Goal: Transaction & Acquisition: Obtain resource

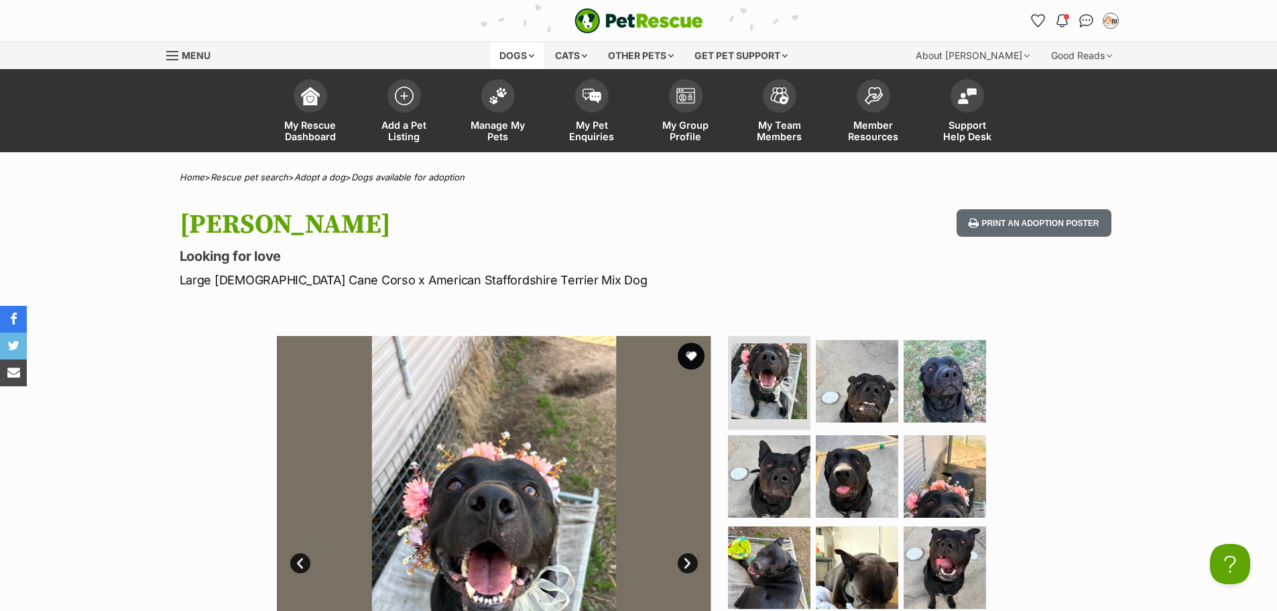
click at [516, 47] on div "Dogs" at bounding box center [517, 55] width 54 height 27
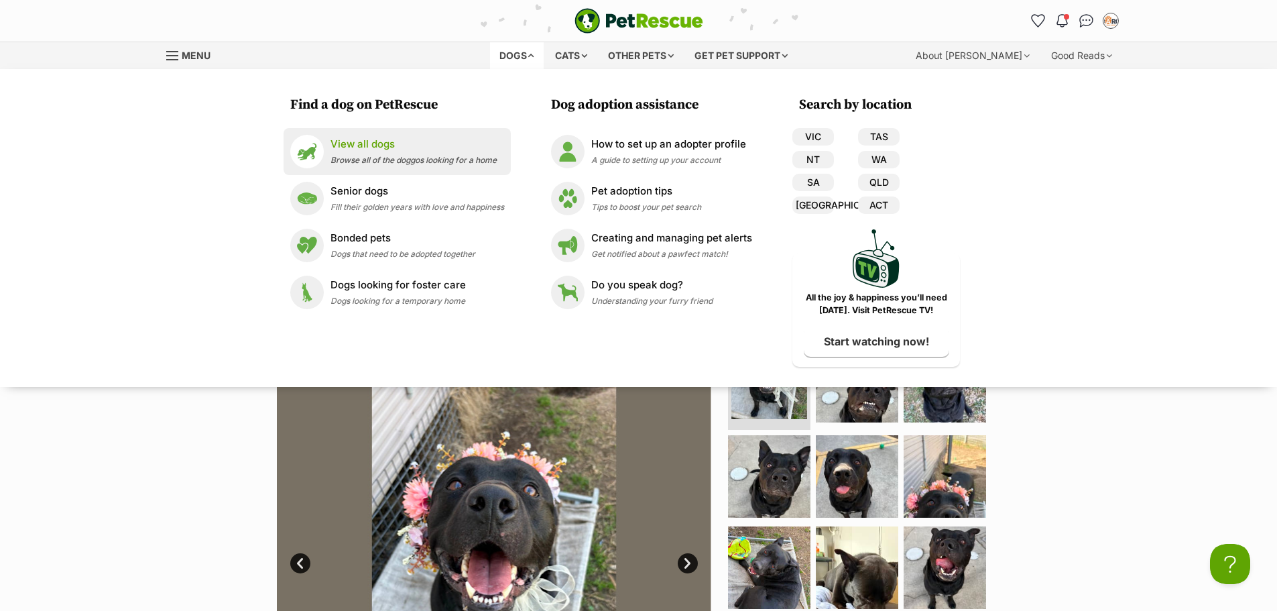
click at [344, 147] on p "View all dogs" at bounding box center [413, 144] width 166 height 15
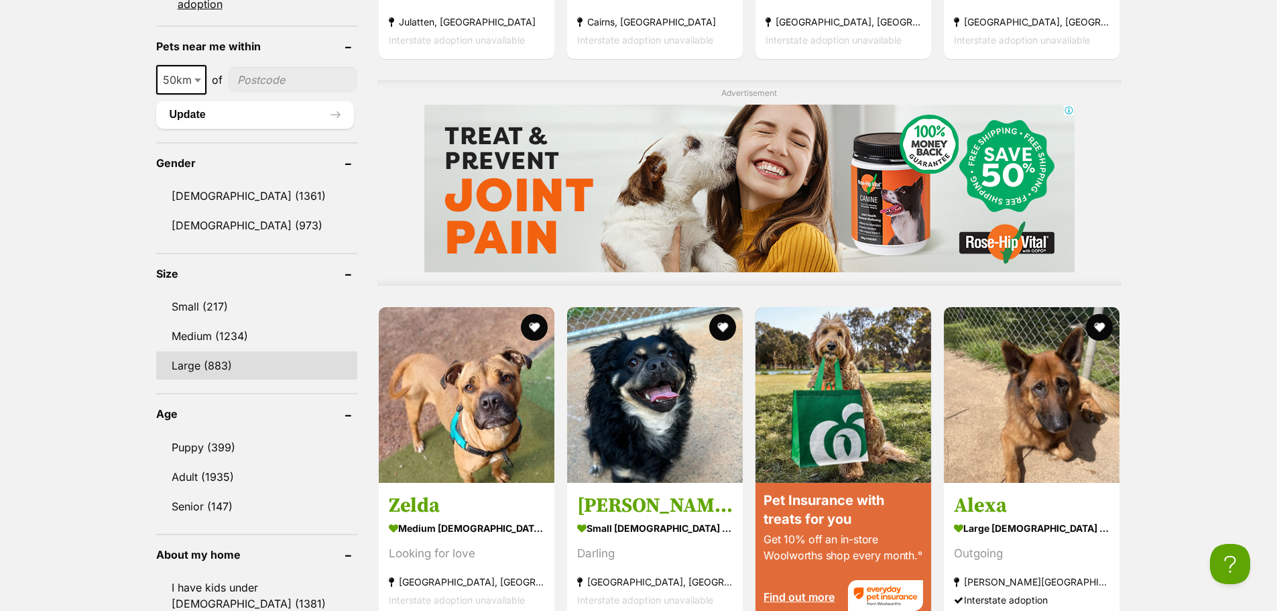
click at [258, 366] on link "Large (883)" at bounding box center [256, 365] width 201 height 28
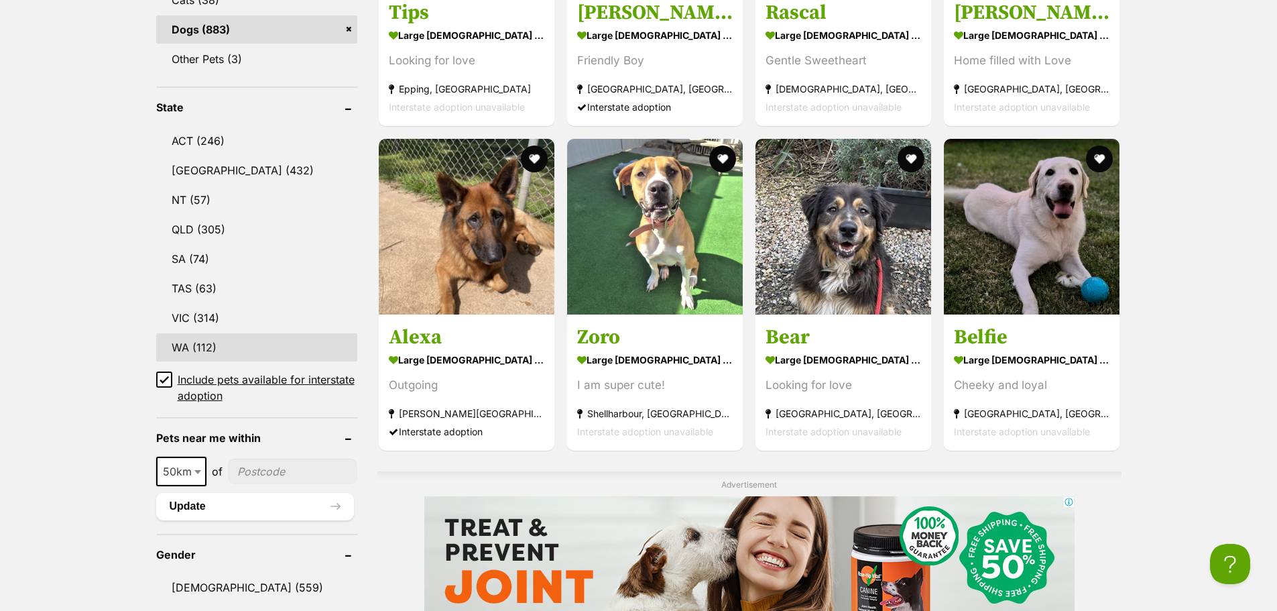
scroll to position [670, 0]
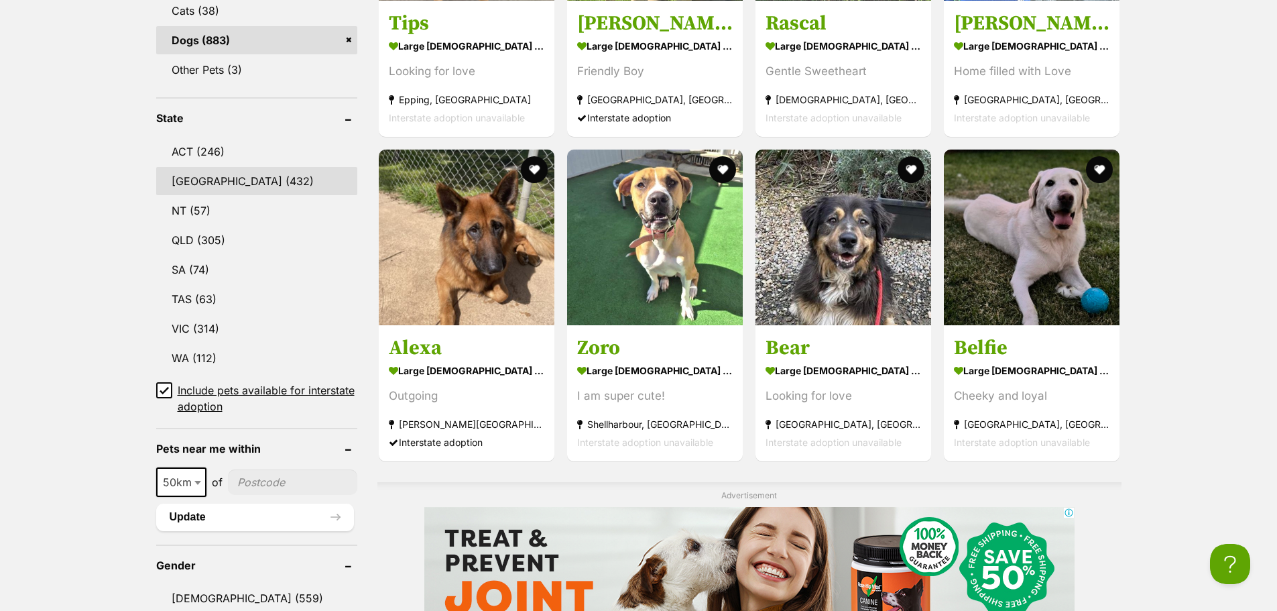
click at [218, 180] on link "NSW (432)" at bounding box center [256, 181] width 201 height 28
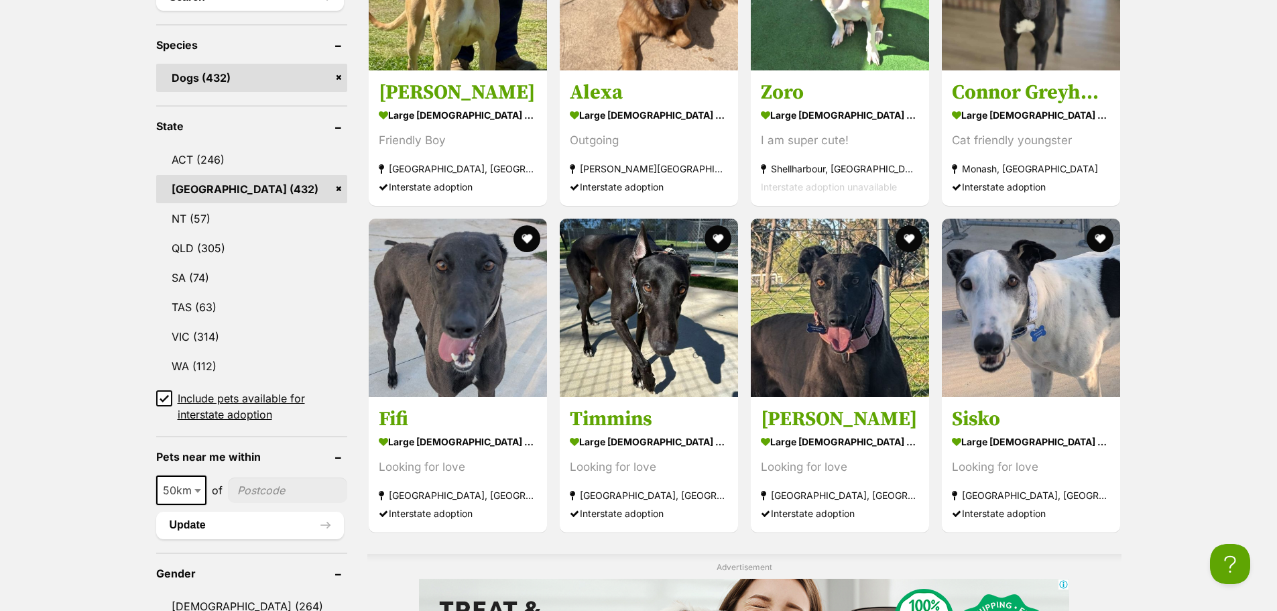
click at [212, 403] on span "Include pets available for interstate adoption" at bounding box center [263, 406] width 170 height 32
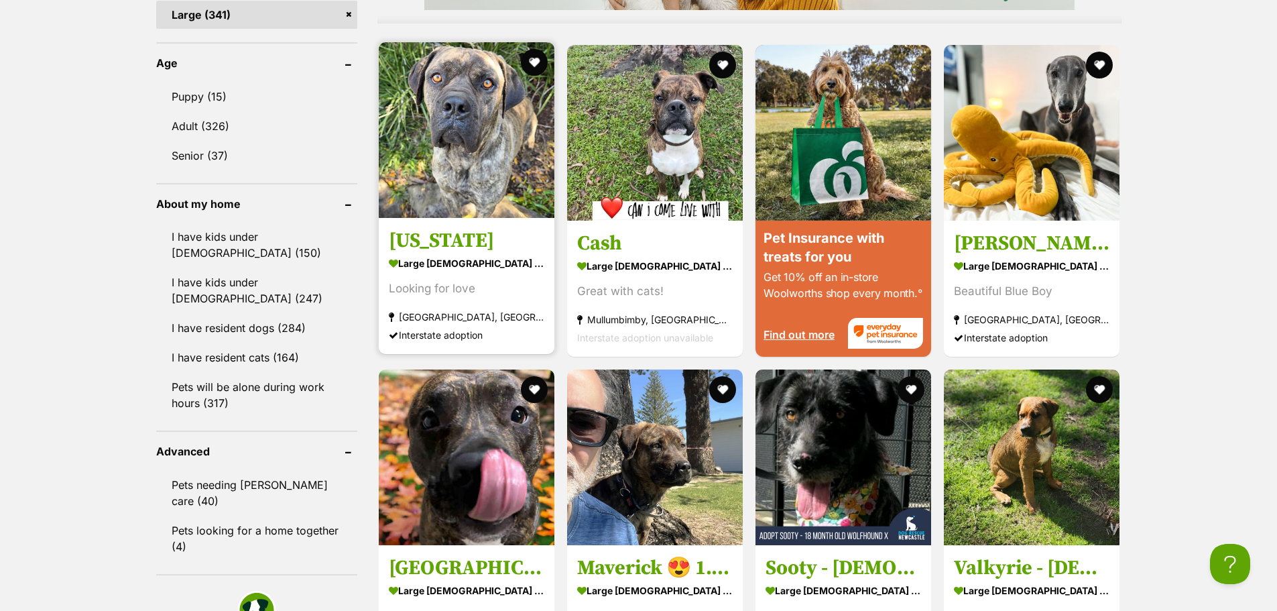
scroll to position [1340, 0]
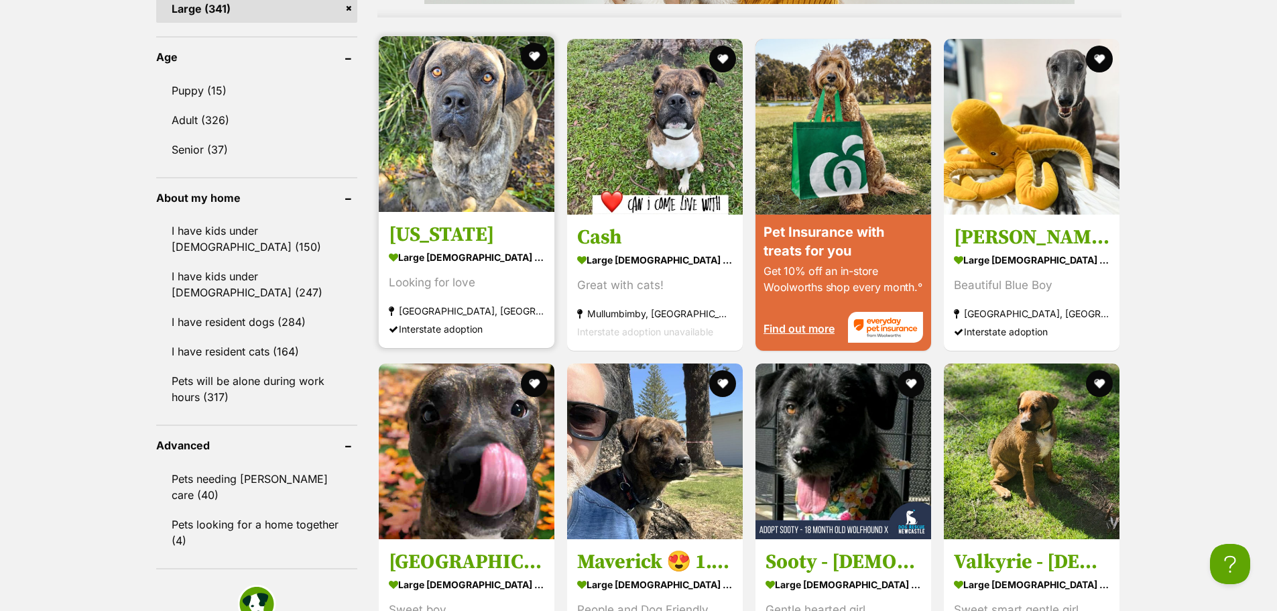
click at [450, 106] on img at bounding box center [467, 124] width 176 height 176
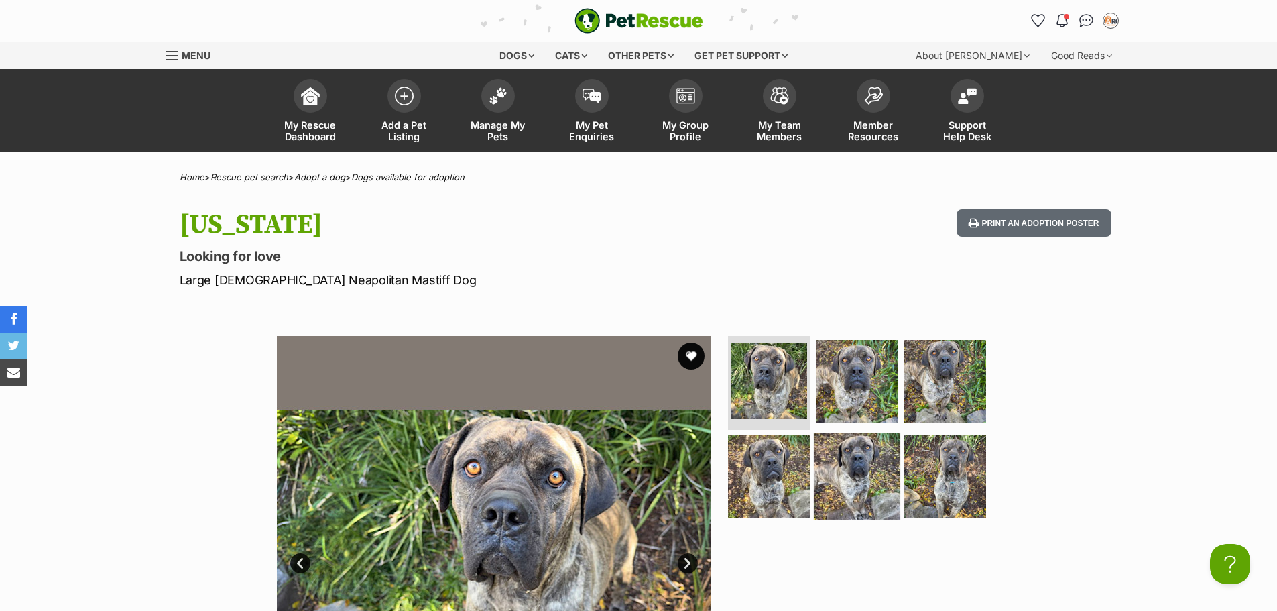
click at [849, 438] on img at bounding box center [857, 476] width 86 height 86
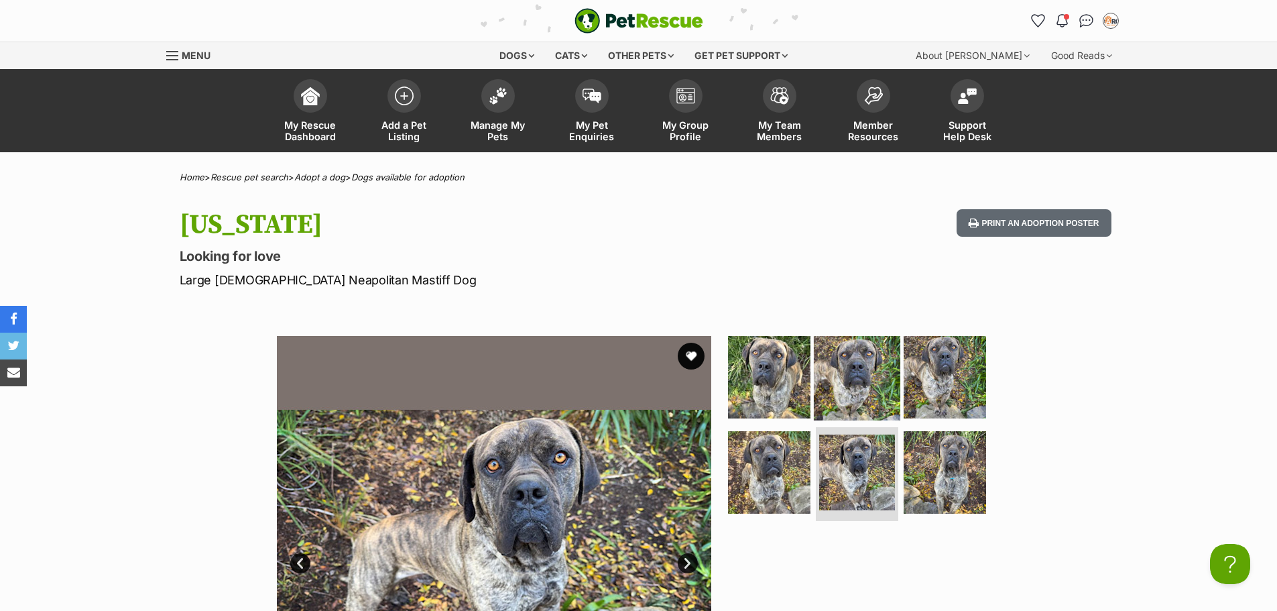
click at [879, 382] on img at bounding box center [857, 377] width 86 height 86
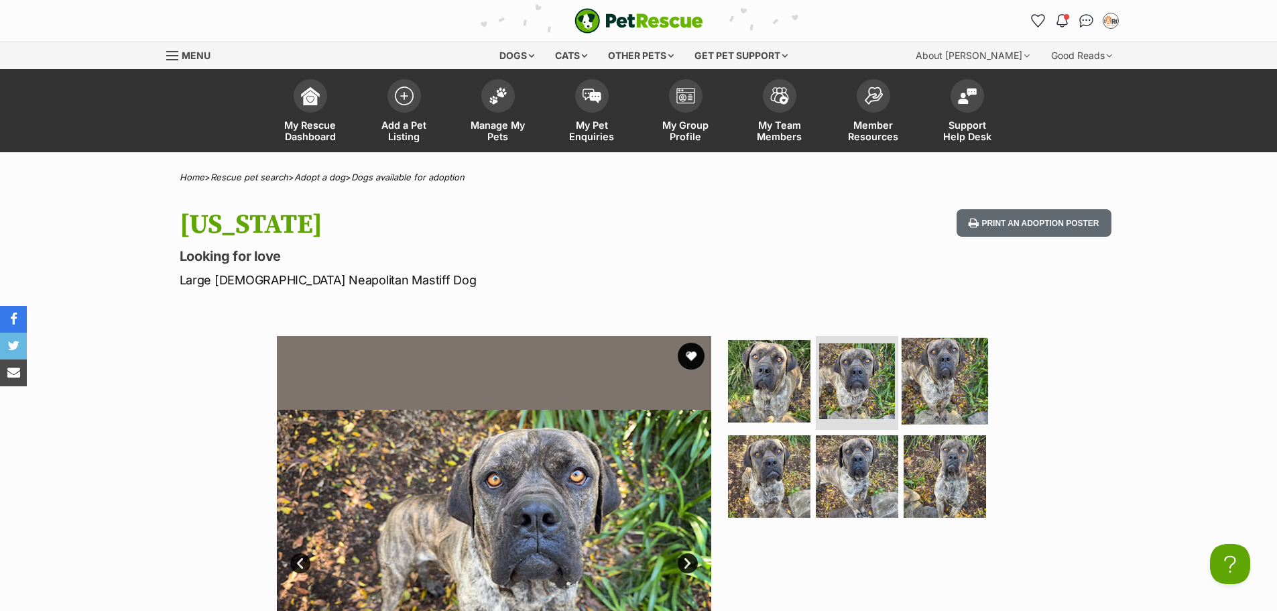
click at [941, 368] on img at bounding box center [944, 381] width 86 height 86
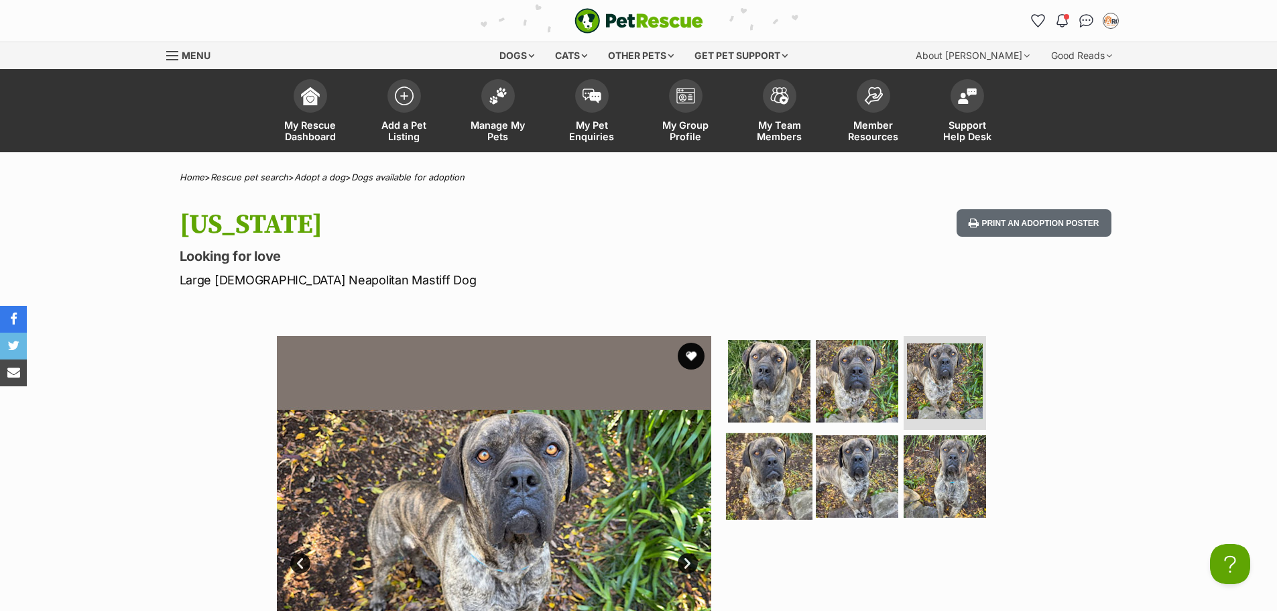
click at [749, 476] on img at bounding box center [769, 476] width 86 height 86
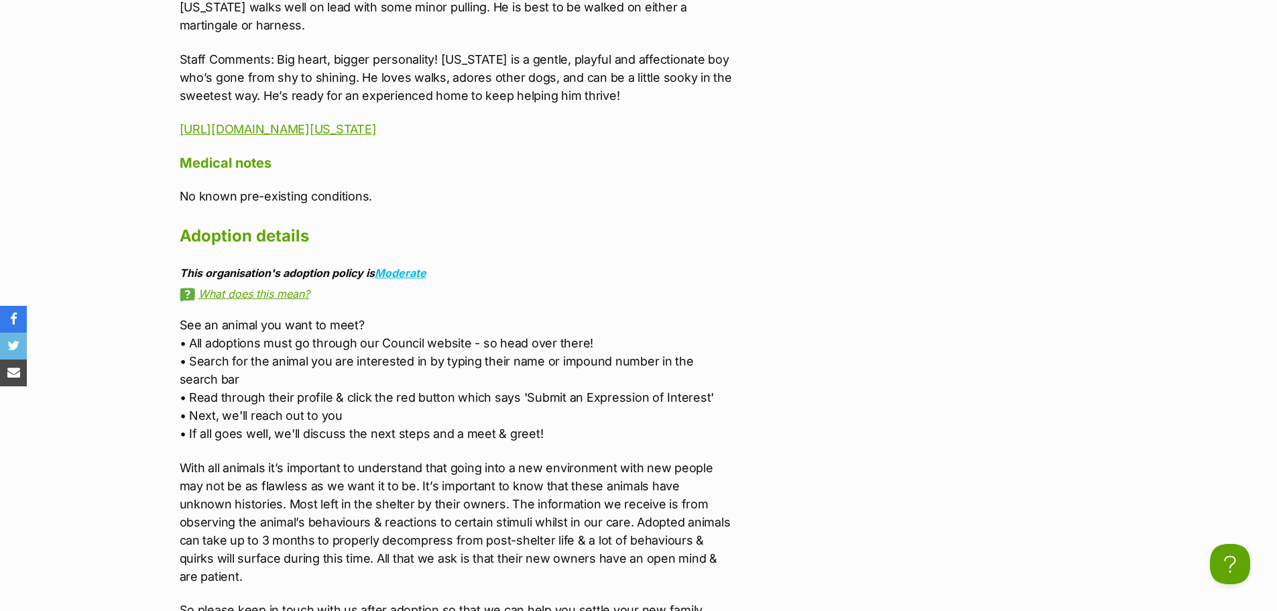
scroll to position [2078, 0]
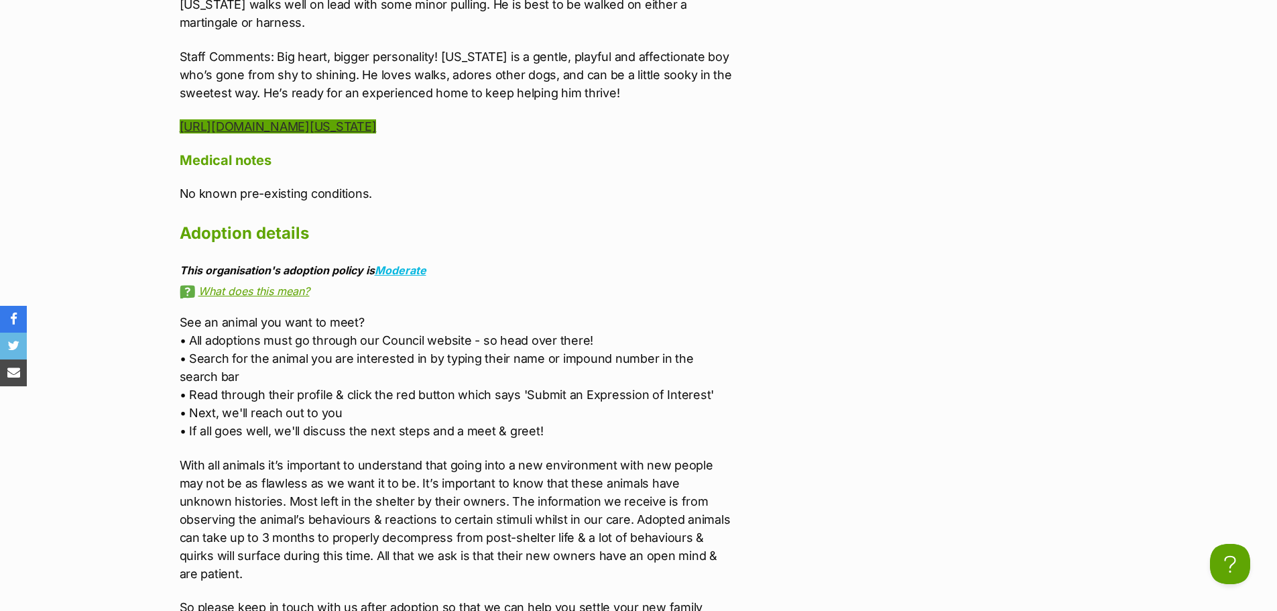
click at [377, 119] on link "https://www.campbelltown.nsw.gov.au/Animals-and-Pets/Animals-For-Adoption/Texas…" at bounding box center [278, 126] width 197 height 14
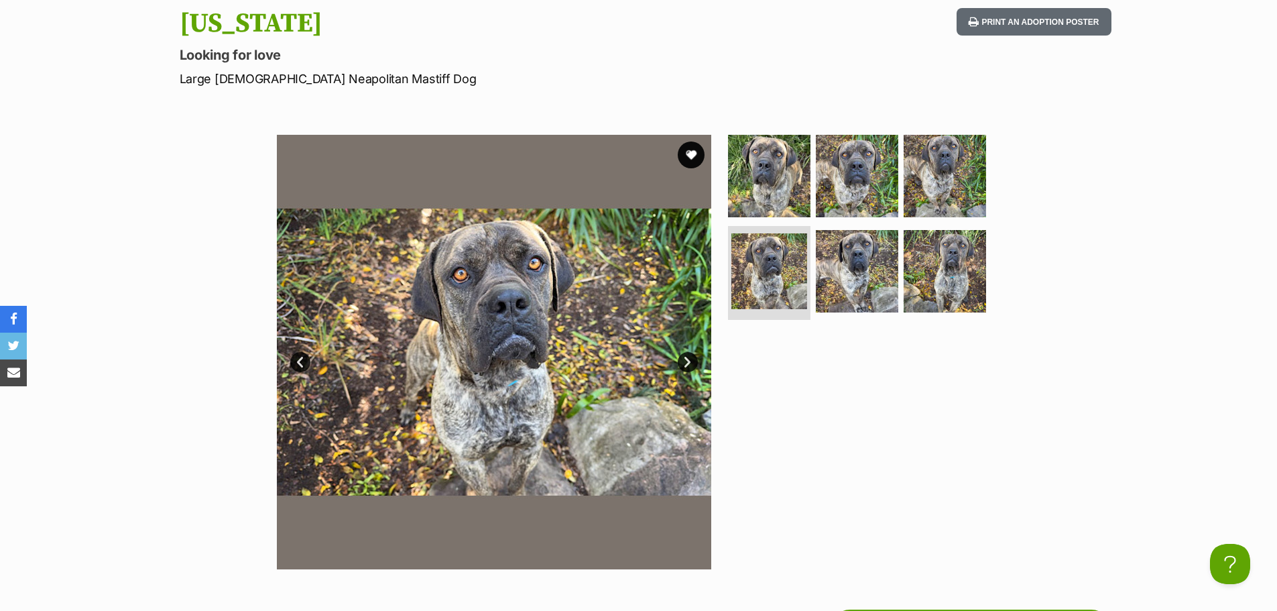
scroll to position [0, 0]
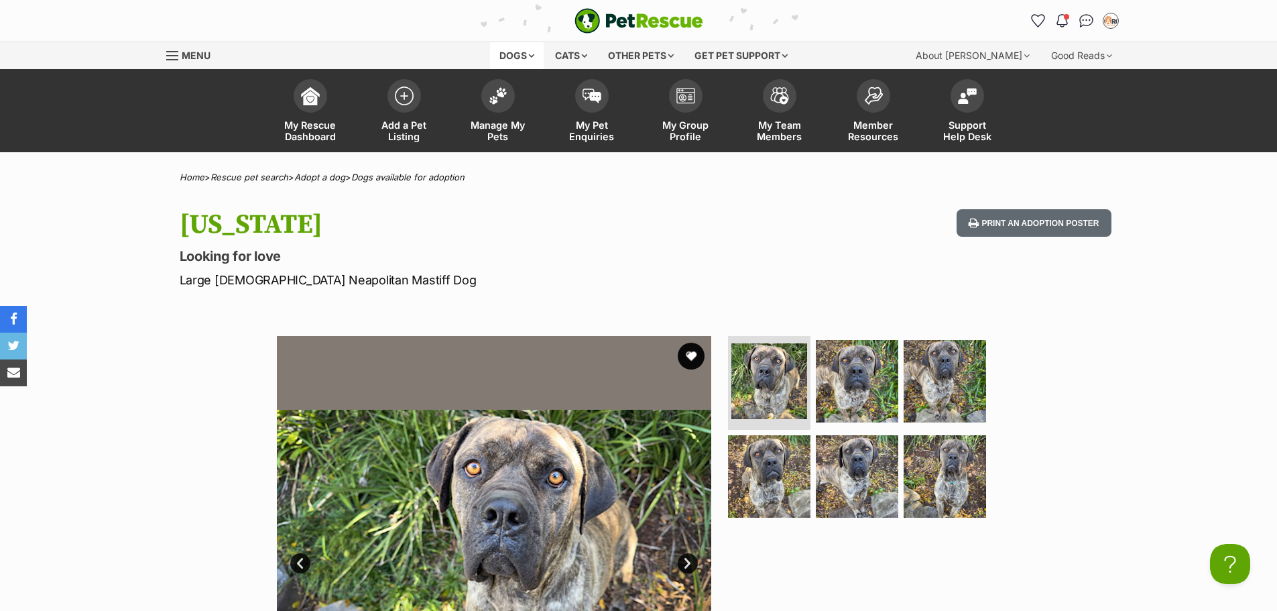
click at [525, 52] on div "Dogs" at bounding box center [517, 55] width 54 height 27
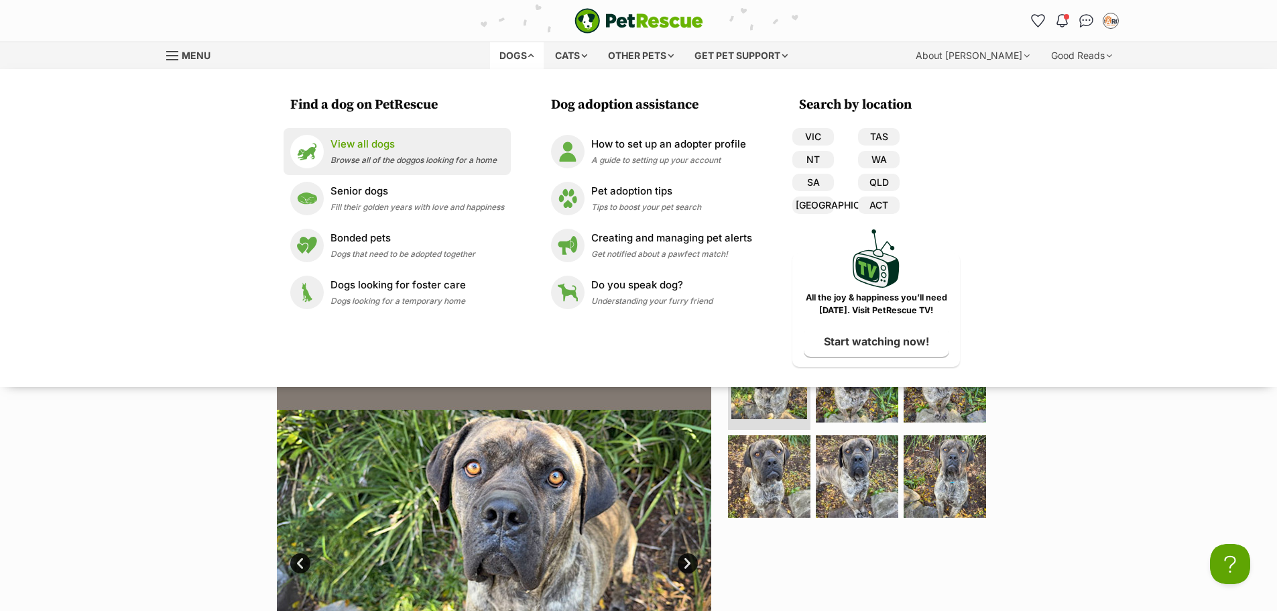
click at [377, 144] on p "View all dogs" at bounding box center [413, 144] width 166 height 15
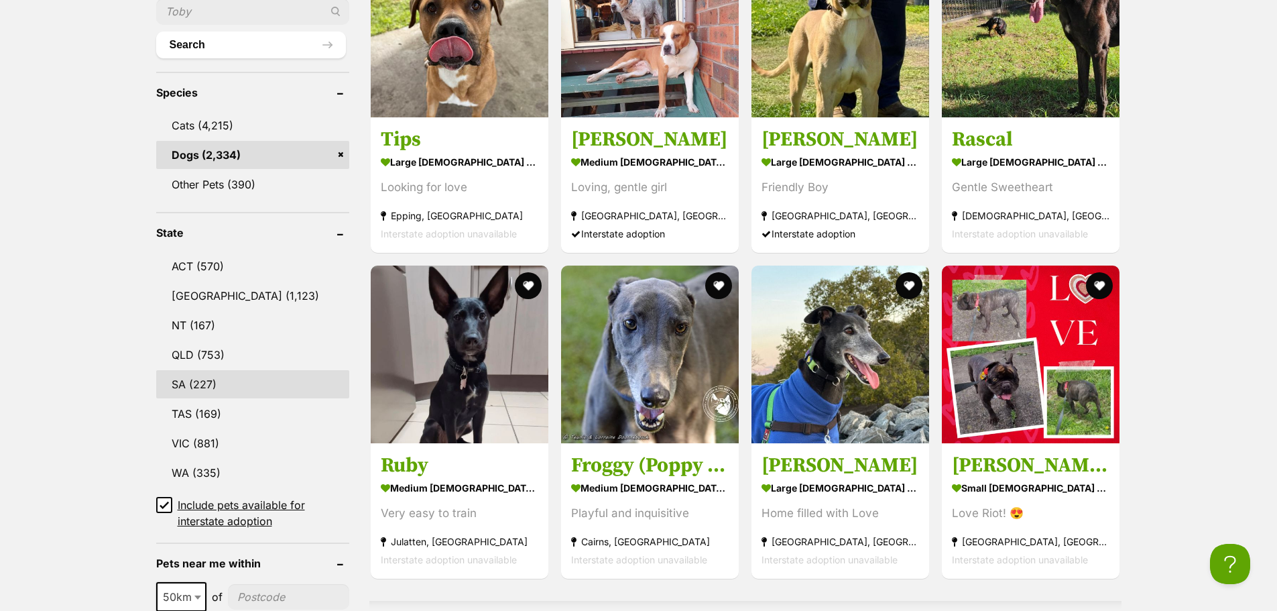
scroll to position [603, 0]
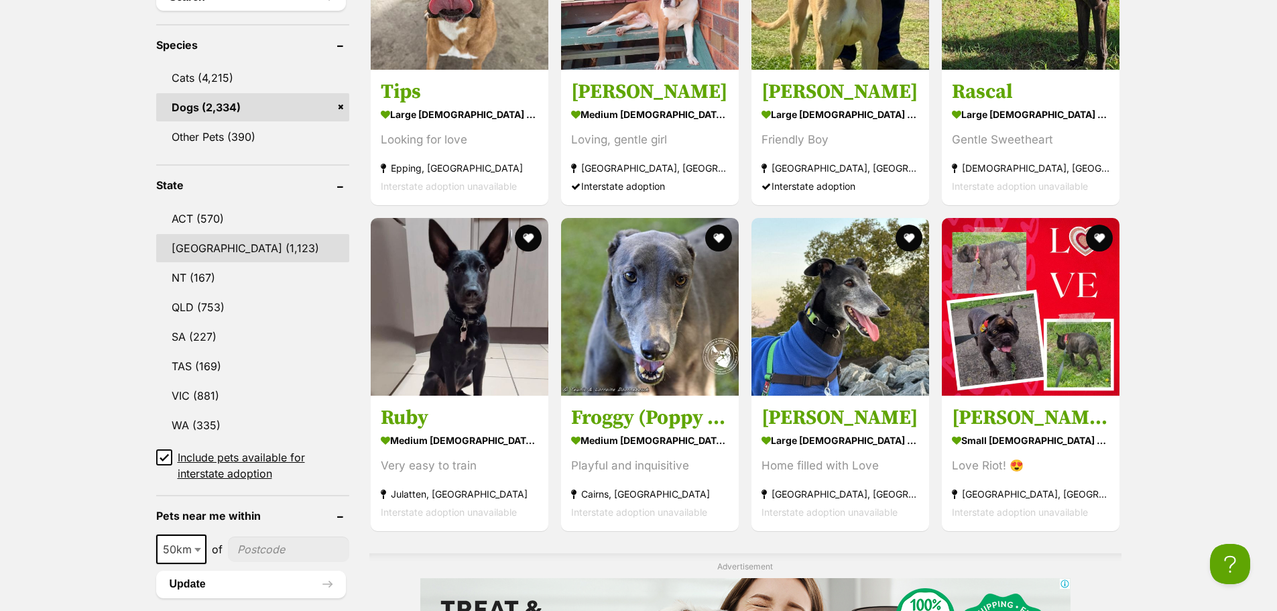
click at [257, 251] on link "NSW (1,123)" at bounding box center [253, 248] width 194 height 28
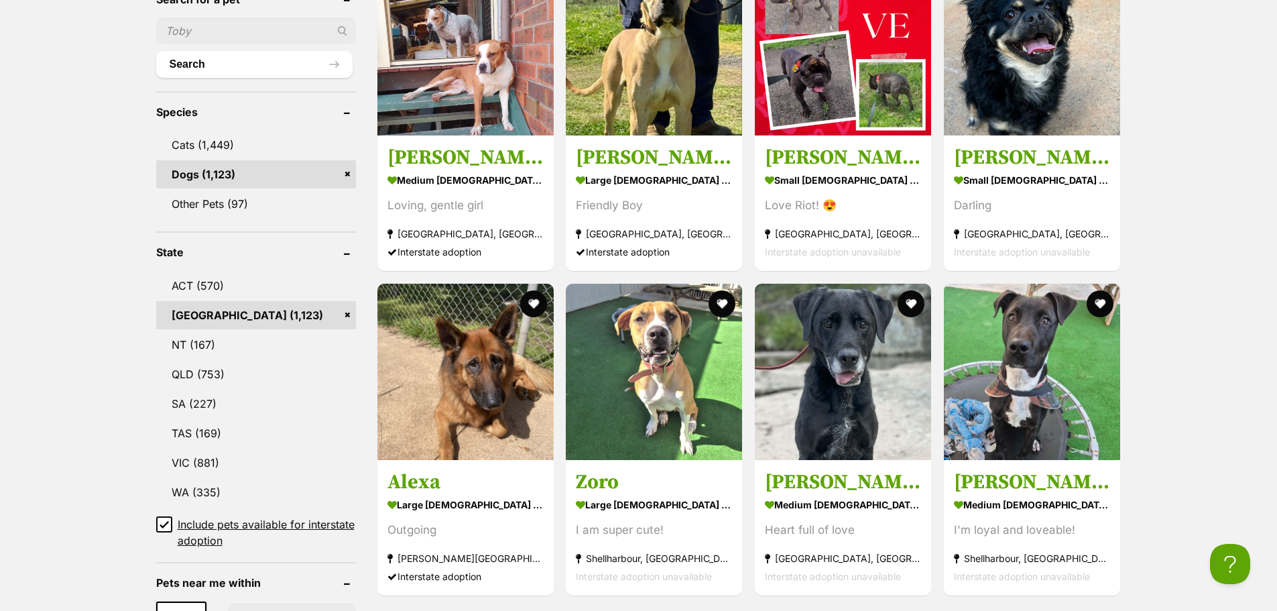
click at [200, 526] on span "Include pets available for interstate adoption" at bounding box center [267, 532] width 178 height 32
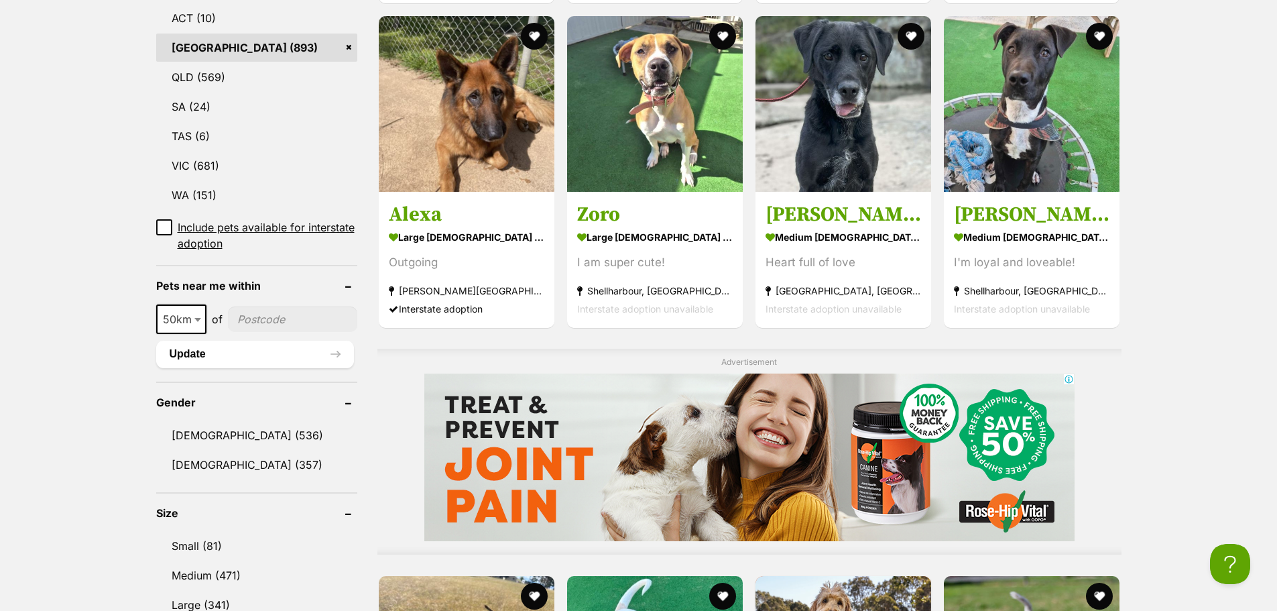
scroll to position [804, 0]
click at [222, 590] on link "Large (341)" at bounding box center [256, 604] width 201 height 28
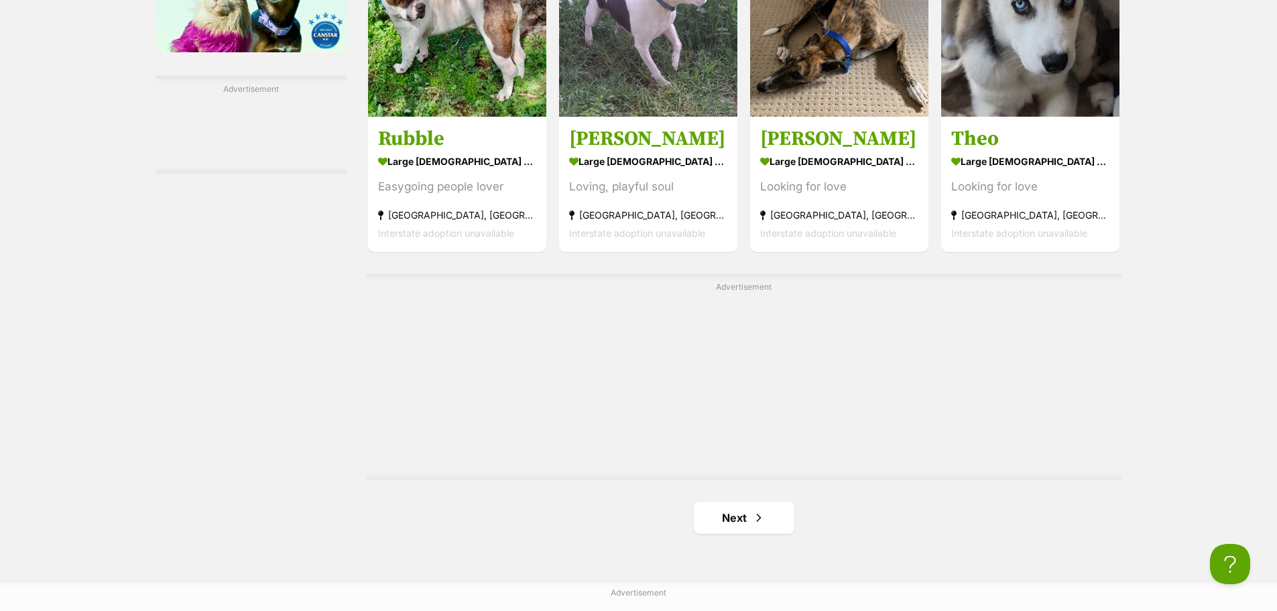
scroll to position [2413, 0]
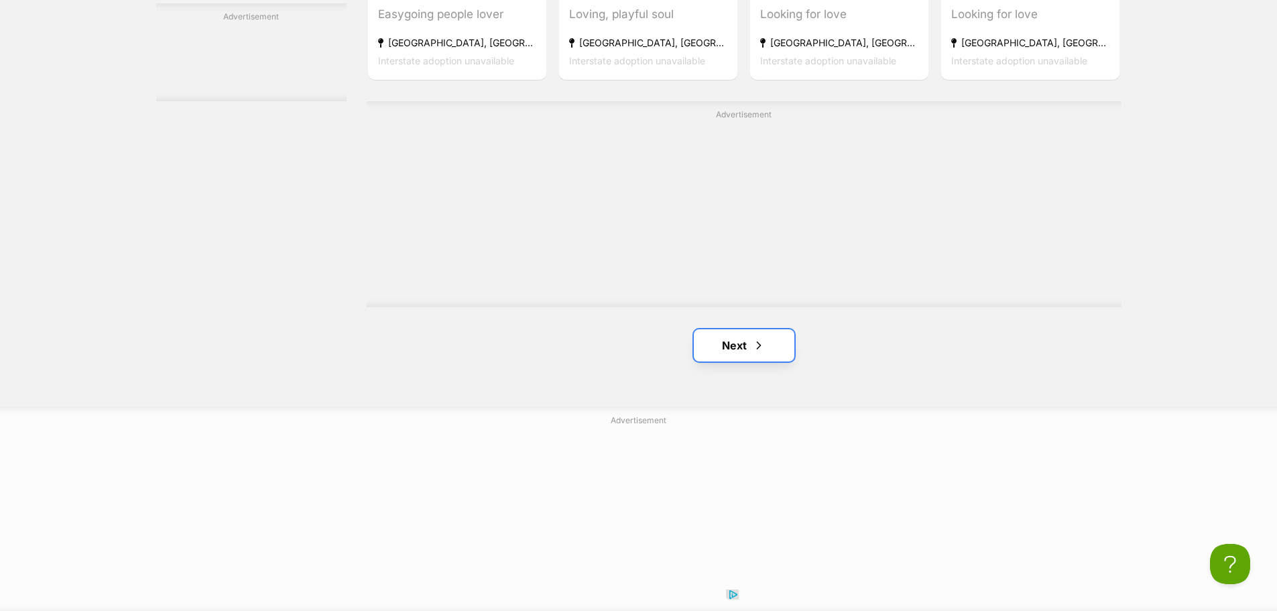
click at [747, 329] on link "Next" at bounding box center [744, 345] width 101 height 32
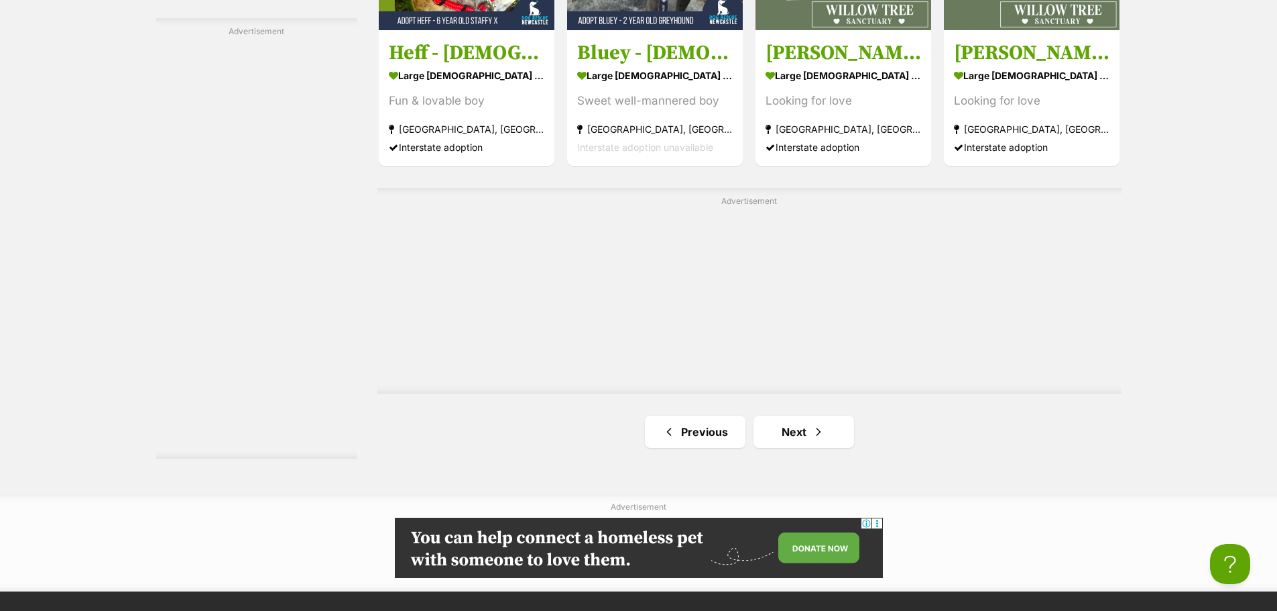
scroll to position [2346, 0]
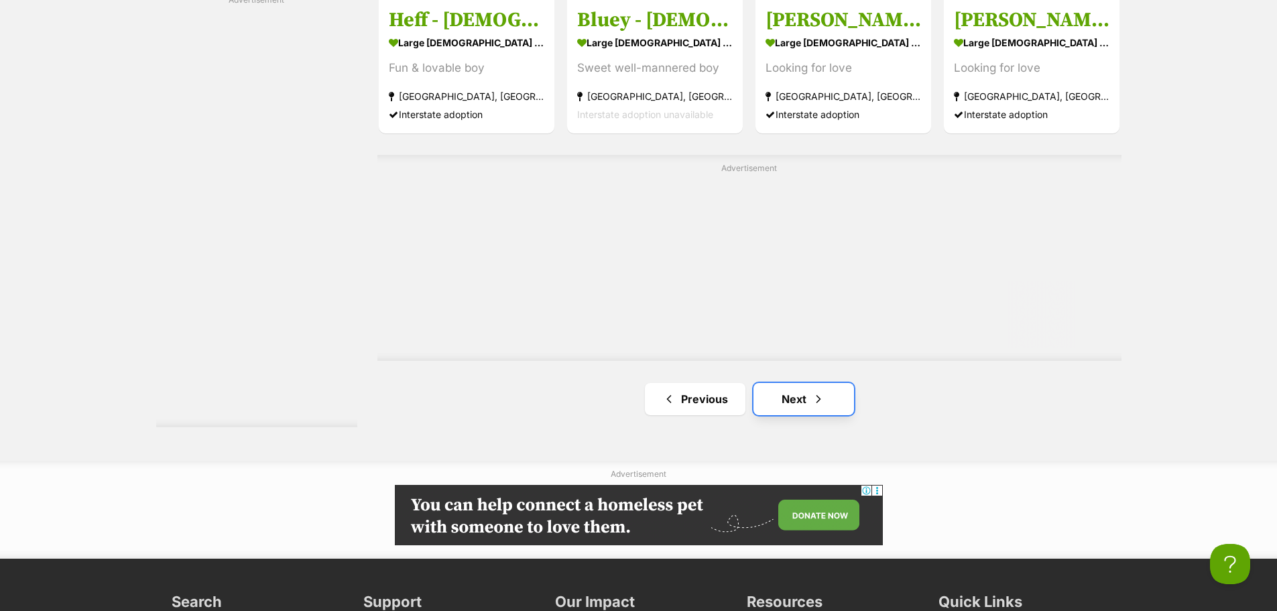
click at [773, 383] on link "Next" at bounding box center [803, 399] width 101 height 32
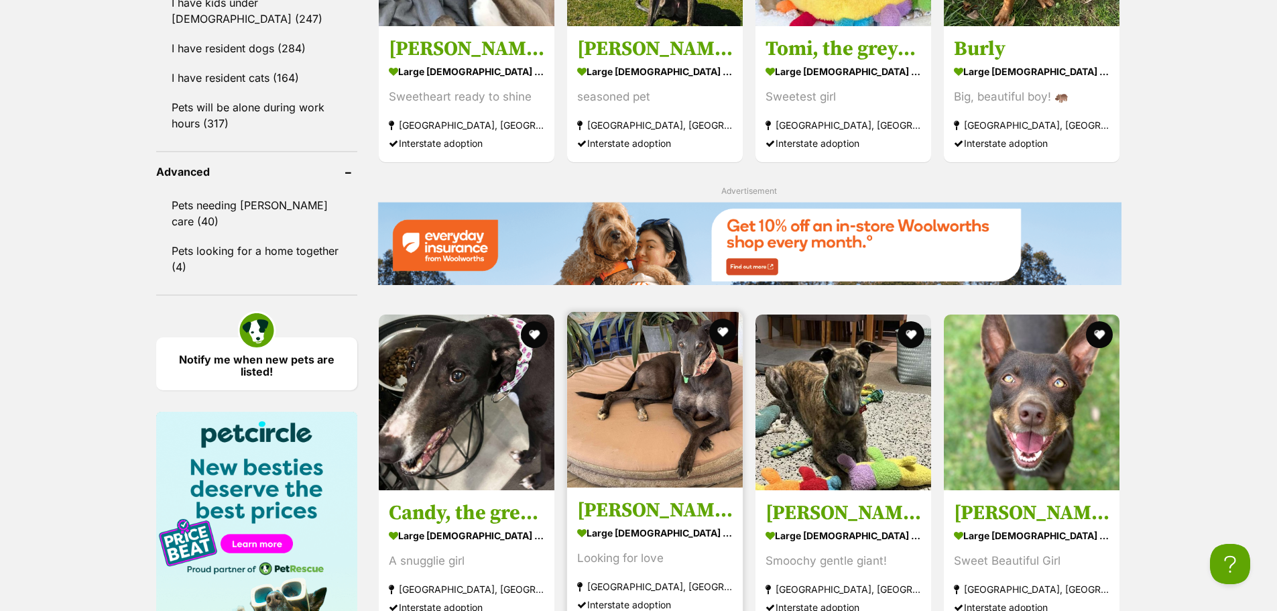
scroll to position [1407, 0]
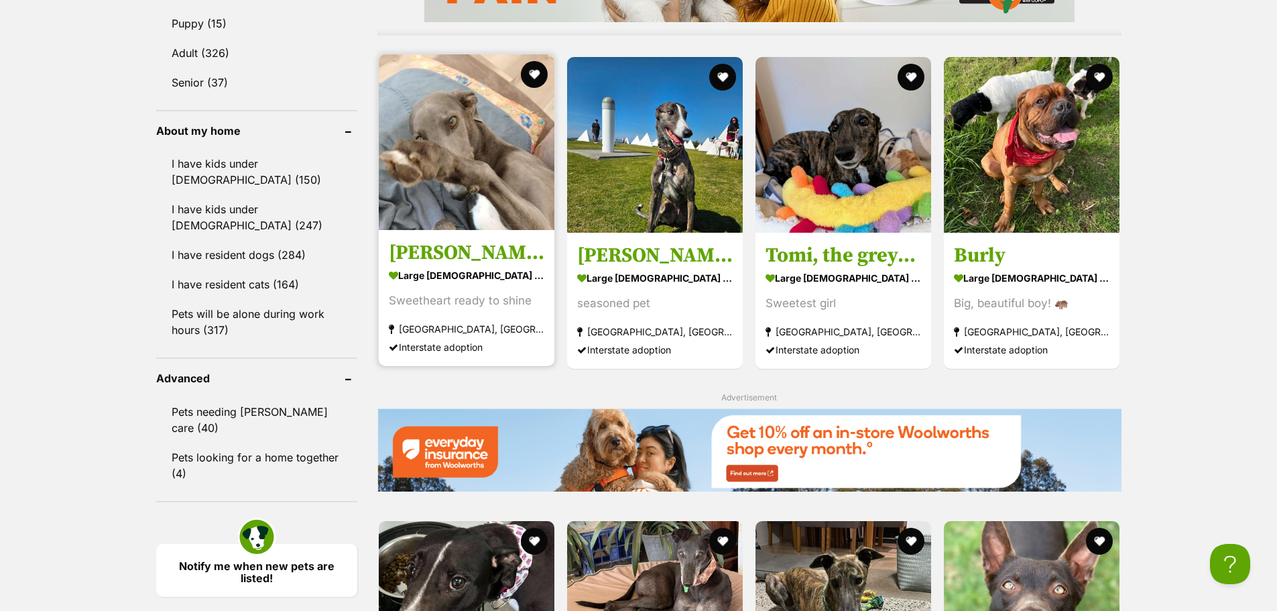
click at [517, 234] on link "Dixie, the greyhound large female Dog Sweetheart ready to shine Wyongah, NSW In…" at bounding box center [467, 297] width 176 height 136
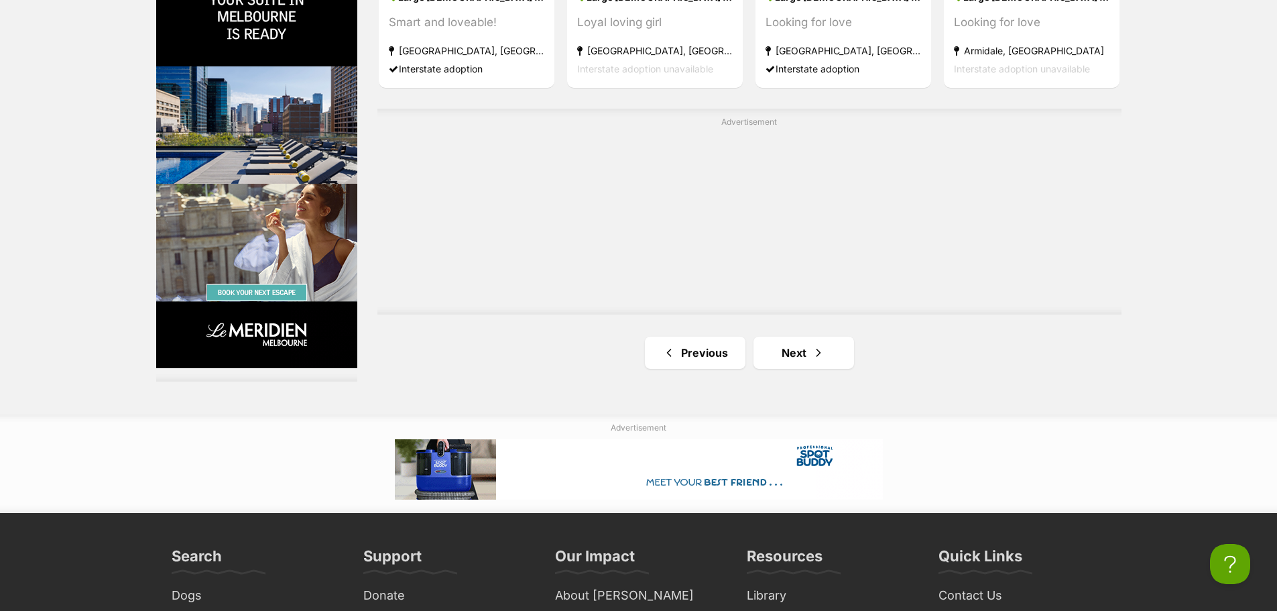
scroll to position [2547, 0]
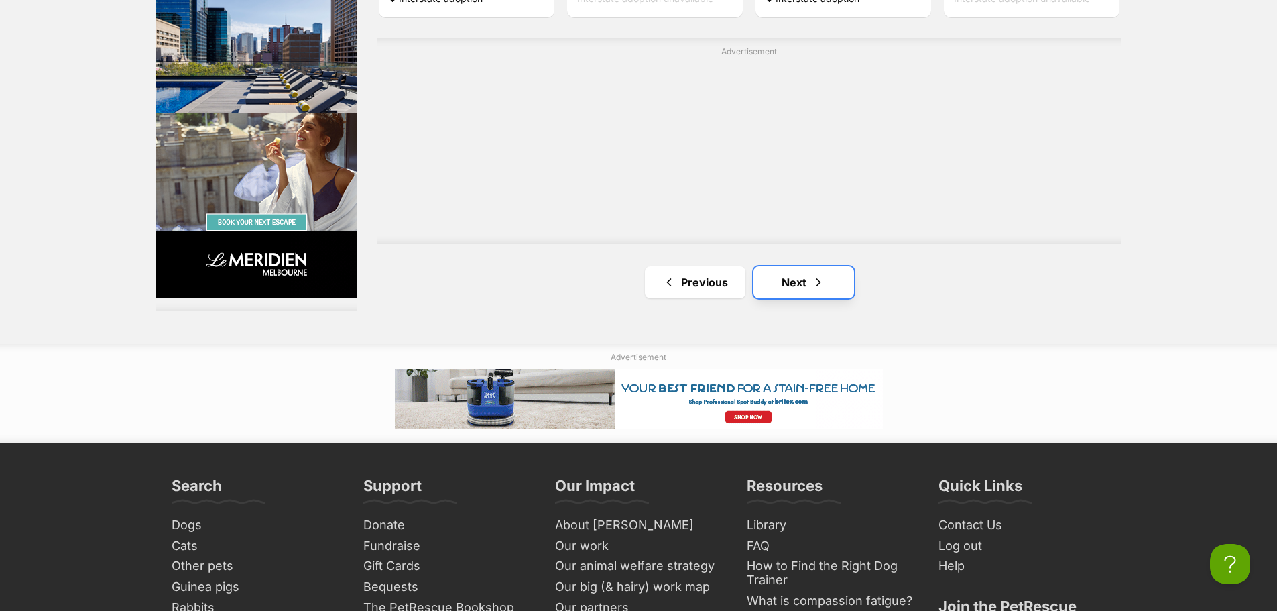
click at [770, 266] on link "Next" at bounding box center [803, 282] width 101 height 32
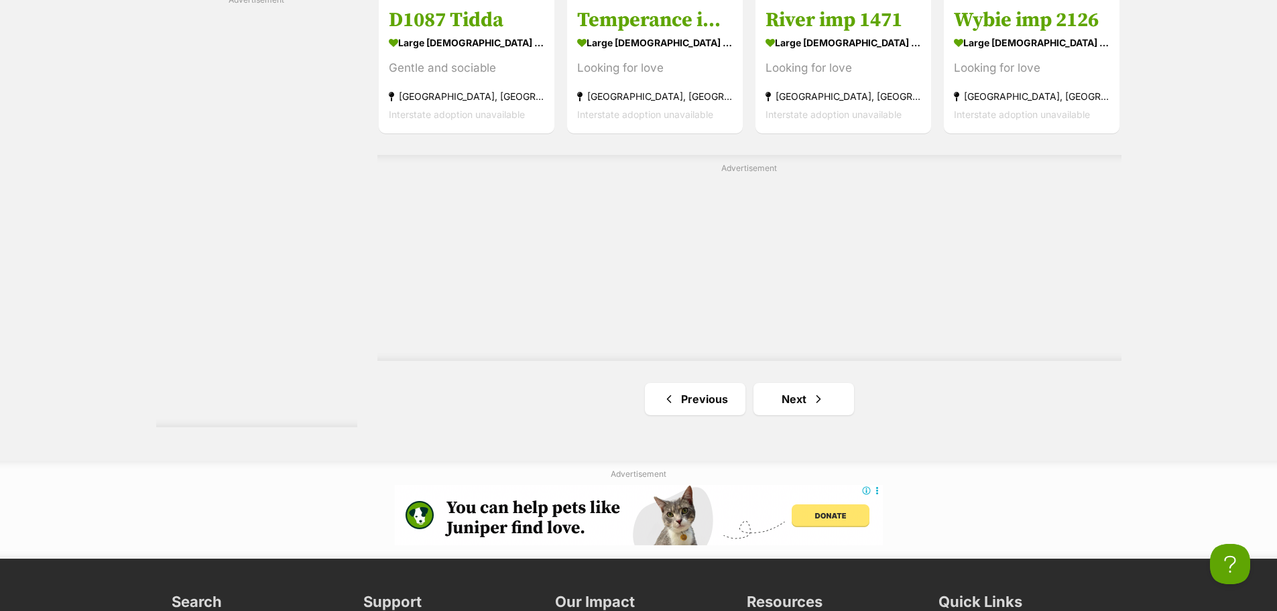
scroll to position [2480, 0]
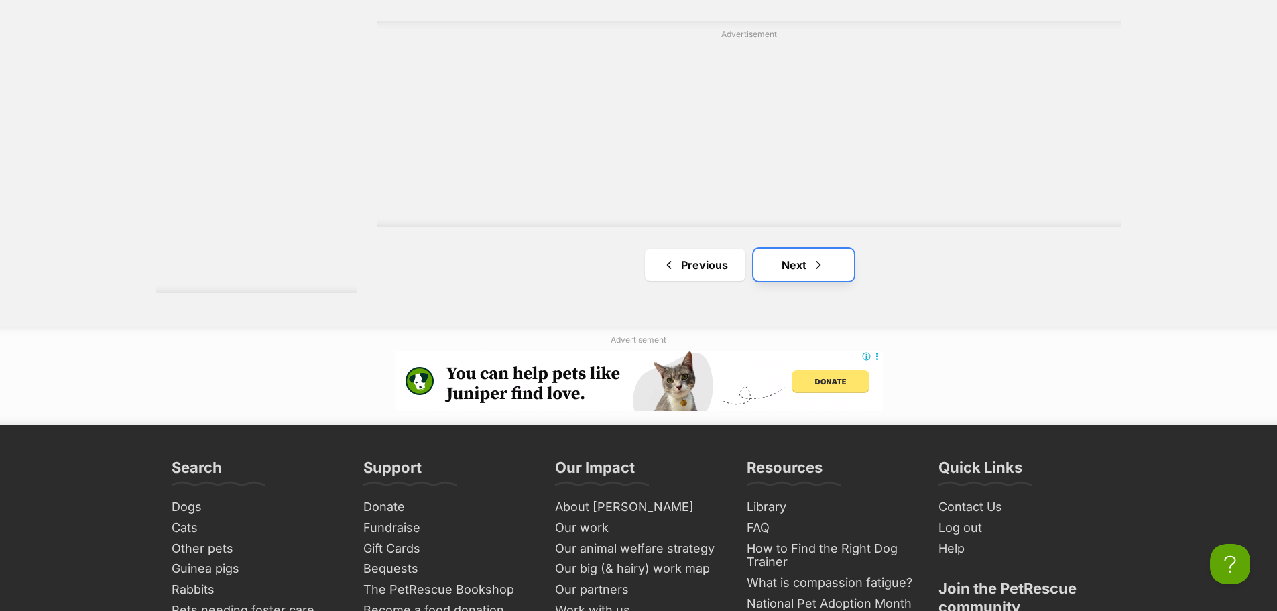
click at [812, 257] on span "Next page" at bounding box center [818, 265] width 13 height 16
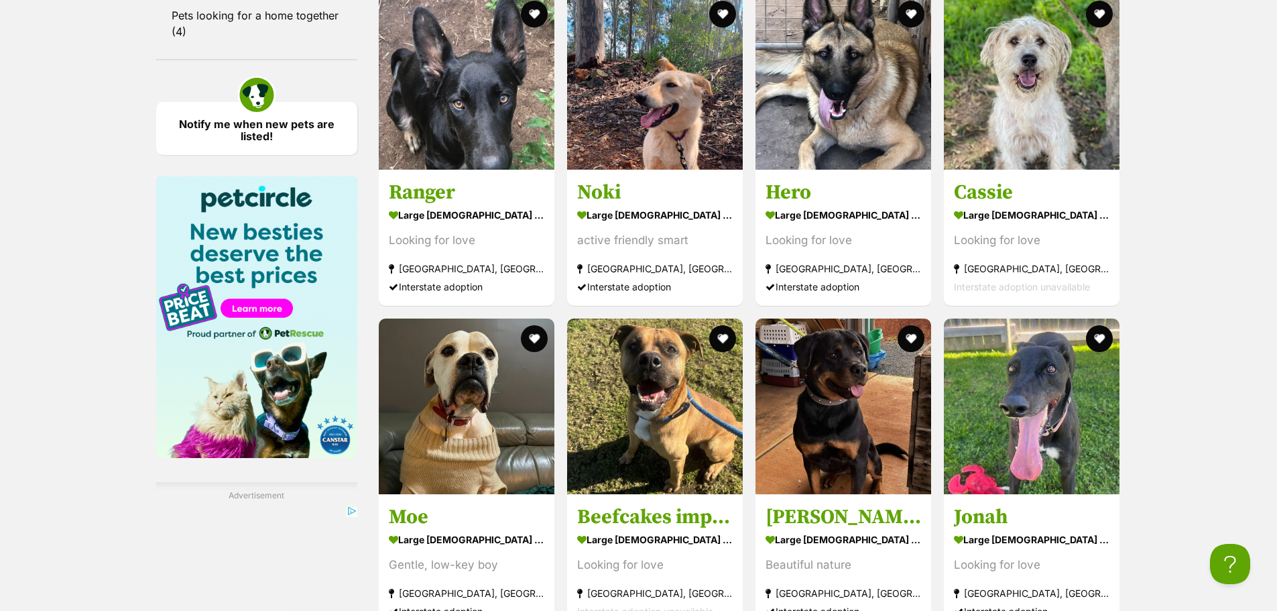
scroll to position [1876, 0]
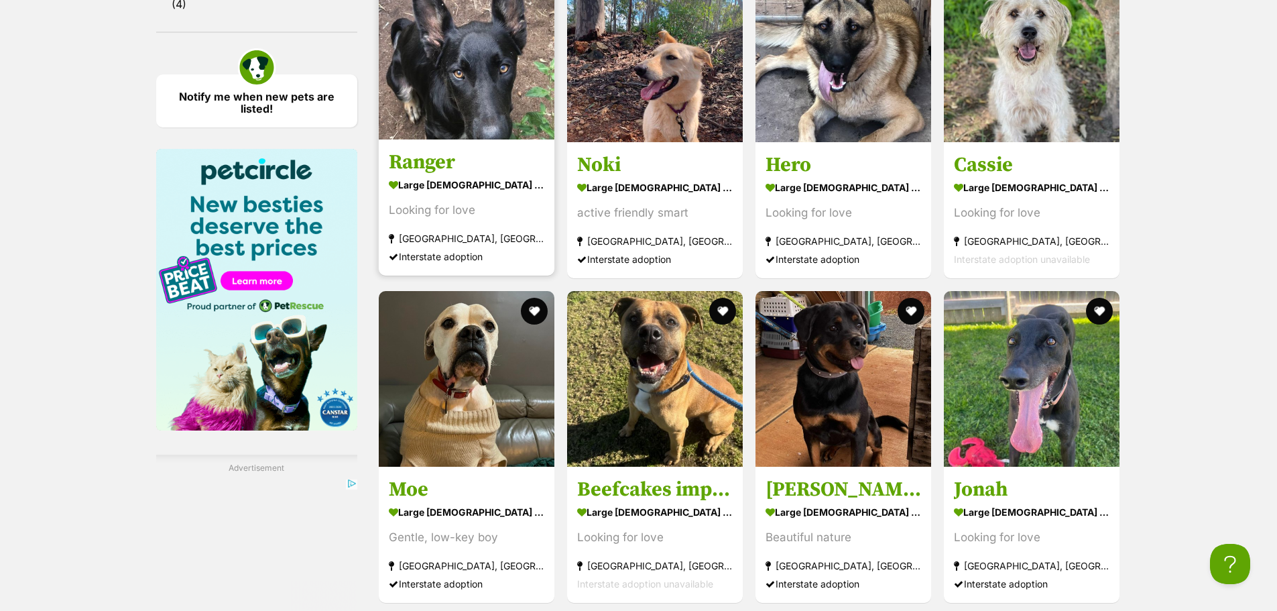
click at [501, 103] on img at bounding box center [467, 52] width 176 height 176
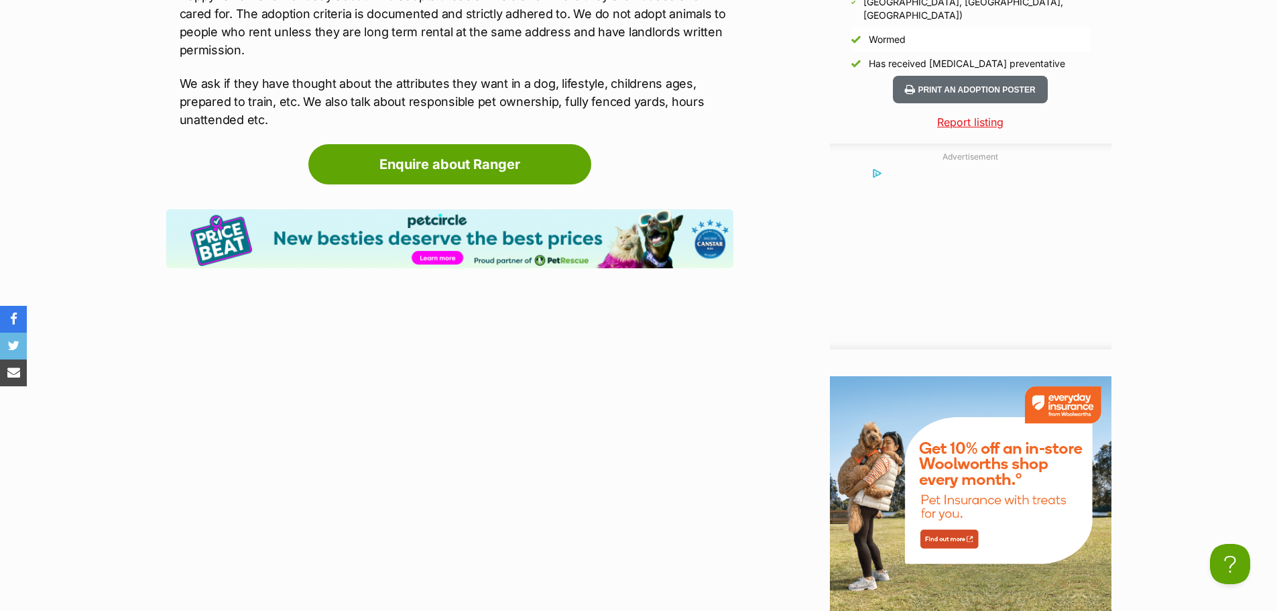
scroll to position [1474, 0]
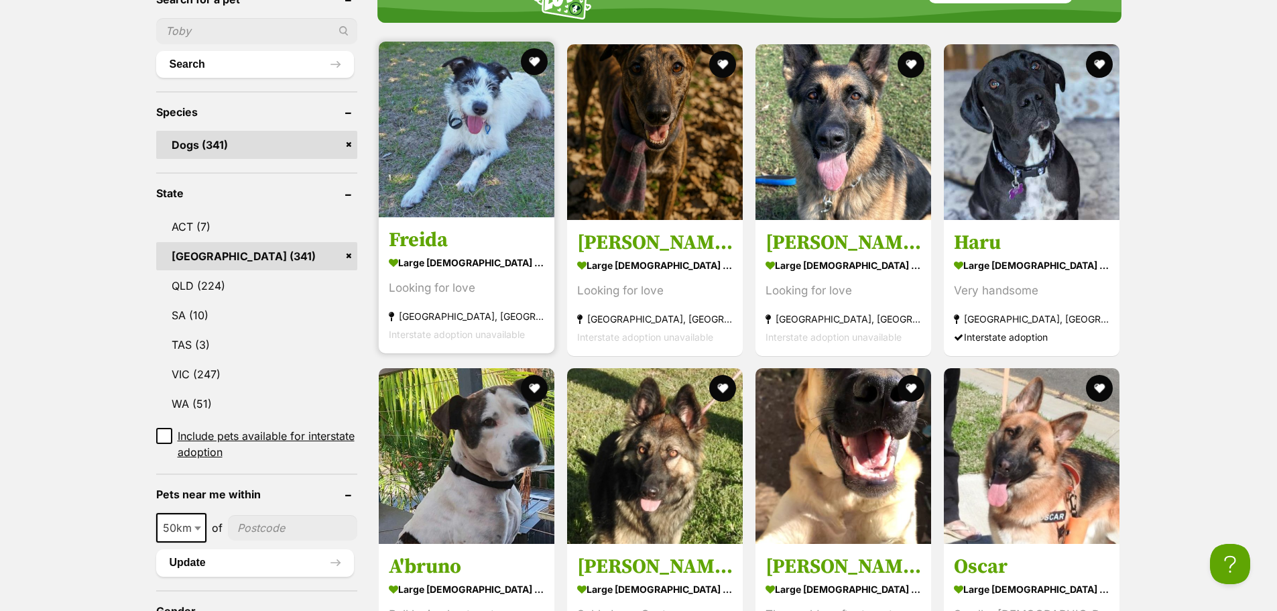
click at [477, 139] on img at bounding box center [467, 130] width 176 height 176
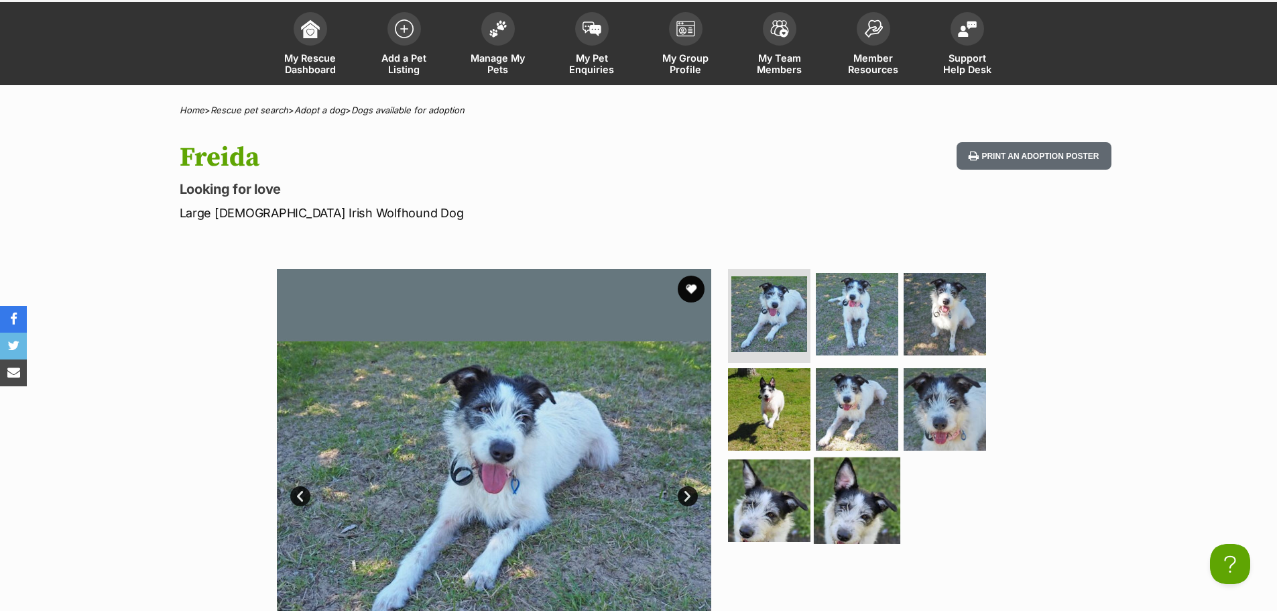
click at [828, 476] on img at bounding box center [857, 499] width 86 height 86
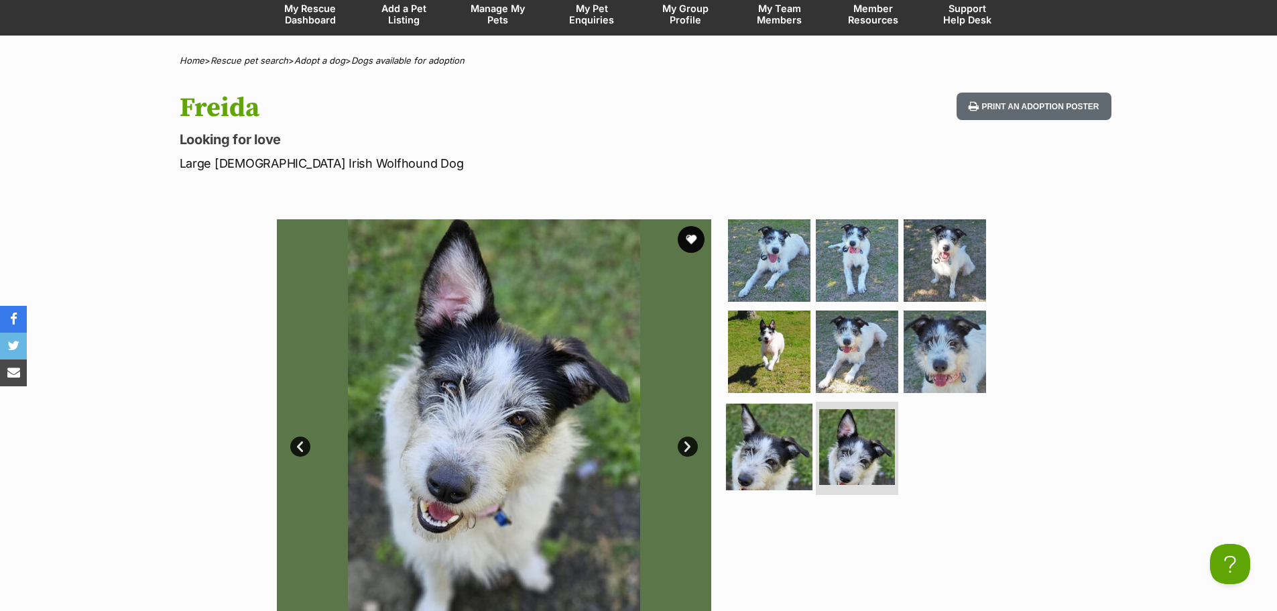
scroll to position [201, 0]
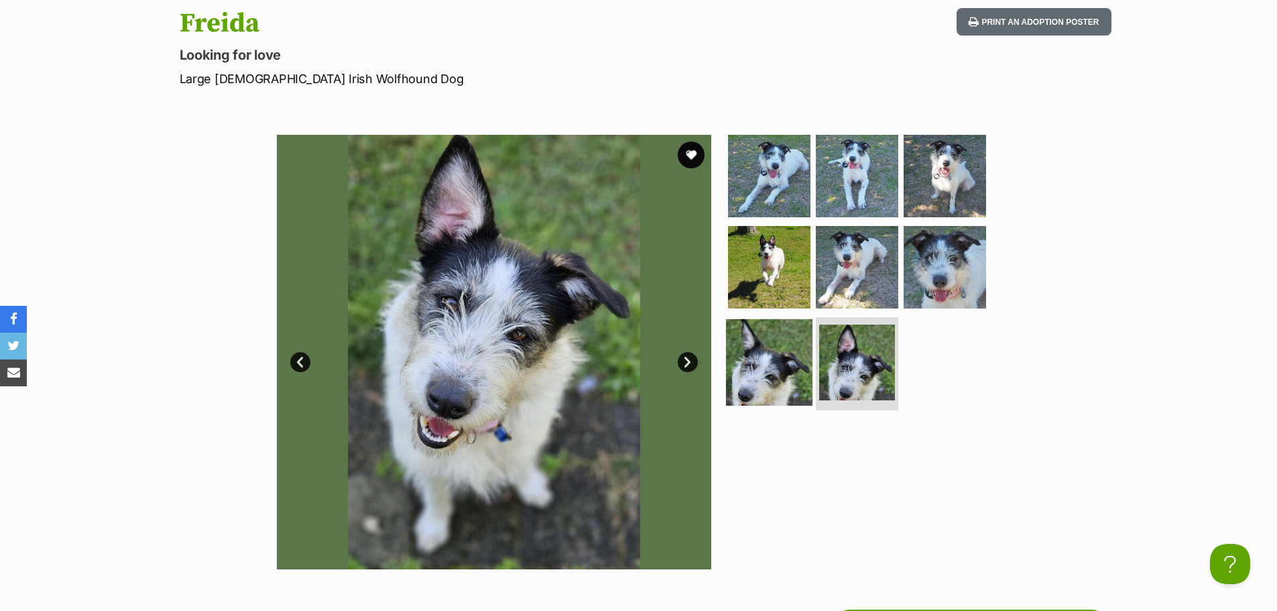
click at [751, 382] on img at bounding box center [769, 361] width 86 height 86
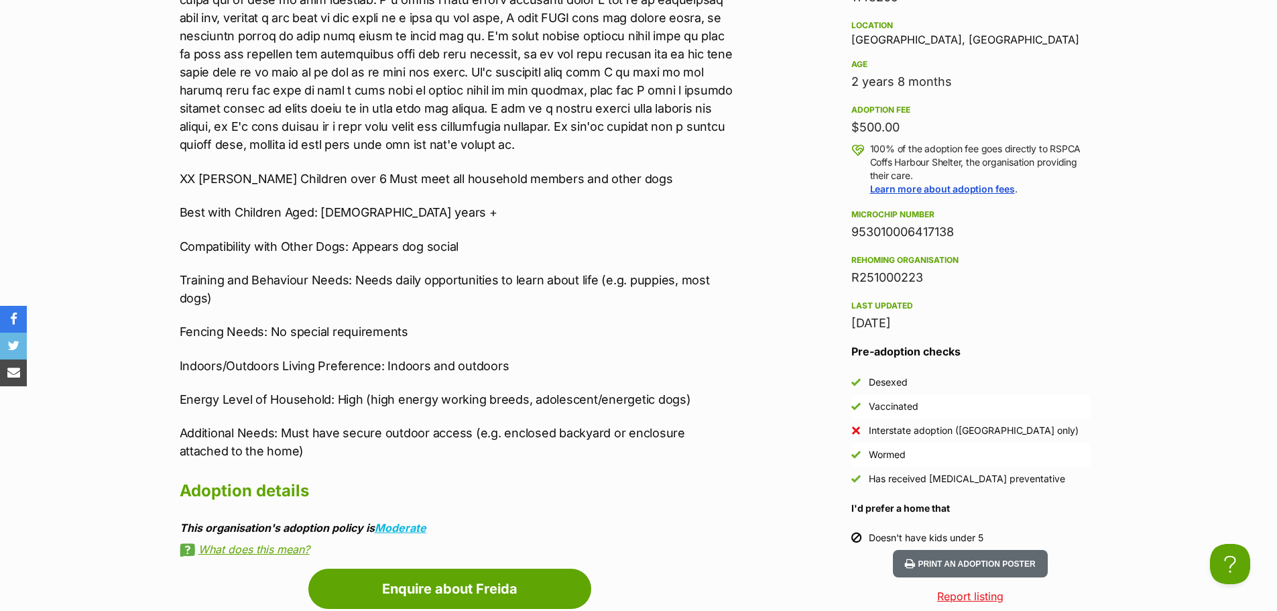
scroll to position [938, 0]
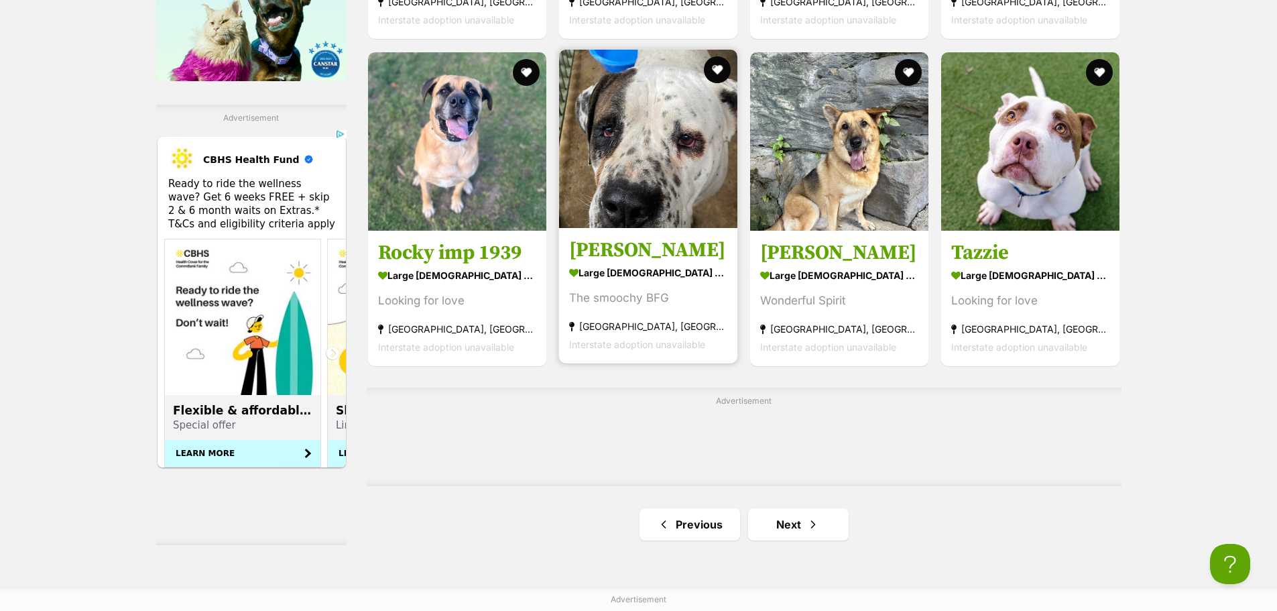
scroll to position [2346, 0]
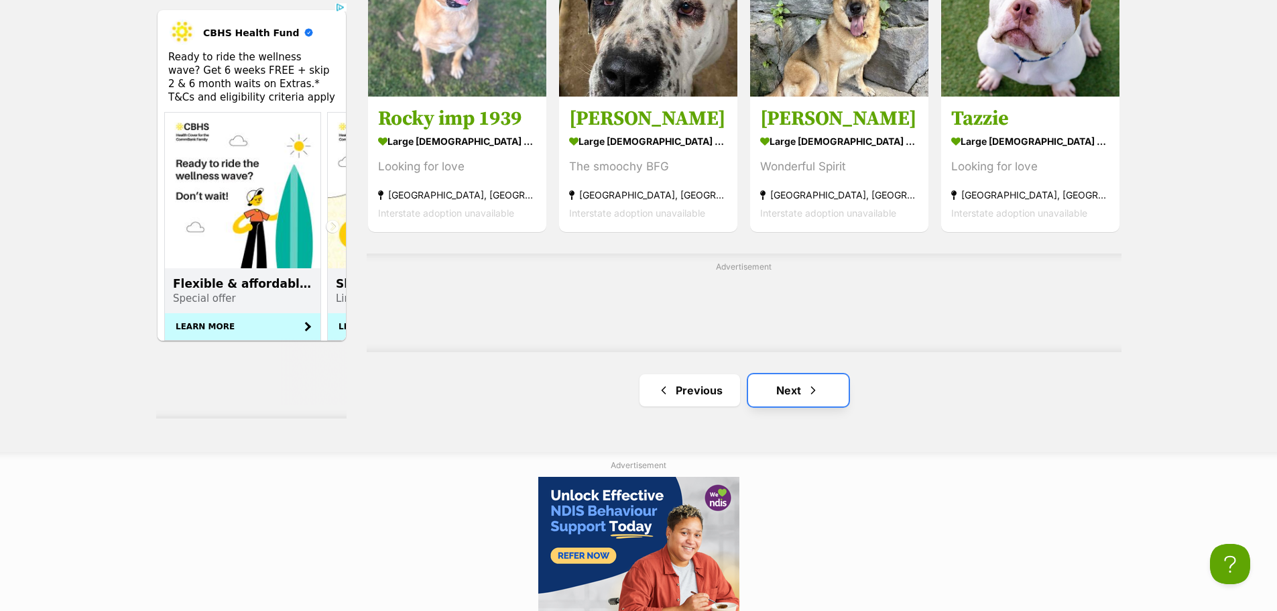
click at [783, 374] on link "Next" at bounding box center [798, 390] width 101 height 32
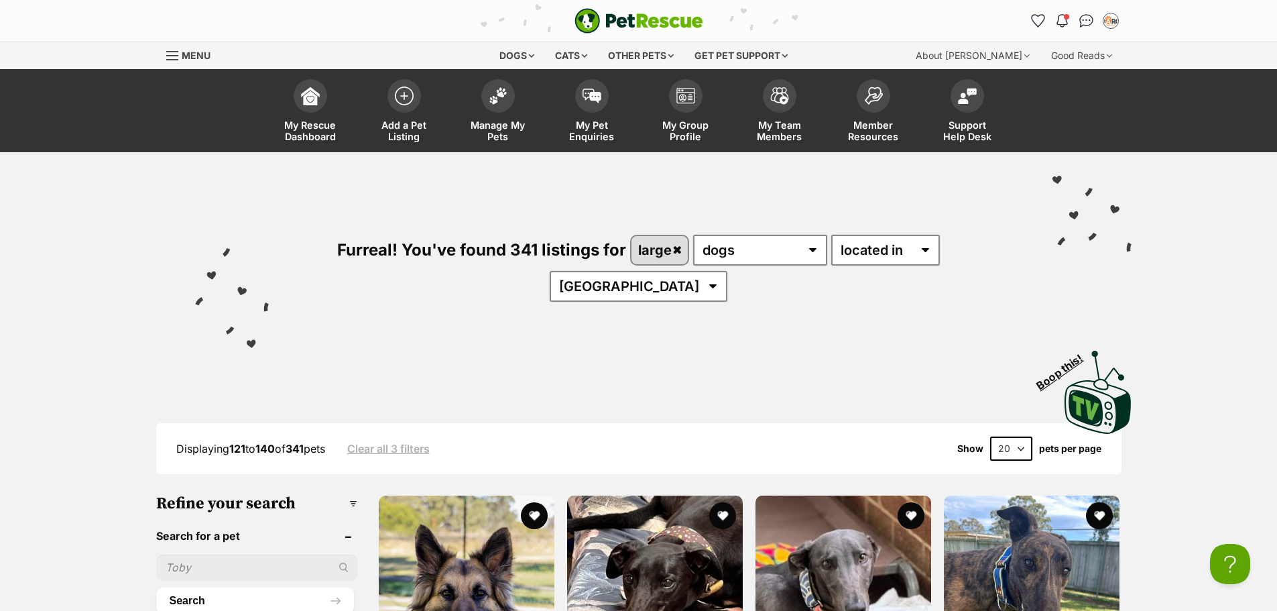
scroll to position [0, 11]
click at [879, 250] on select "available in located in" at bounding box center [885, 250] width 109 height 31
click at [727, 271] on select "Australia ACT NSW QLD SA TAS VIC WA" at bounding box center [639, 286] width 178 height 31
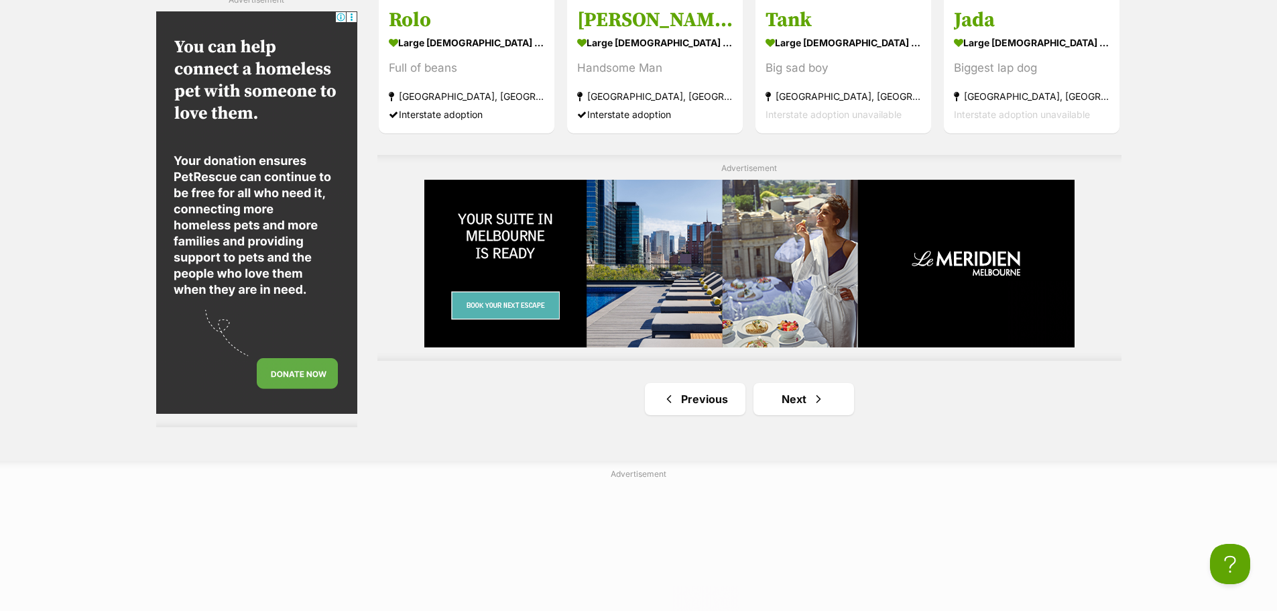
scroll to position [0, 191]
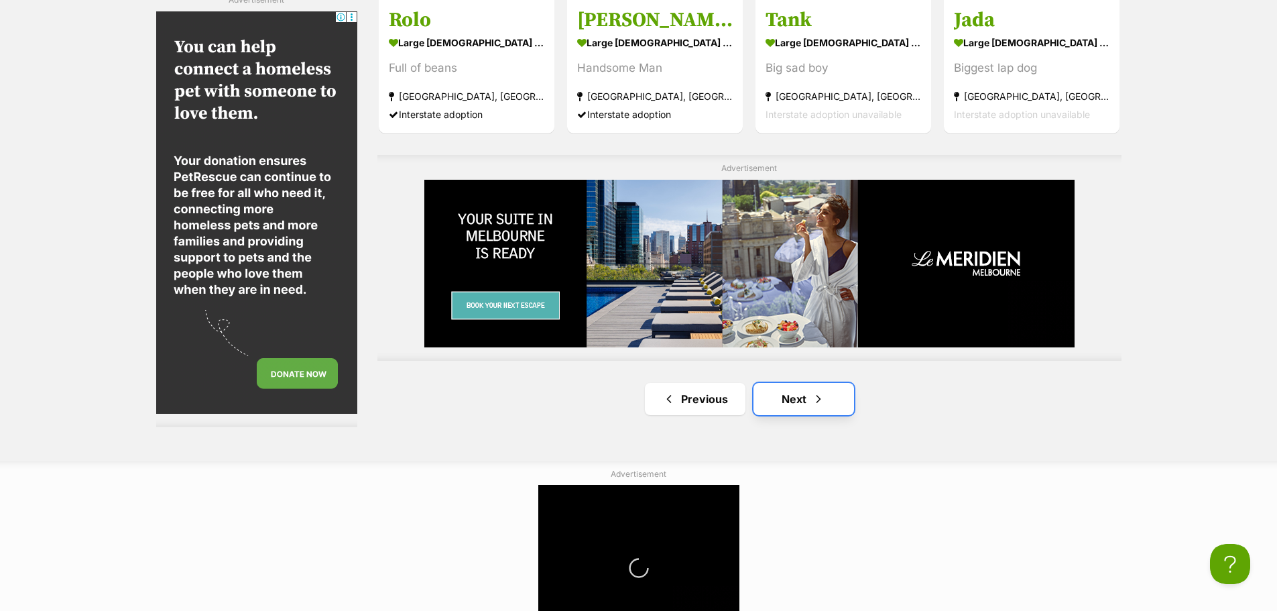
click at [791, 383] on link "Next" at bounding box center [803, 399] width 101 height 32
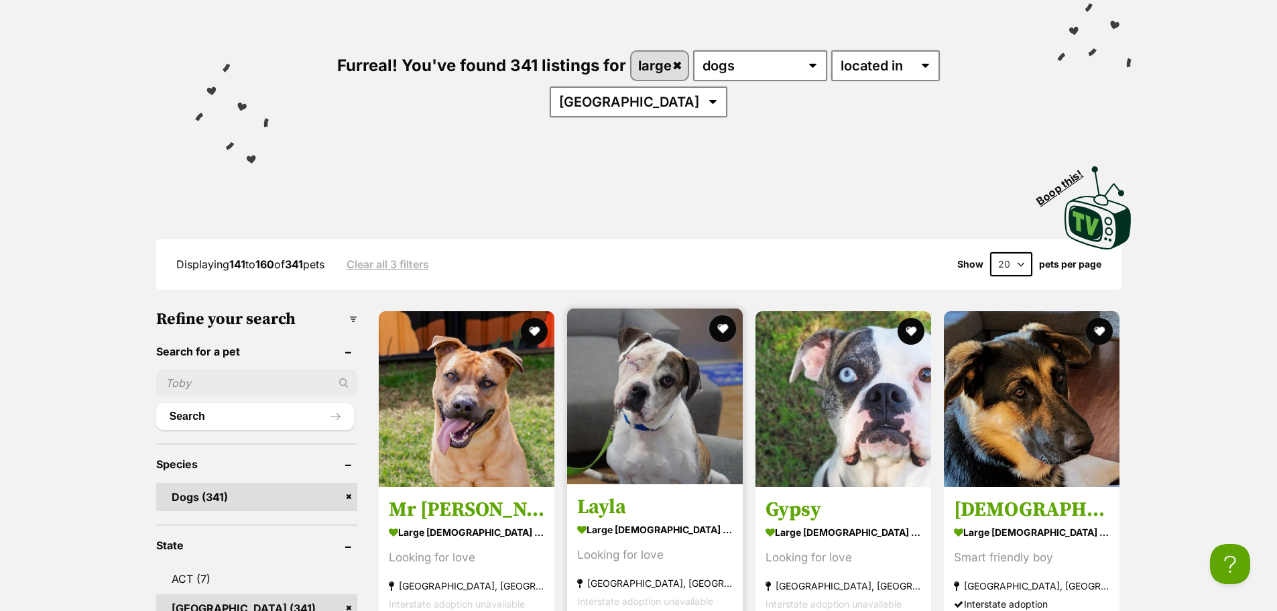
scroll to position [268, 0]
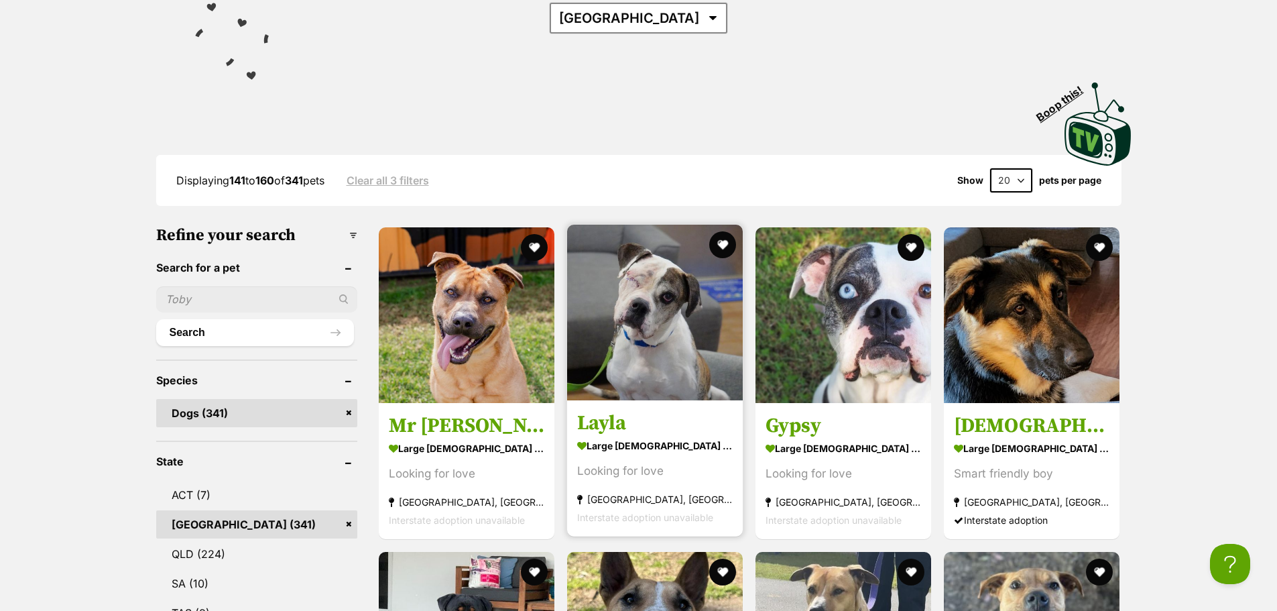
click at [698, 325] on img at bounding box center [655, 313] width 176 height 176
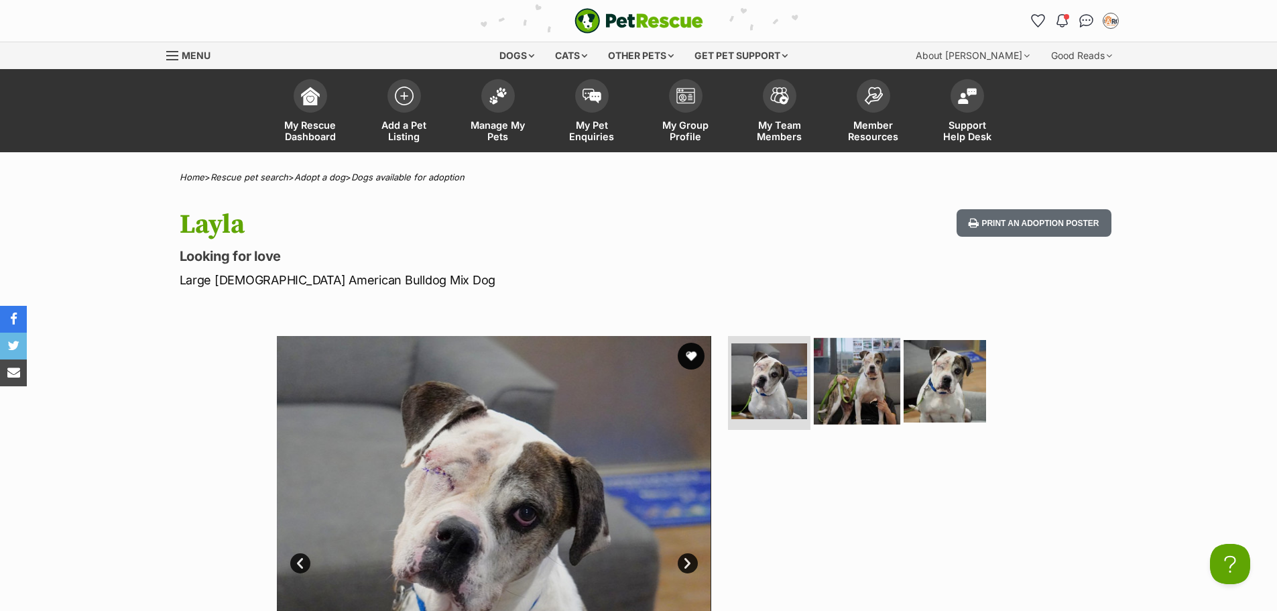
click at [856, 405] on img at bounding box center [857, 381] width 86 height 86
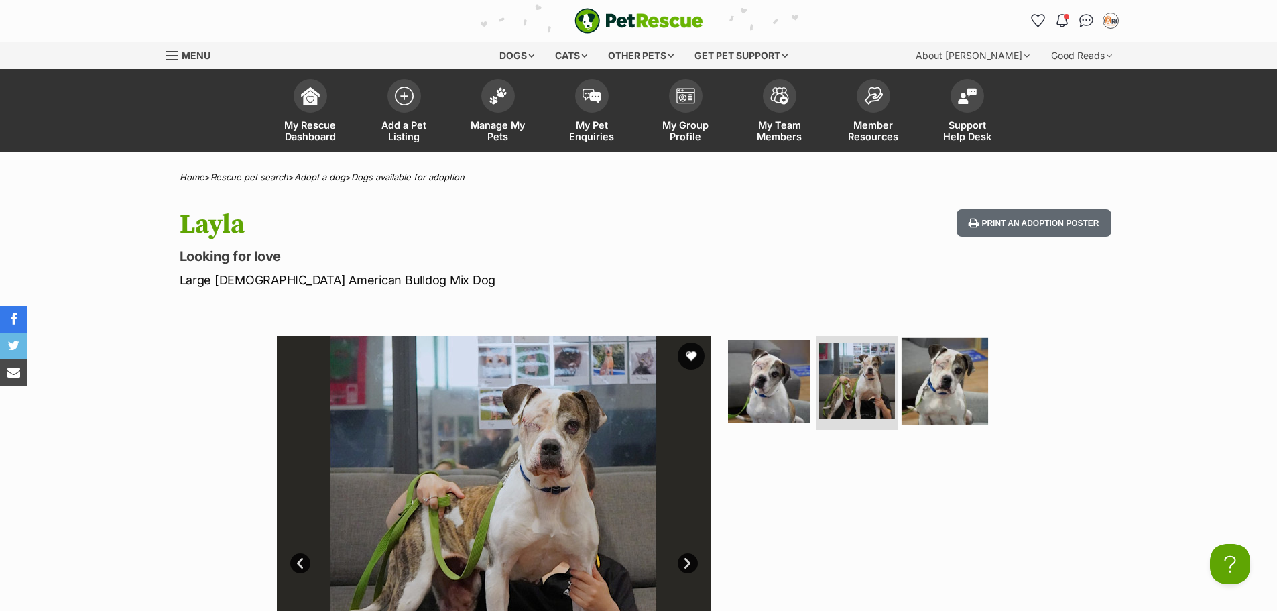
click at [945, 387] on img at bounding box center [944, 381] width 86 height 86
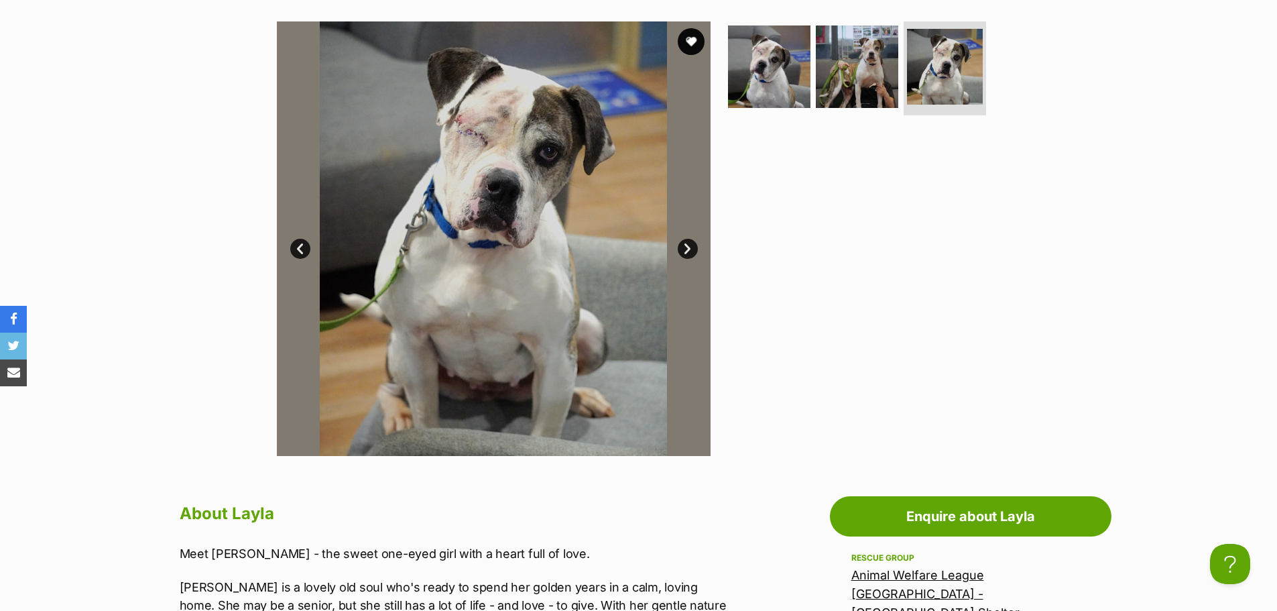
scroll to position [201, 0]
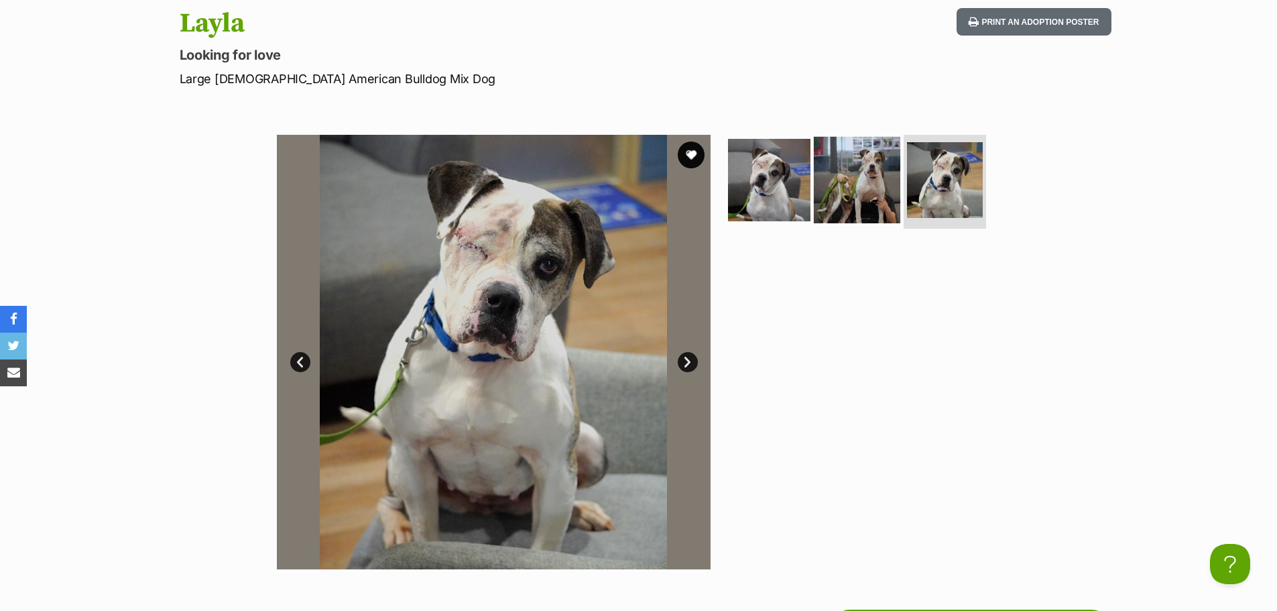
click at [887, 155] on img at bounding box center [857, 180] width 86 height 86
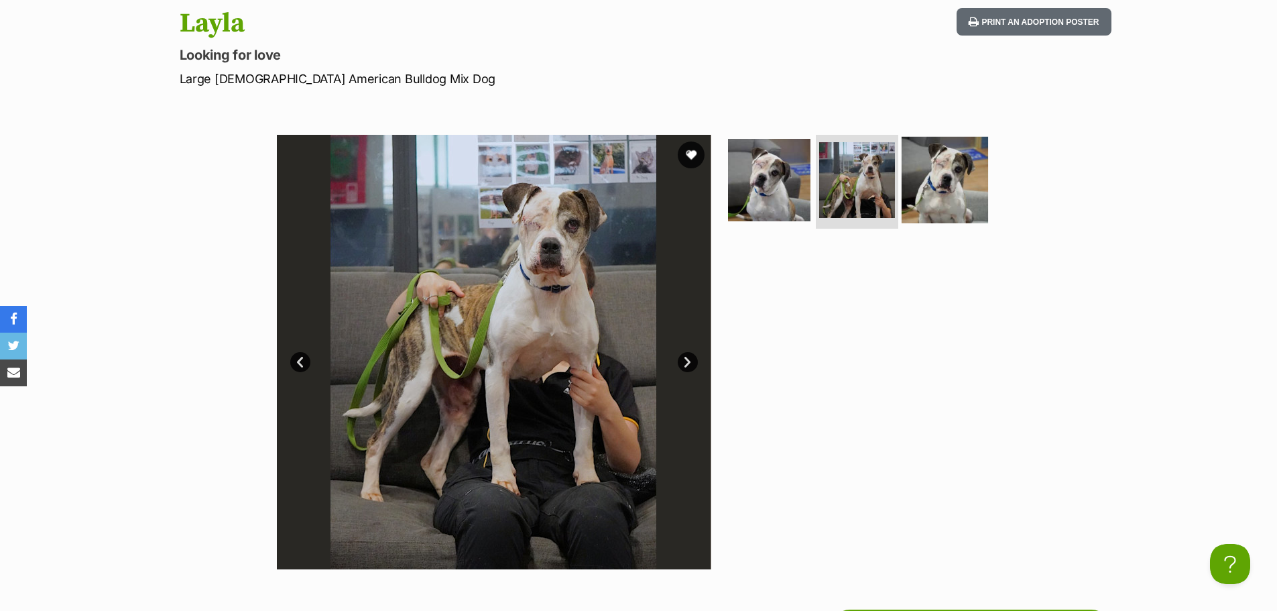
click at [919, 160] on img at bounding box center [944, 180] width 86 height 86
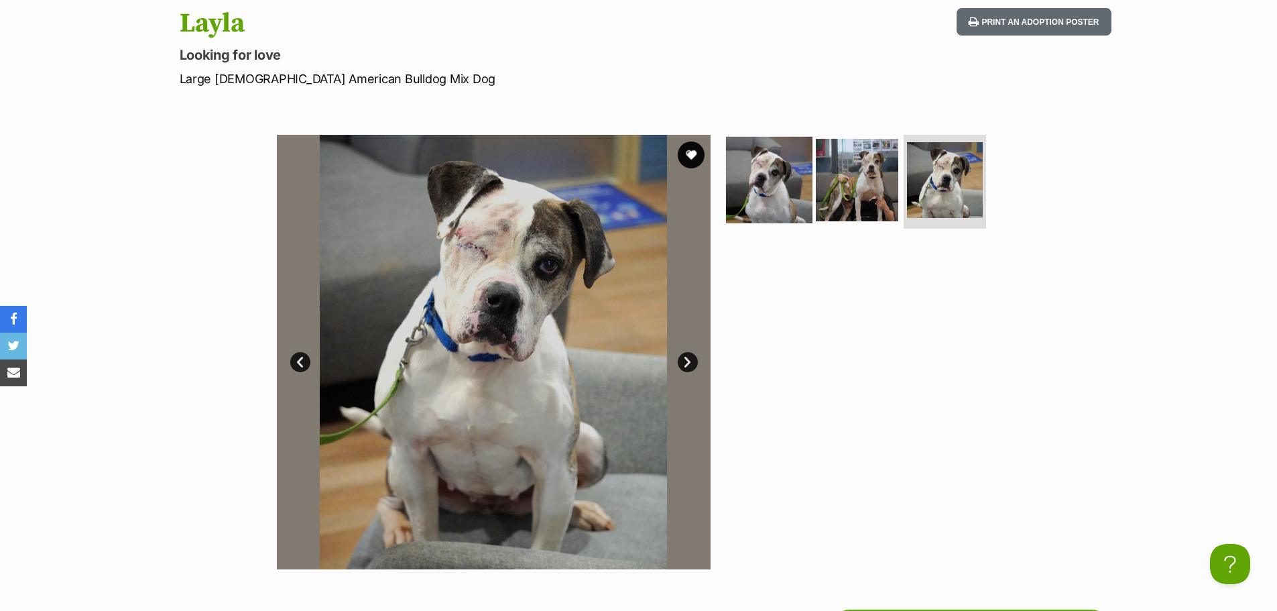
click at [748, 170] on img at bounding box center [769, 180] width 86 height 86
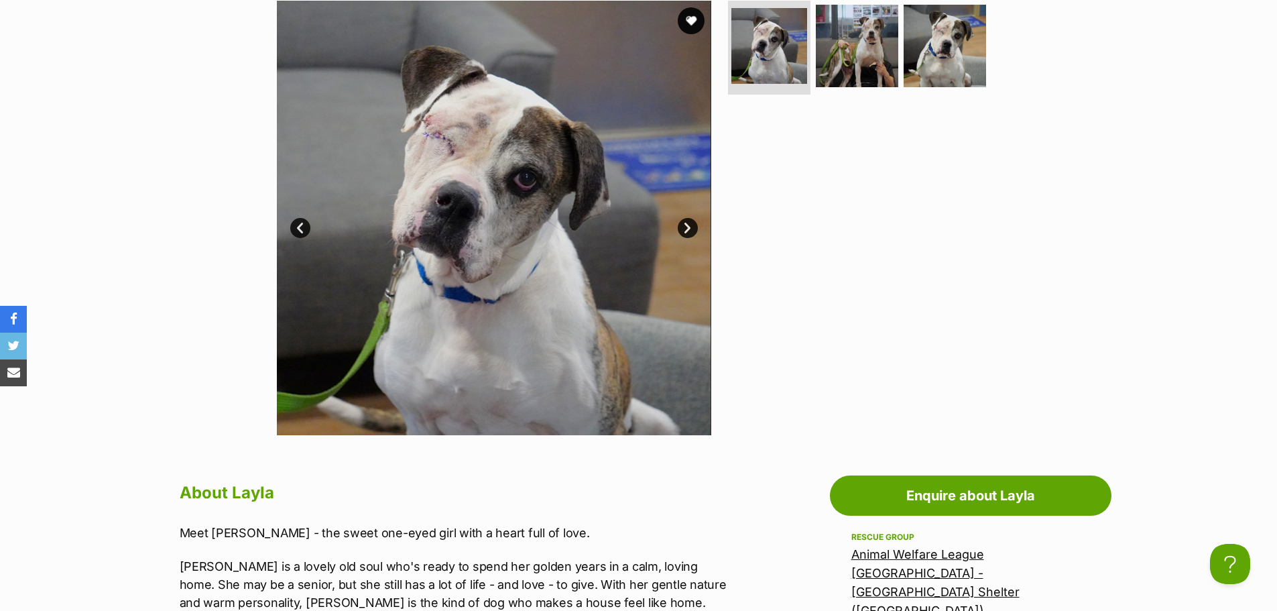
scroll to position [134, 0]
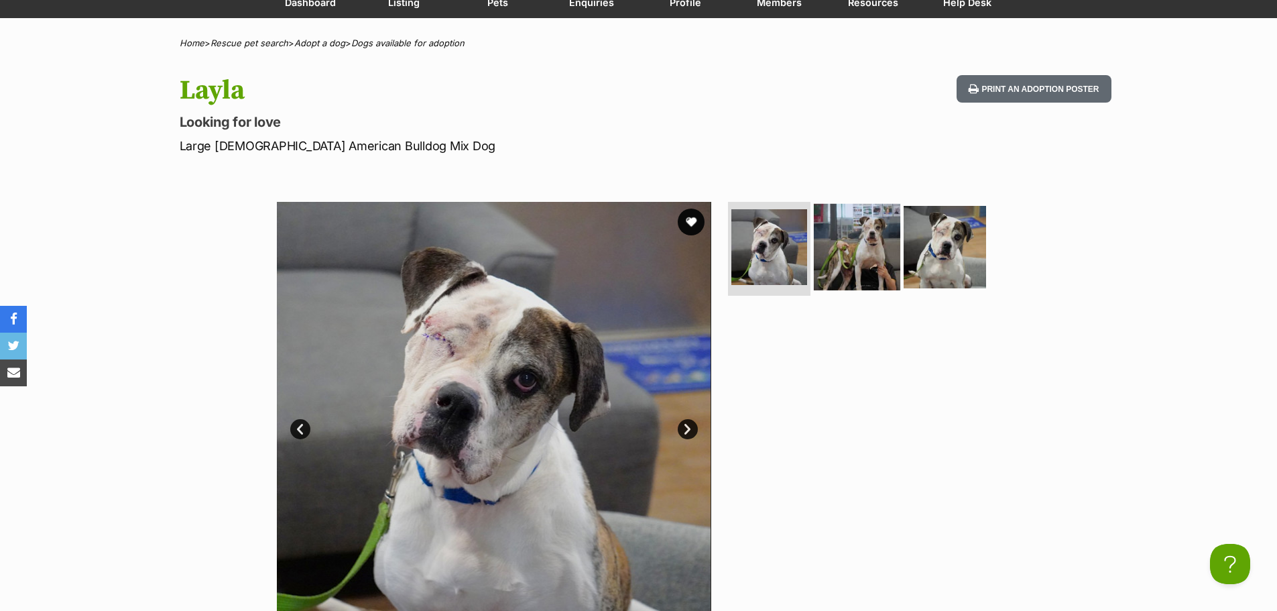
click at [838, 237] on img at bounding box center [857, 247] width 86 height 86
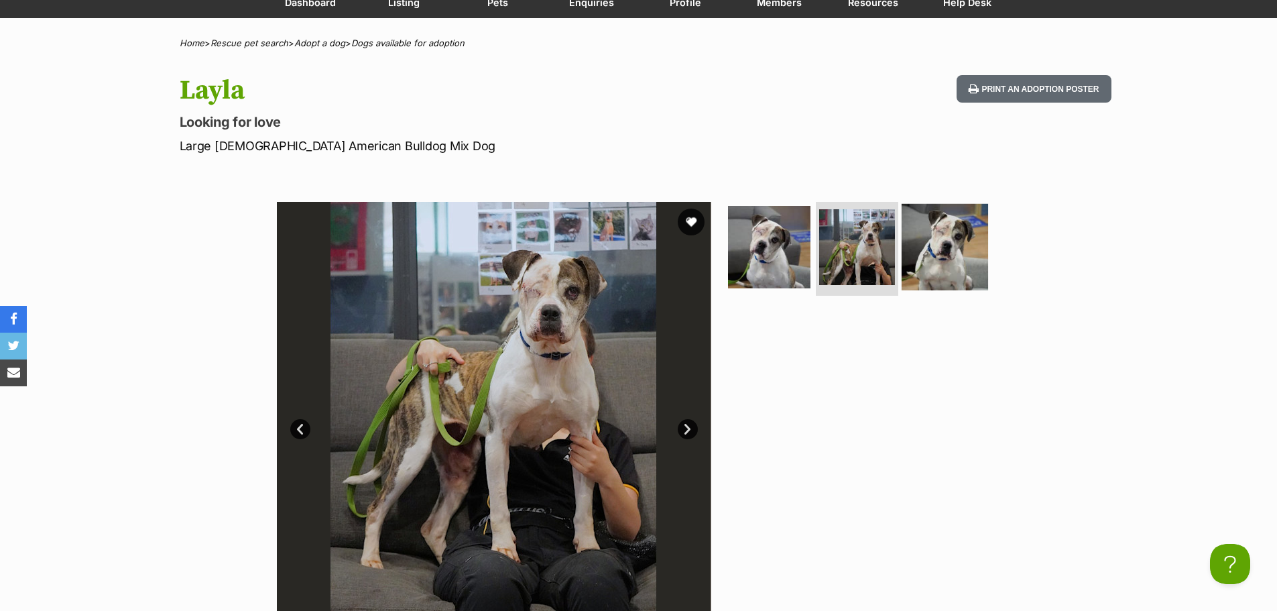
click at [928, 236] on img at bounding box center [944, 247] width 86 height 86
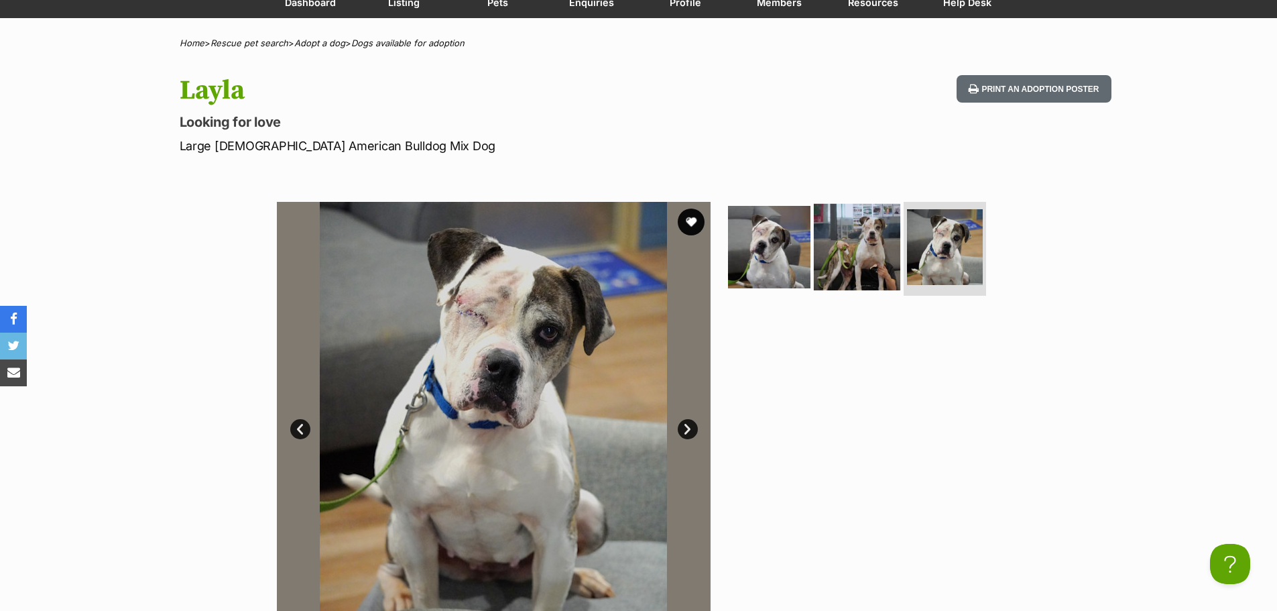
click at [877, 241] on img at bounding box center [857, 247] width 86 height 86
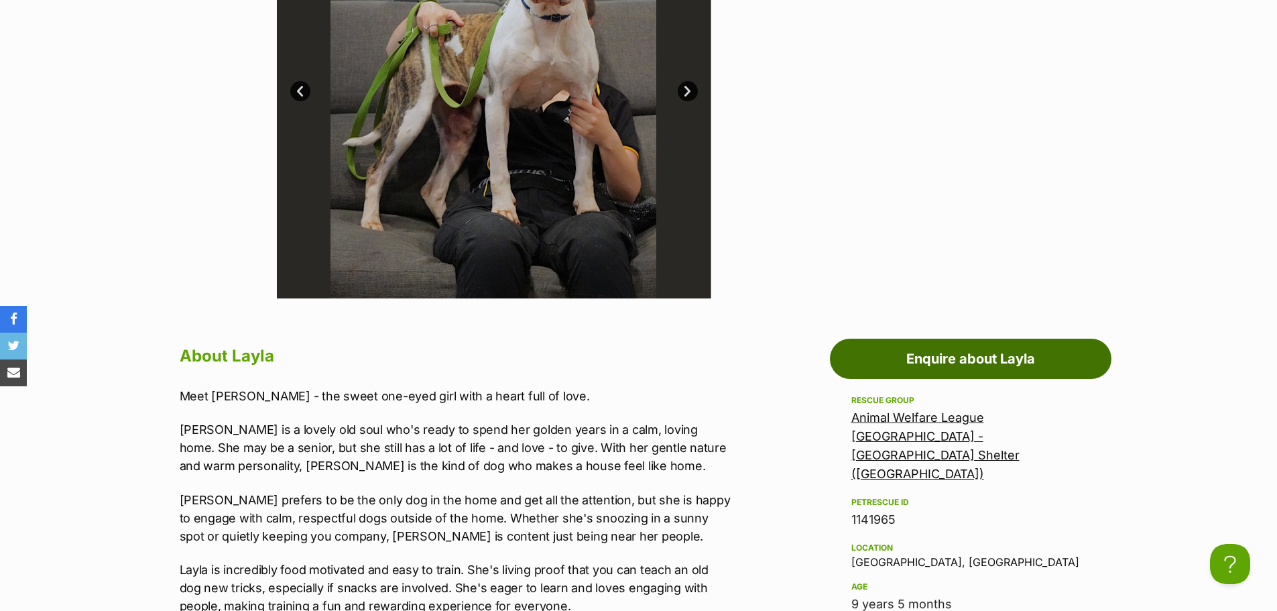
scroll to position [536, 0]
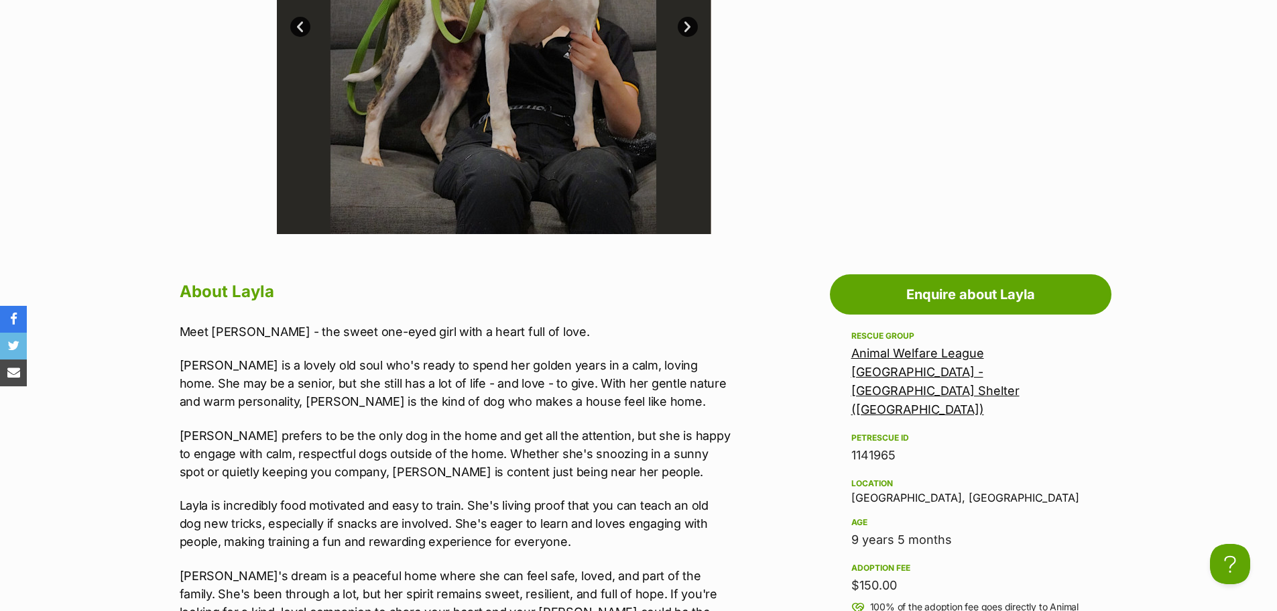
click at [919, 354] on link "Animal Welfare League NSW - Sydney Shelter (Kemps Creek)" at bounding box center [935, 381] width 168 height 70
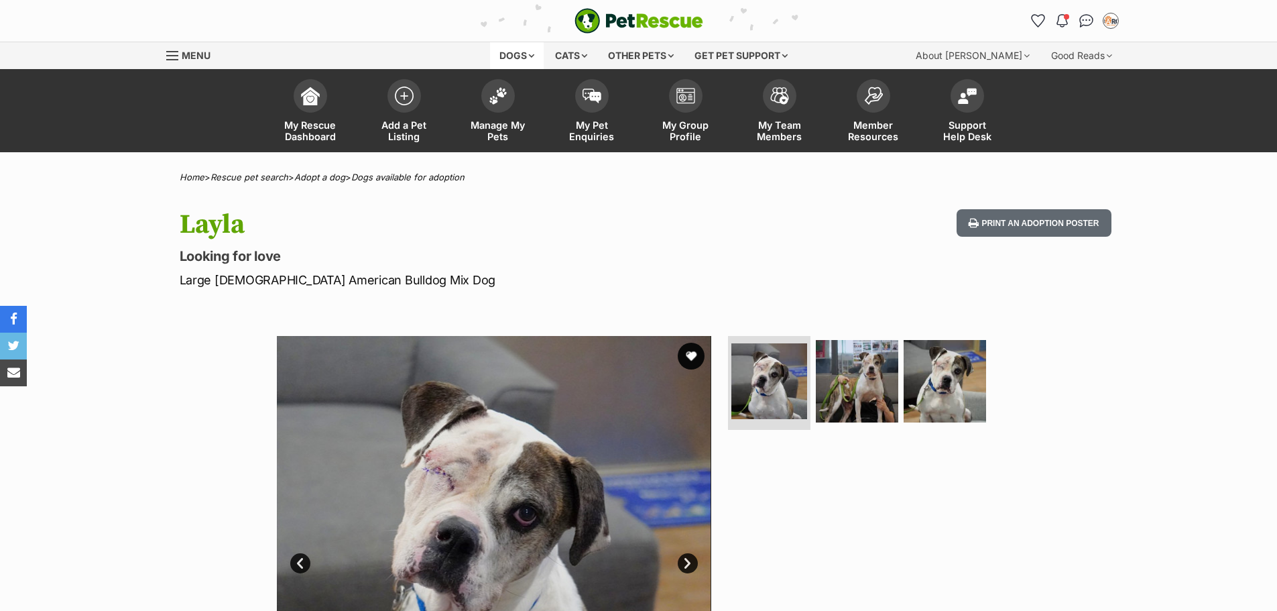
click at [533, 51] on div "Dogs" at bounding box center [517, 55] width 54 height 27
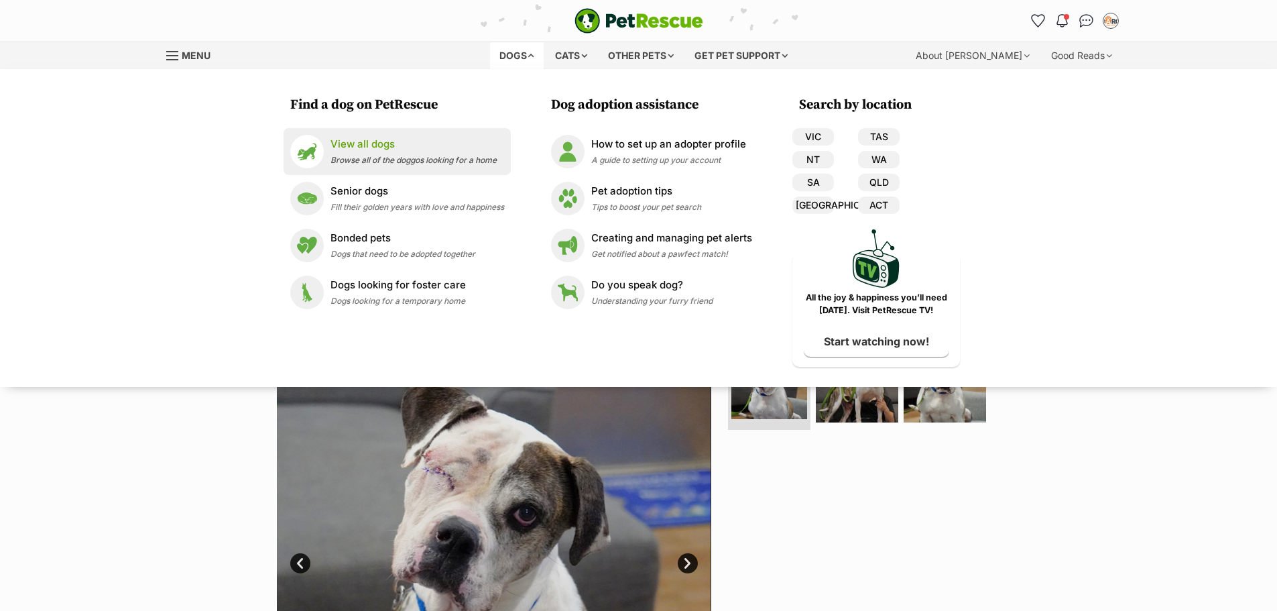
click at [401, 155] on span "Browse all of the doggos looking for a home" at bounding box center [413, 160] width 166 height 10
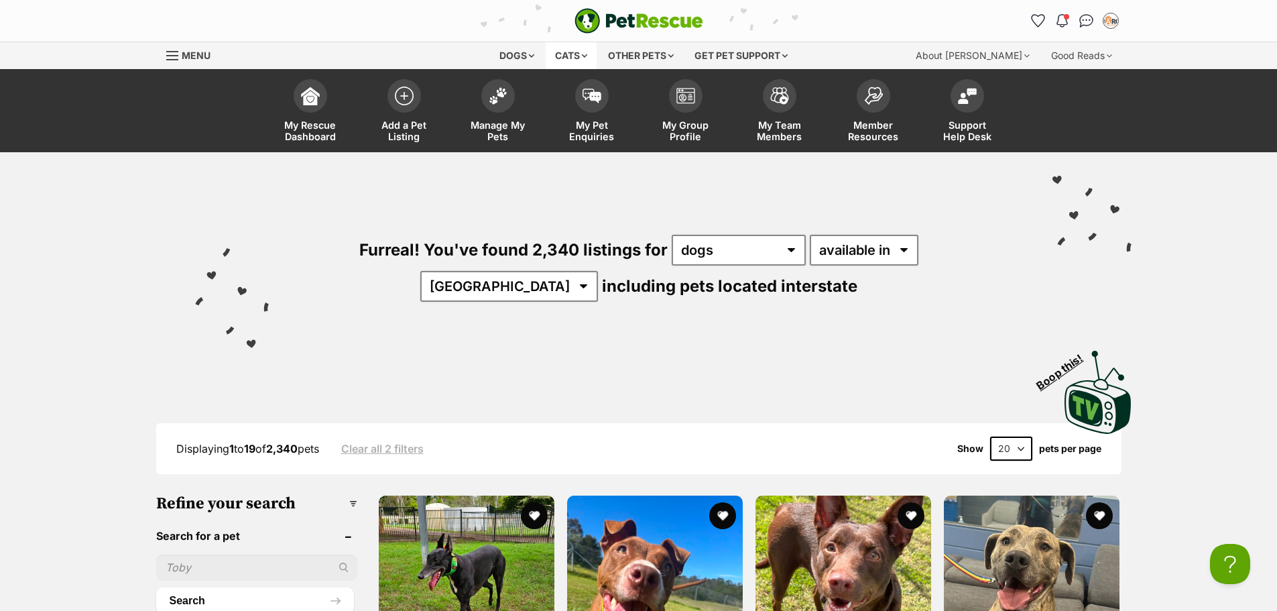
click at [574, 60] on div "Cats" at bounding box center [571, 55] width 51 height 27
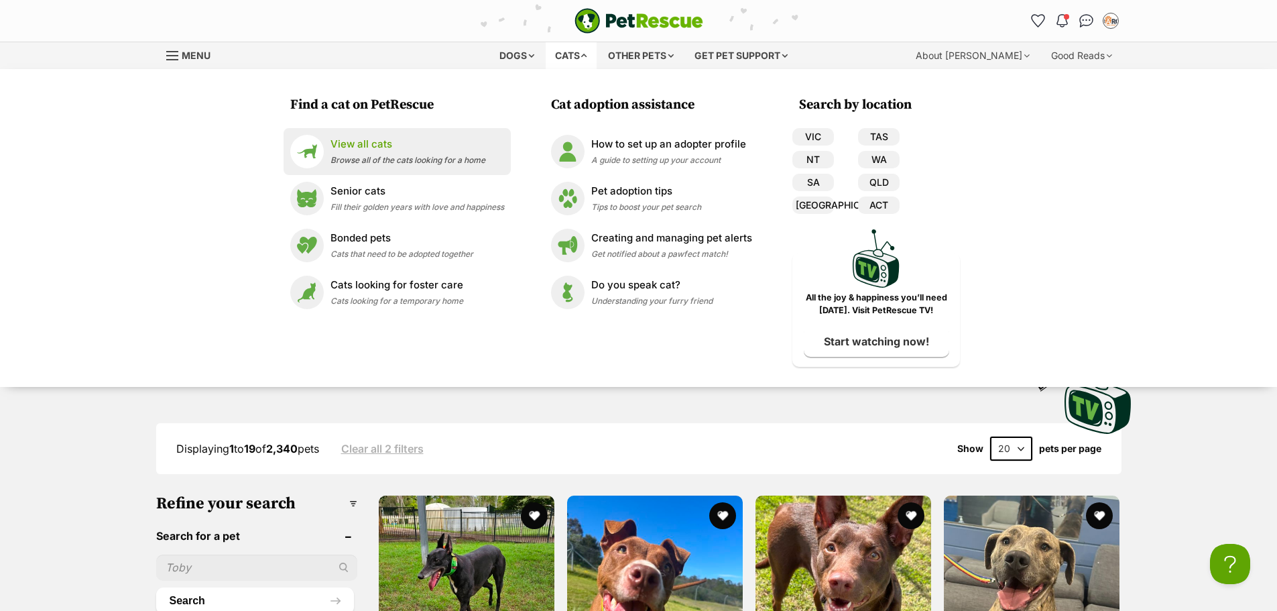
click at [362, 149] on p "View all cats" at bounding box center [407, 144] width 155 height 15
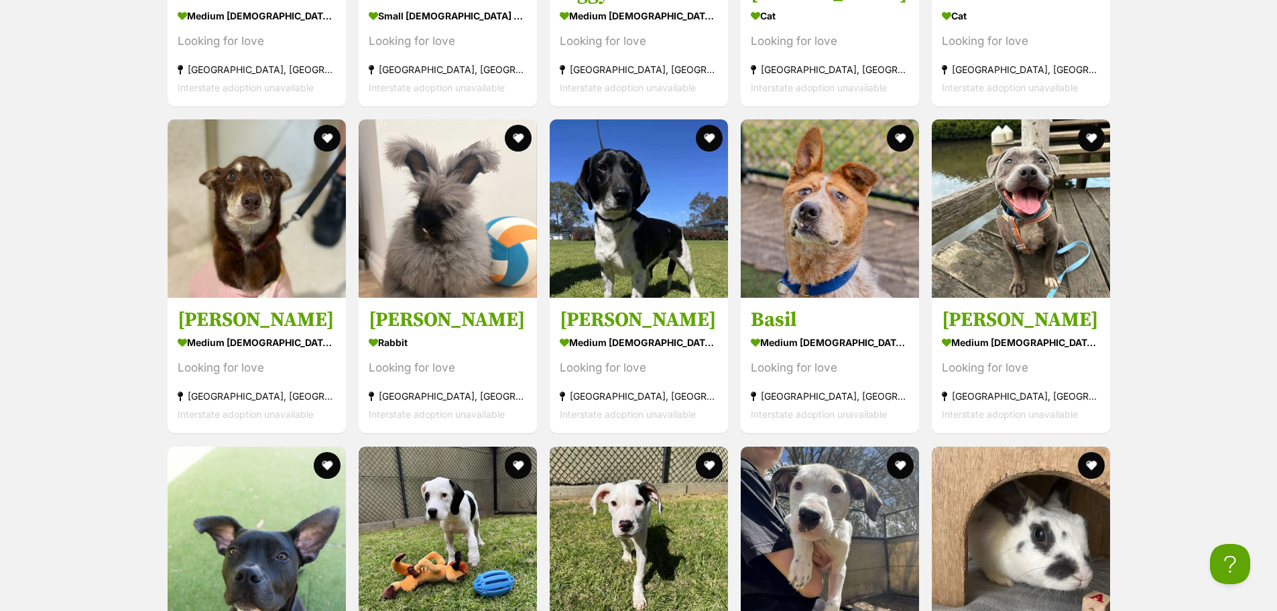
scroll to position [1608, 0]
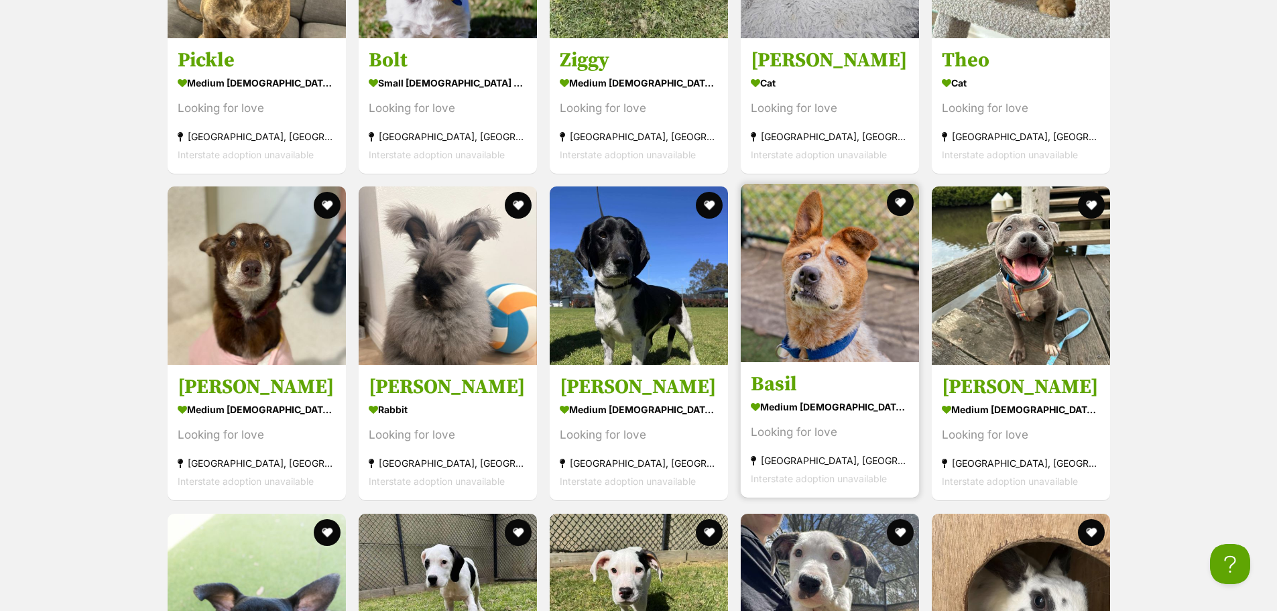
click at [820, 291] on img at bounding box center [830, 273] width 178 height 178
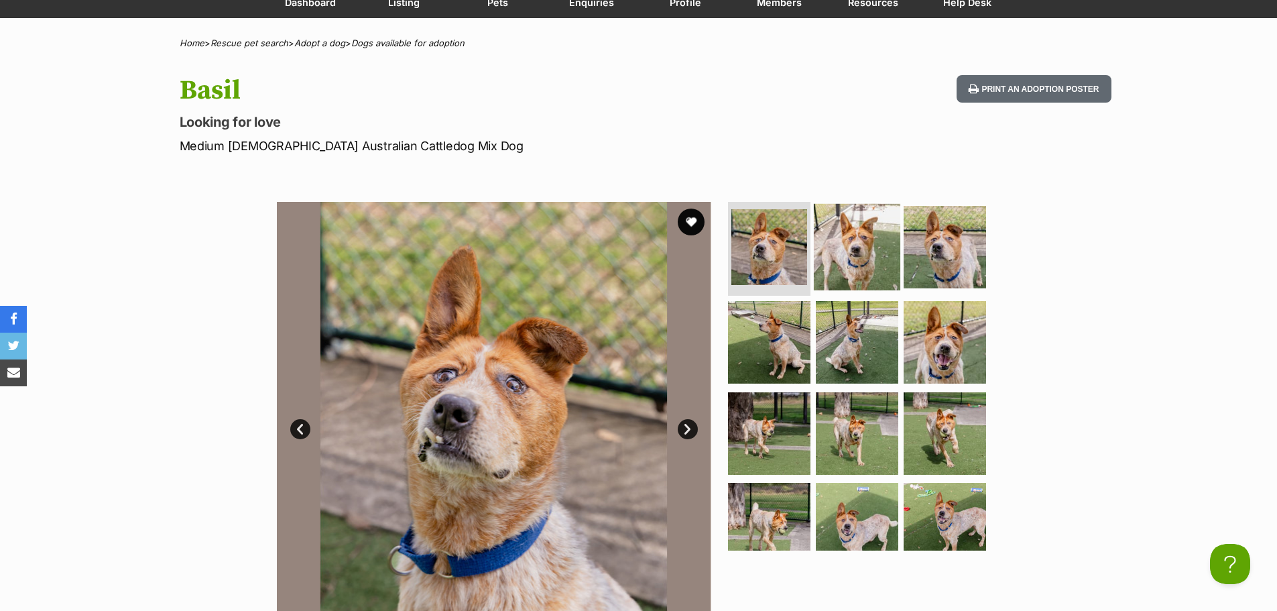
click at [844, 251] on img at bounding box center [857, 247] width 86 height 86
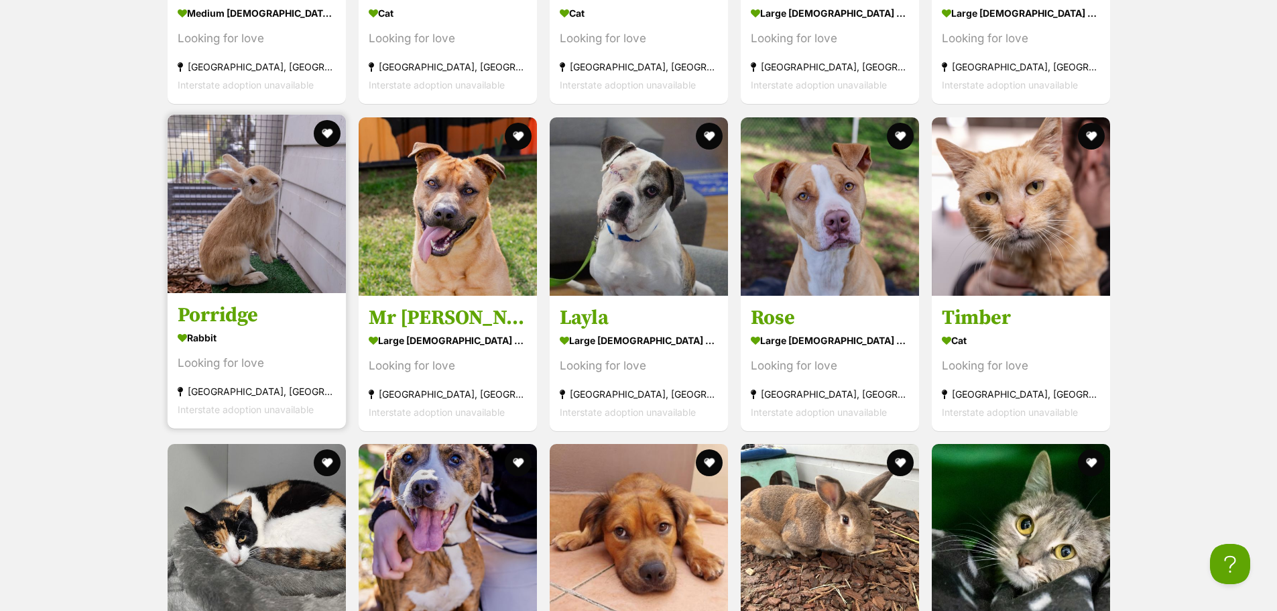
scroll to position [3016, 0]
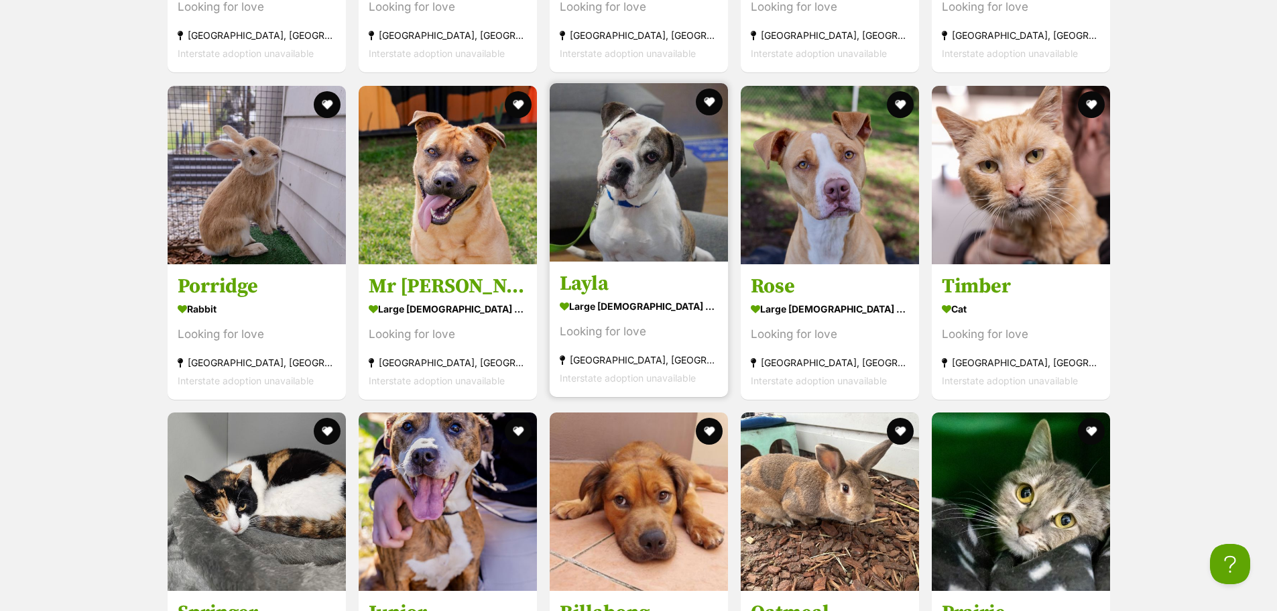
click at [593, 167] on img at bounding box center [639, 172] width 178 height 178
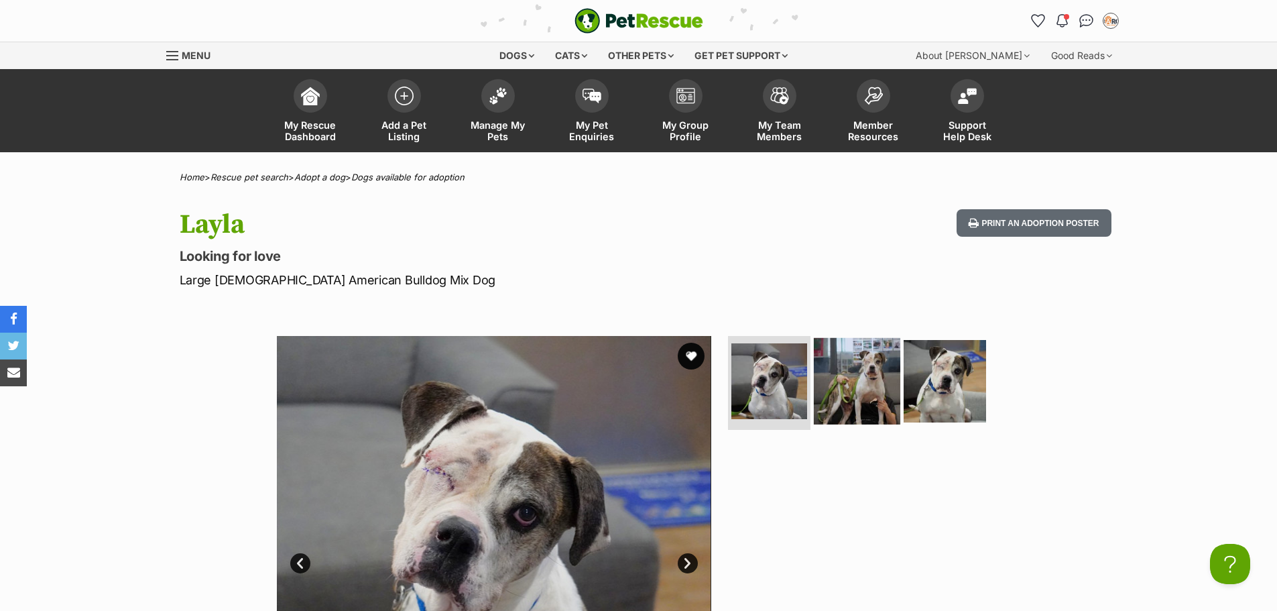
click at [837, 360] on img at bounding box center [857, 381] width 86 height 86
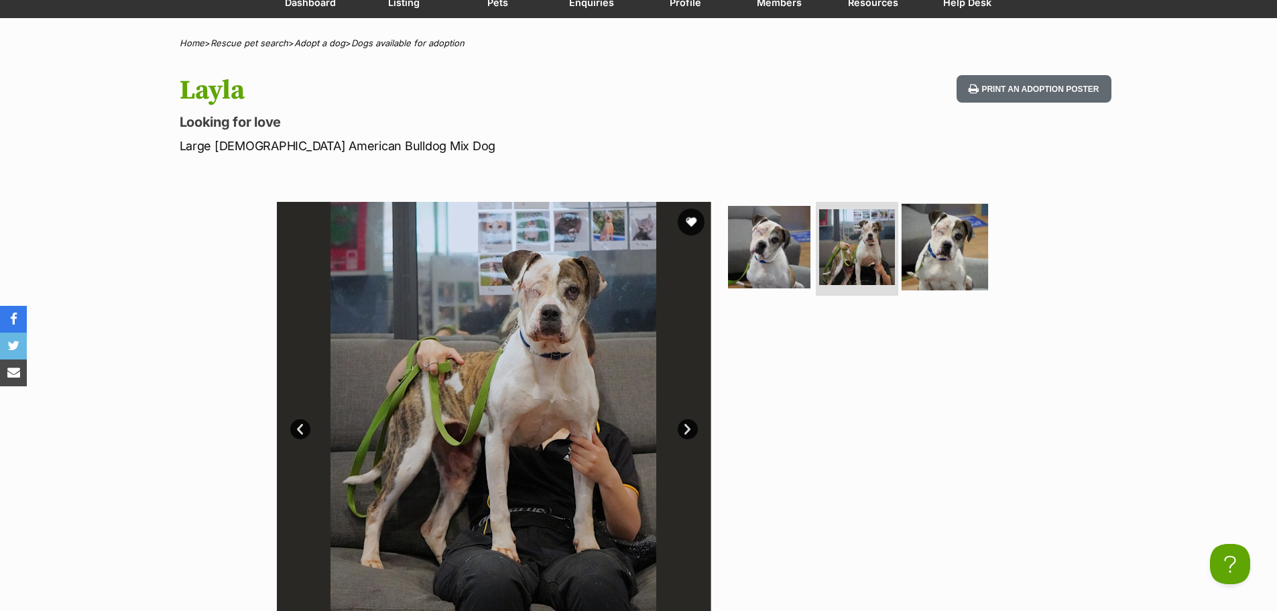
click at [940, 247] on img at bounding box center [944, 247] width 86 height 86
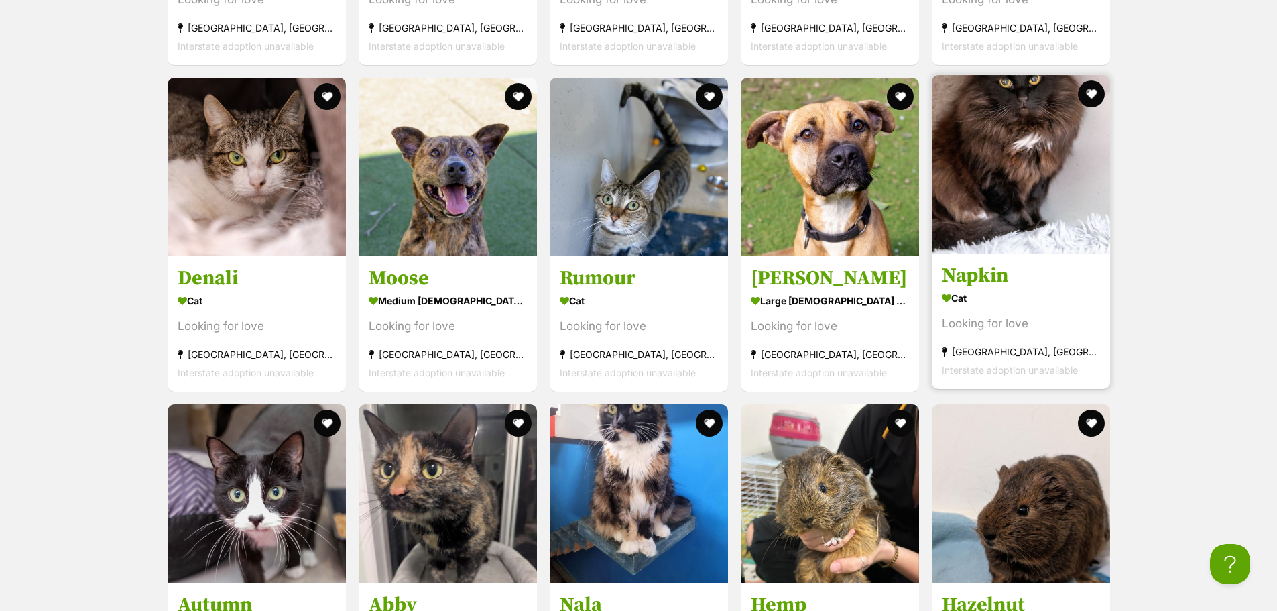
scroll to position [4155, 0]
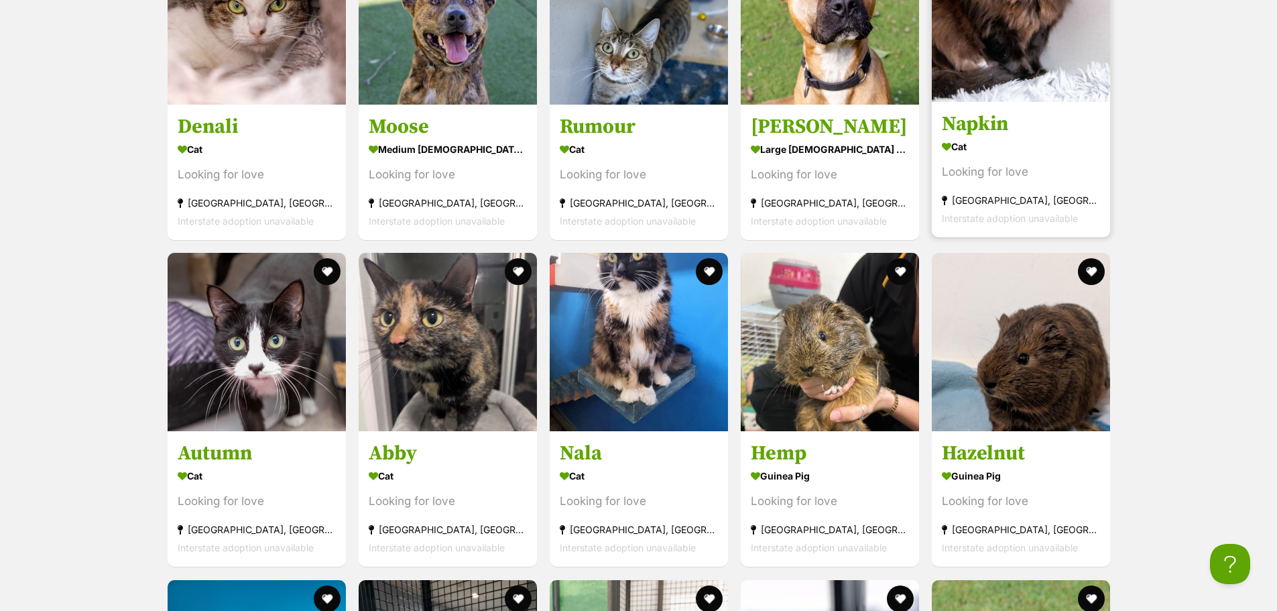
click at [1060, 137] on div "Cat" at bounding box center [1021, 146] width 158 height 19
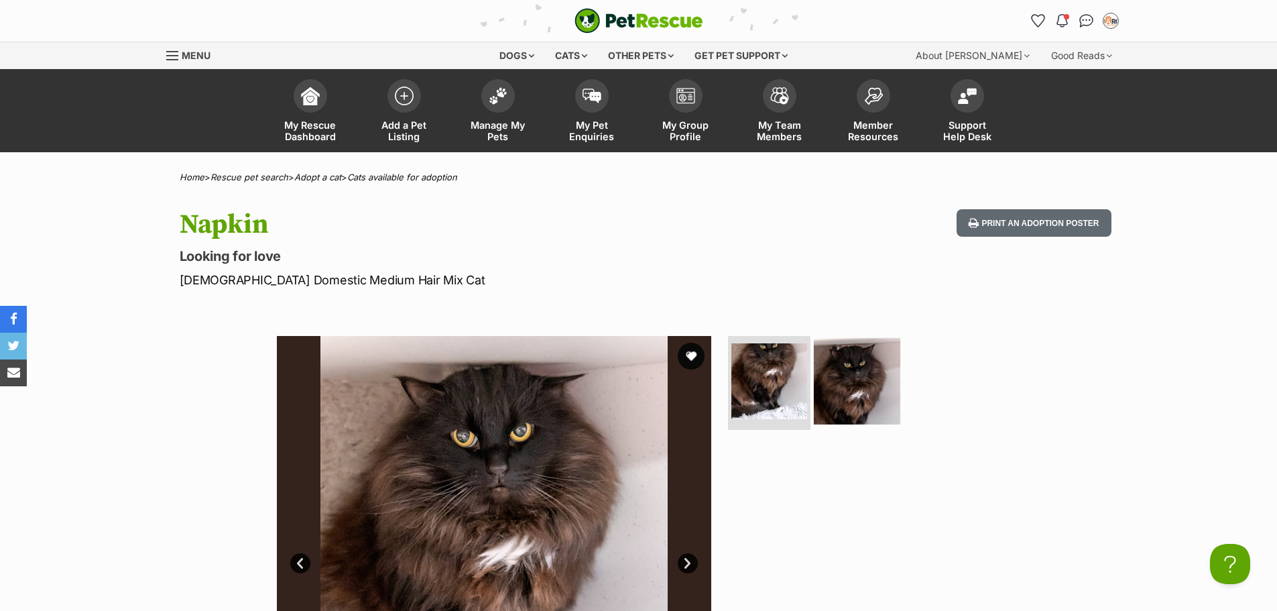
click at [829, 380] on img at bounding box center [857, 381] width 86 height 86
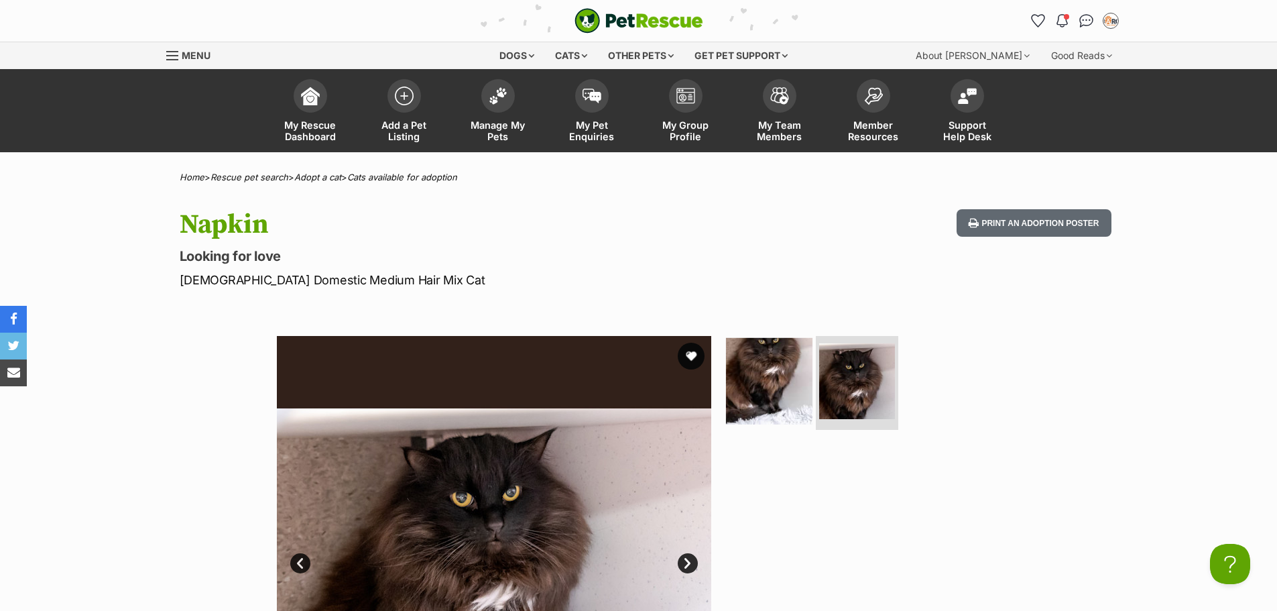
click at [791, 385] on img at bounding box center [769, 381] width 86 height 86
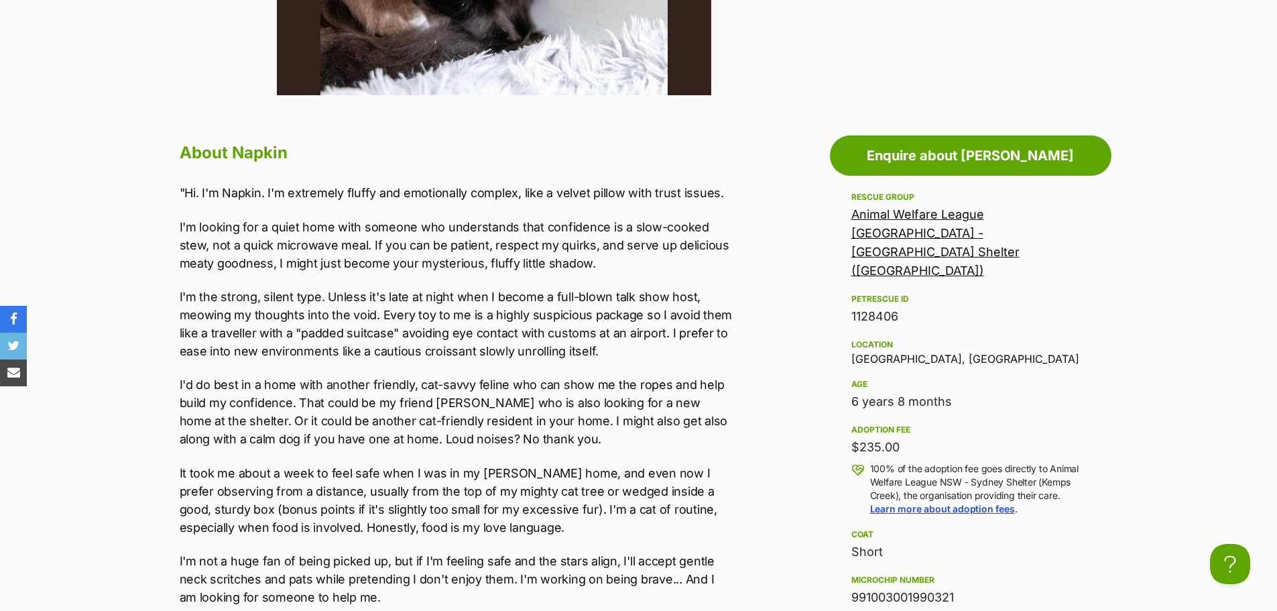
scroll to position [670, 0]
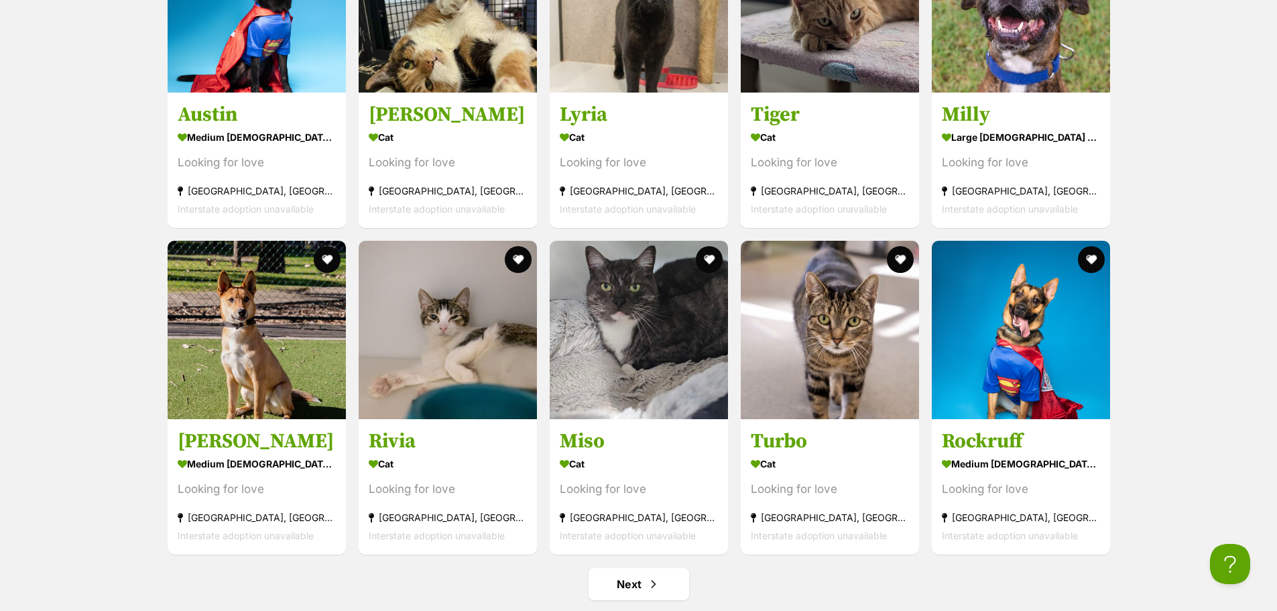
scroll to position [4892, 0]
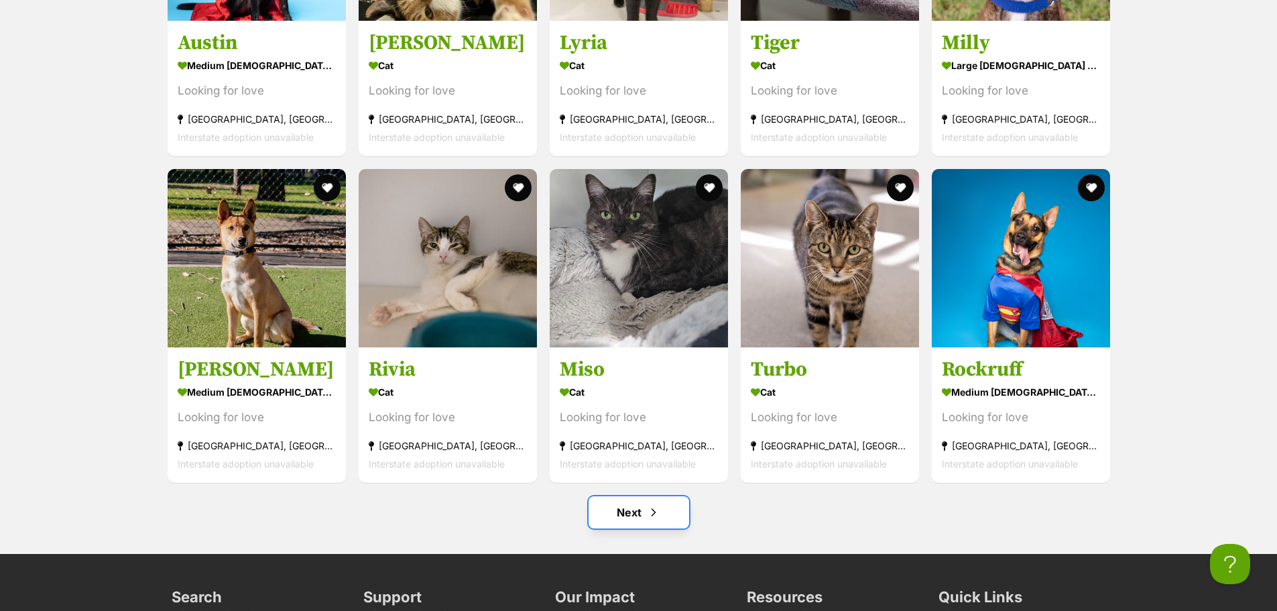
click at [677, 496] on link "Next" at bounding box center [638, 512] width 101 height 32
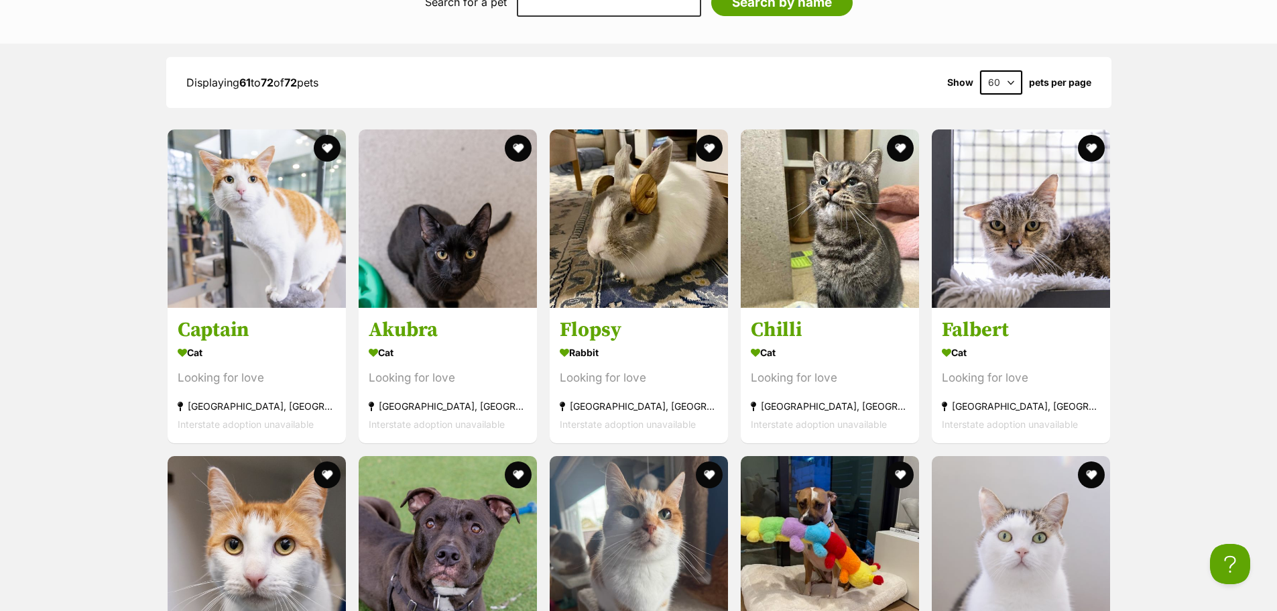
scroll to position [1340, 0]
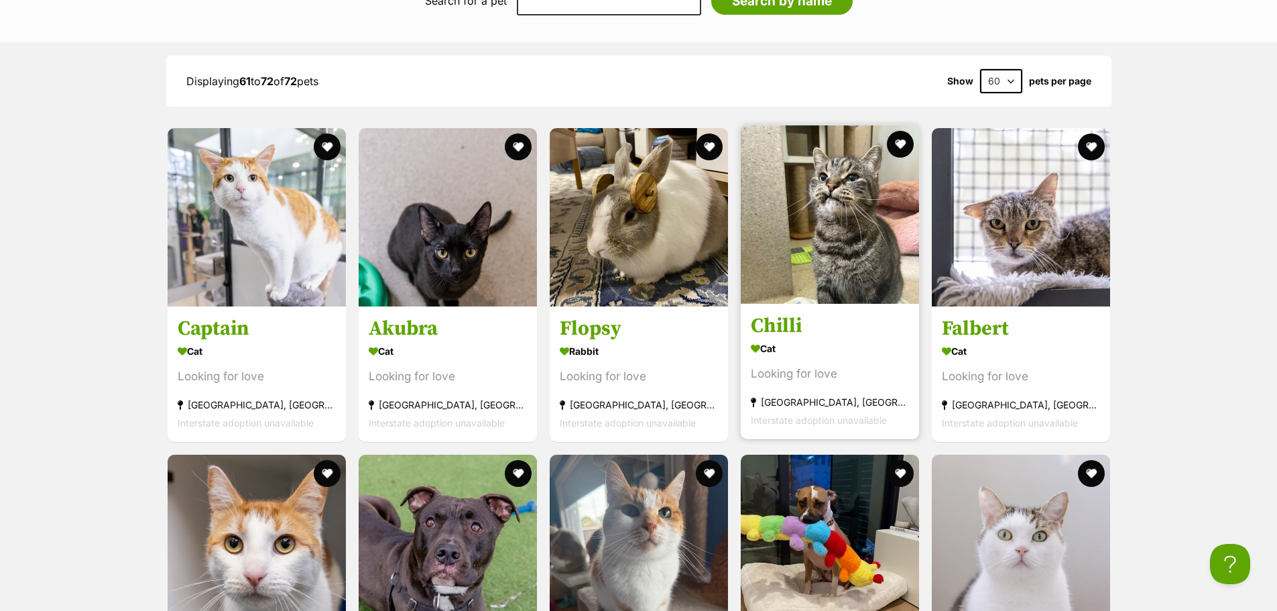
click at [848, 206] on img at bounding box center [830, 214] width 178 height 178
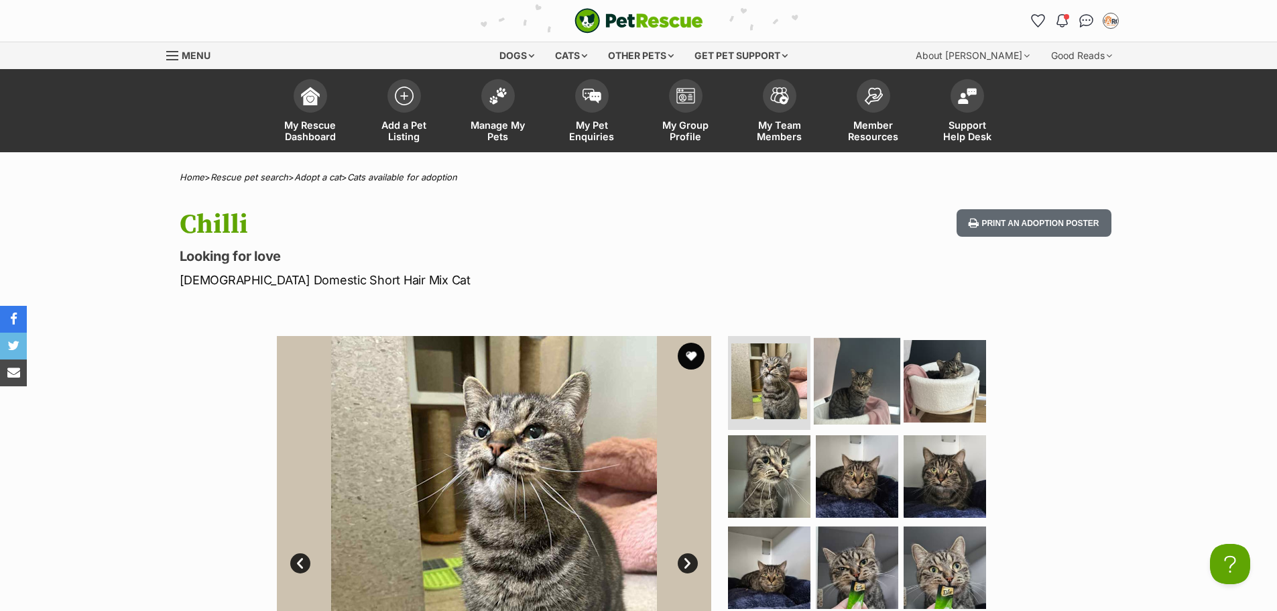
click at [853, 373] on img at bounding box center [857, 381] width 86 height 86
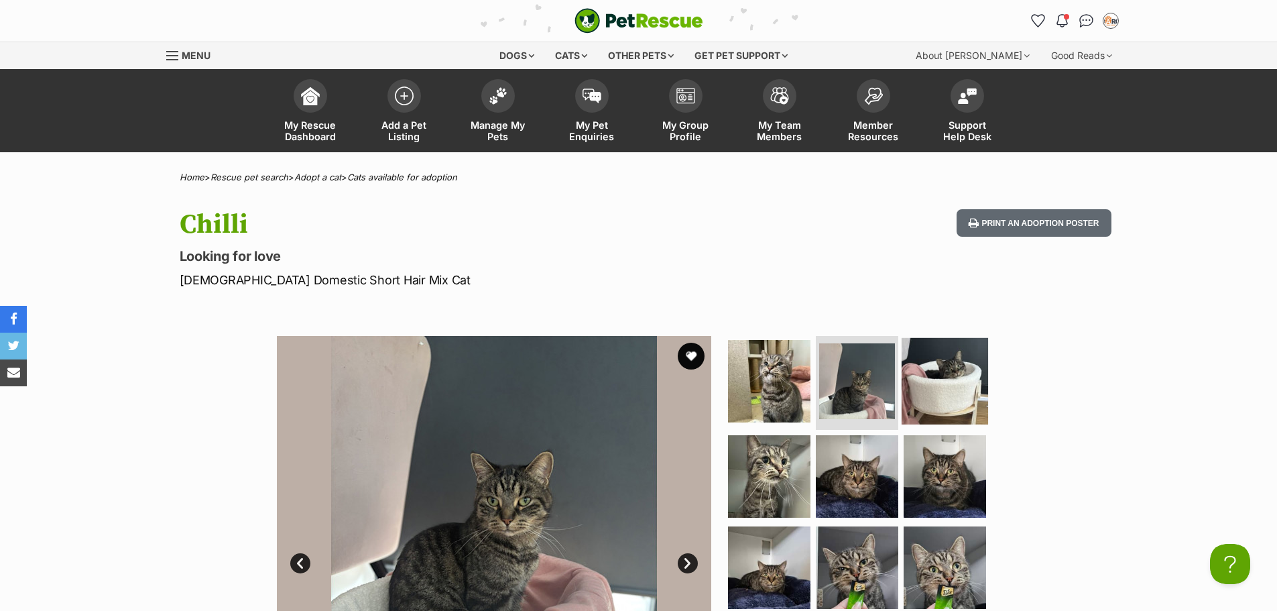
click at [951, 389] on img at bounding box center [944, 381] width 86 height 86
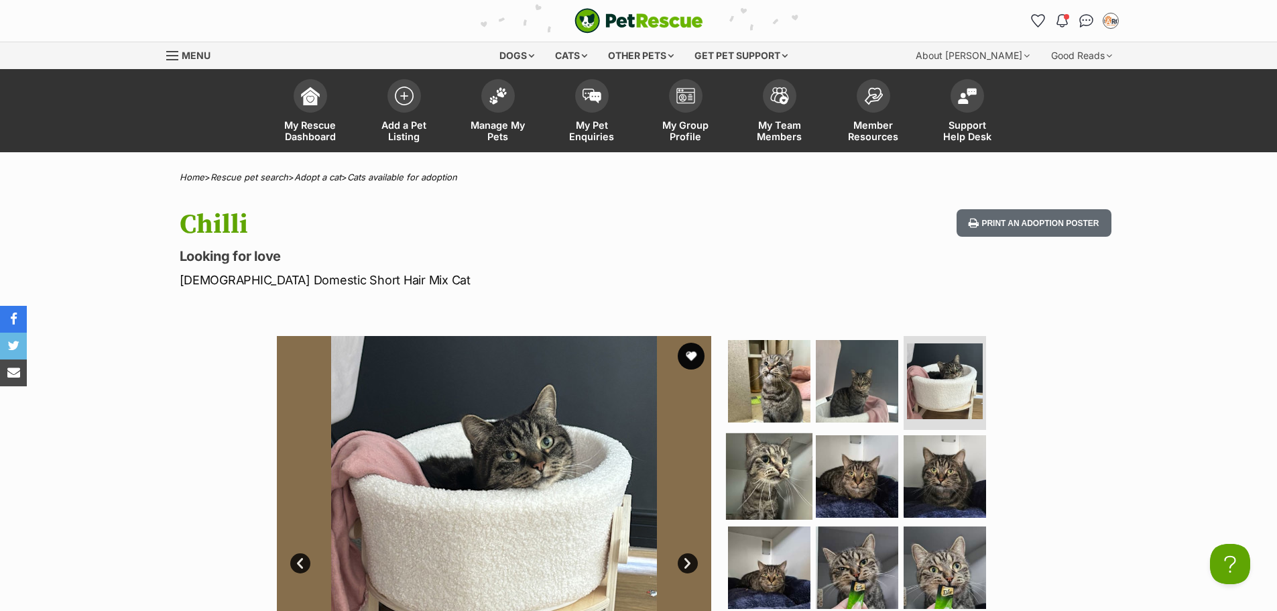
click at [739, 475] on img at bounding box center [769, 476] width 86 height 86
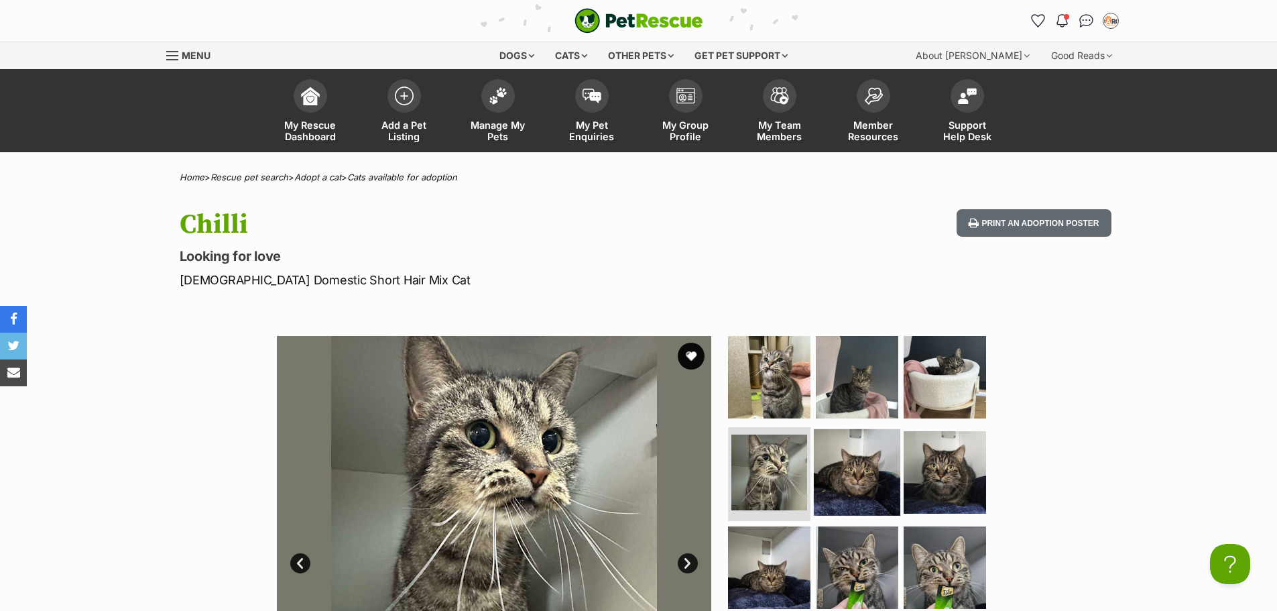
click at [828, 466] on img at bounding box center [857, 472] width 86 height 86
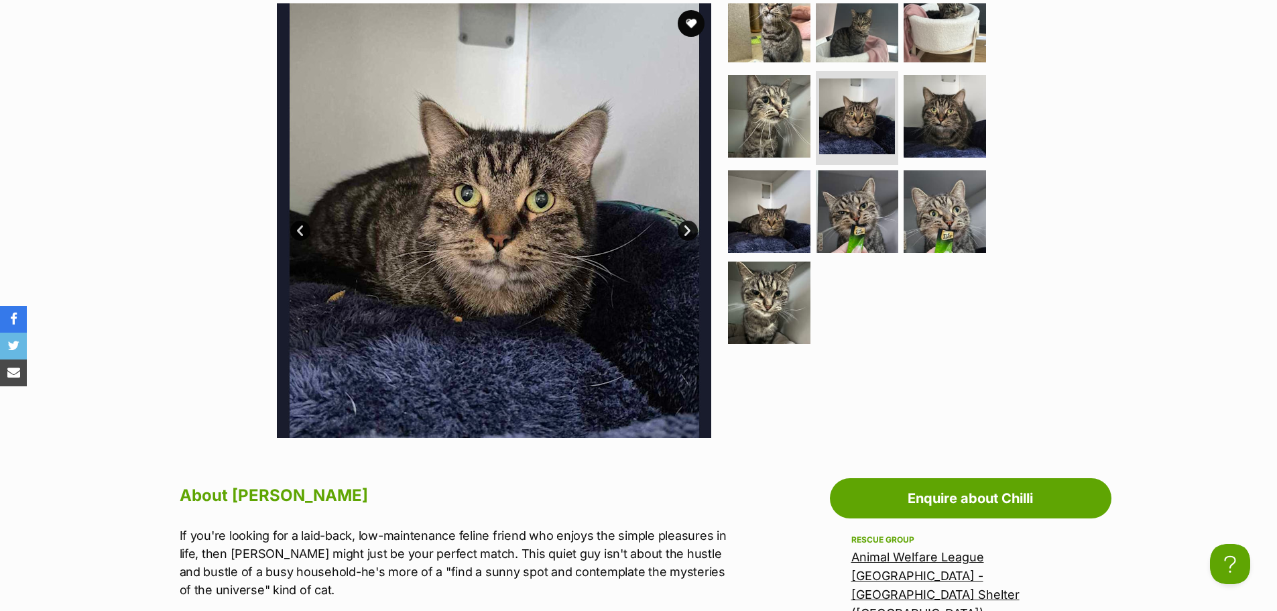
scroll to position [335, 0]
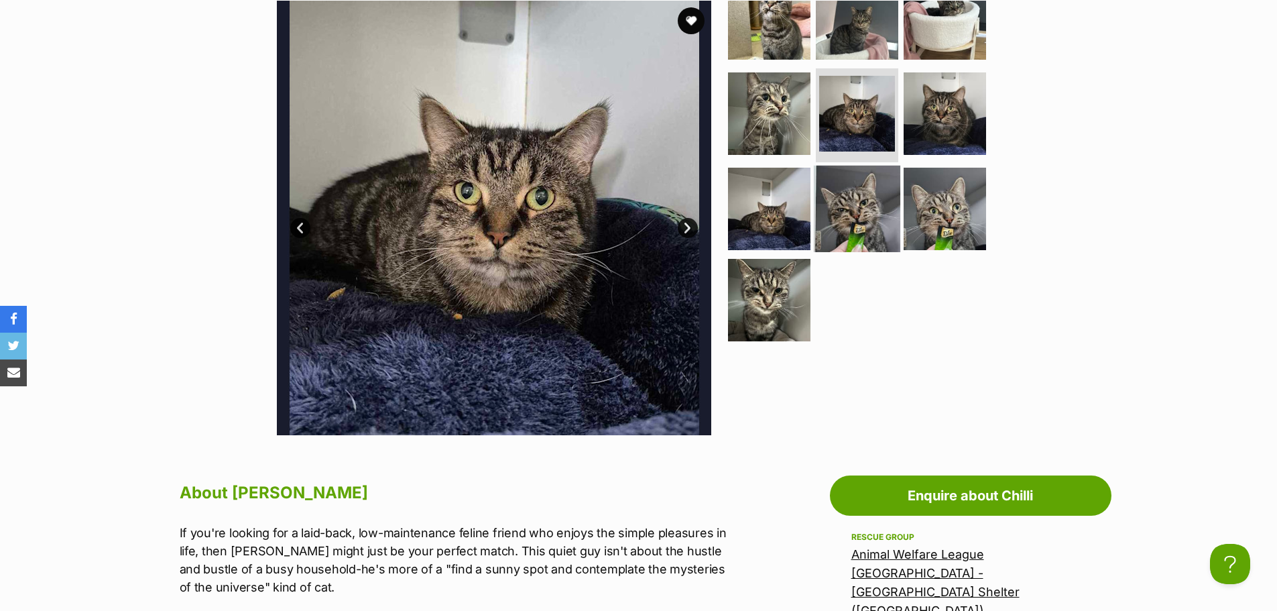
click at [875, 211] on img at bounding box center [857, 209] width 86 height 86
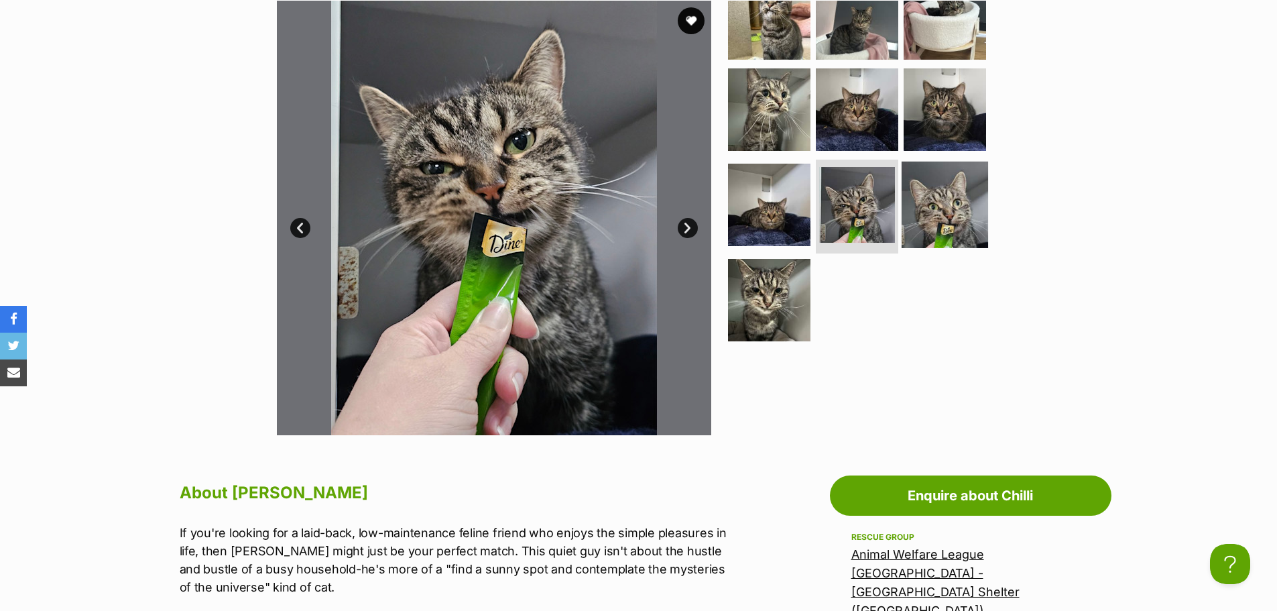
click at [946, 210] on img at bounding box center [944, 205] width 86 height 86
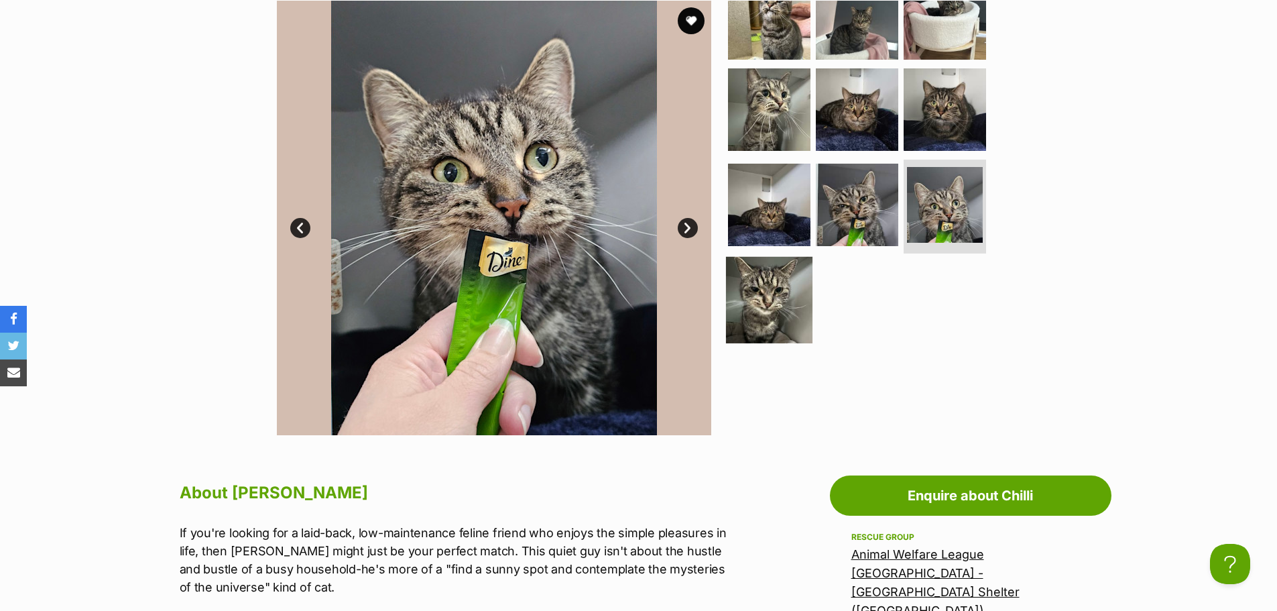
click at [784, 289] on img at bounding box center [769, 299] width 86 height 86
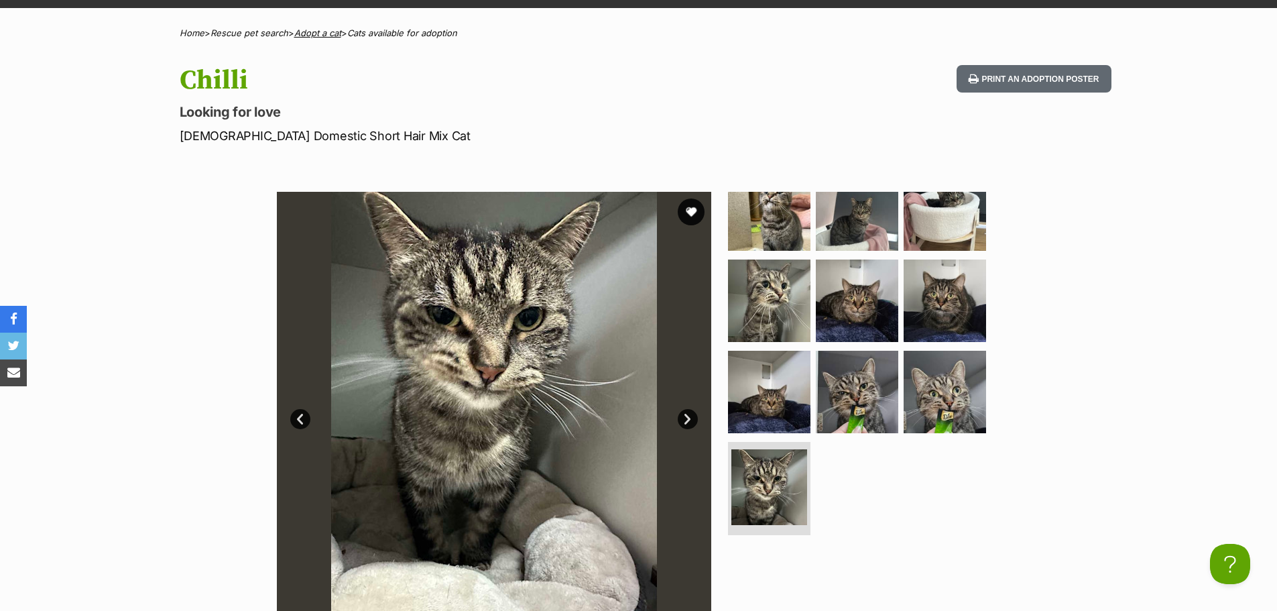
scroll to position [134, 0]
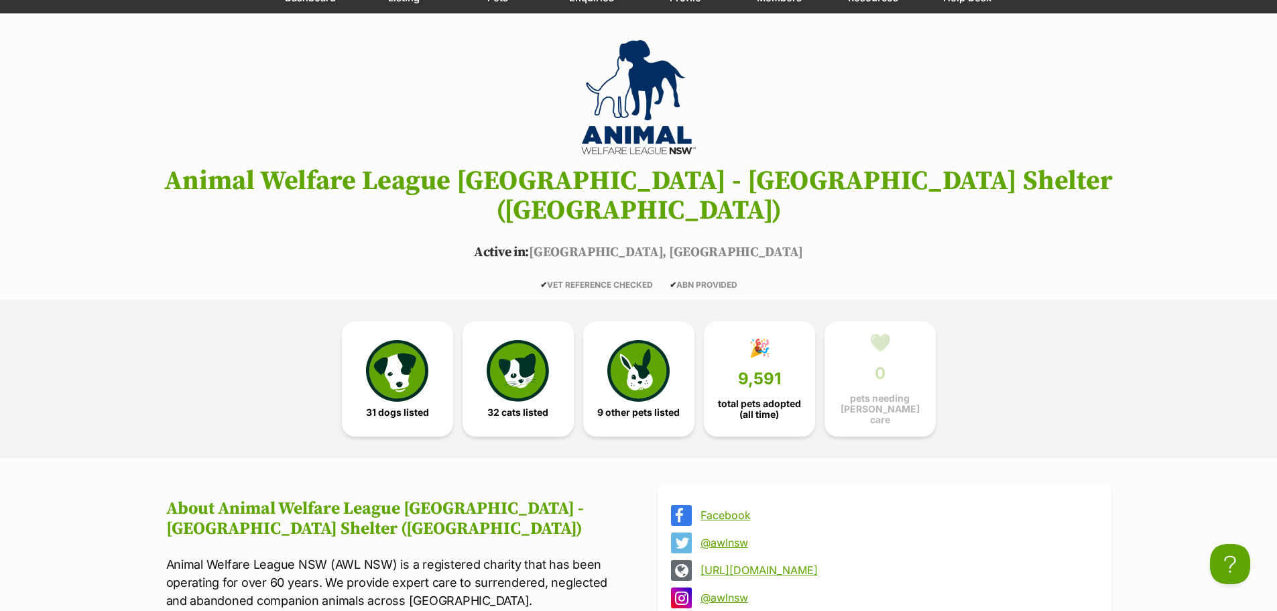
scroll to position [134, 0]
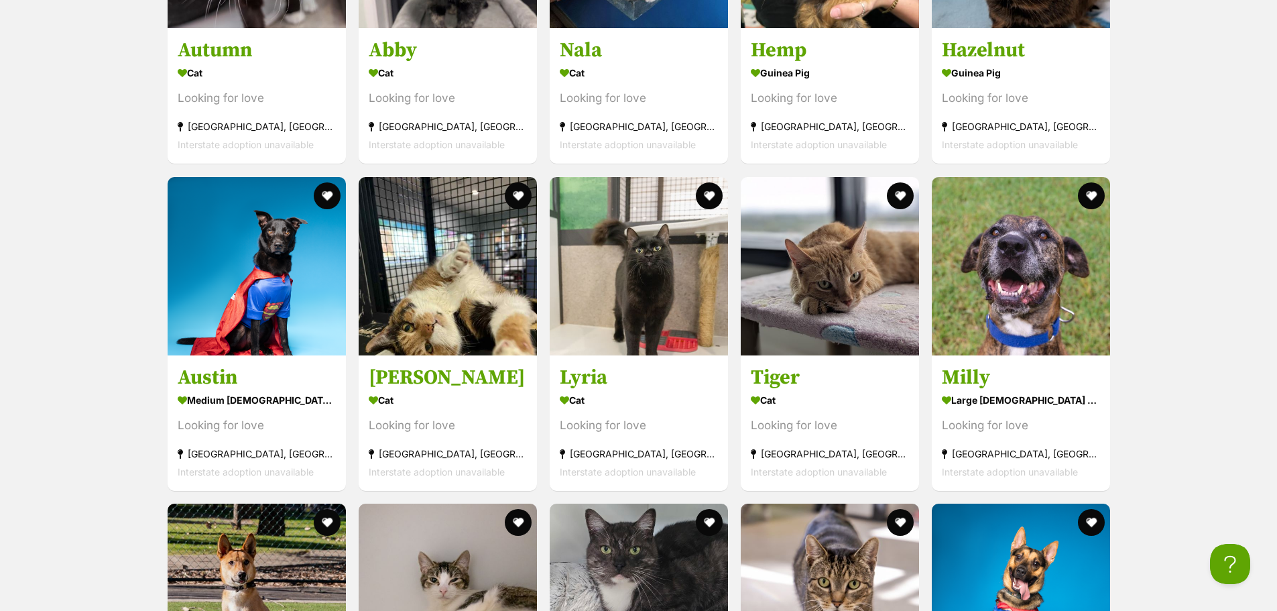
scroll to position [4557, 0]
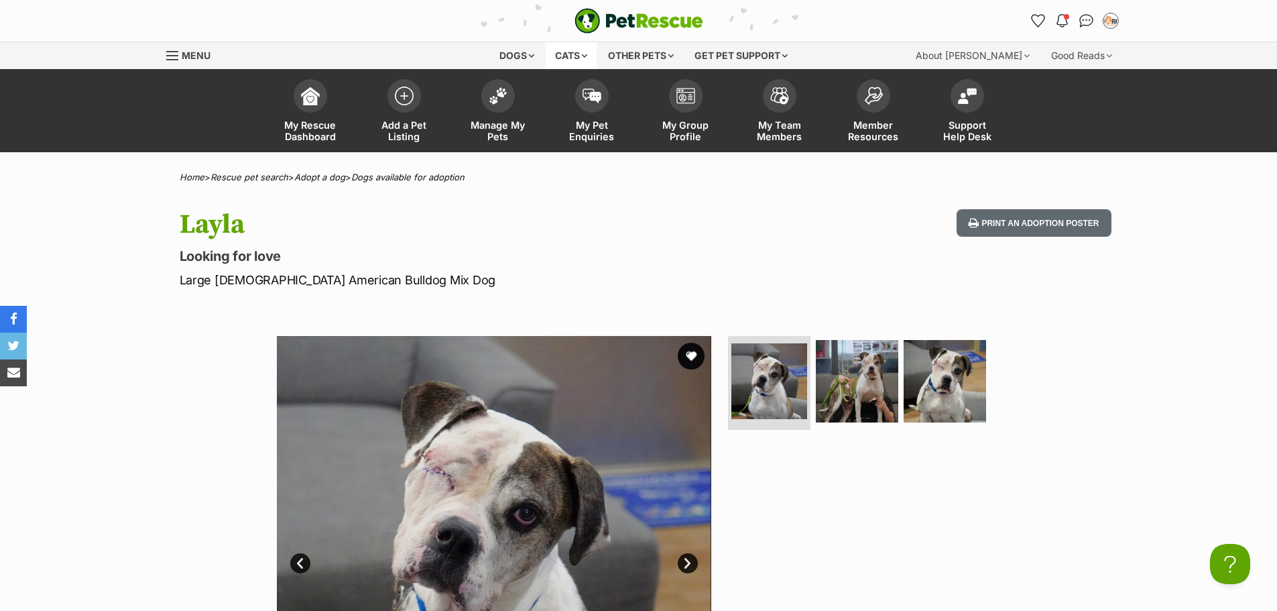
click at [576, 56] on div "Cats" at bounding box center [571, 55] width 51 height 27
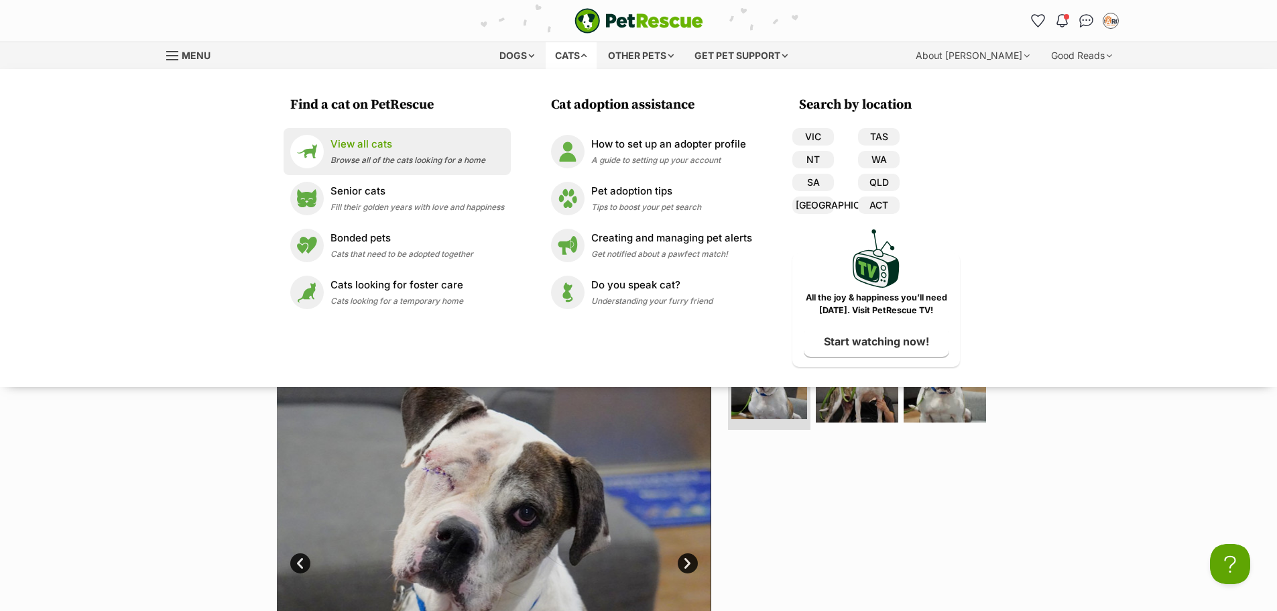
click at [403, 168] on link "View all cats Browse all of the cats looking for a home" at bounding box center [397, 152] width 214 height 34
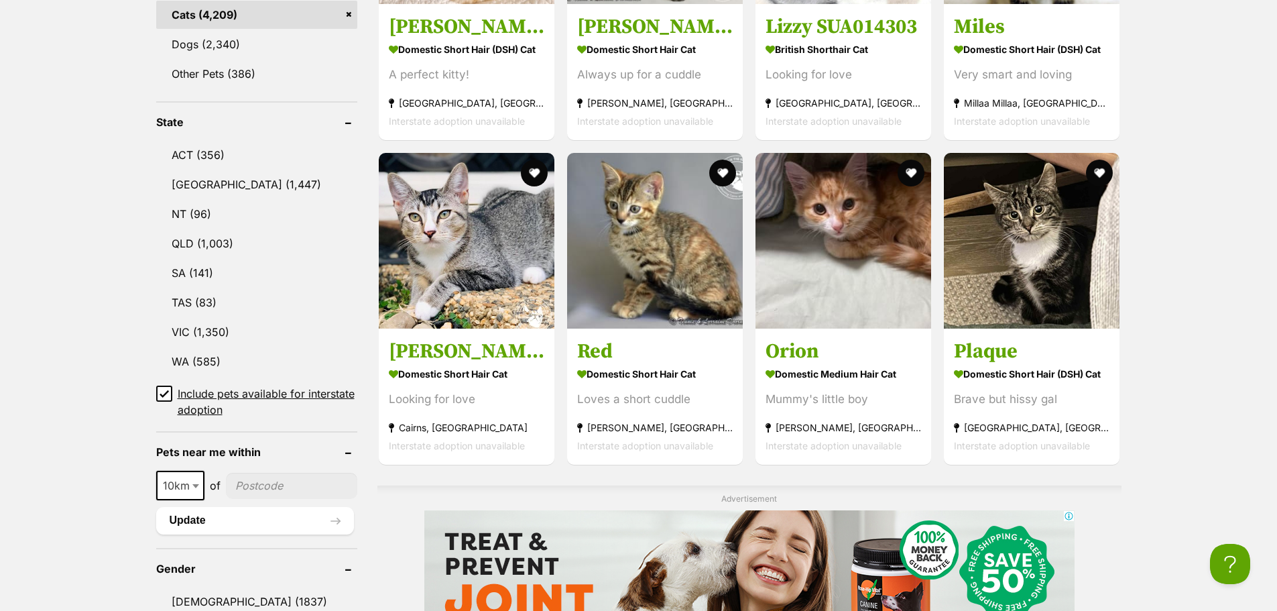
scroll to position [670, 0]
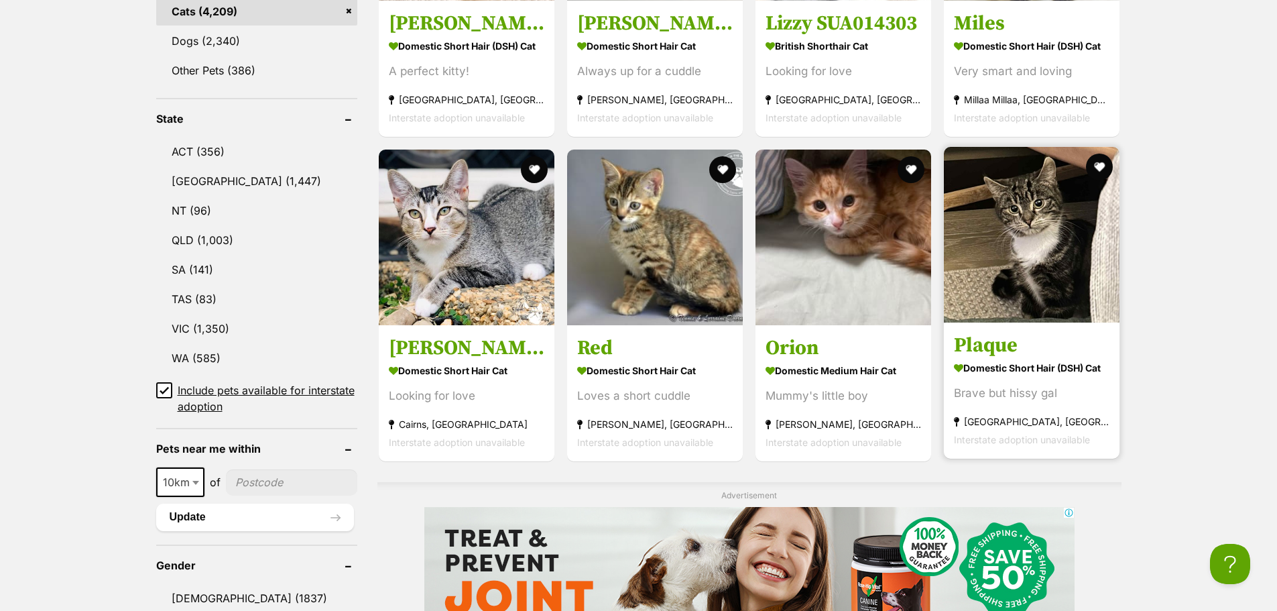
click at [1004, 286] on img at bounding box center [1032, 235] width 176 height 176
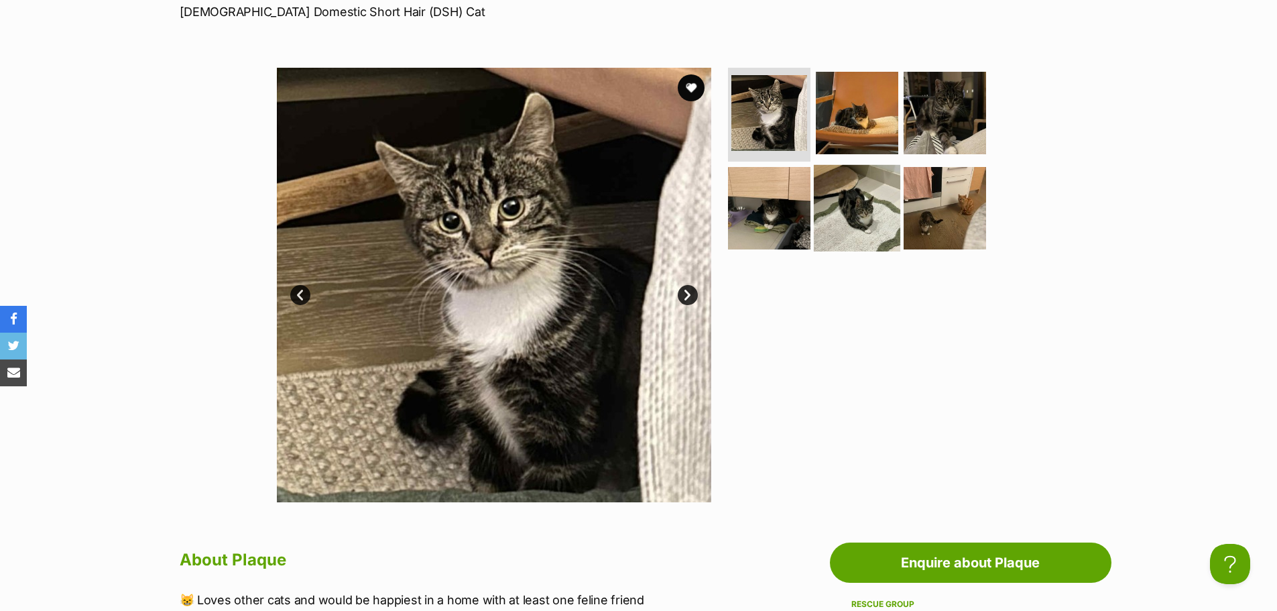
click at [830, 199] on img at bounding box center [857, 208] width 86 height 86
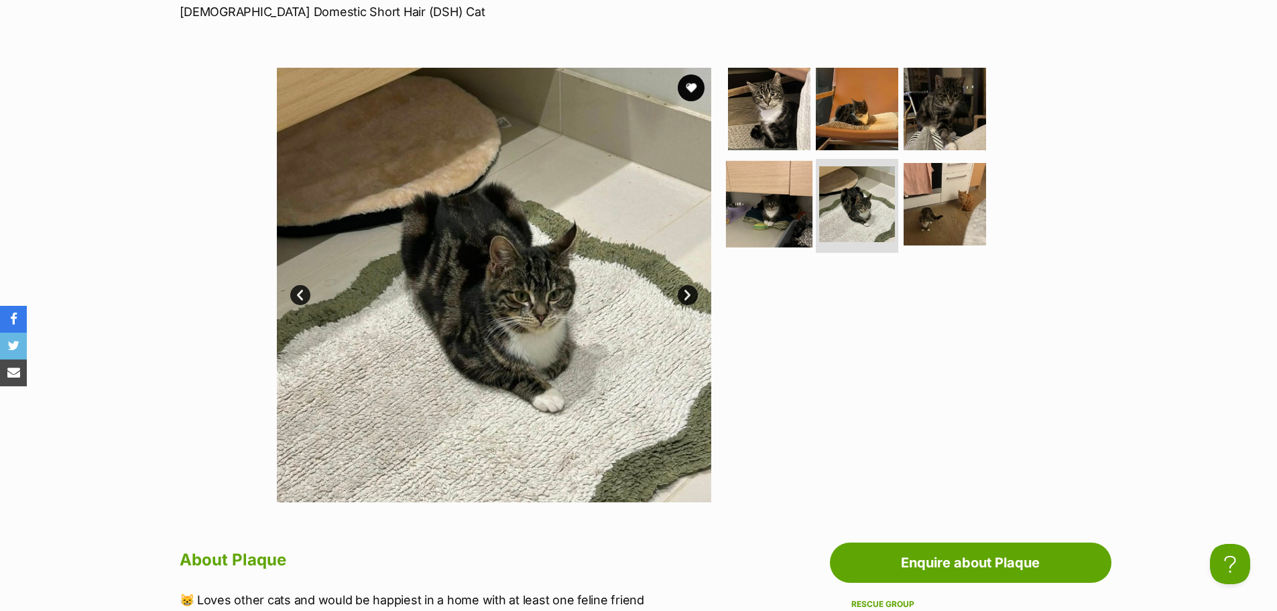
click at [789, 207] on img at bounding box center [769, 204] width 86 height 86
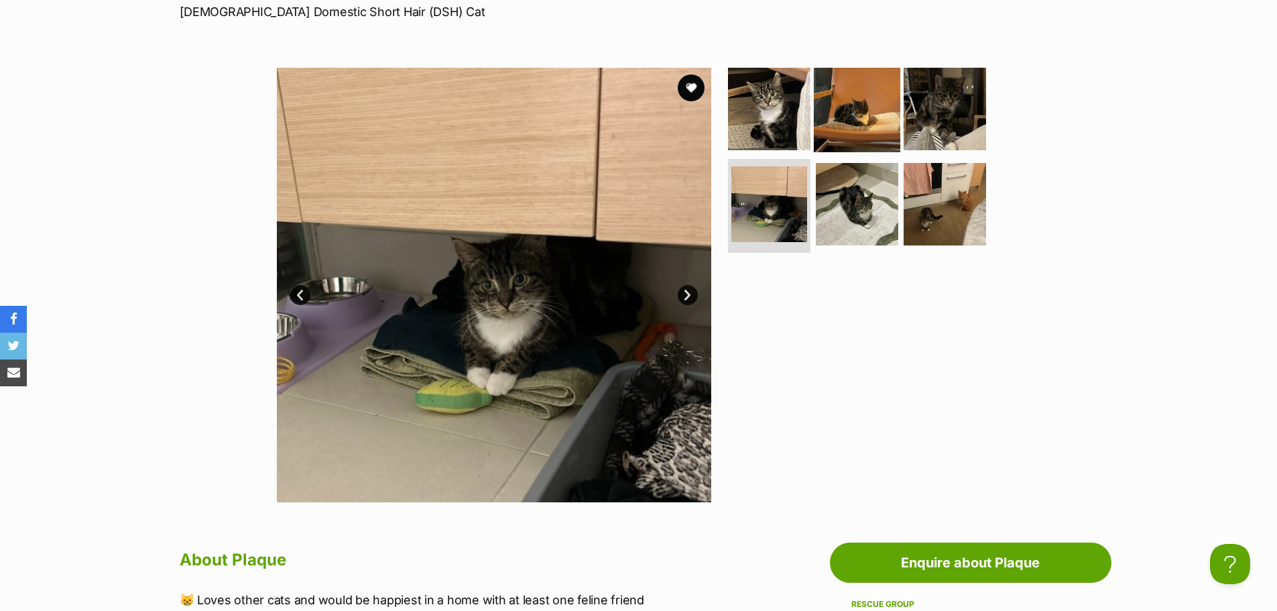
click at [860, 127] on img at bounding box center [857, 109] width 86 height 86
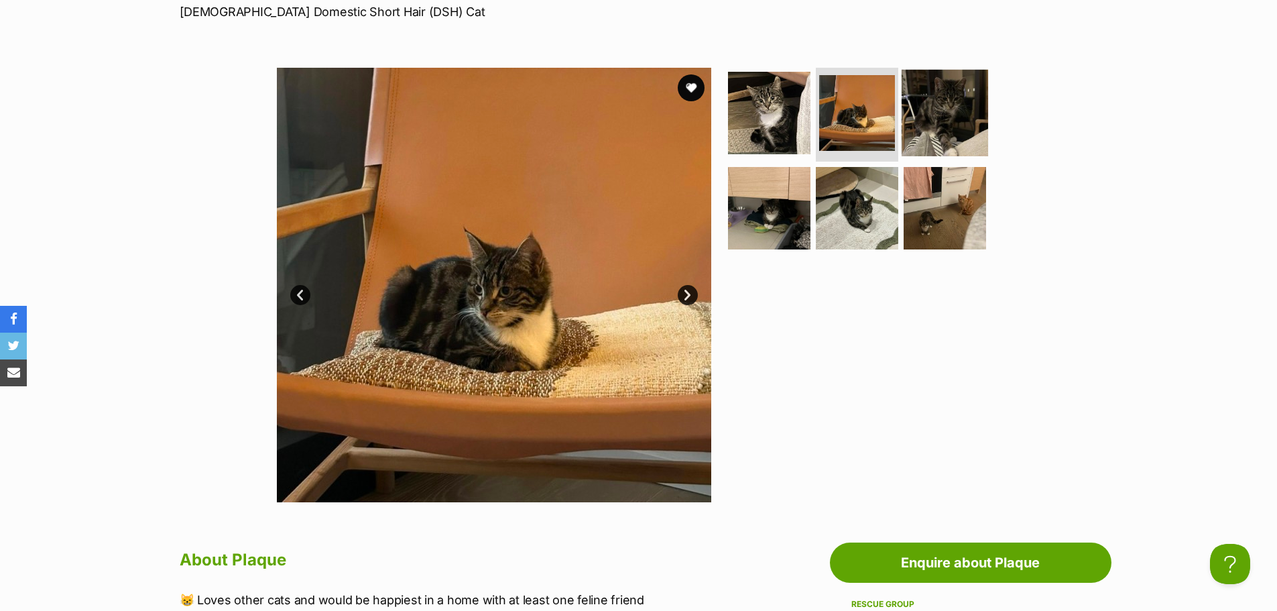
click at [932, 122] on img at bounding box center [944, 113] width 86 height 86
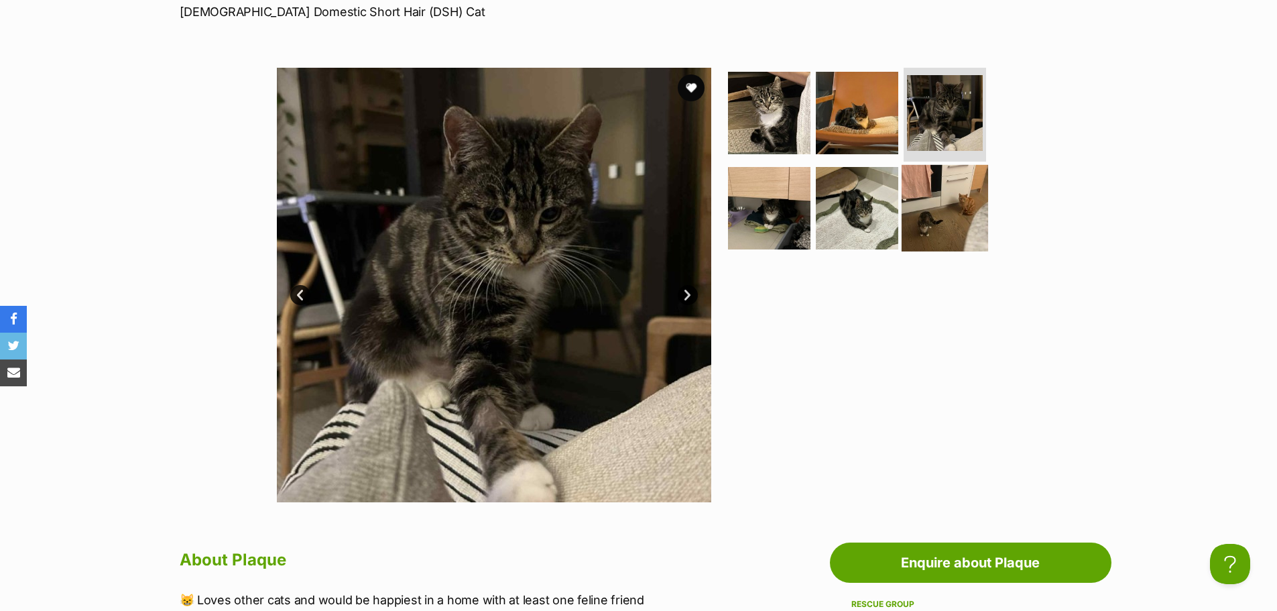
click at [945, 206] on img at bounding box center [944, 208] width 86 height 86
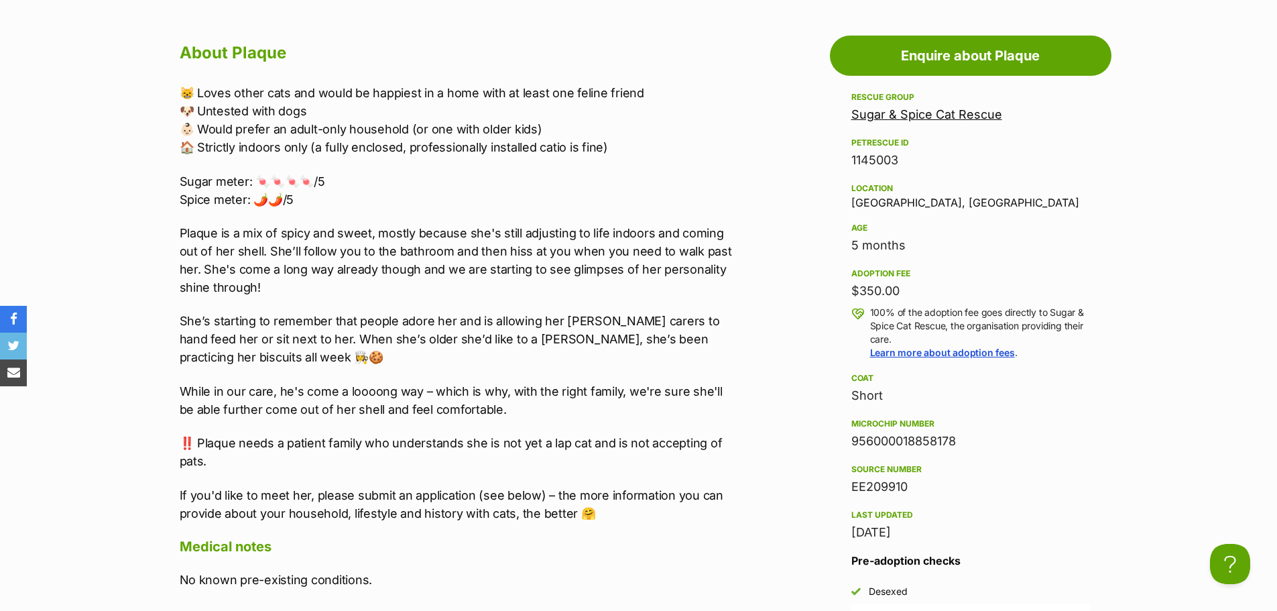
scroll to position [737, 0]
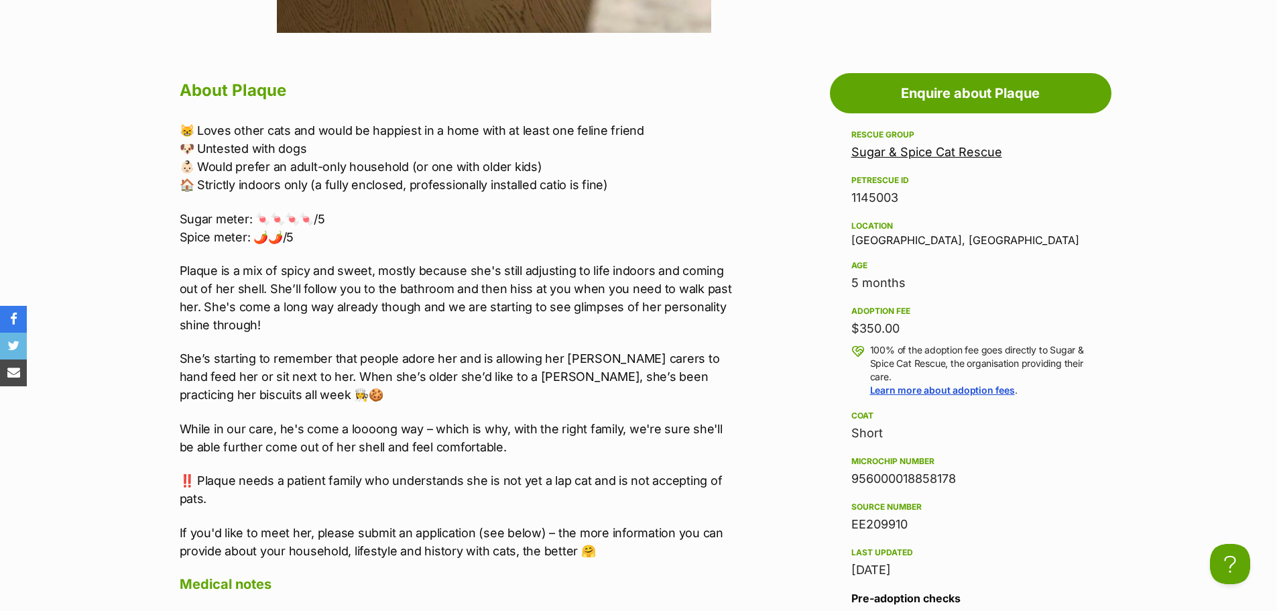
click at [944, 153] on link "Sugar & Spice Cat Rescue" at bounding box center [926, 152] width 151 height 14
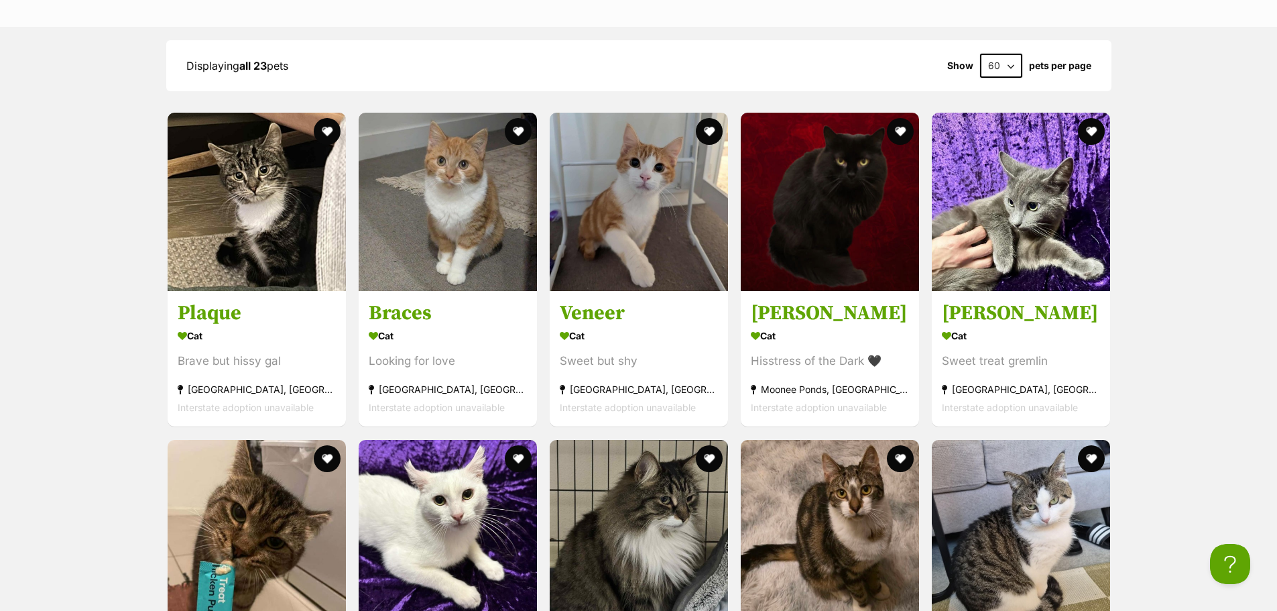
scroll to position [1340, 0]
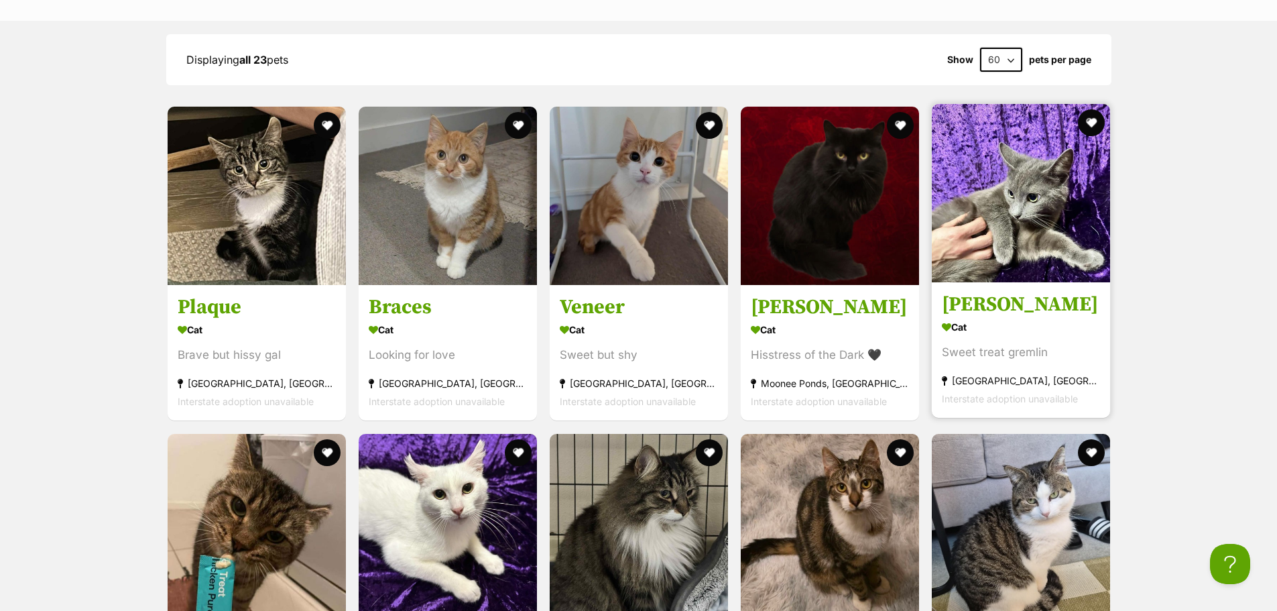
click at [1043, 227] on img at bounding box center [1021, 193] width 178 height 178
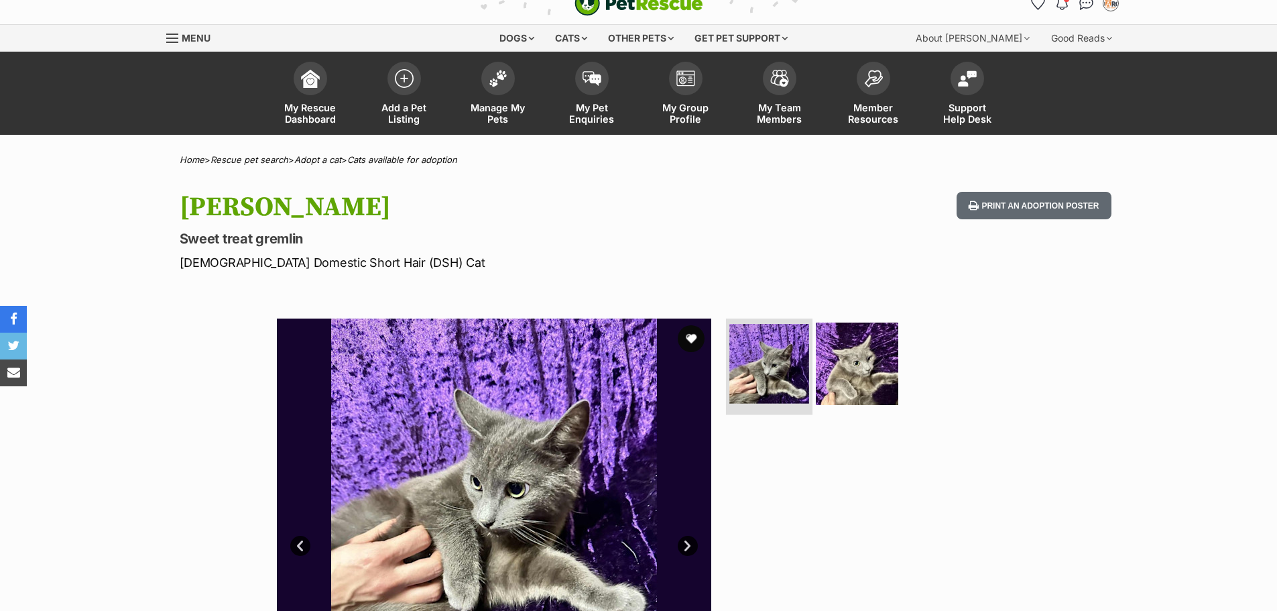
scroll to position [67, 0]
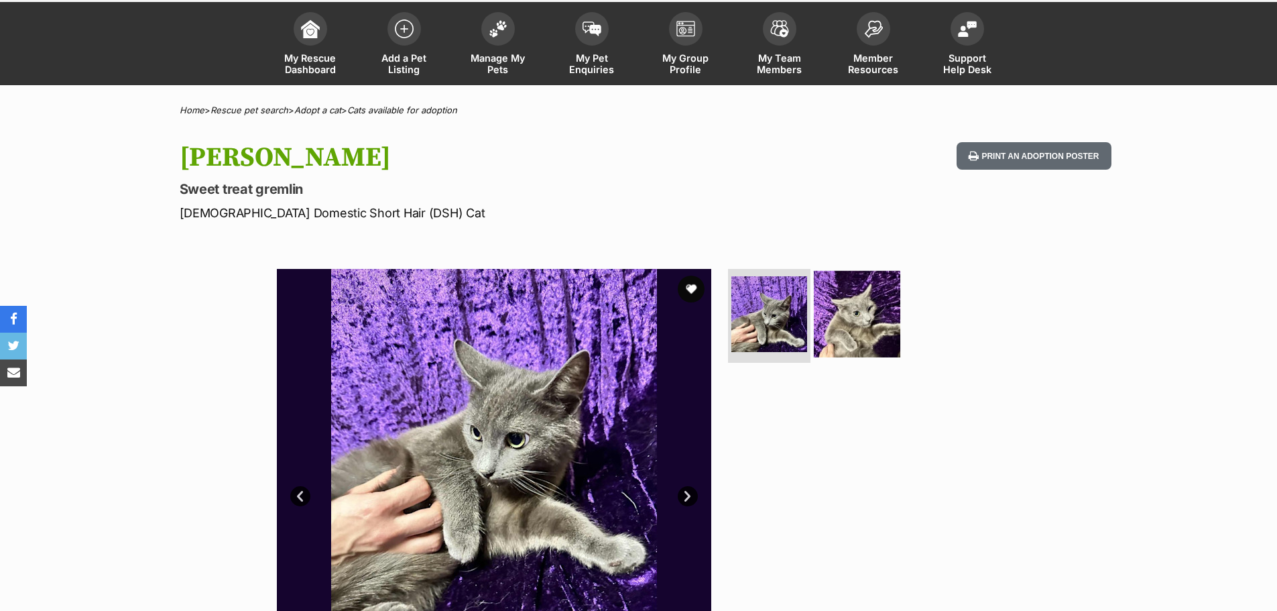
click at [852, 303] on img at bounding box center [857, 314] width 86 height 86
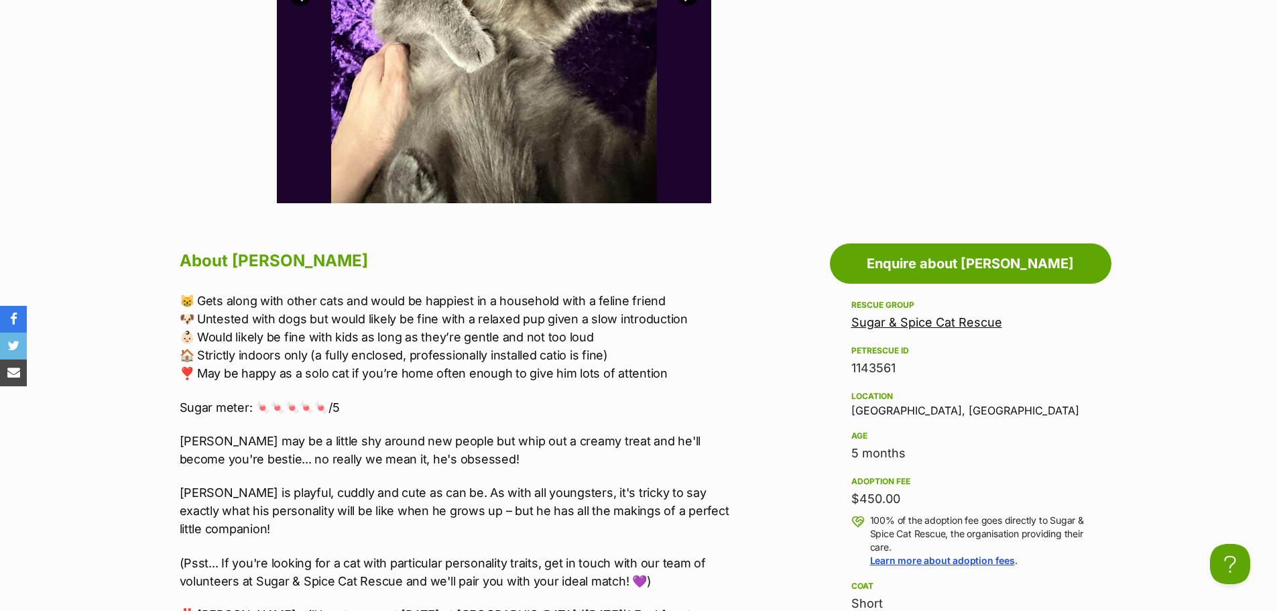
scroll to position [536, 0]
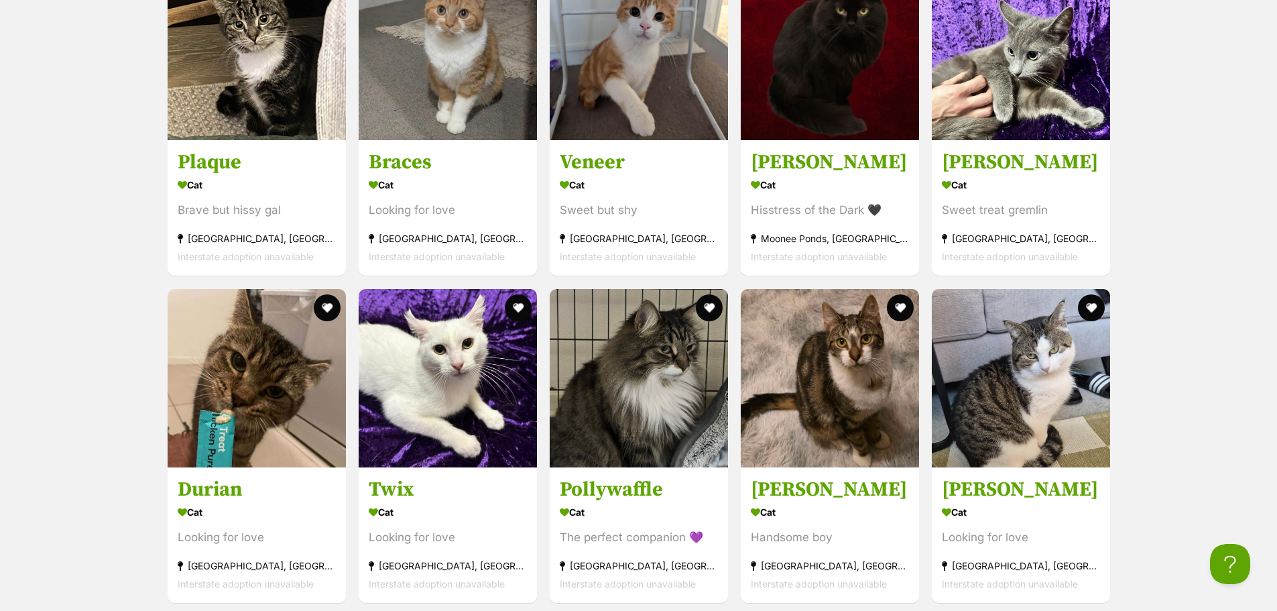
scroll to position [1541, 0]
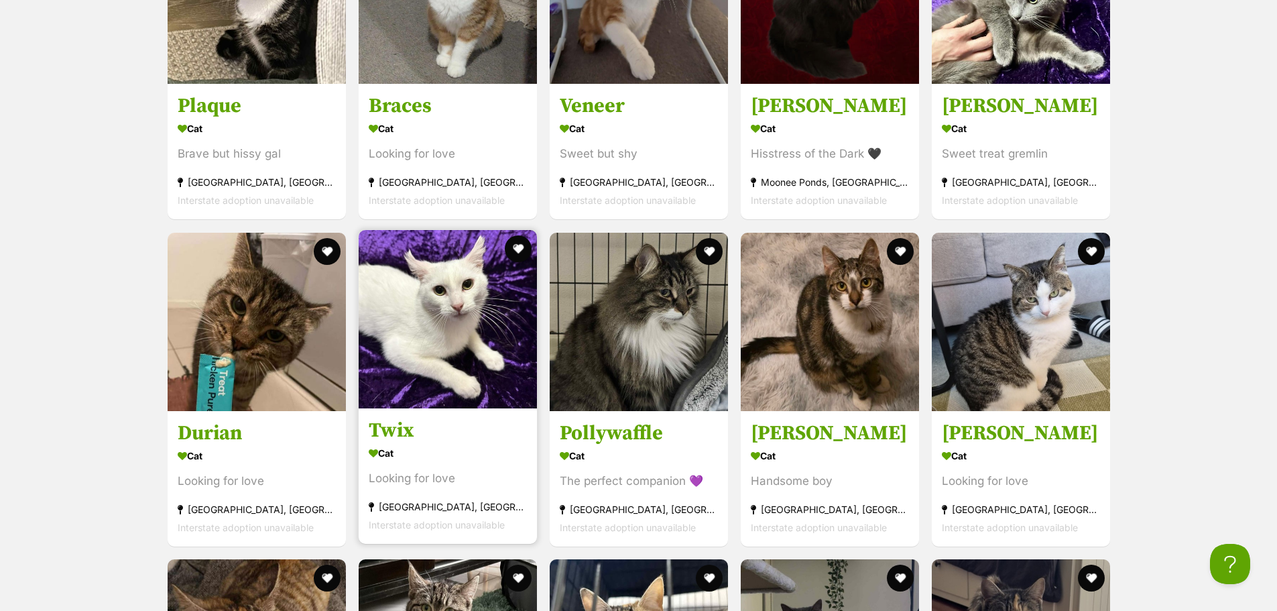
click at [462, 322] on img at bounding box center [448, 319] width 178 height 178
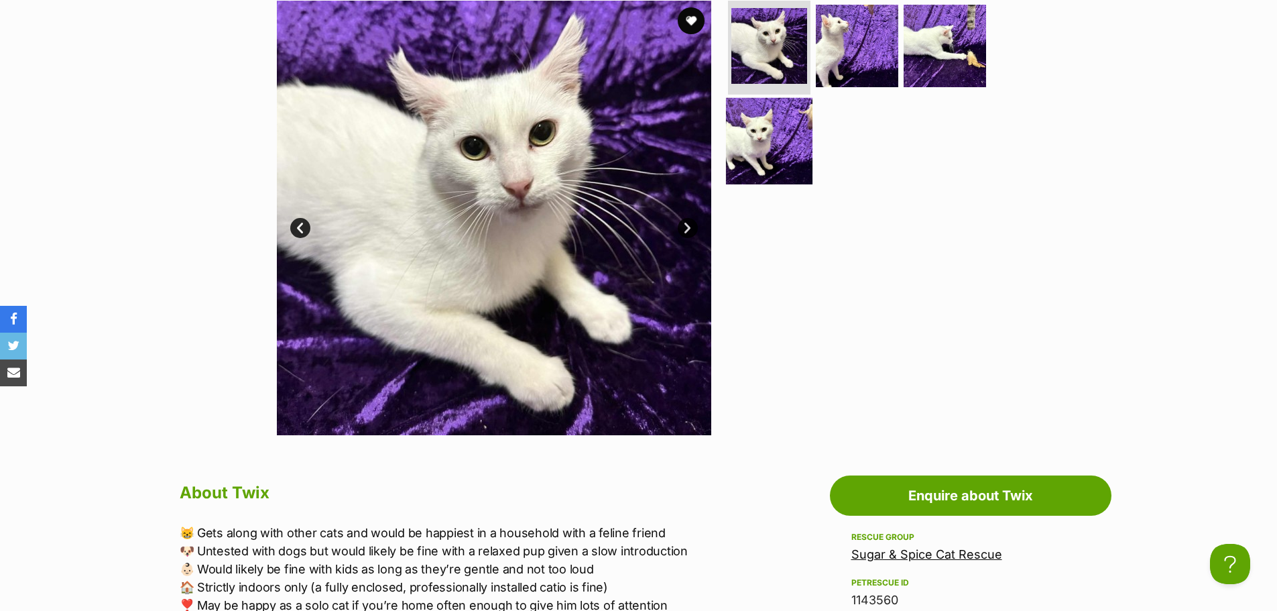
click at [775, 175] on img at bounding box center [769, 141] width 86 height 86
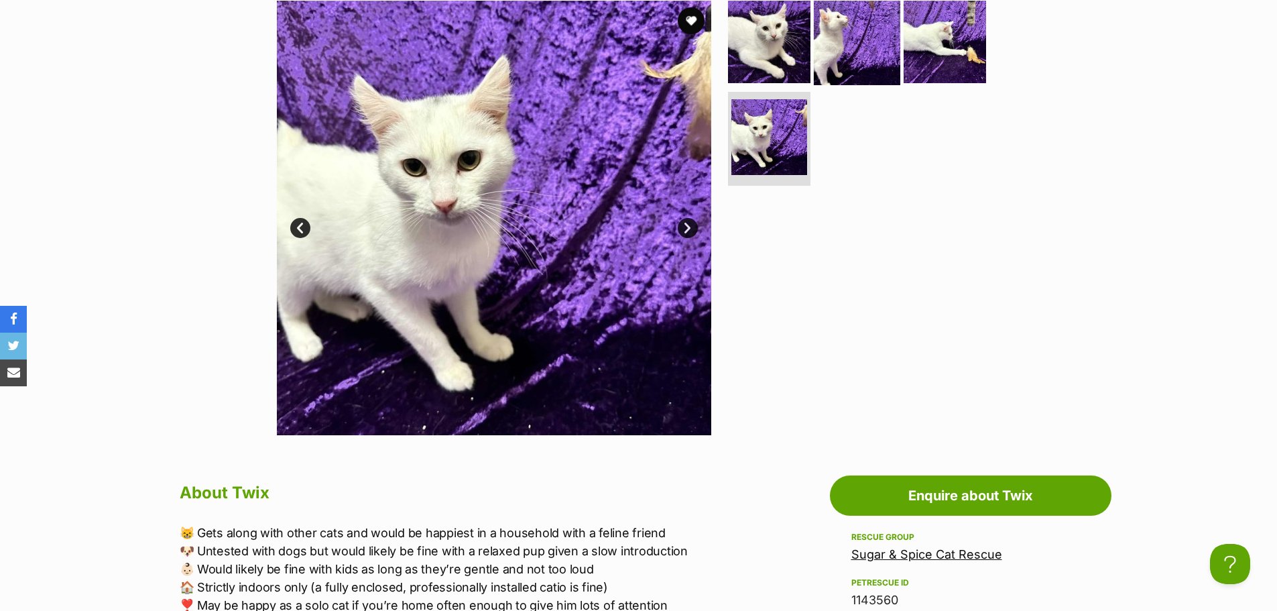
click at [885, 52] on img at bounding box center [857, 42] width 86 height 86
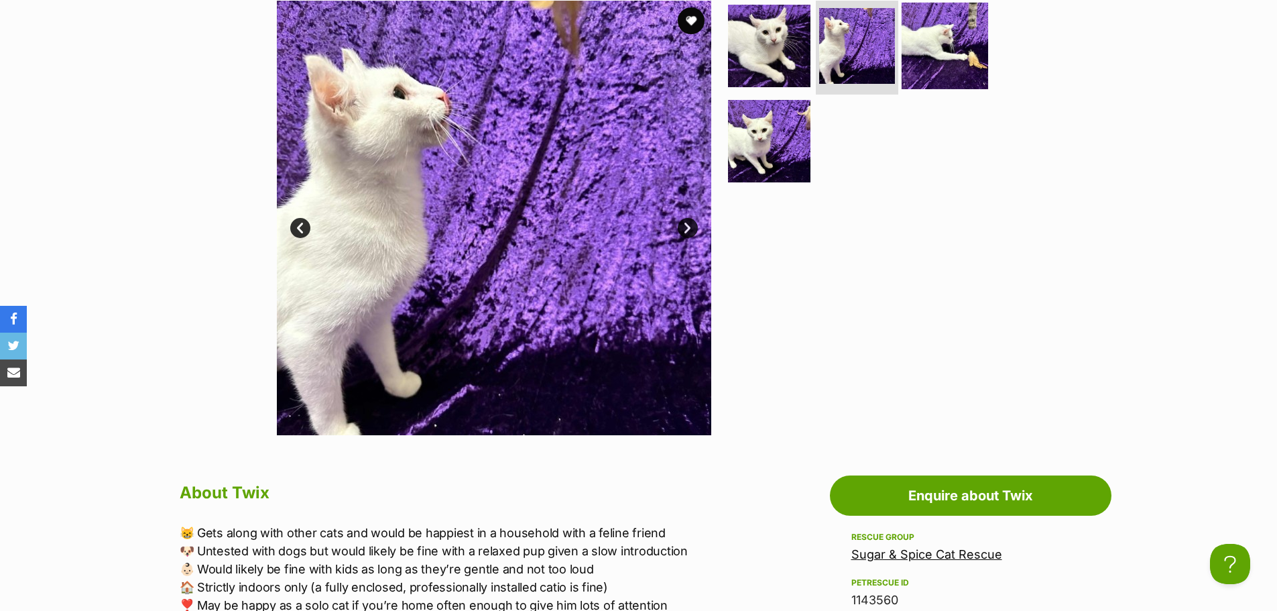
click at [930, 51] on img at bounding box center [944, 46] width 86 height 86
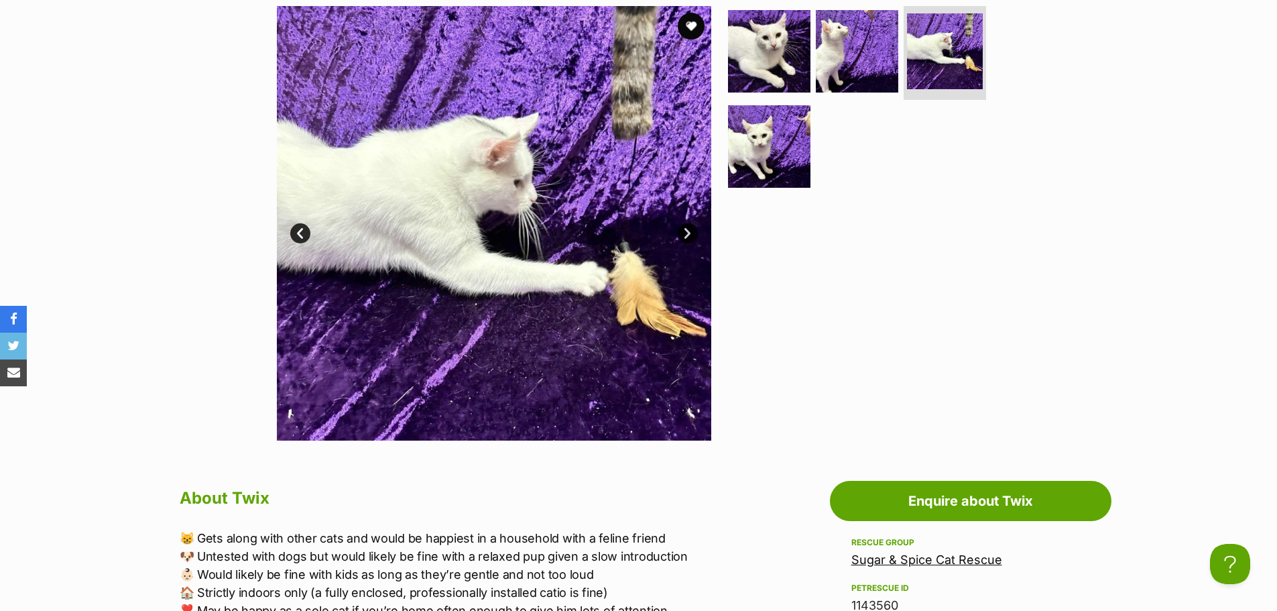
scroll to position [268, 0]
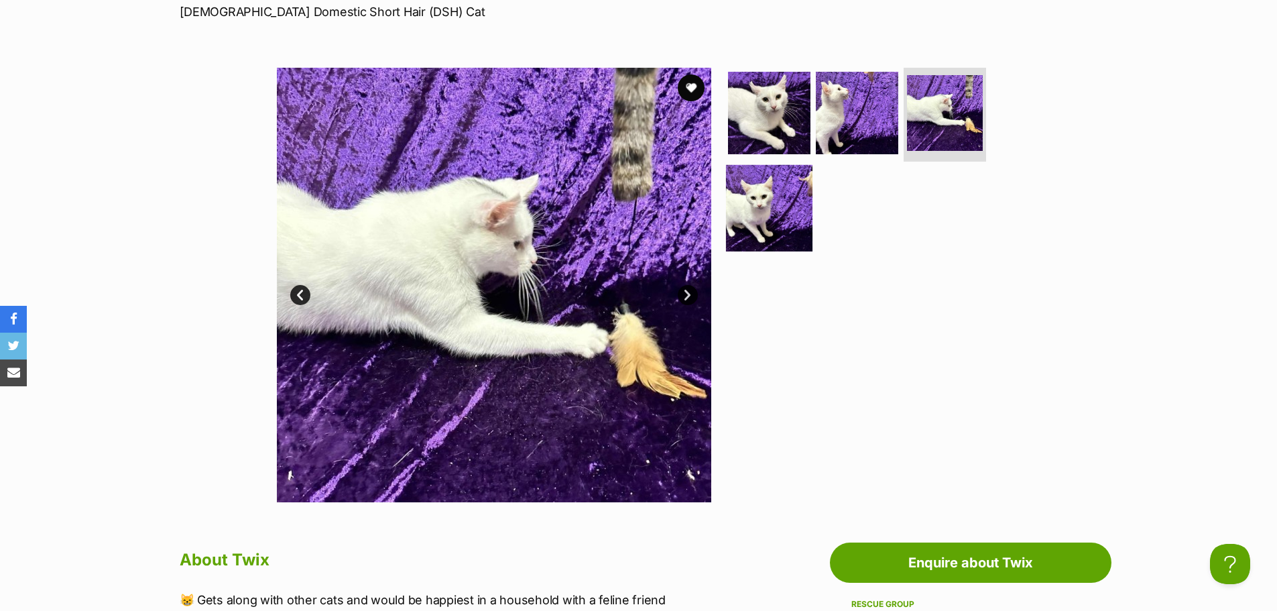
click at [767, 184] on img at bounding box center [769, 208] width 86 height 86
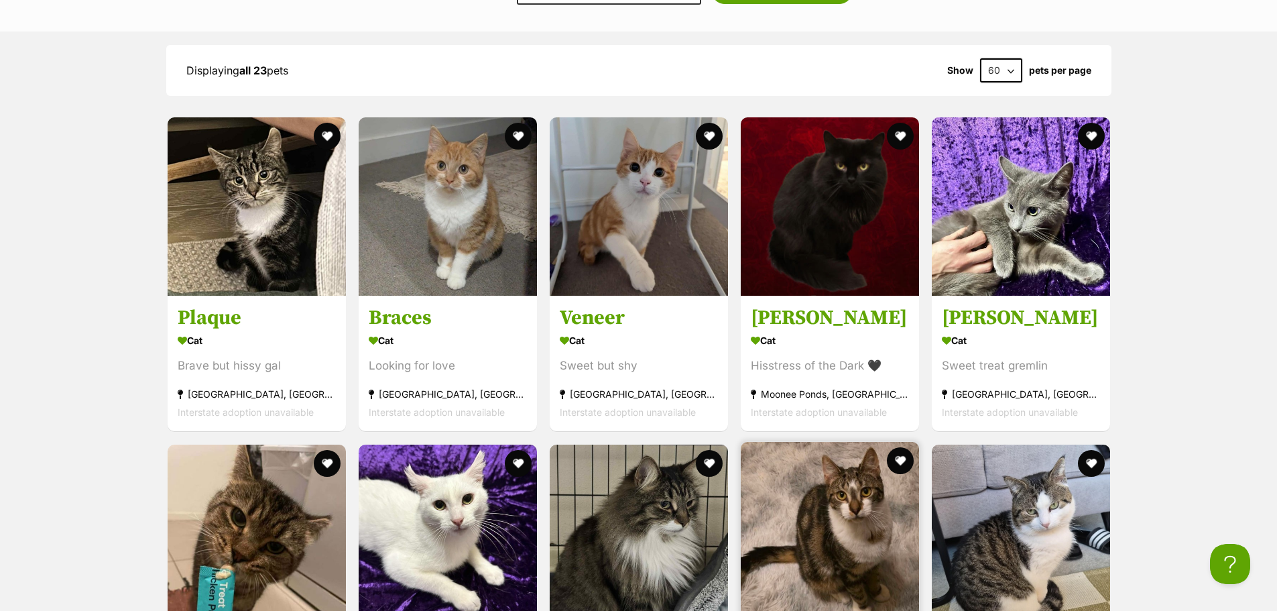
scroll to position [1273, 0]
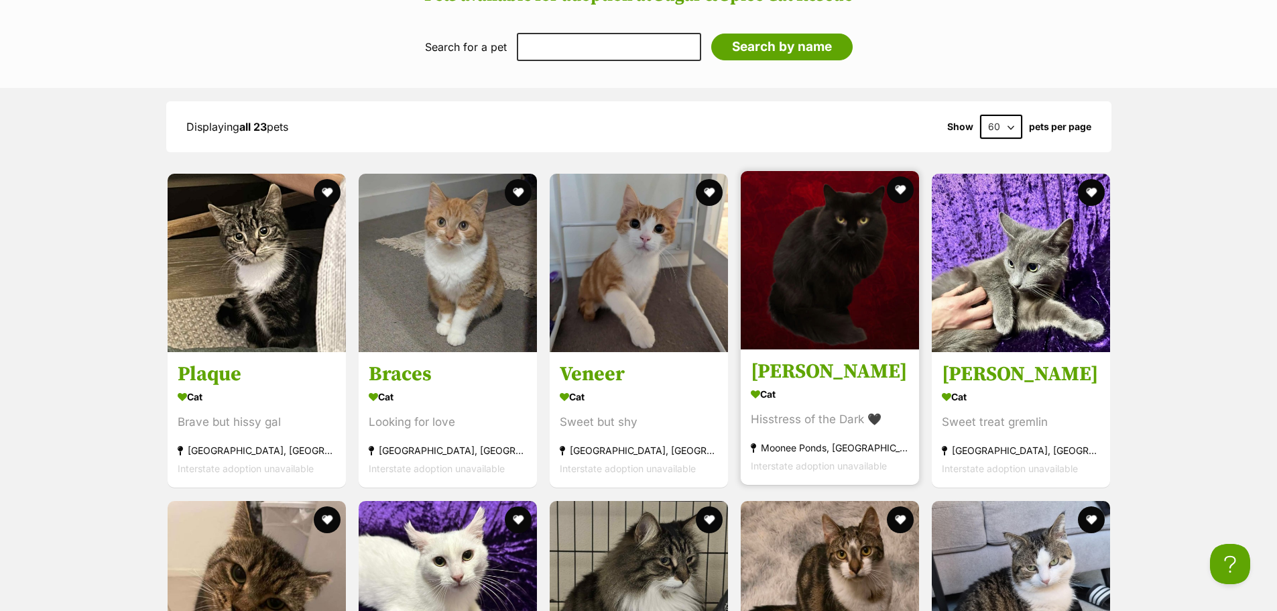
click at [819, 349] on link "[PERSON_NAME] Cat Hisstress of the Dark 🖤 [GEOGRAPHIC_DATA], [GEOGRAPHIC_DATA] …" at bounding box center [830, 417] width 178 height 136
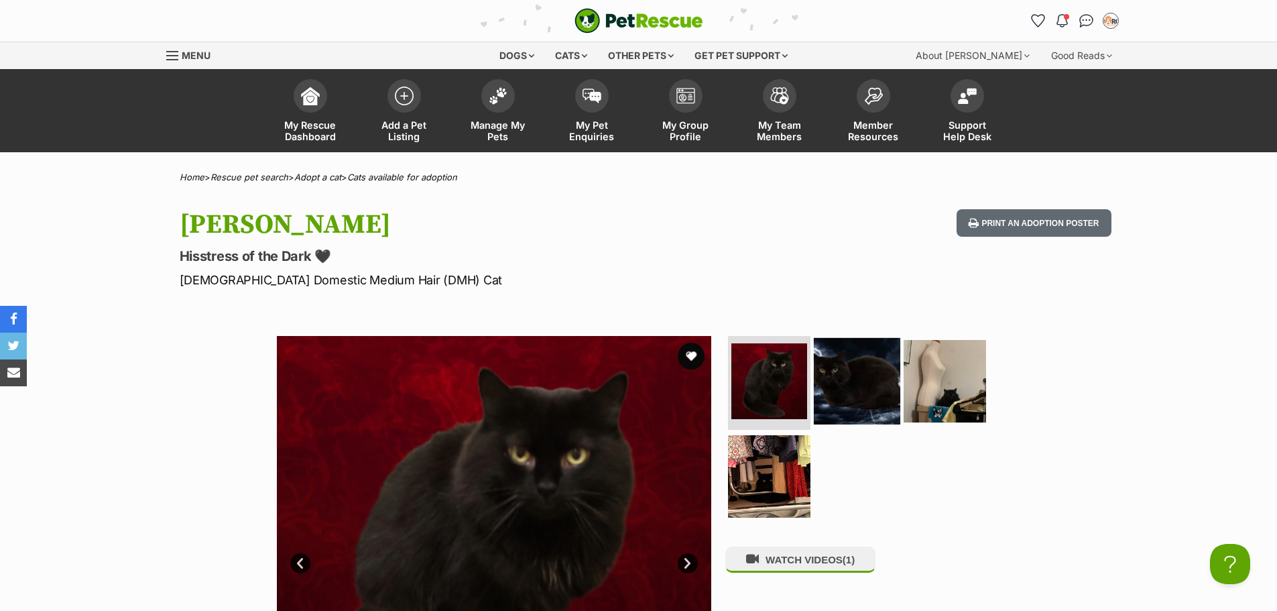
click at [826, 375] on img at bounding box center [857, 381] width 86 height 86
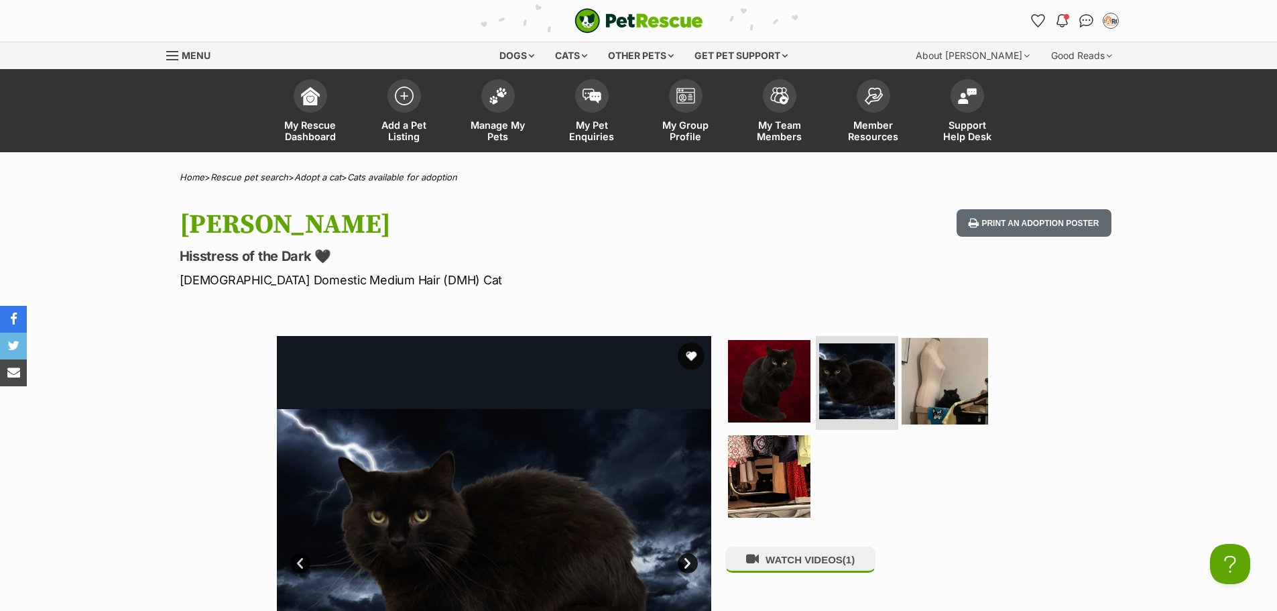
click at [913, 379] on img at bounding box center [944, 381] width 86 height 86
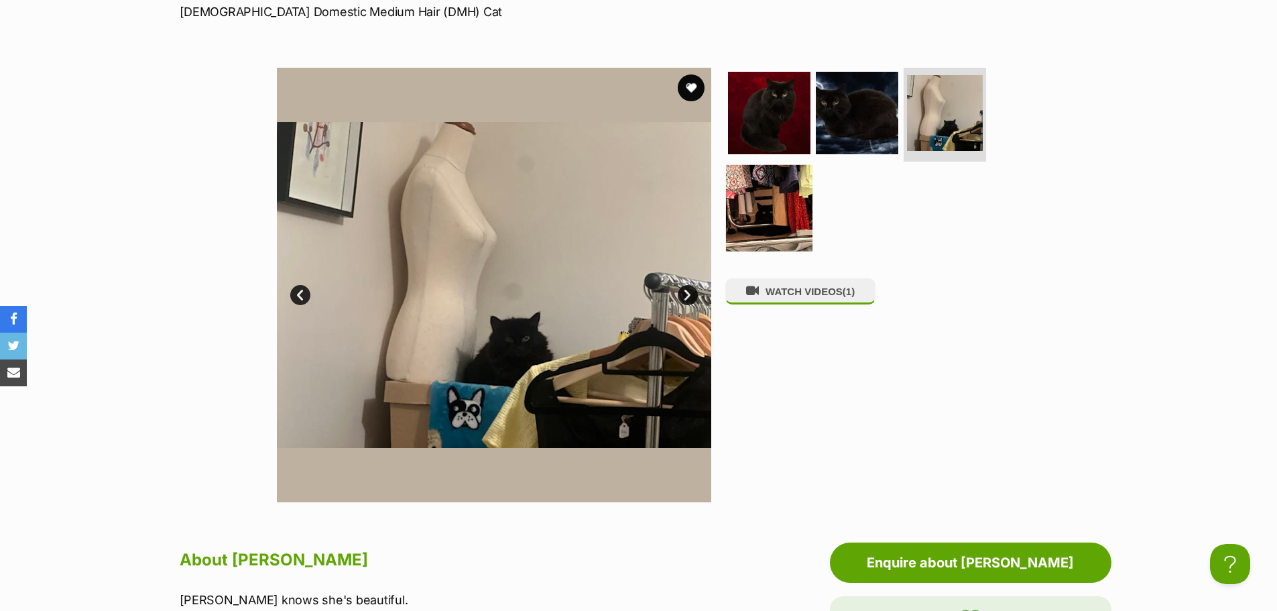
click at [781, 192] on img at bounding box center [769, 208] width 86 height 86
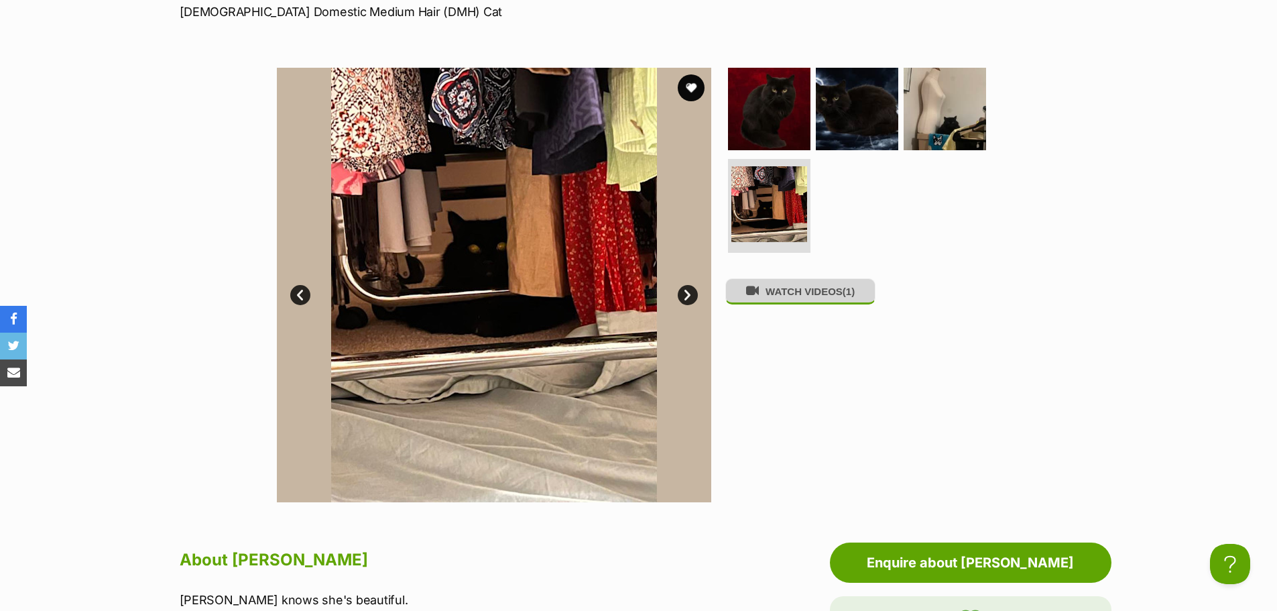
click at [824, 302] on button "WATCH VIDEOS (1)" at bounding box center [800, 291] width 150 height 26
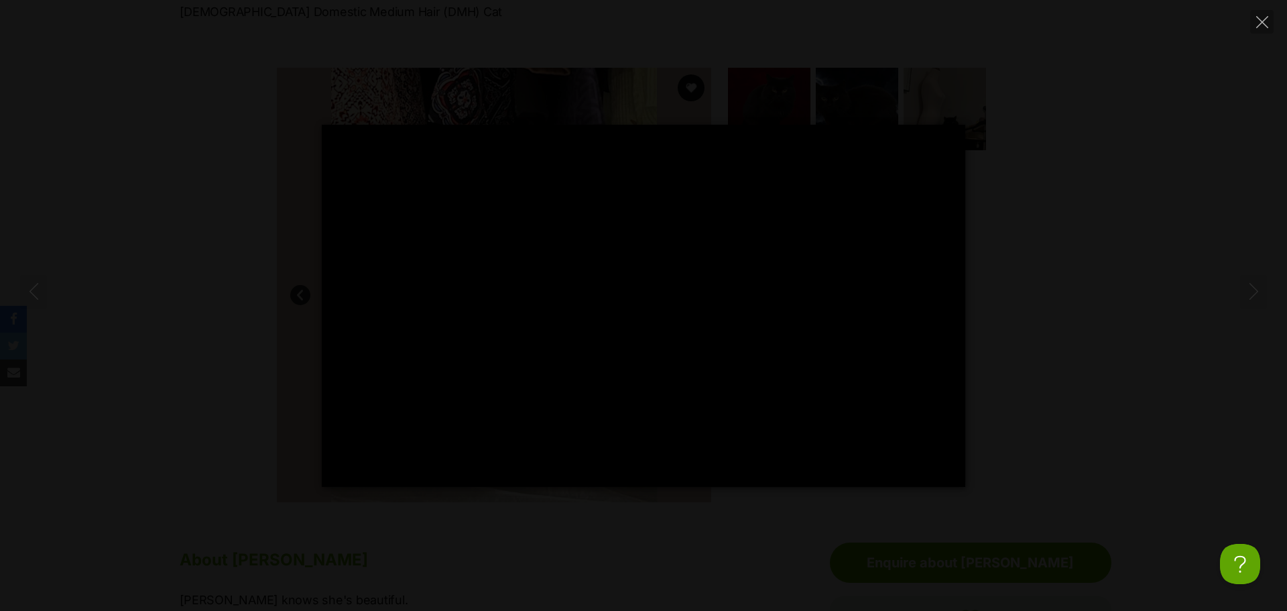
type input "100"
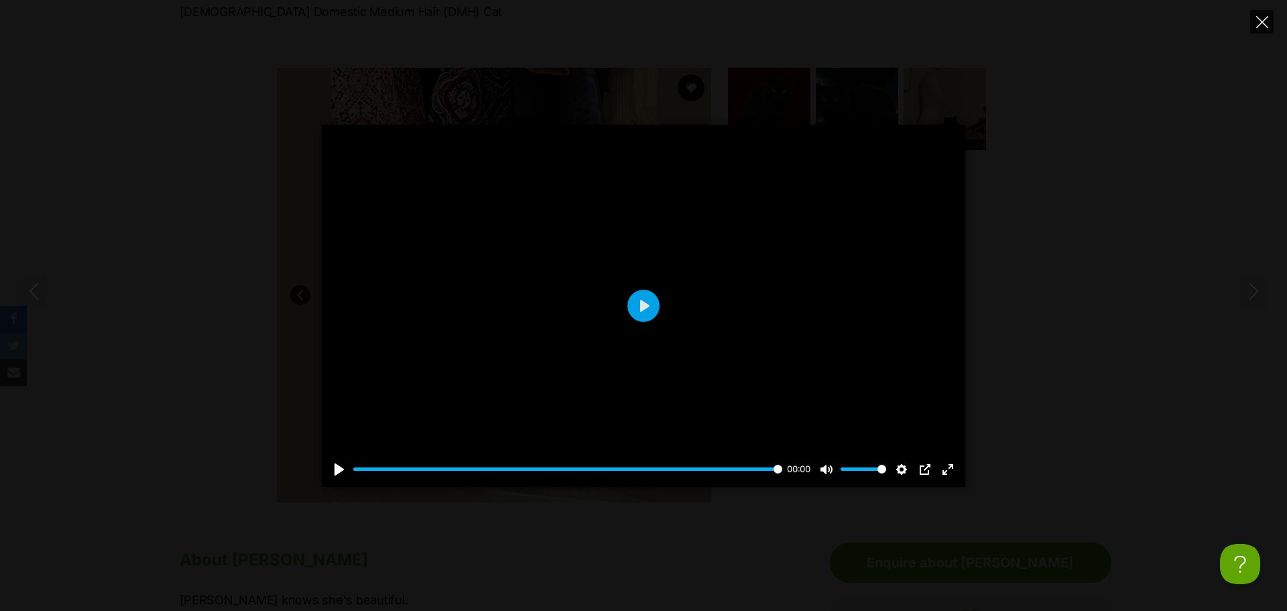
click at [1255, 21] on button "Close" at bounding box center [1261, 21] width 23 height 23
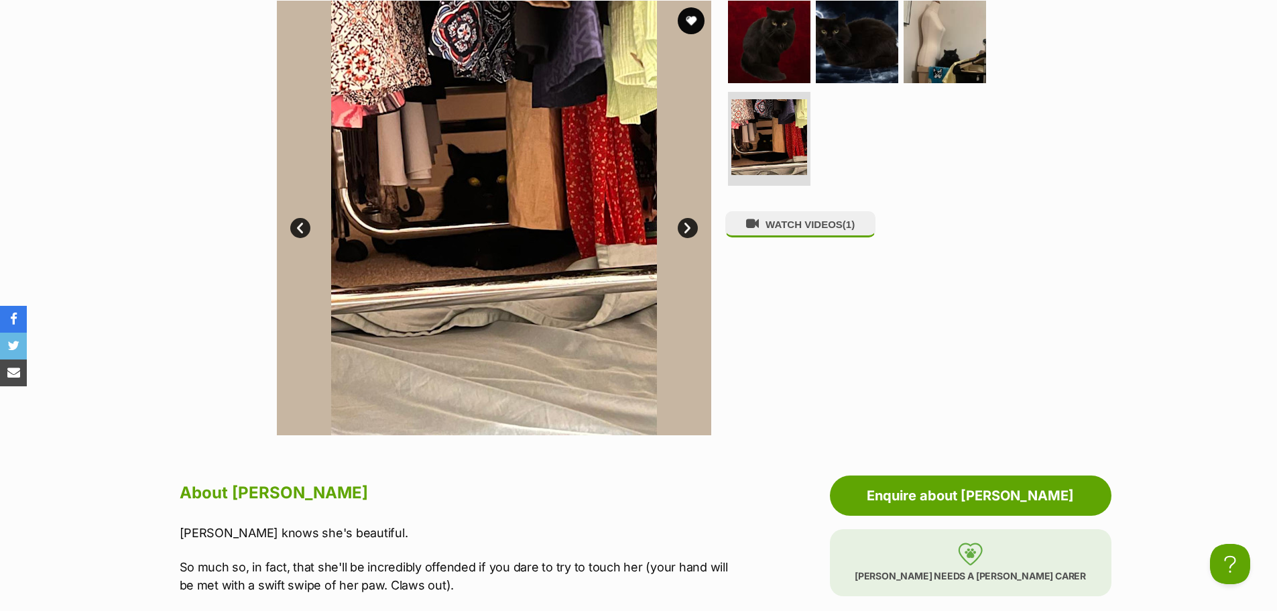
scroll to position [268, 0]
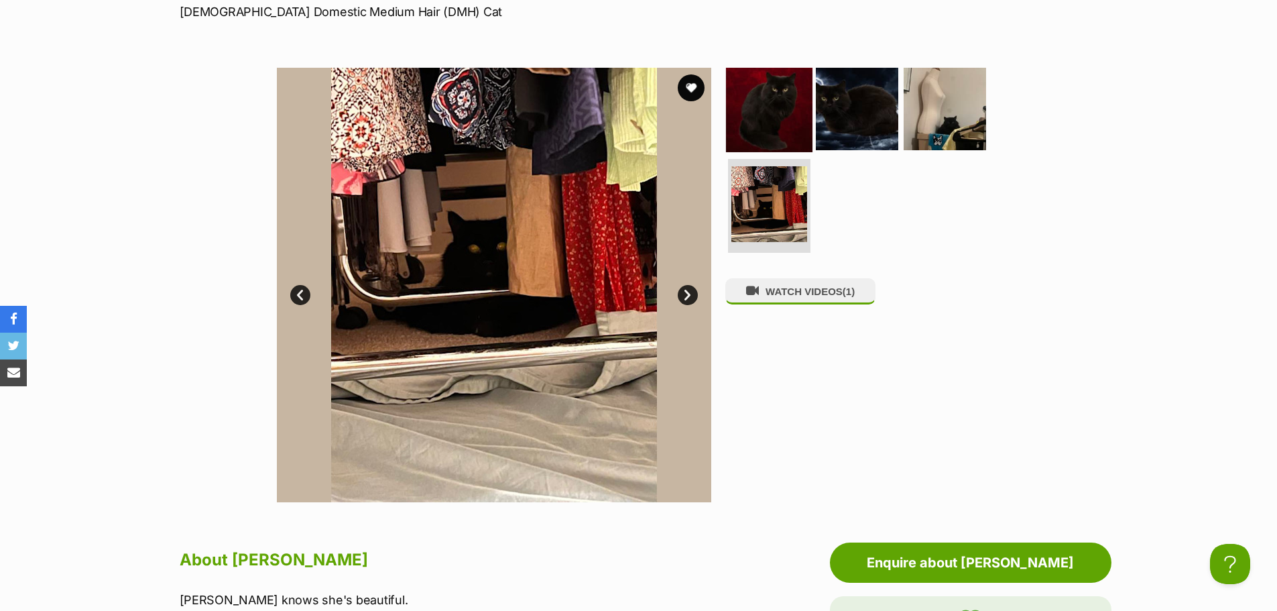
click at [784, 128] on img at bounding box center [769, 109] width 86 height 86
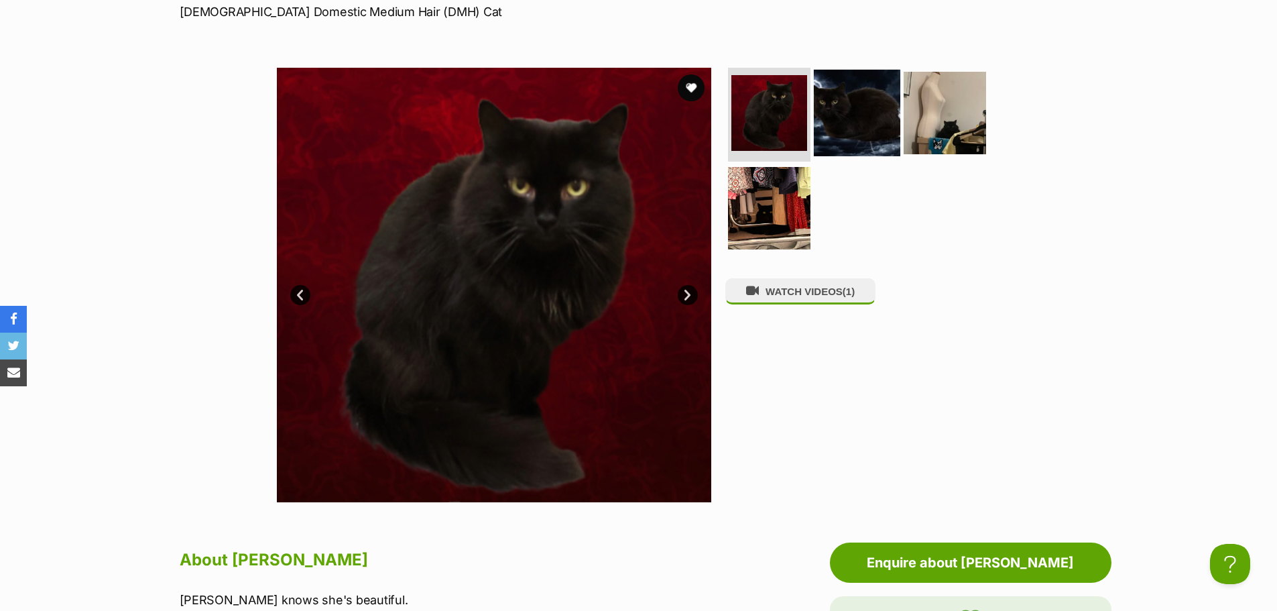
click at [867, 102] on img at bounding box center [857, 113] width 86 height 86
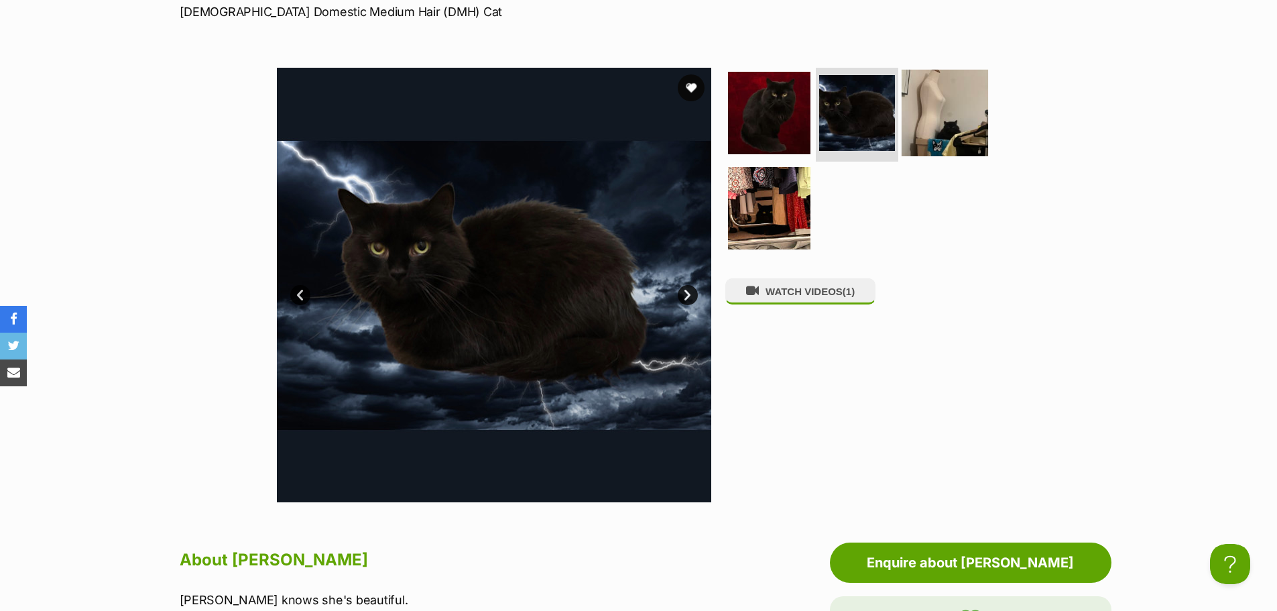
click at [905, 115] on img at bounding box center [944, 113] width 86 height 86
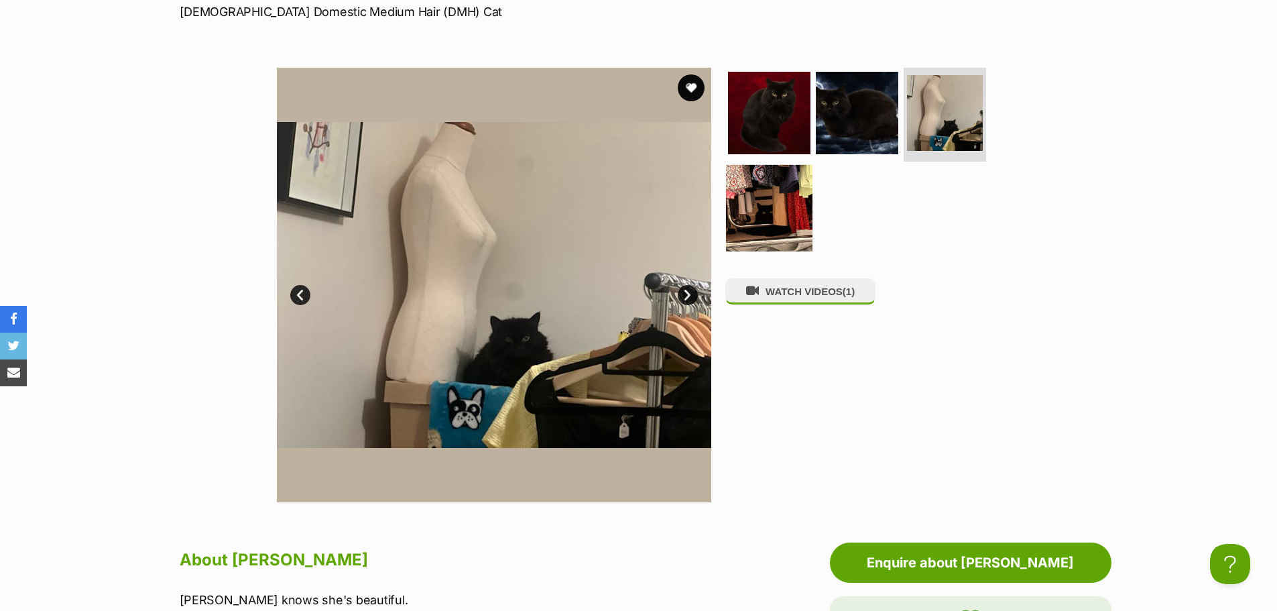
click at [780, 195] on img at bounding box center [769, 208] width 86 height 86
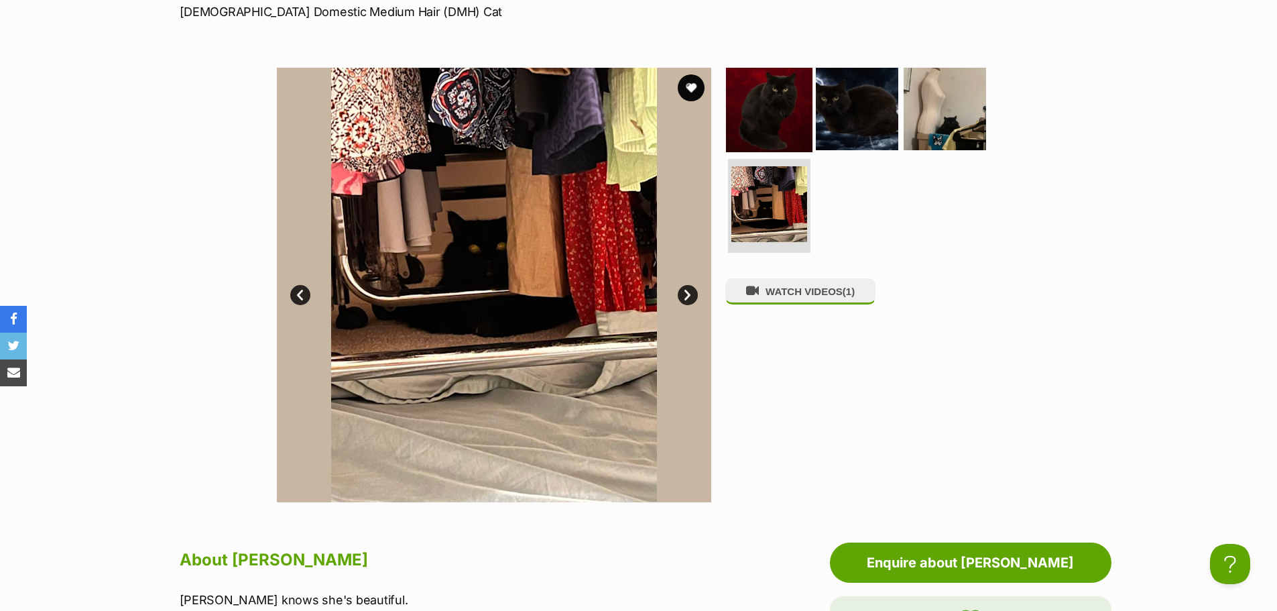
click at [775, 139] on img at bounding box center [769, 109] width 86 height 86
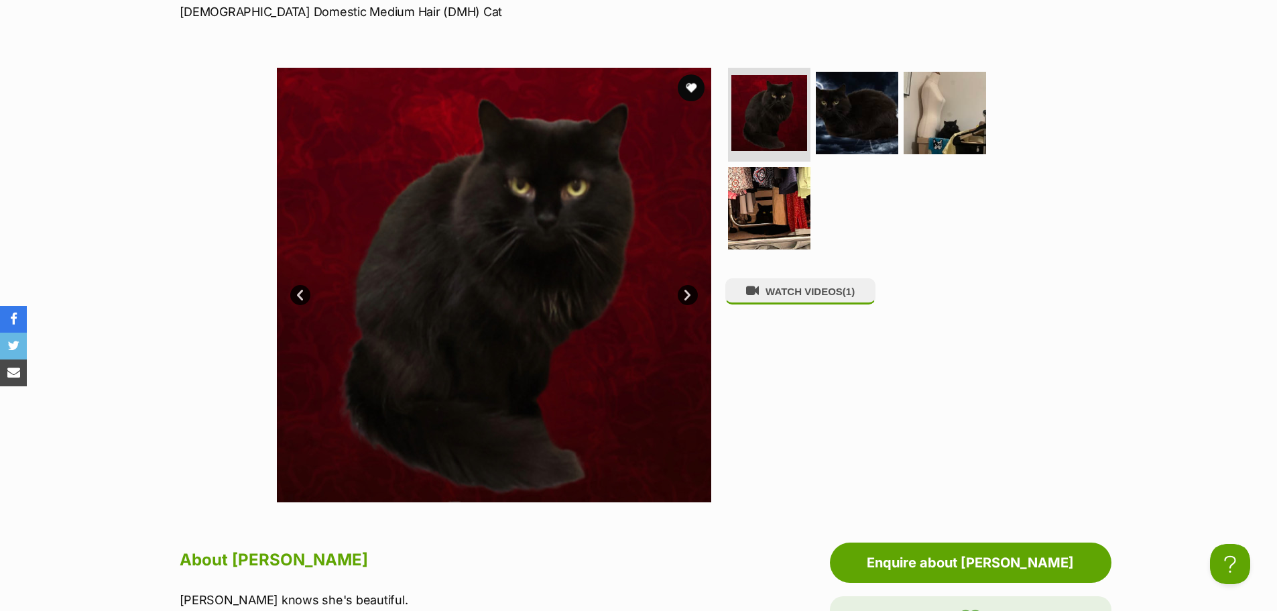
click at [813, 283] on div "WATCH VIDEOS (1)" at bounding box center [862, 285] width 275 height 434
click at [816, 304] on button "WATCH VIDEOS (1)" at bounding box center [800, 291] width 150 height 26
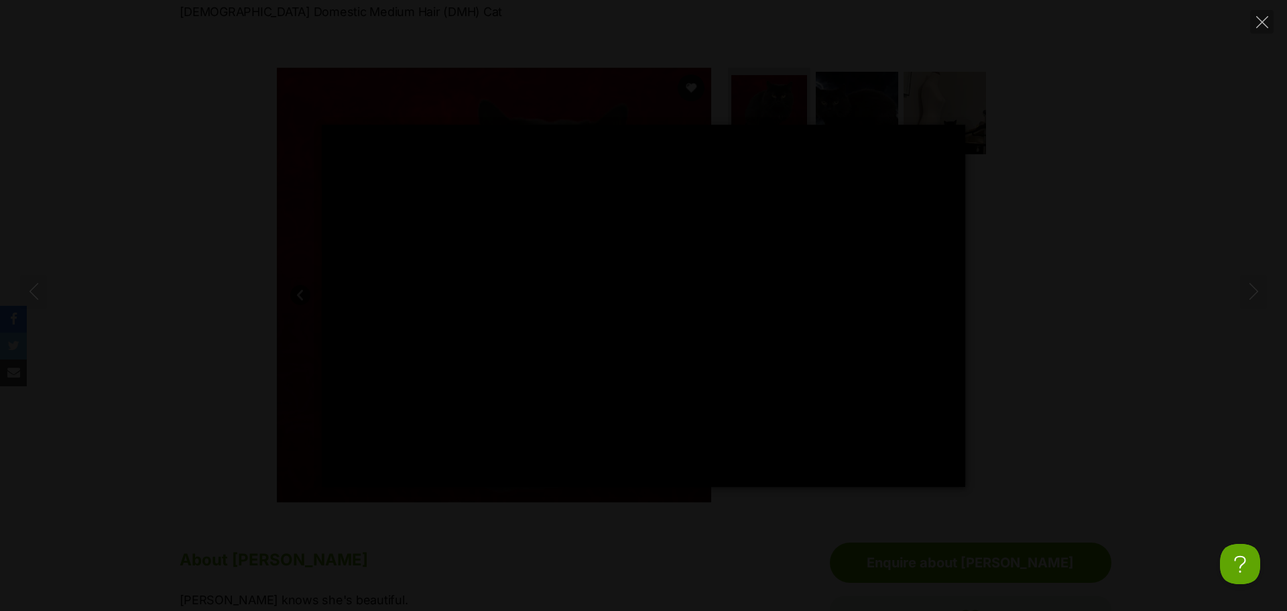
type input "100"
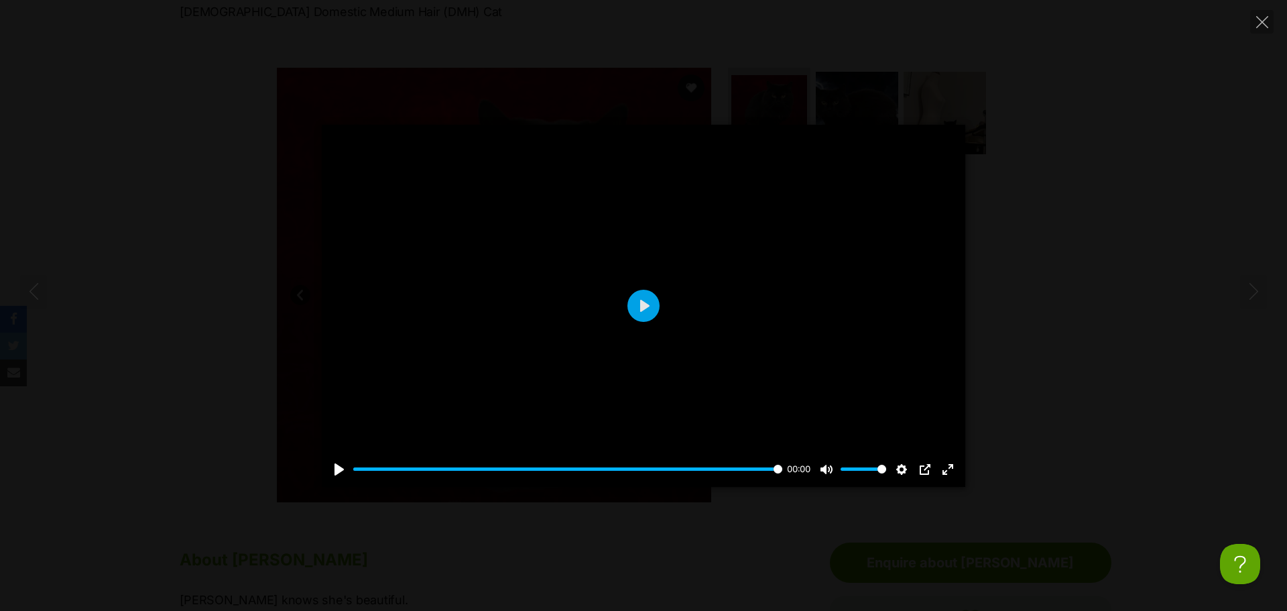
click at [1152, 151] on div "Pause Play % buffered 00:00 00:00 Unmute Mute Disable captions Enable captions …" at bounding box center [643, 306] width 1287 height 362
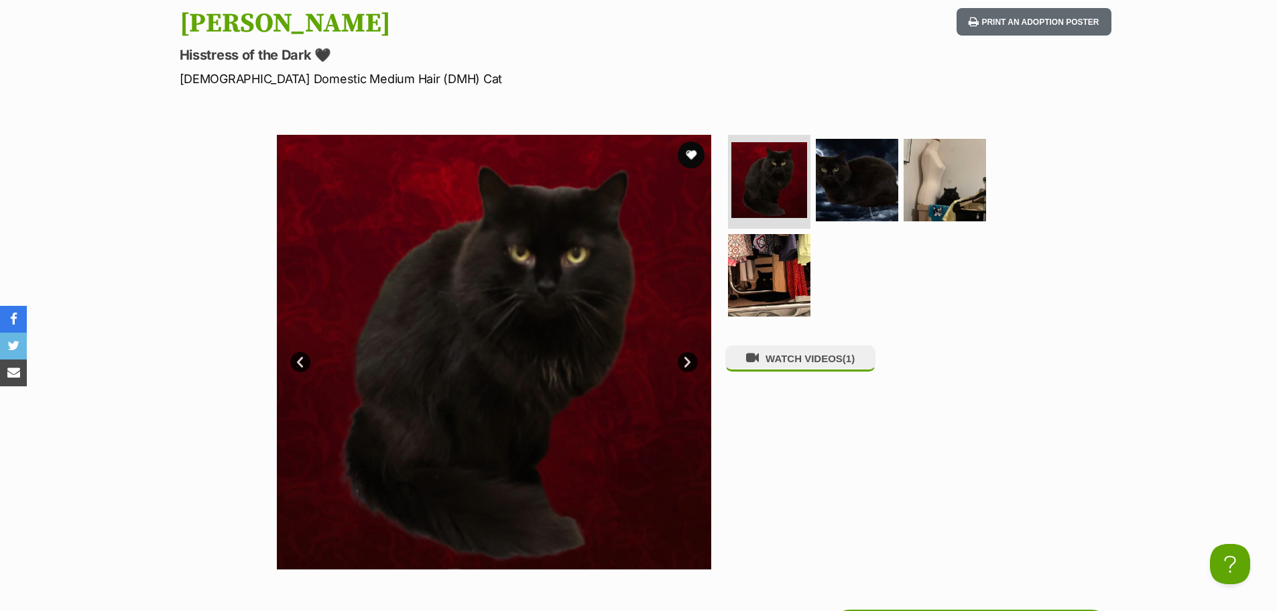
scroll to position [134, 0]
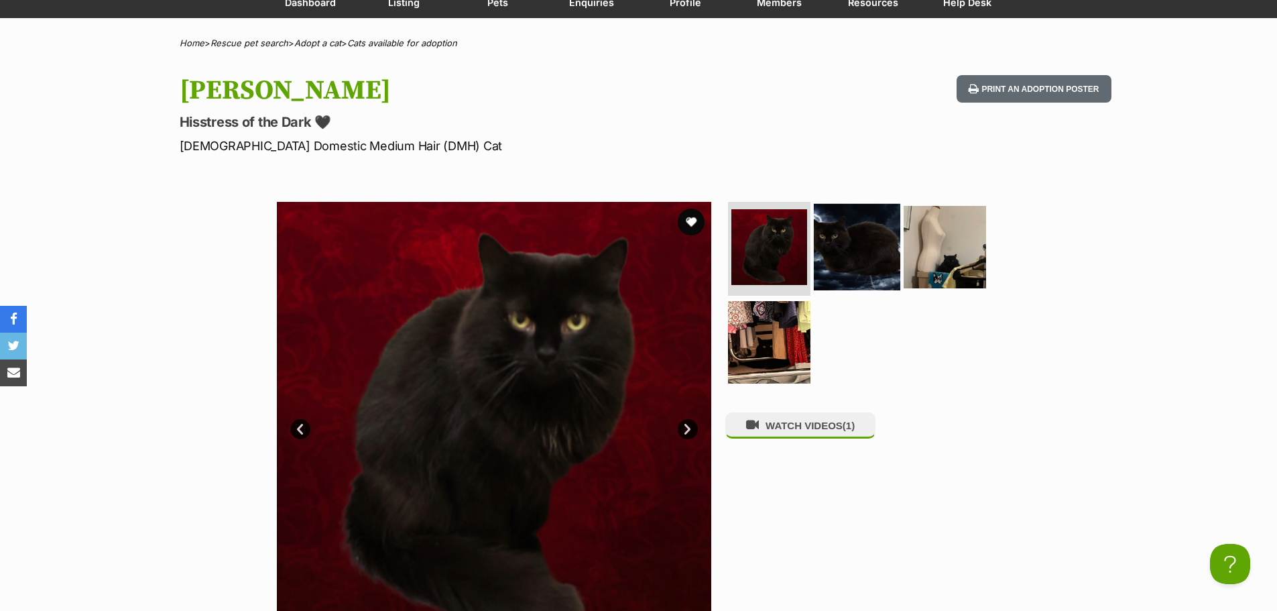
click at [858, 245] on img at bounding box center [857, 247] width 86 height 86
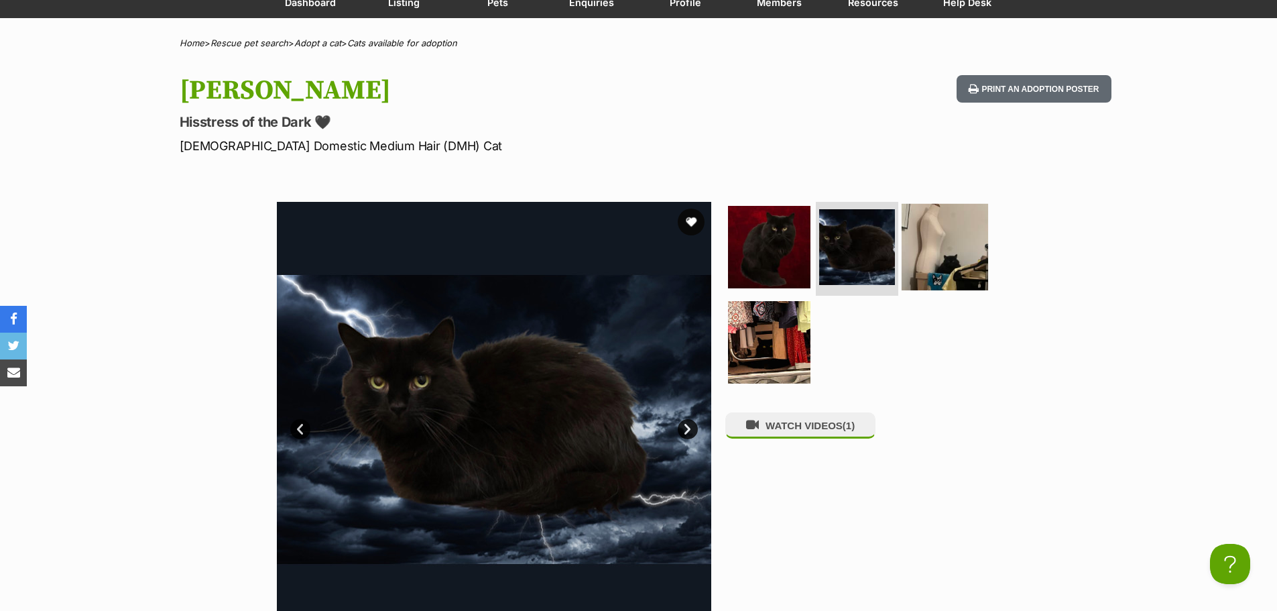
scroll to position [0, 0]
click at [919, 244] on img at bounding box center [944, 247] width 86 height 86
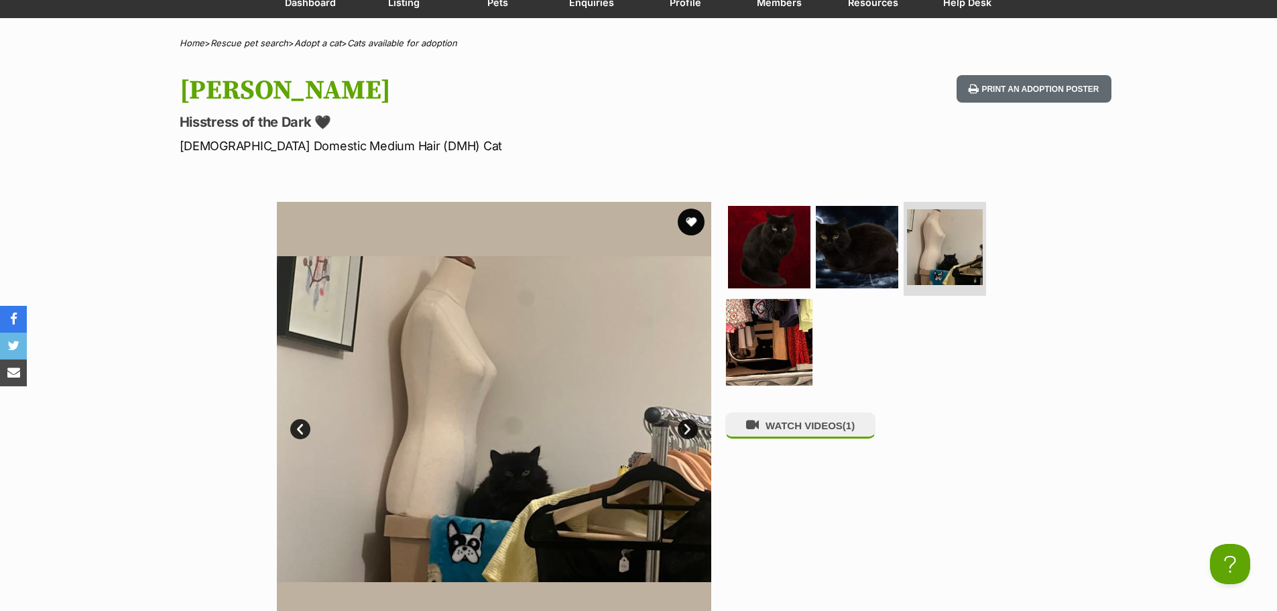
click at [797, 324] on img at bounding box center [769, 342] width 86 height 86
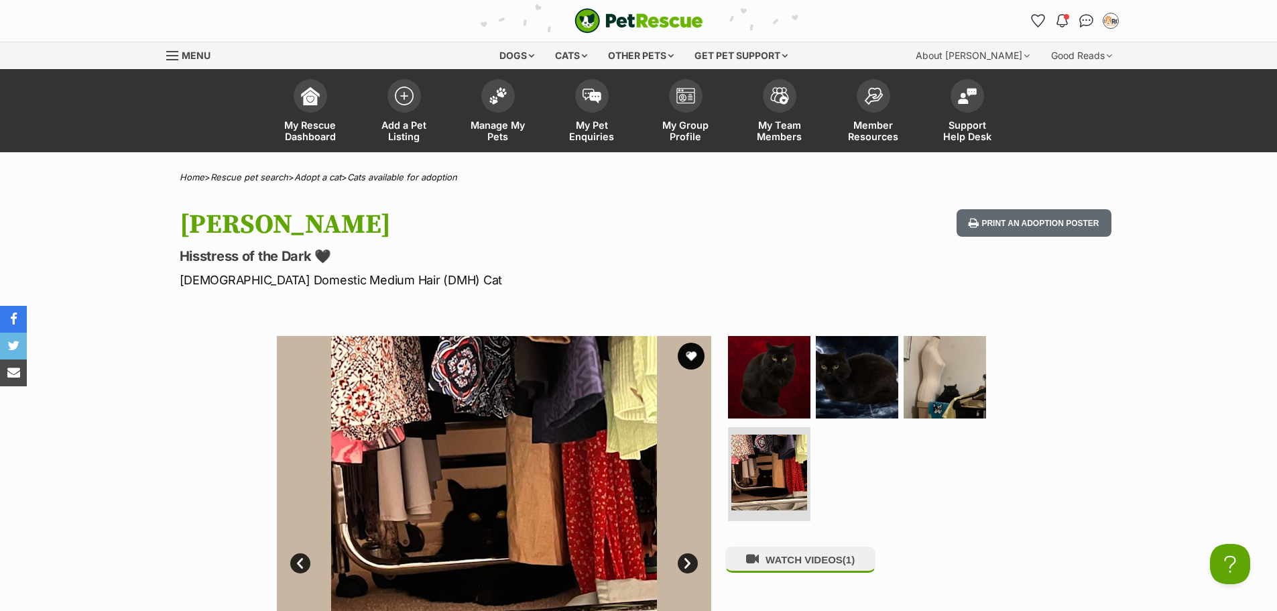
drag, startPoint x: 316, startPoint y: 3, endPoint x: 276, endPoint y: 7, distance: 39.7
click at [275, 11] on div "PetRescue home Notifications Unread Mark all as read Check out our new members …" at bounding box center [638, 21] width 965 height 42
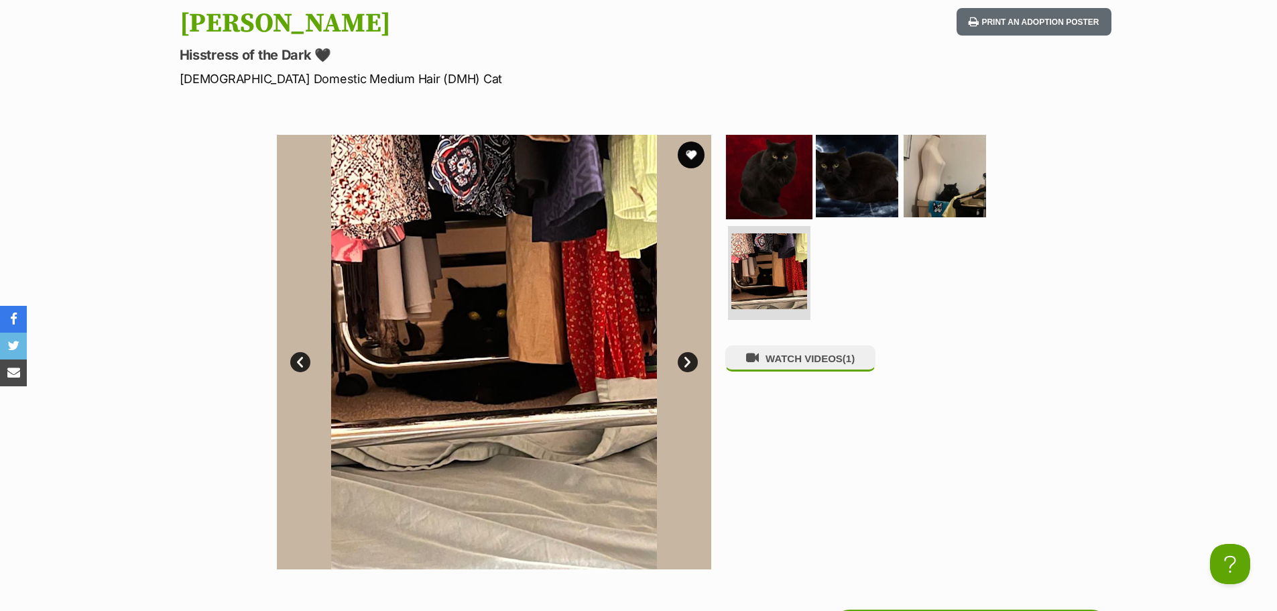
click at [785, 165] on img at bounding box center [769, 176] width 86 height 86
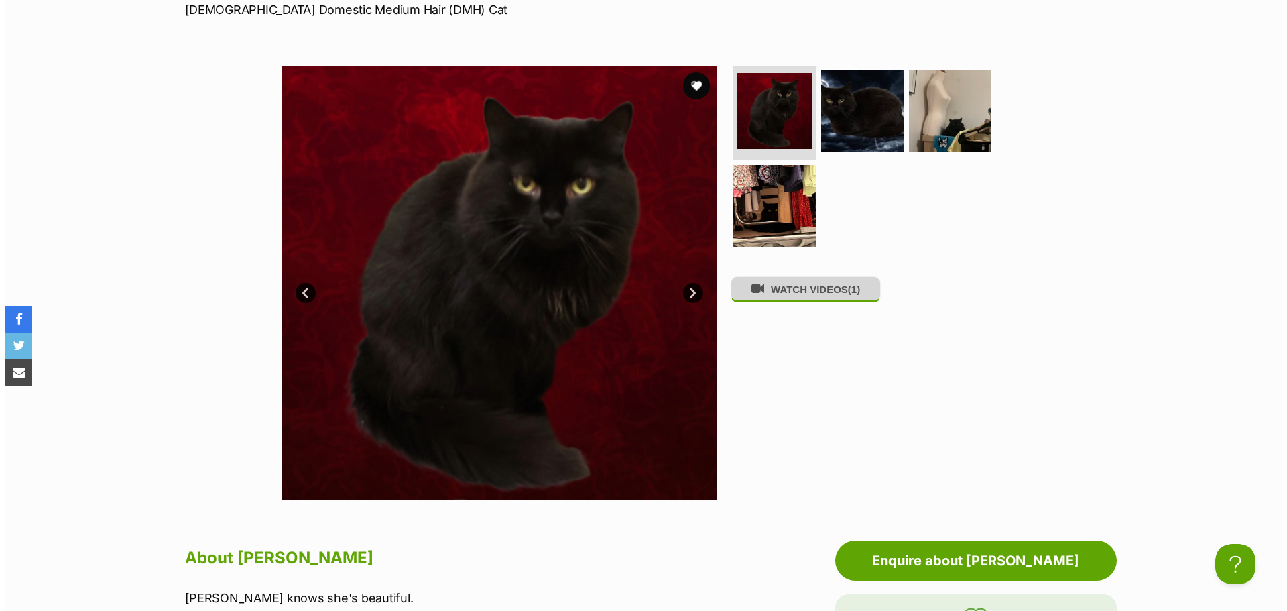
scroll to position [268, 0]
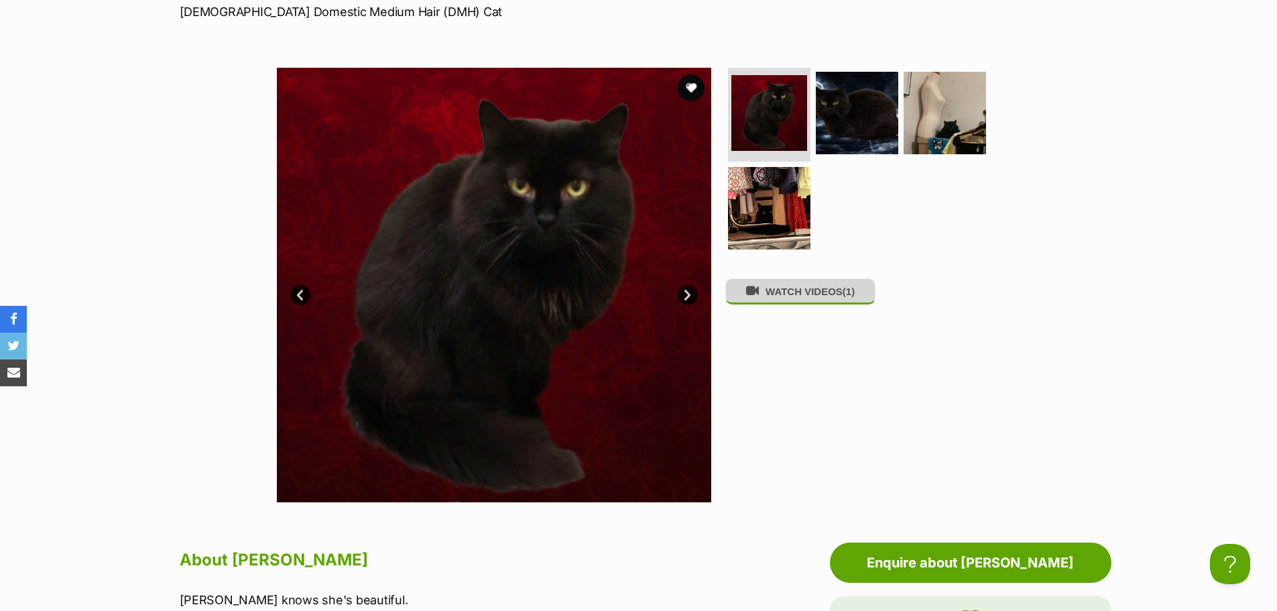
click at [832, 291] on button "WATCH VIDEOS (1)" at bounding box center [800, 291] width 150 height 26
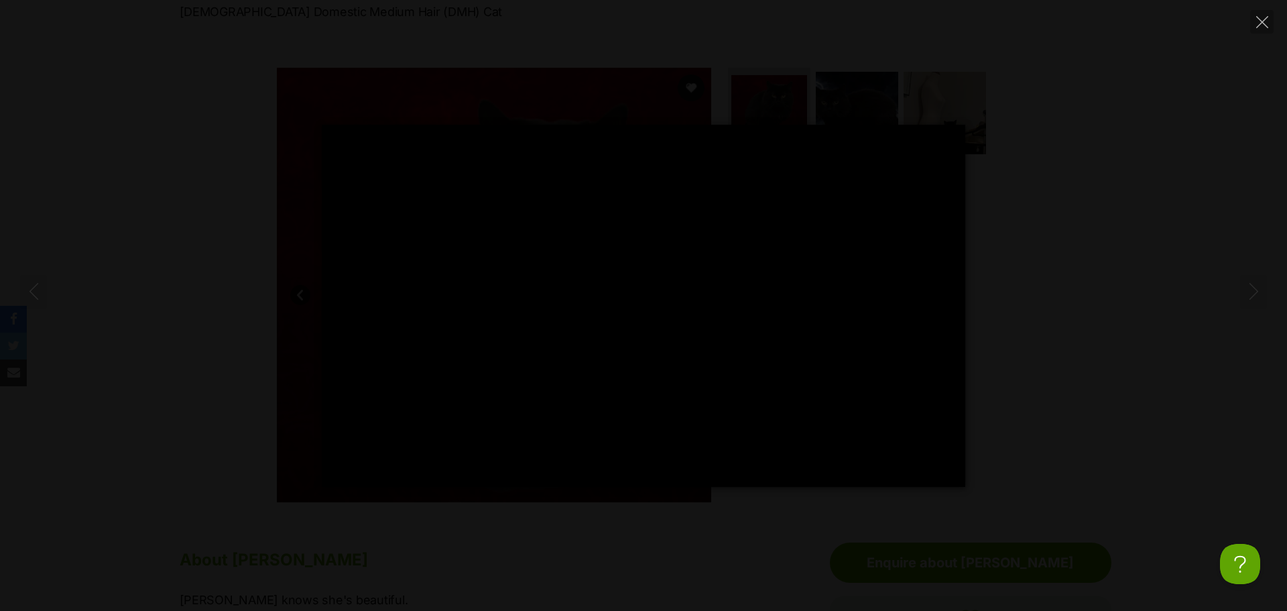
scroll to position [0, 0]
click at [1056, 257] on div "Pause Play % buffered 00:08 -00:01 Unmute Mute Disable captions Enable captions…" at bounding box center [643, 306] width 1287 height 362
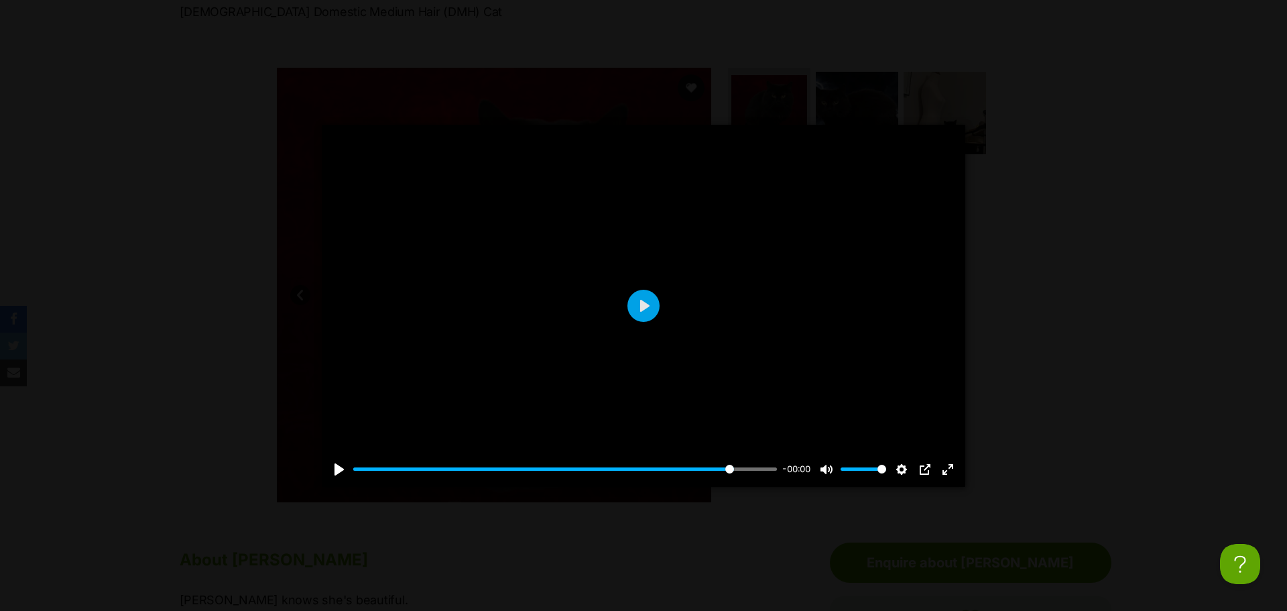
type input "89.92"
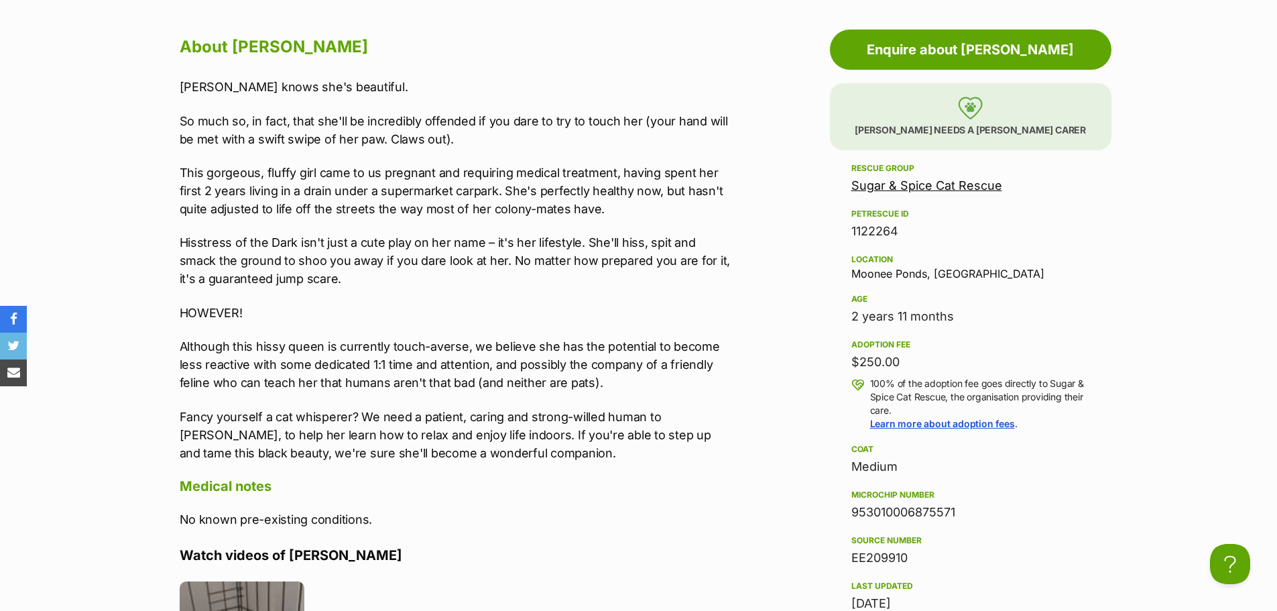
scroll to position [804, 0]
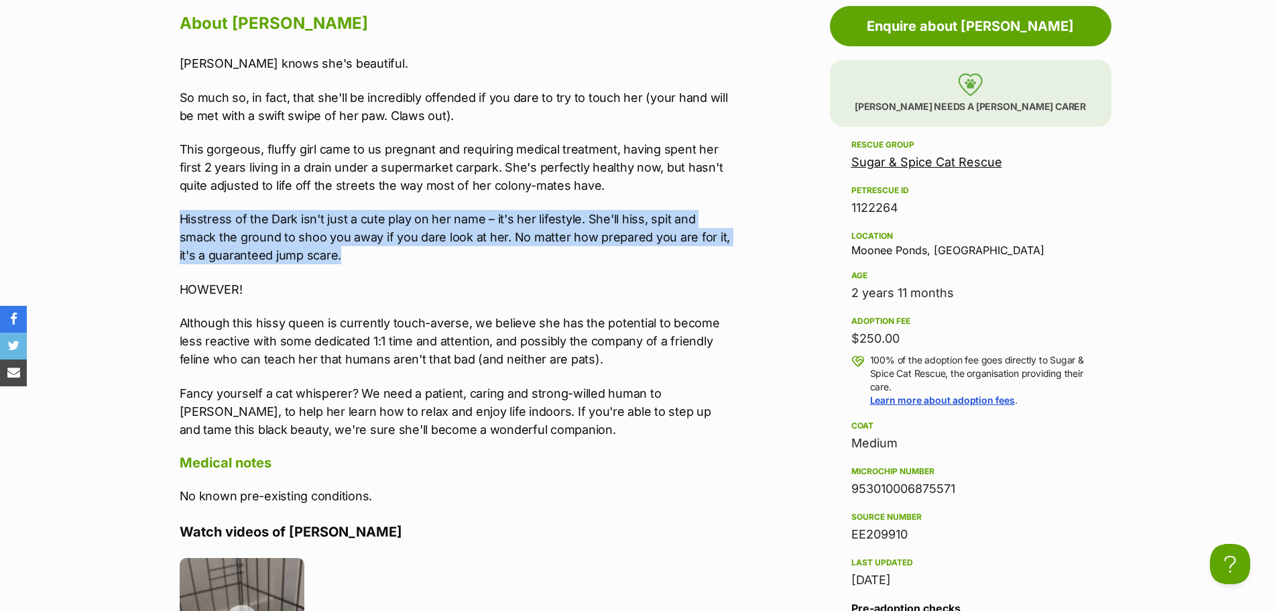
drag, startPoint x: 173, startPoint y: 214, endPoint x: 567, endPoint y: 251, distance: 395.8
click at [567, 251] on div "About Elvira Elvira knows she's beautiful. So much so, in fact, that she'll be …" at bounding box center [449, 511] width 567 height 1005
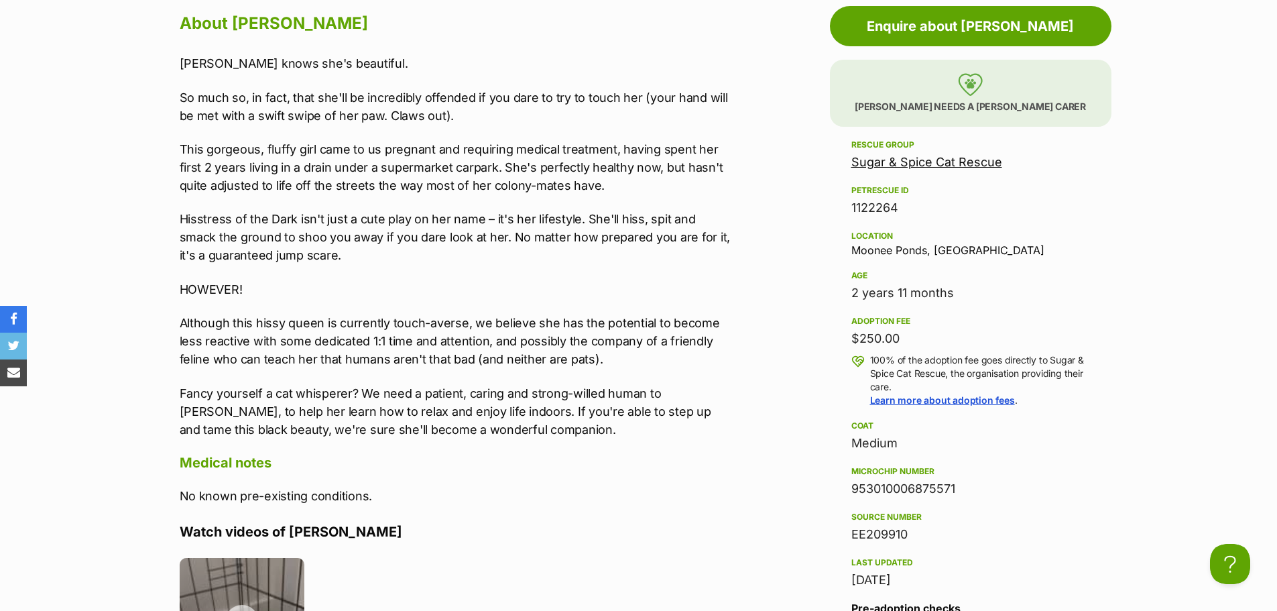
click at [629, 331] on p "Although this hissy queen is currently touch-averse, we believe she has the pot…" at bounding box center [457, 341] width 554 height 54
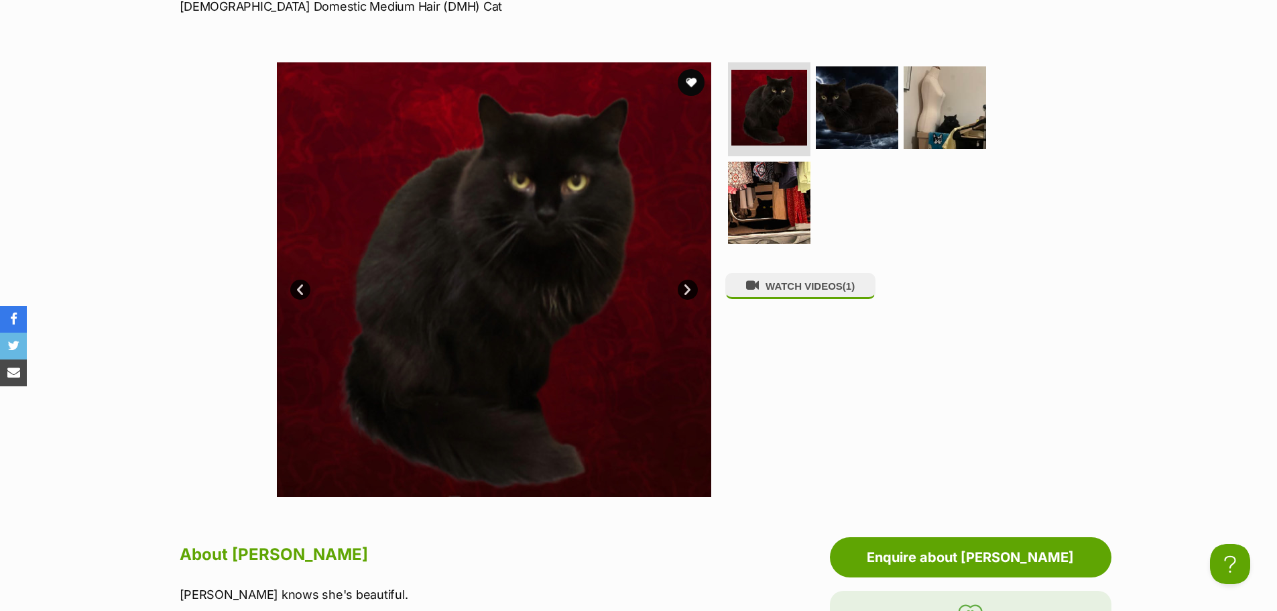
scroll to position [268, 0]
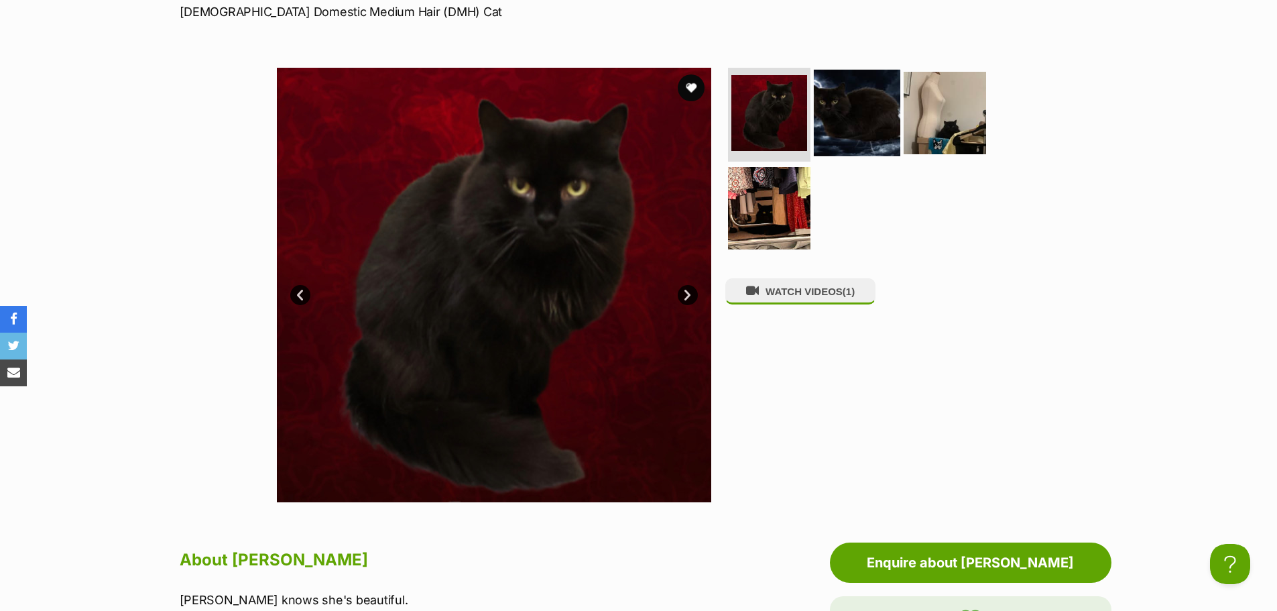
click at [843, 119] on img at bounding box center [857, 113] width 86 height 86
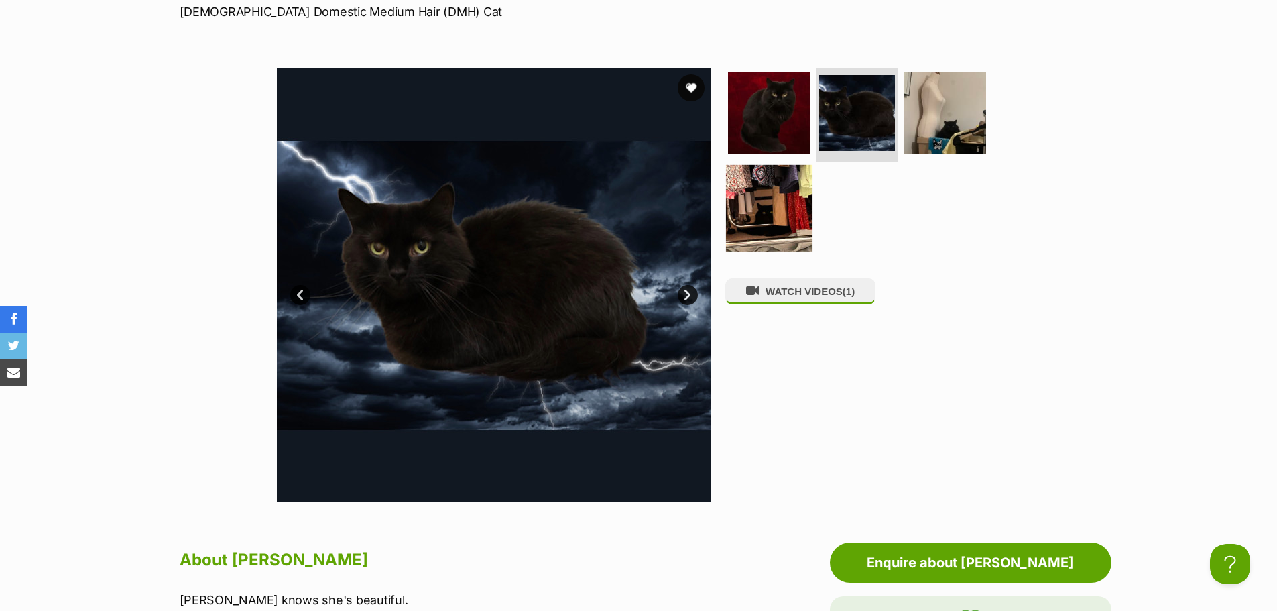
click at [759, 218] on img at bounding box center [769, 208] width 86 height 86
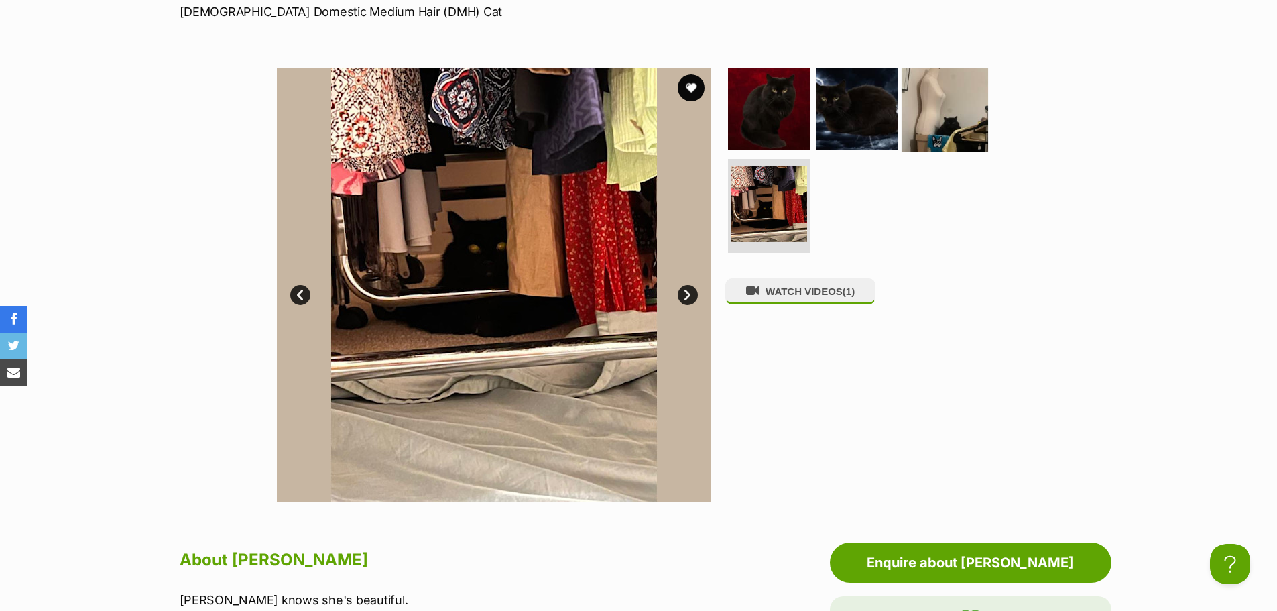
click at [944, 114] on img at bounding box center [944, 109] width 86 height 86
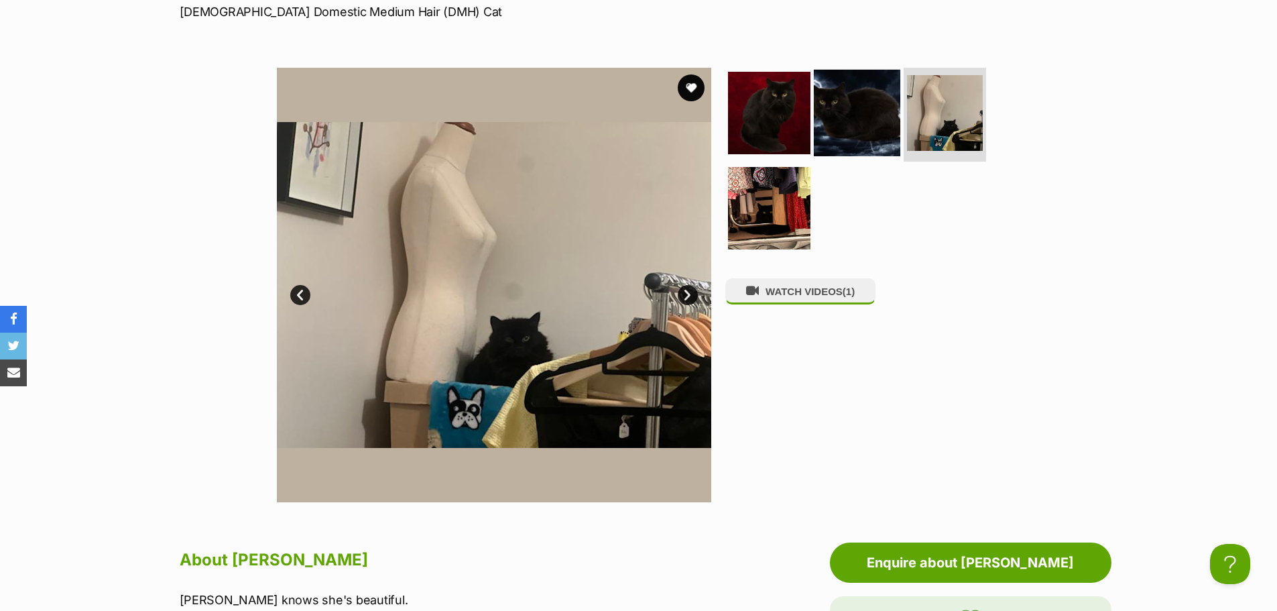
click at [867, 106] on img at bounding box center [857, 113] width 86 height 86
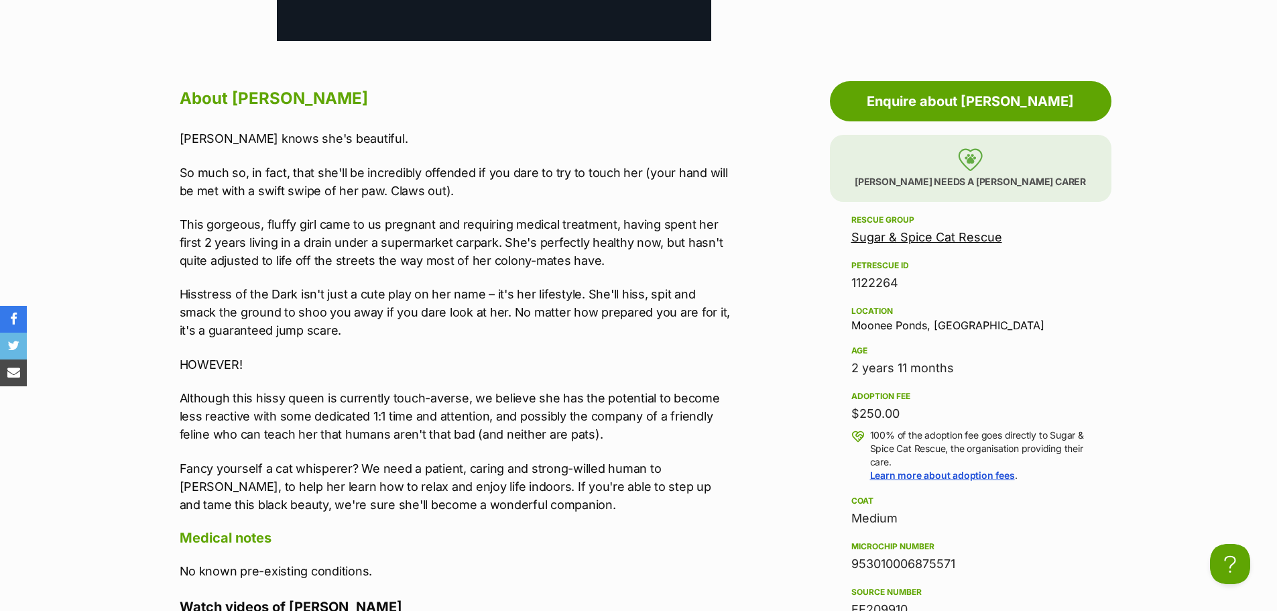
scroll to position [737, 0]
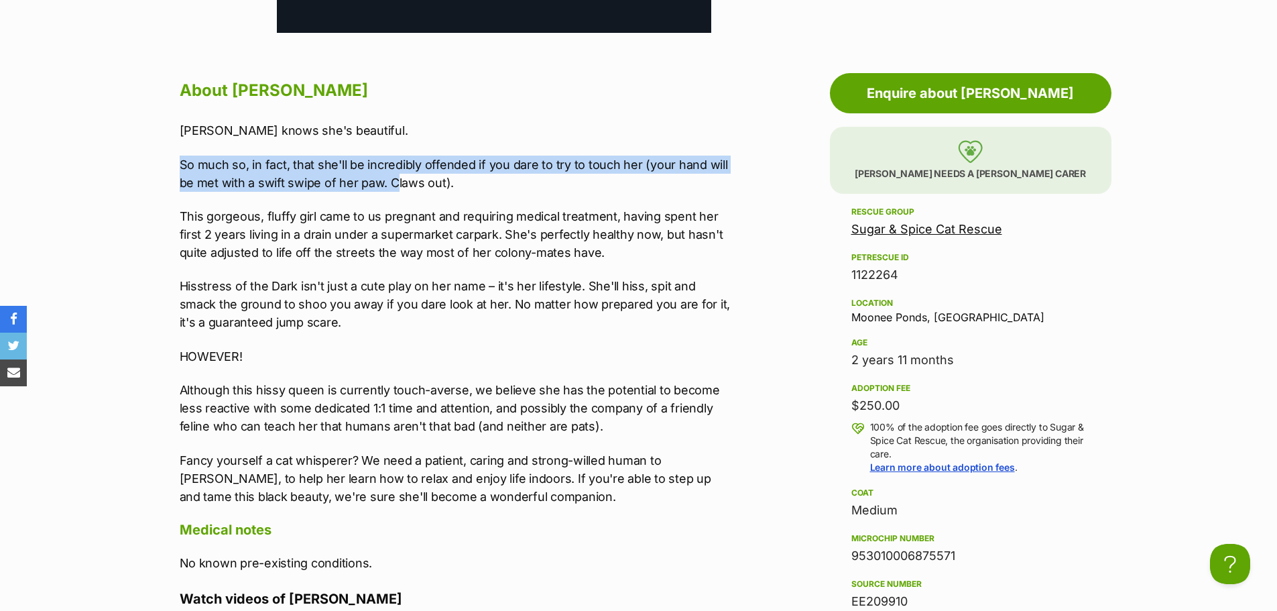
drag, startPoint x: 182, startPoint y: 167, endPoint x: 395, endPoint y: 176, distance: 213.3
click at [395, 176] on p "So much so, in fact, that she'll be incredibly offended if you dare to try to t…" at bounding box center [457, 173] width 554 height 36
click at [232, 184] on p "So much so, in fact, that she'll be incredibly offended if you dare to try to t…" at bounding box center [457, 173] width 554 height 36
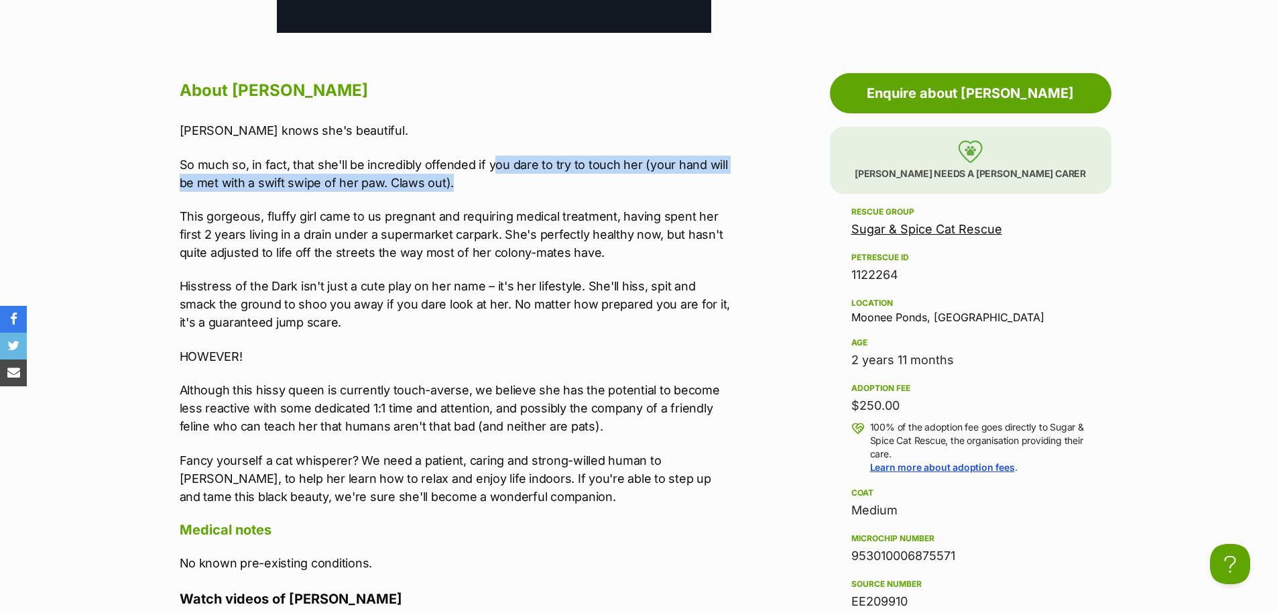
drag, startPoint x: 499, startPoint y: 162, endPoint x: 482, endPoint y: 179, distance: 23.7
click at [482, 179] on p "So much so, in fact, that she'll be incredibly offended if you dare to try to t…" at bounding box center [457, 173] width 554 height 36
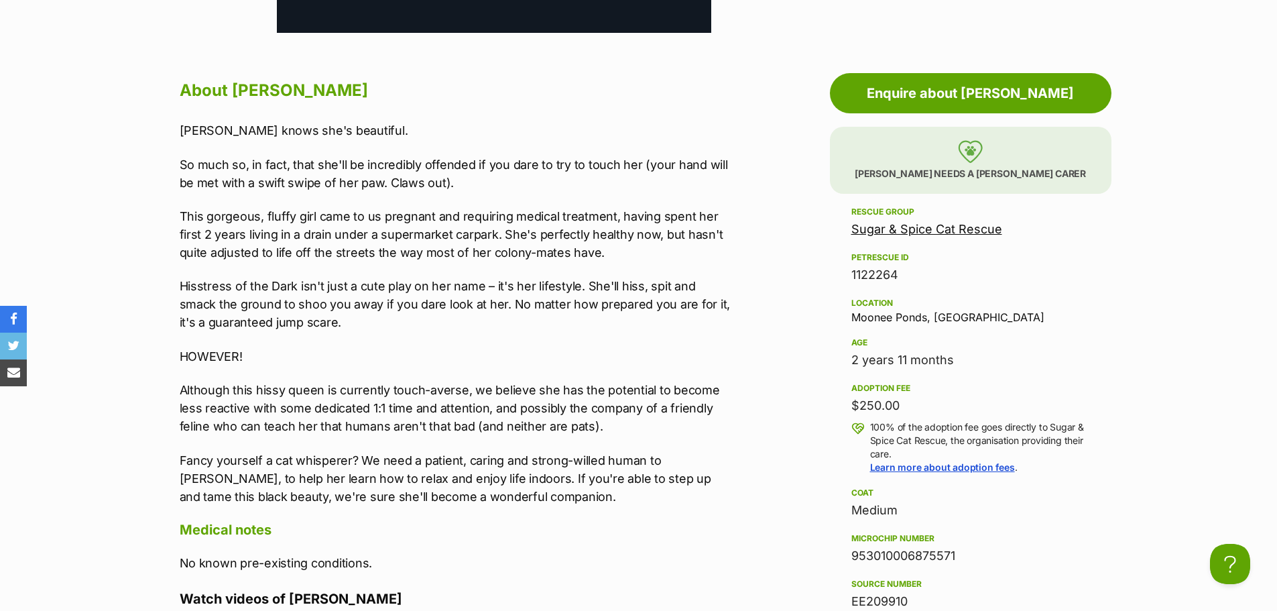
click at [584, 299] on p "Hisstress of the Dark isn't just a cute play on her name – it's her lifestyle. …" at bounding box center [457, 304] width 554 height 54
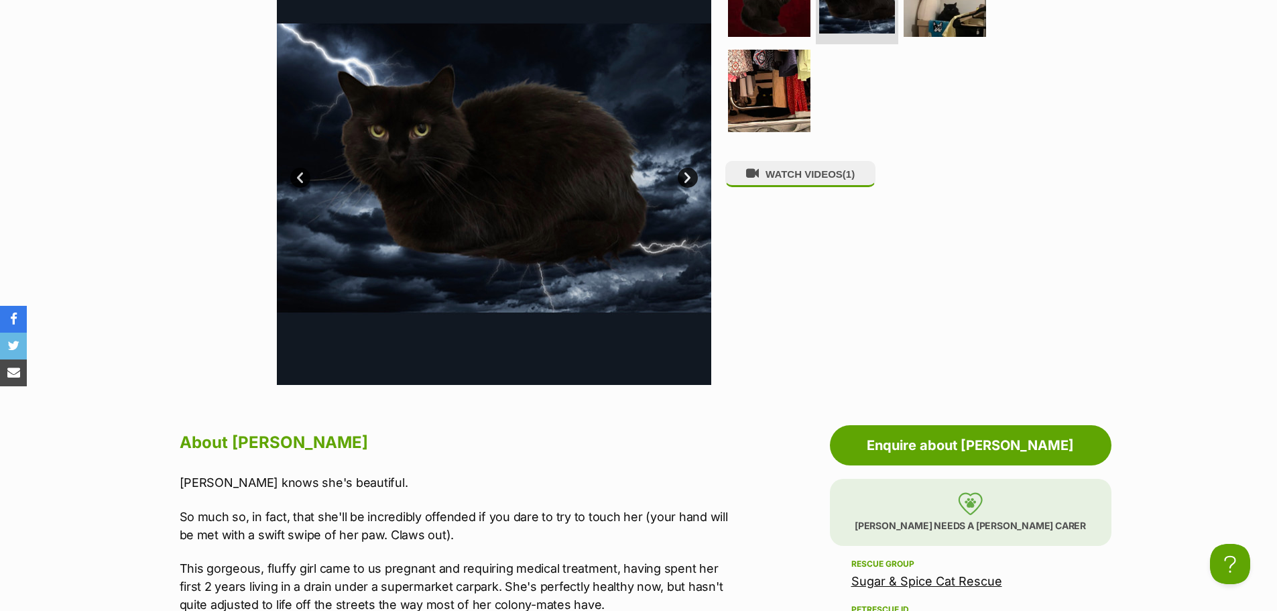
scroll to position [335, 0]
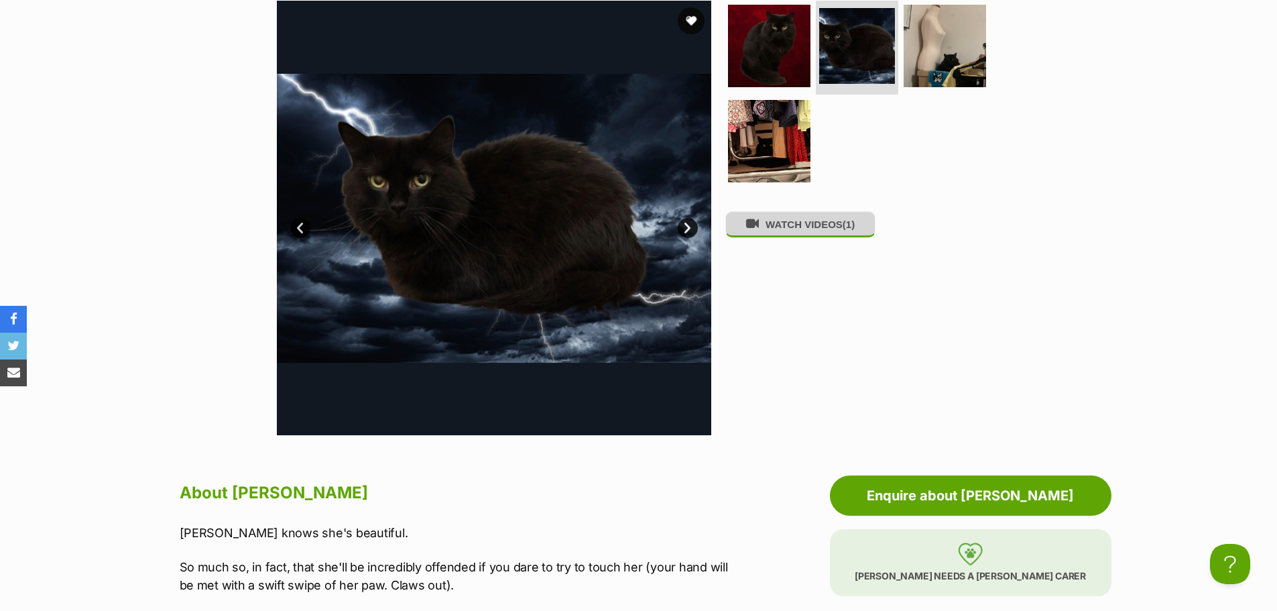
click at [836, 220] on button "WATCH VIDEOS (1)" at bounding box center [800, 224] width 150 height 26
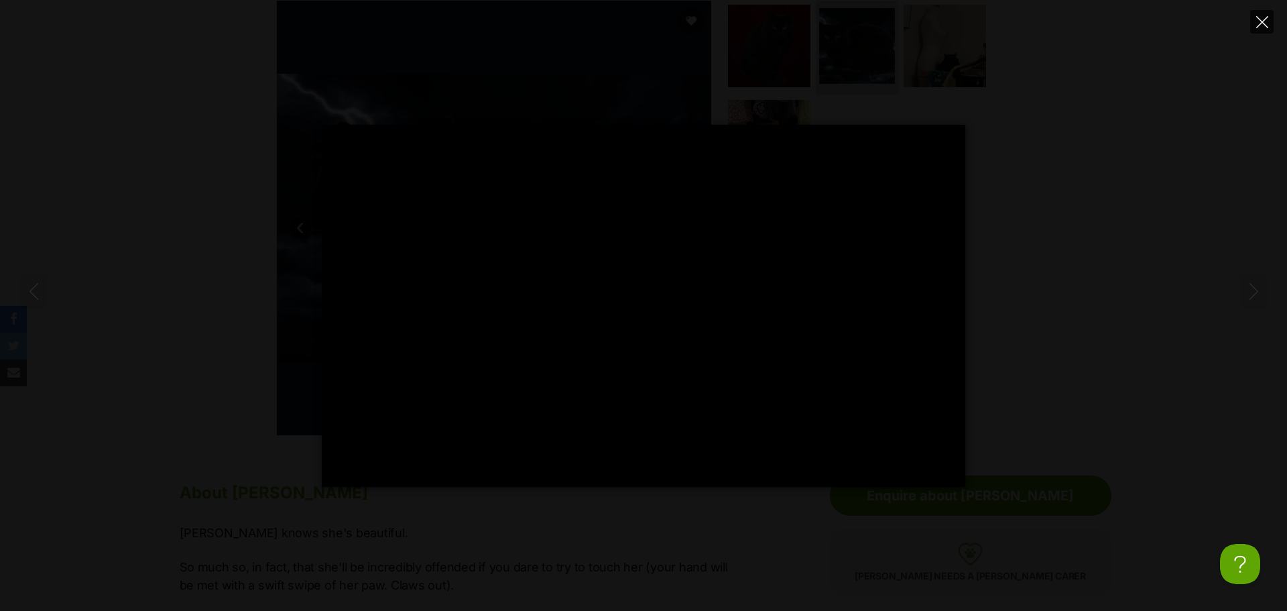
click at [1263, 24] on icon "Close" at bounding box center [1262, 22] width 12 height 12
type input "18.22"
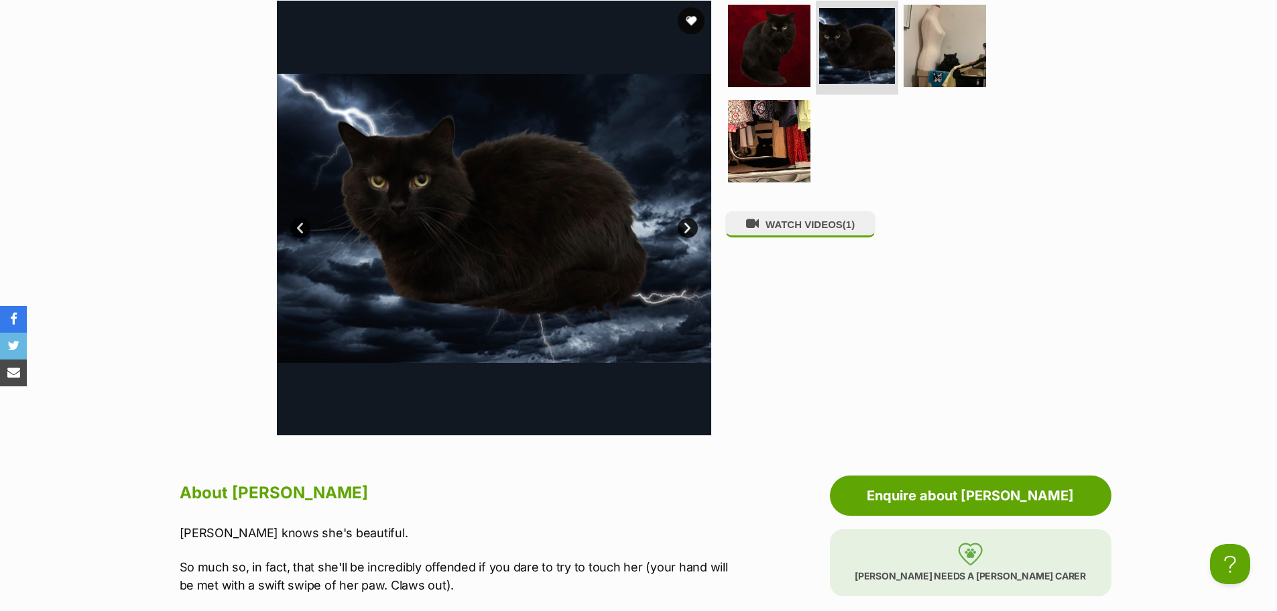
scroll to position [134, 0]
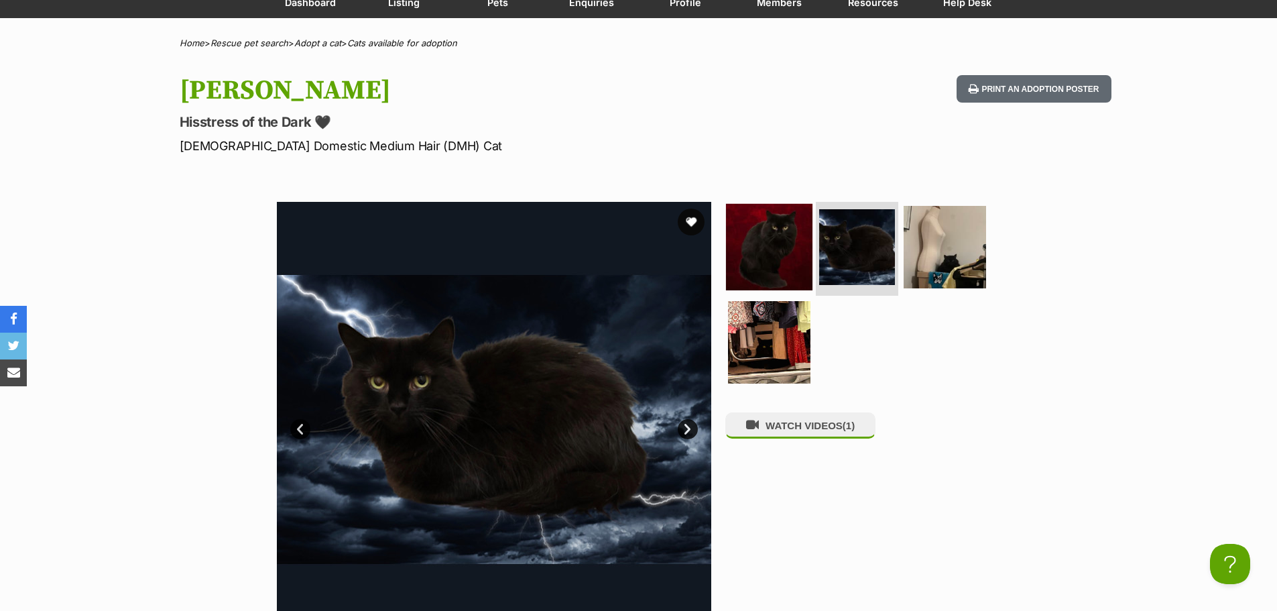
click at [775, 237] on img at bounding box center [769, 247] width 86 height 86
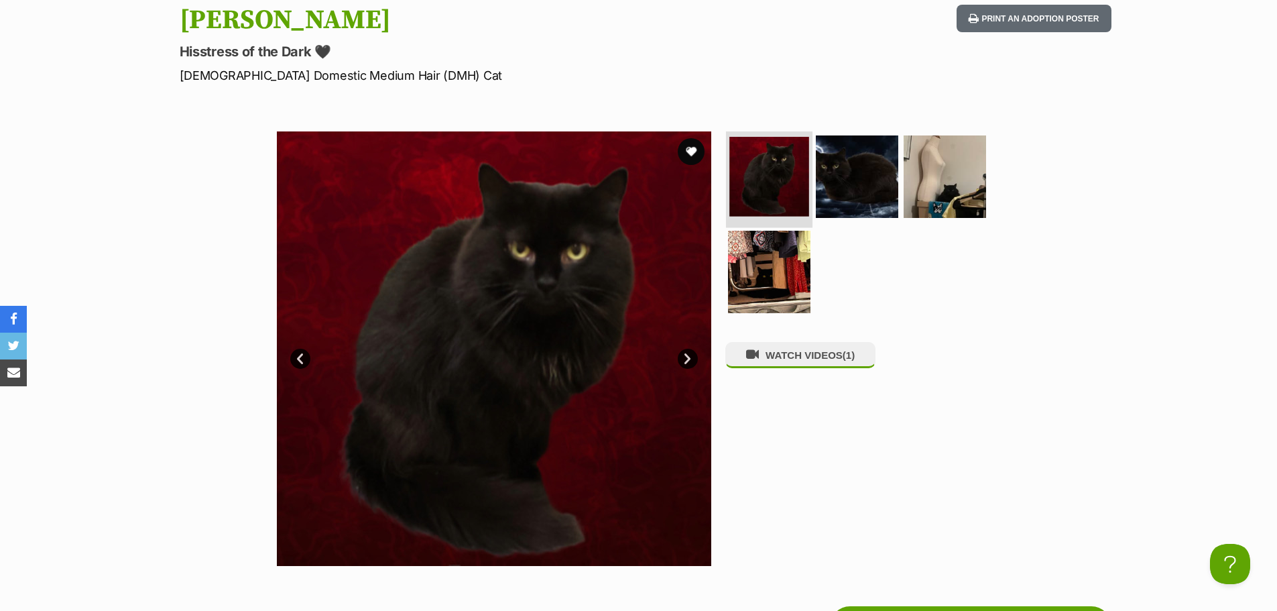
scroll to position [268, 0]
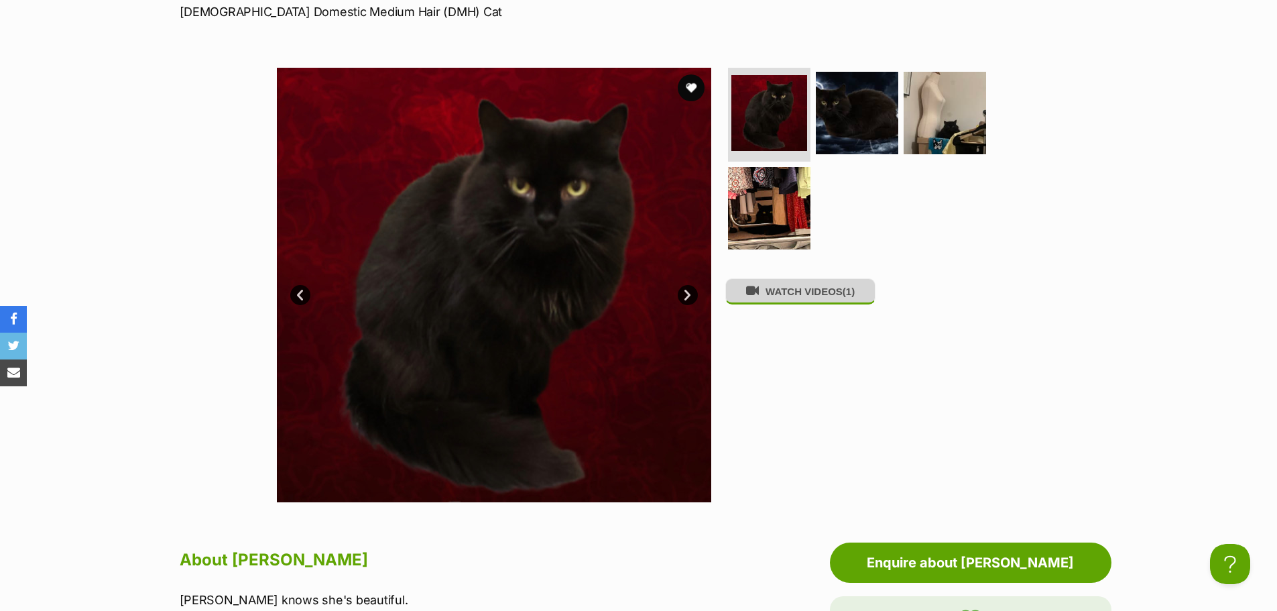
click at [839, 298] on button "WATCH VIDEOS (1)" at bounding box center [800, 291] width 150 height 26
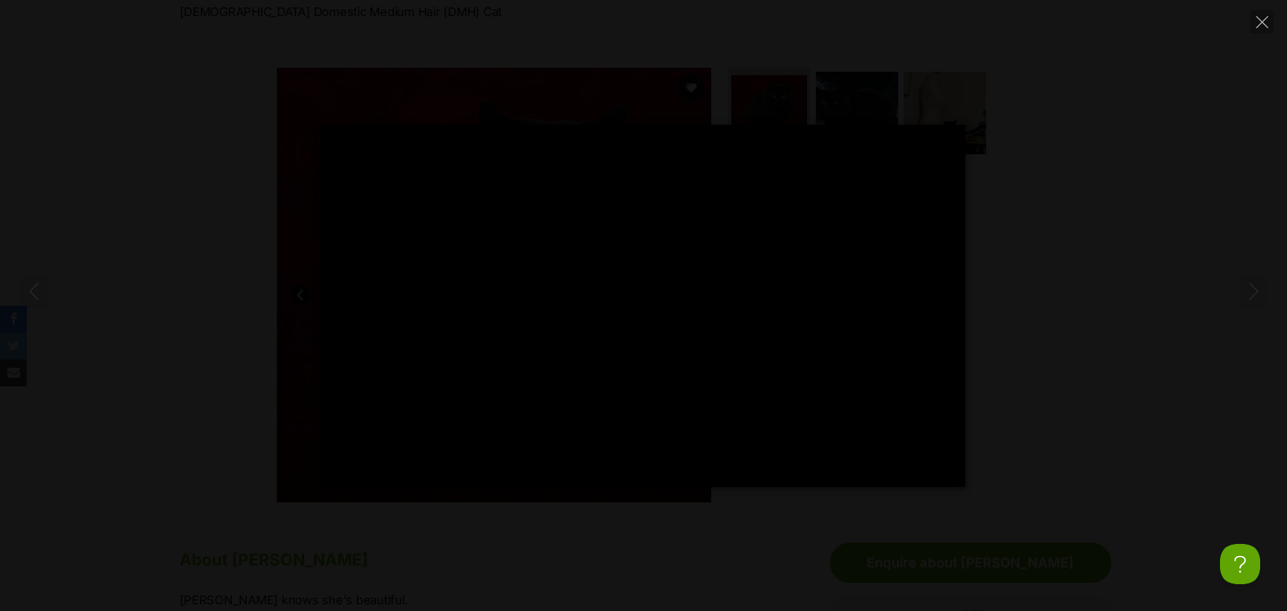
type input "100"
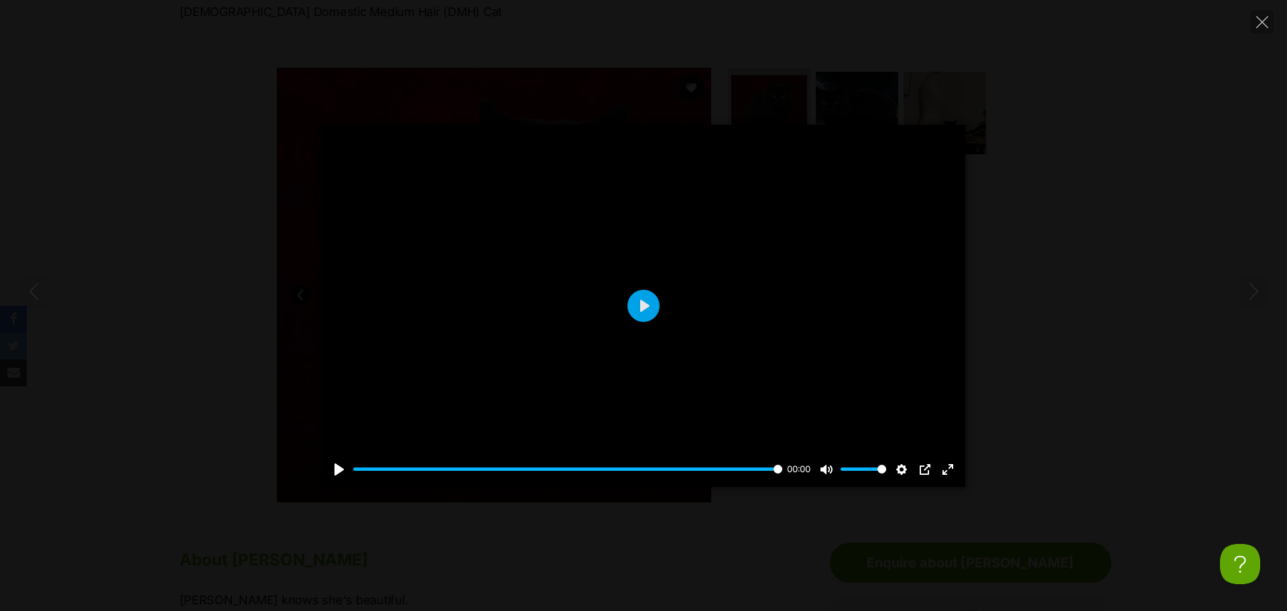
click at [1089, 210] on div "Pause Play % buffered 00:00 00:00 Unmute Mute Disable captions Enable captions …" at bounding box center [643, 306] width 1287 height 362
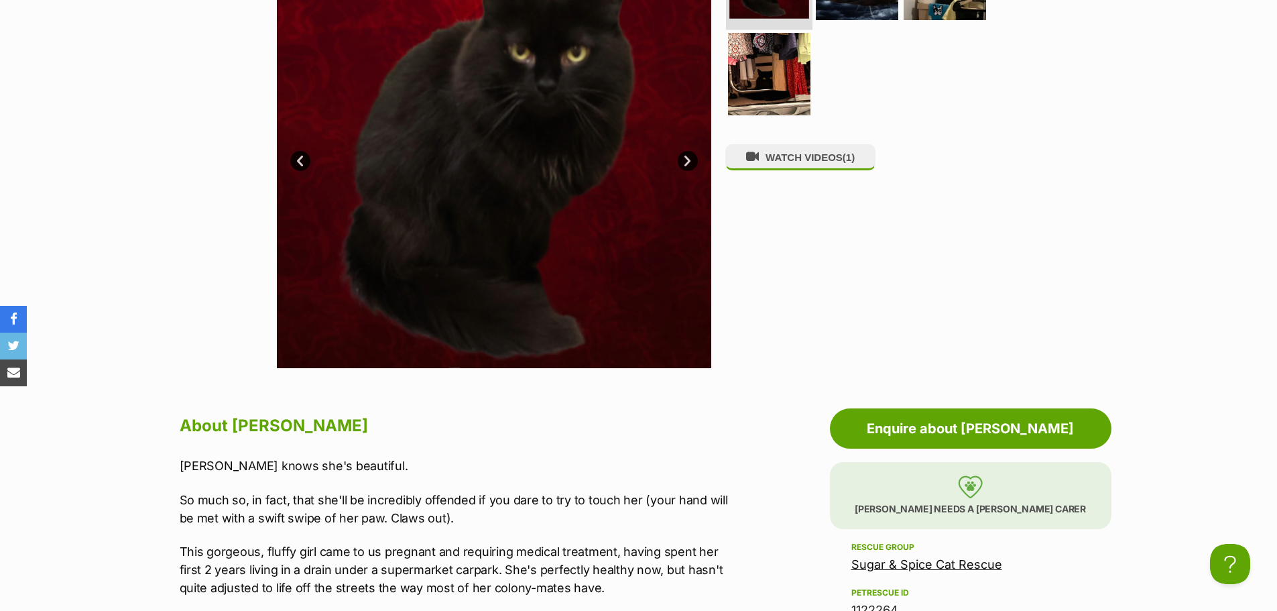
scroll to position [0, 0]
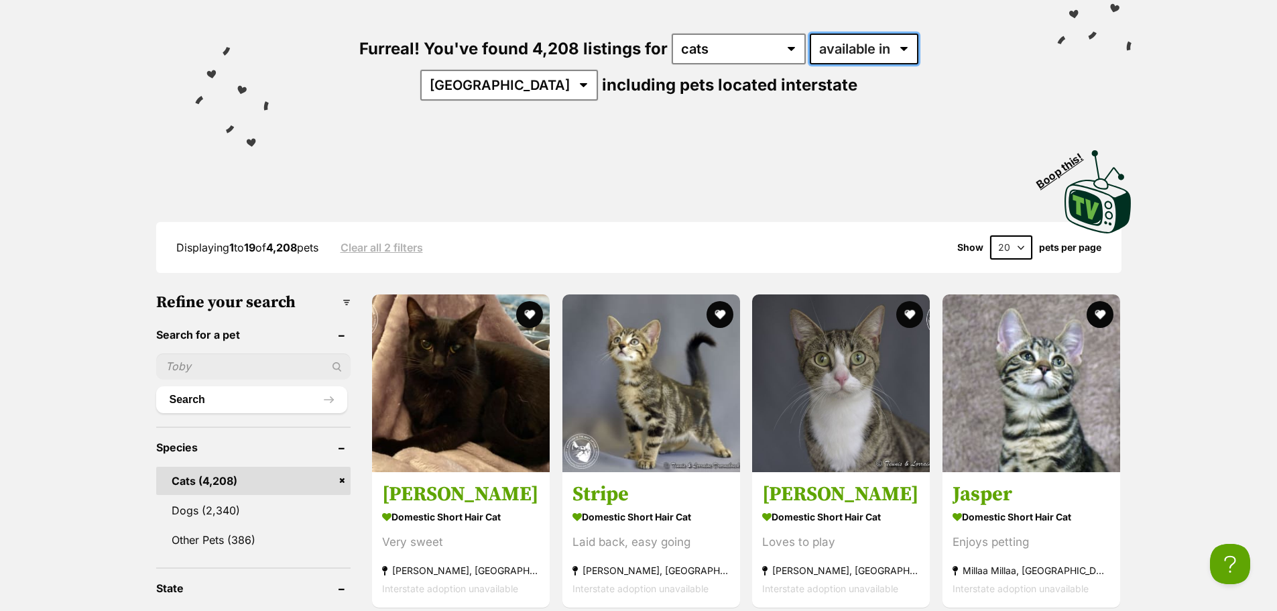
drag, startPoint x: 781, startPoint y: 47, endPoint x: 787, endPoint y: 51, distance: 7.2
click at [810, 47] on select "available in located in" at bounding box center [864, 49] width 109 height 31
select select "disabled"
click at [810, 34] on select "available in located in" at bounding box center [864, 49] width 109 height 31
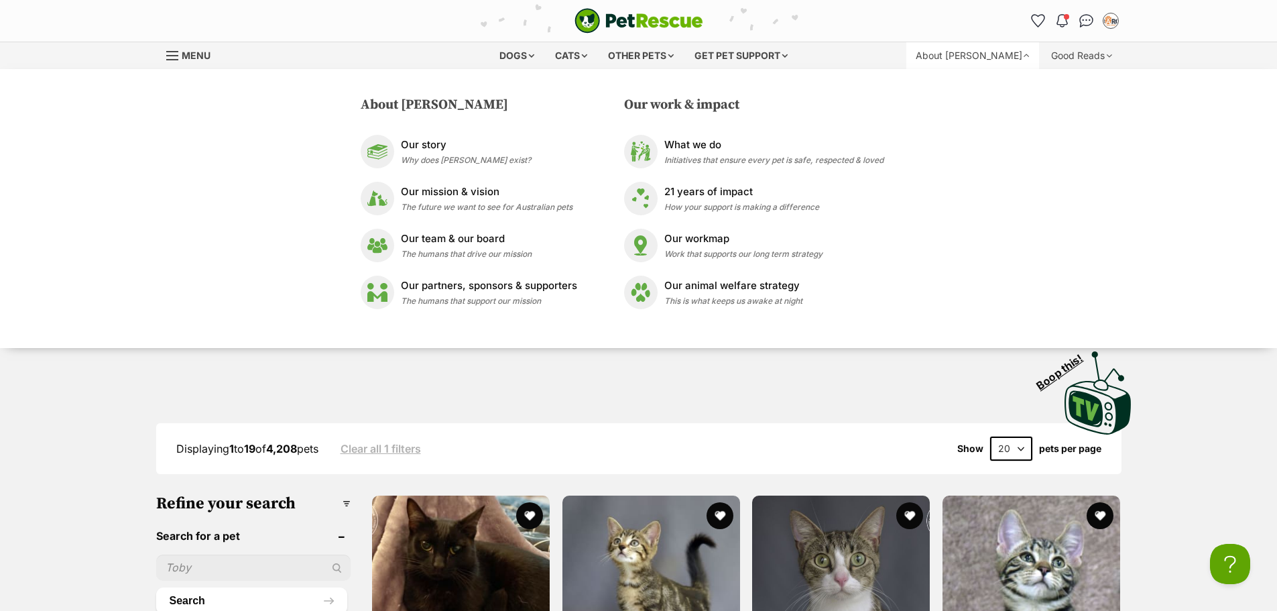
click at [966, 423] on div "Displaying 1 to 19 of 4,208 pets Clear all 1 filters Show 20 40 60 pets per page" at bounding box center [638, 448] width 965 height 51
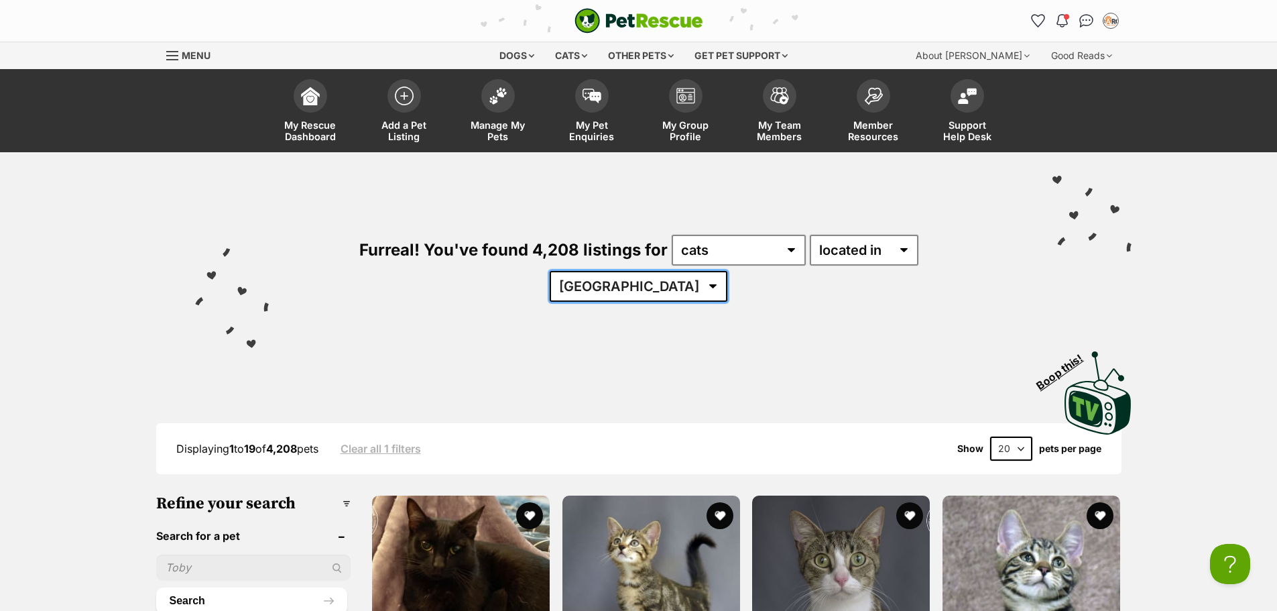
click at [727, 271] on select "Australia ACT NSW NT QLD SA TAS VIC WA" at bounding box center [639, 286] width 178 height 31
select select "[GEOGRAPHIC_DATA]"
click at [727, 271] on select "Australia ACT NSW NT QLD SA TAS VIC WA" at bounding box center [639, 286] width 178 height 31
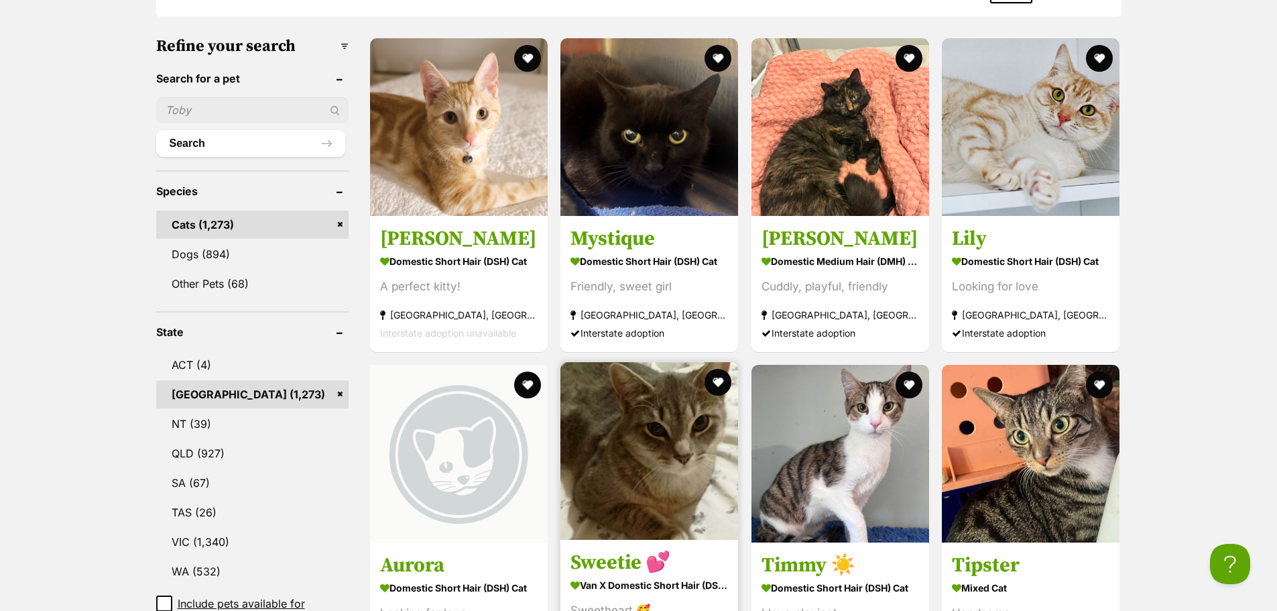
scroll to position [341, 0]
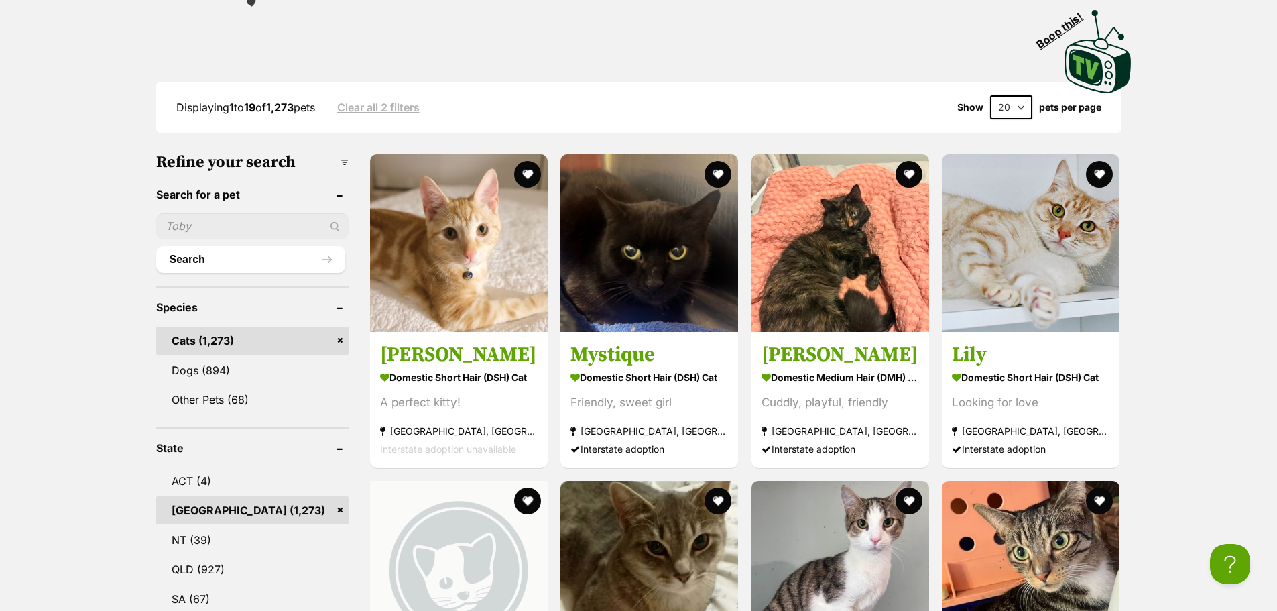
click at [243, 213] on input "text" at bounding box center [252, 225] width 193 height 25
type input "hiss"
click at [156, 246] on button "Search" at bounding box center [251, 259] width 190 height 27
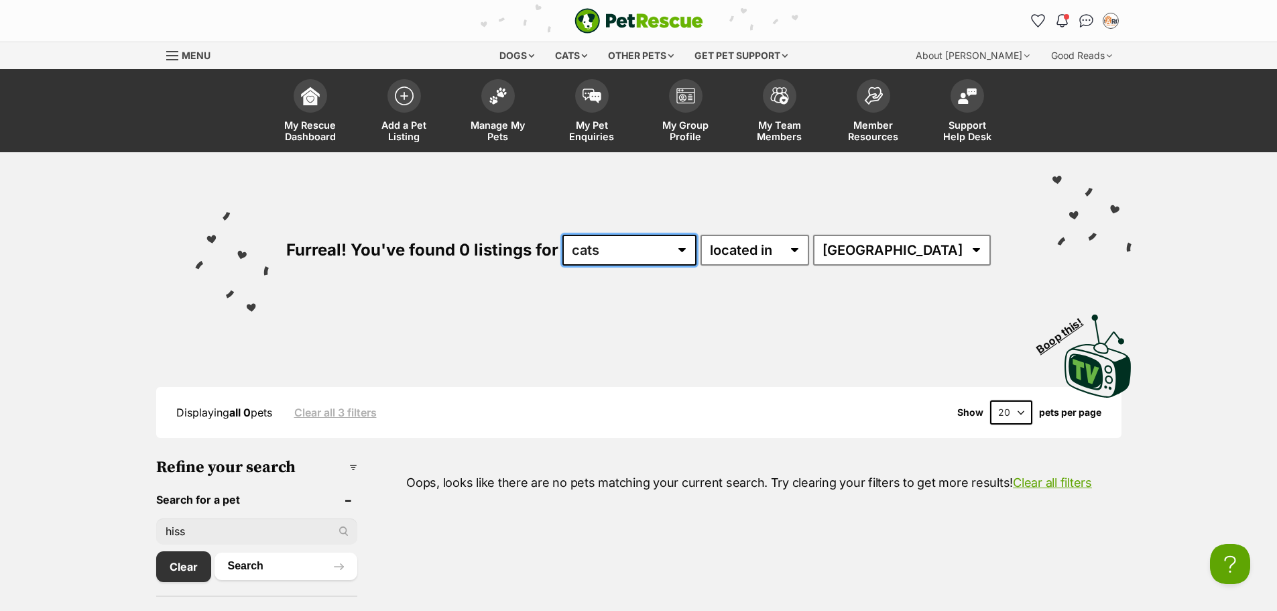
click at [696, 257] on select "any type of pet cats" at bounding box center [629, 250] width 134 height 31
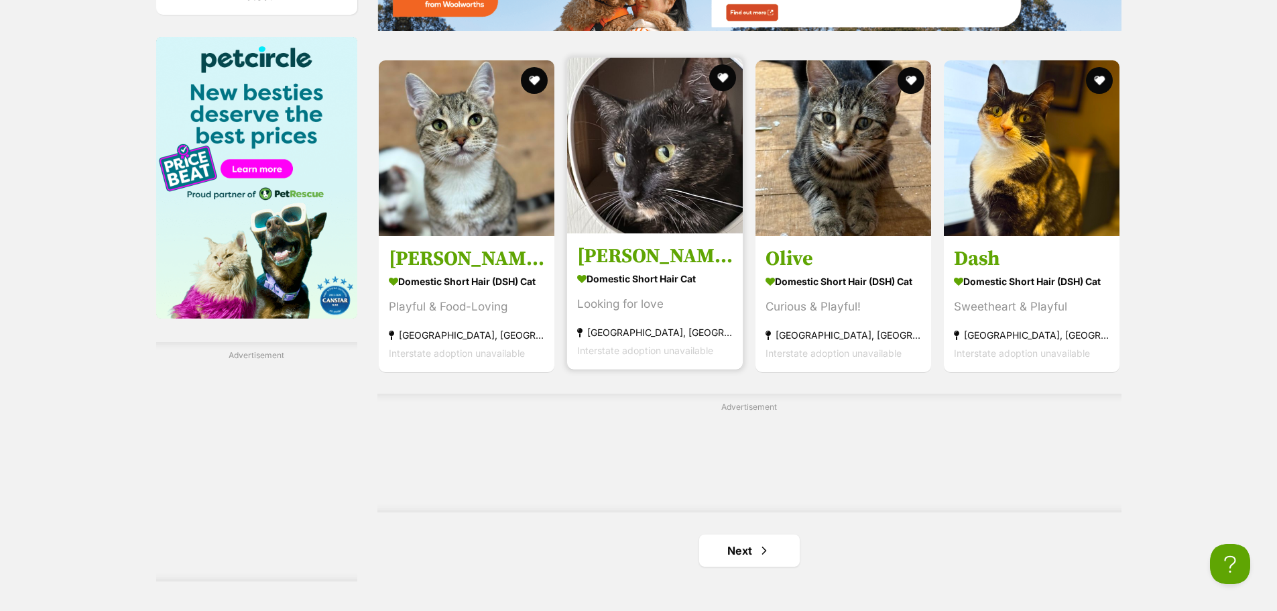
scroll to position [2084, 0]
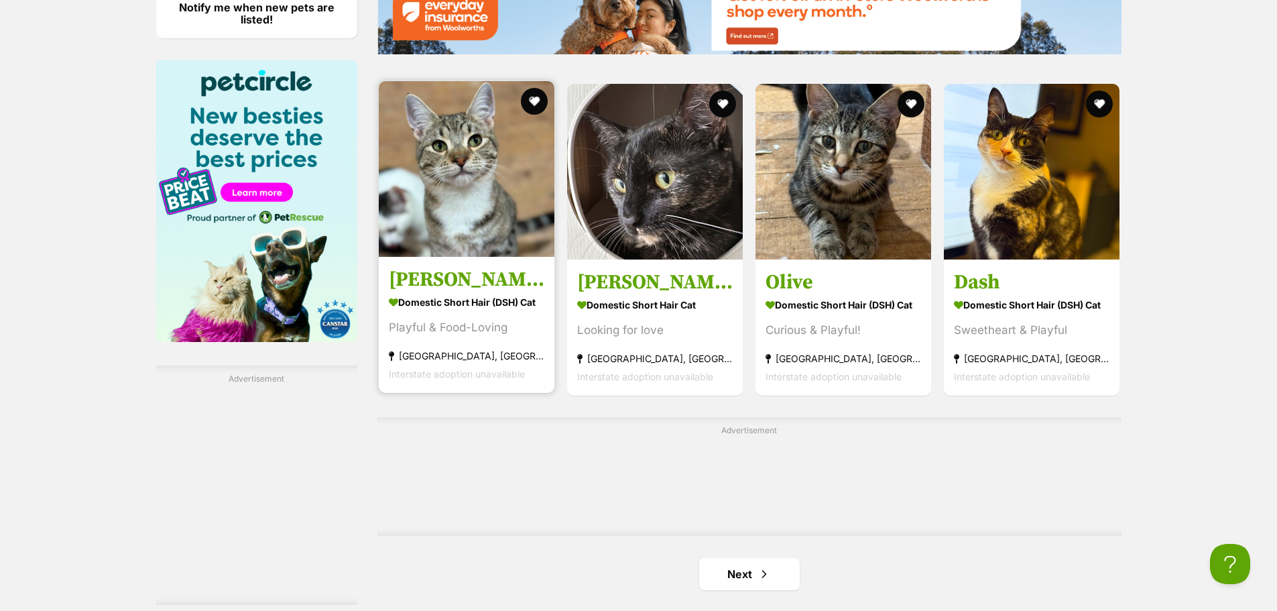
click at [507, 128] on img at bounding box center [467, 169] width 176 height 176
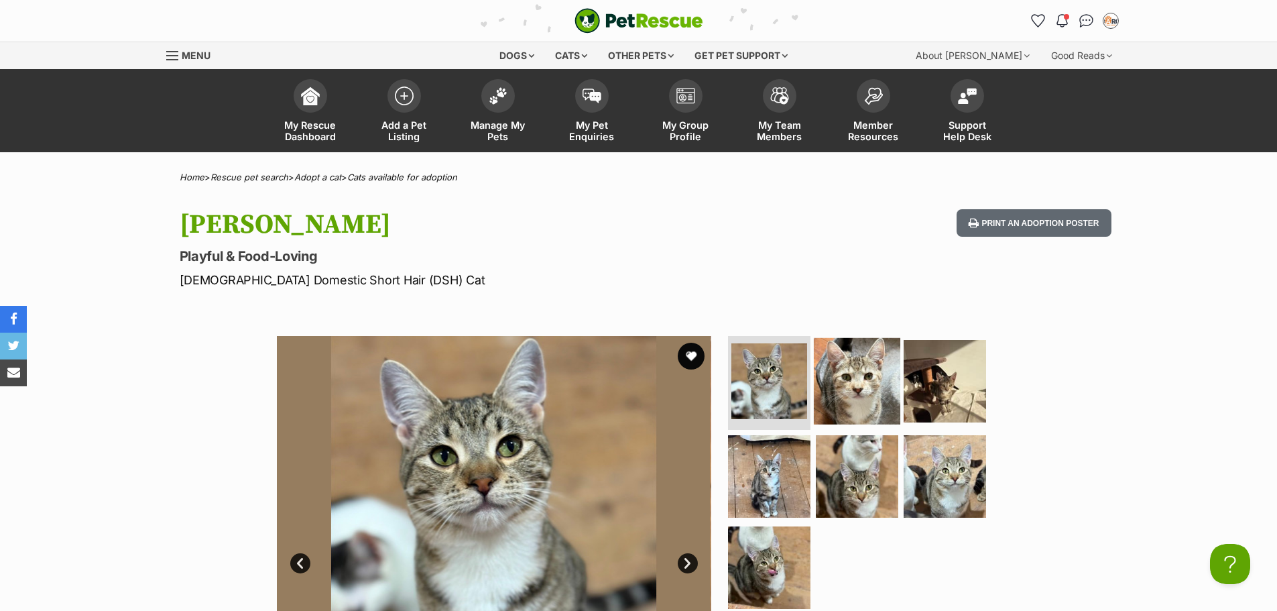
click at [879, 388] on img at bounding box center [857, 381] width 86 height 86
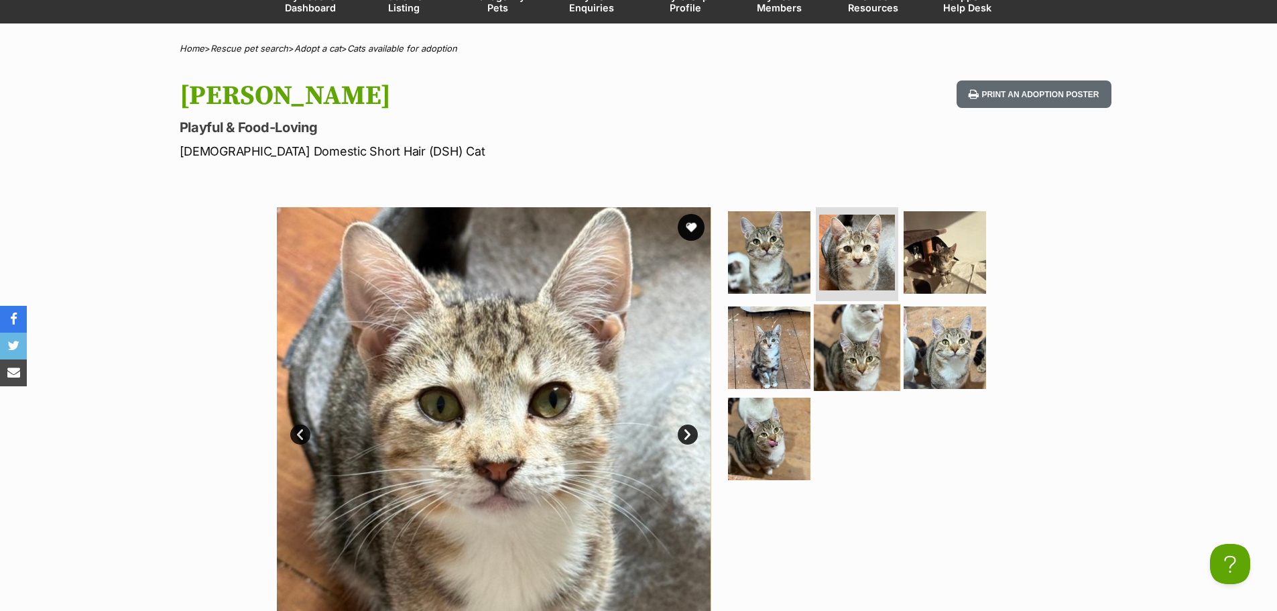
scroll to position [134, 0]
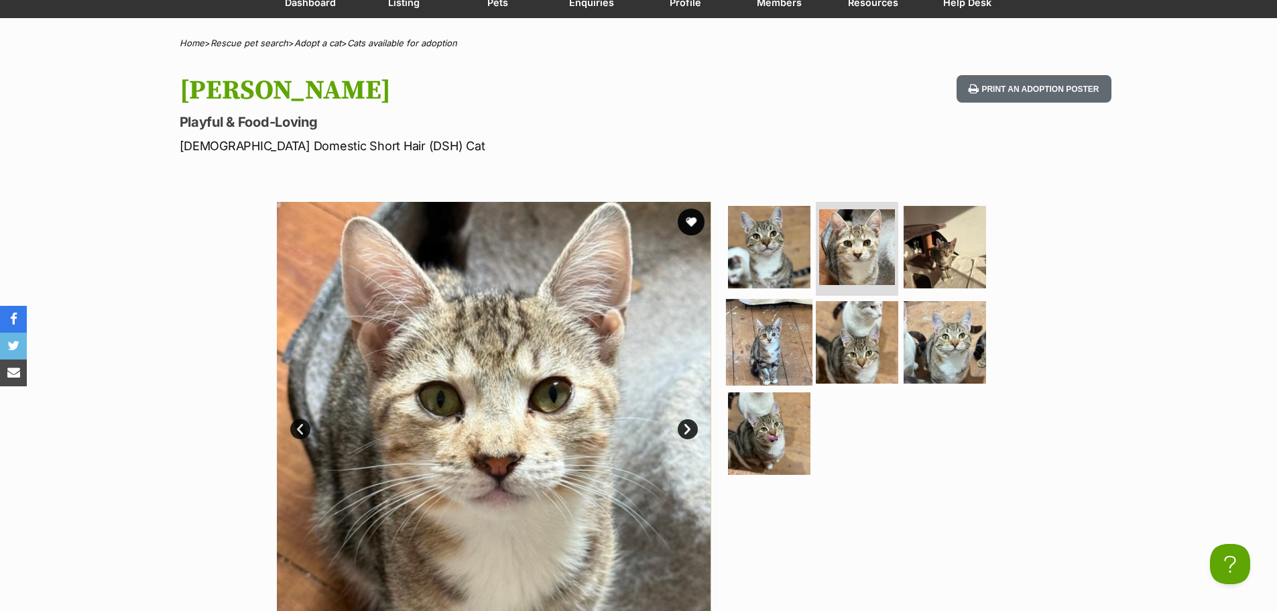
click at [775, 365] on img at bounding box center [769, 342] width 86 height 86
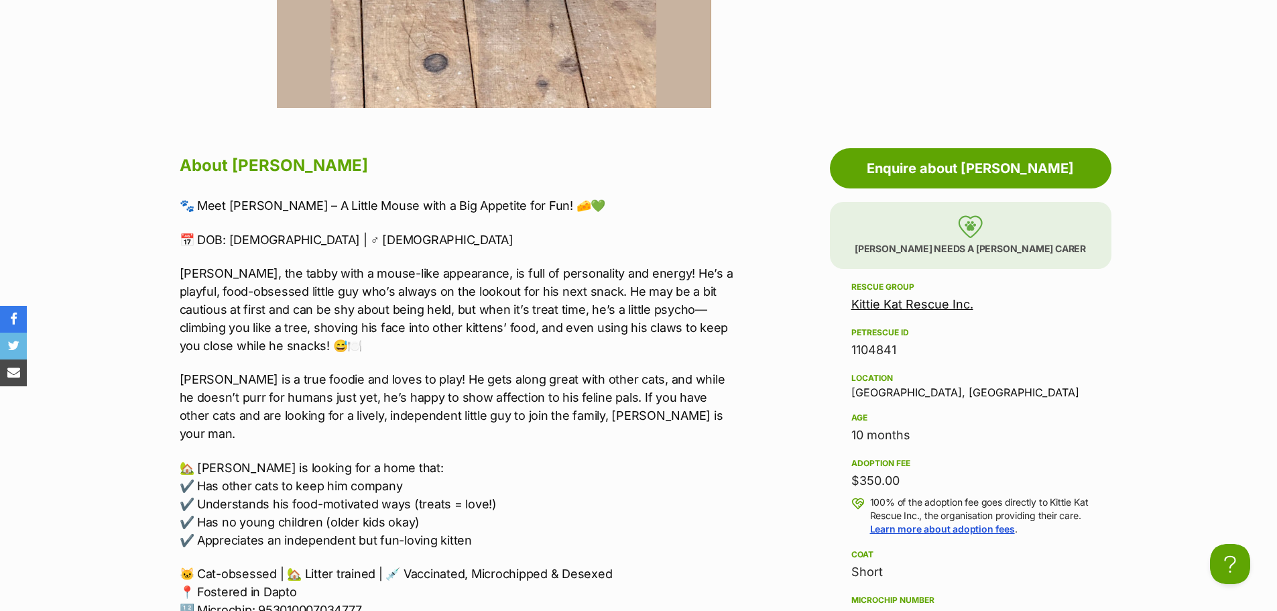
scroll to position [670, 0]
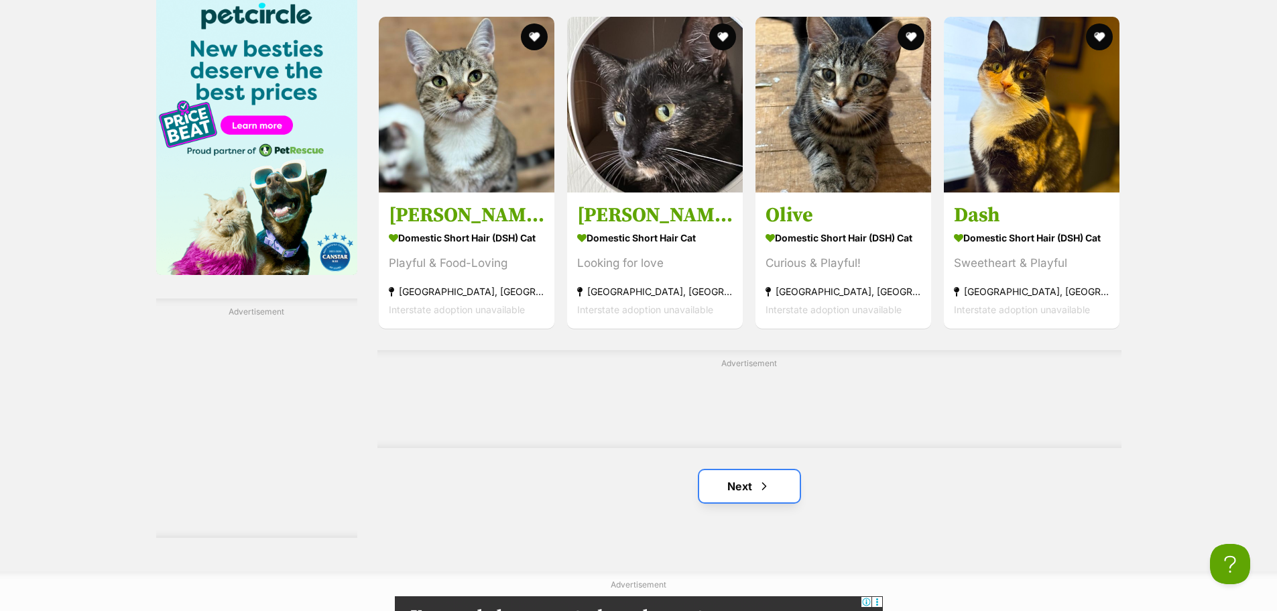
click at [761, 478] on span "Next page" at bounding box center [763, 486] width 13 height 16
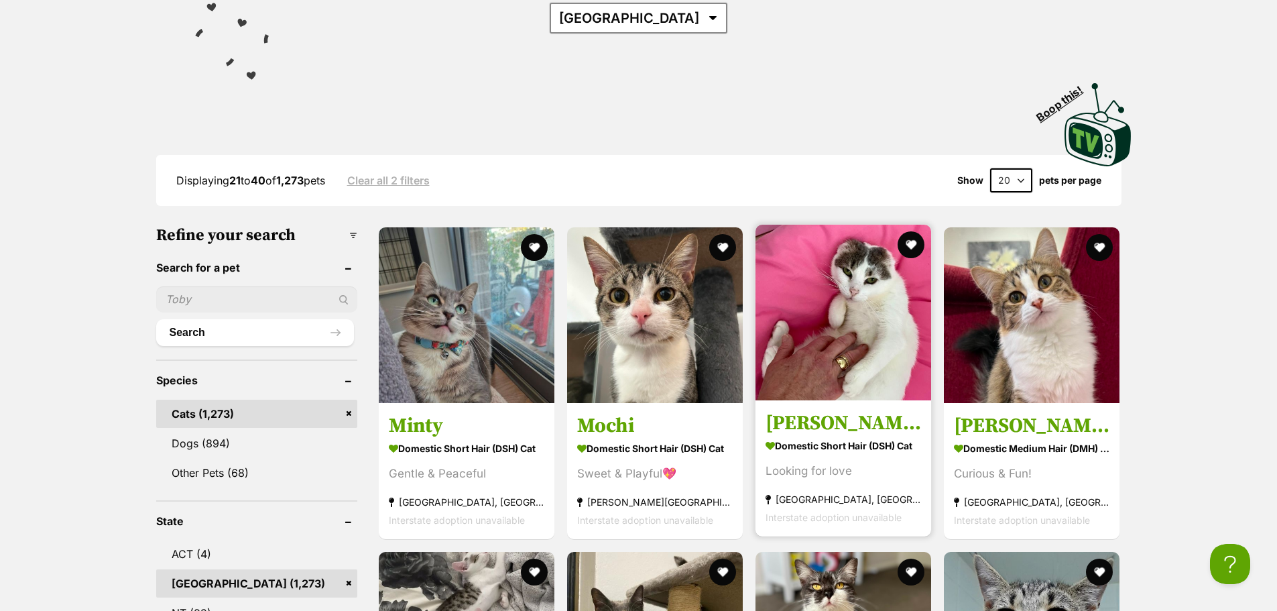
click at [881, 276] on img at bounding box center [843, 313] width 176 height 176
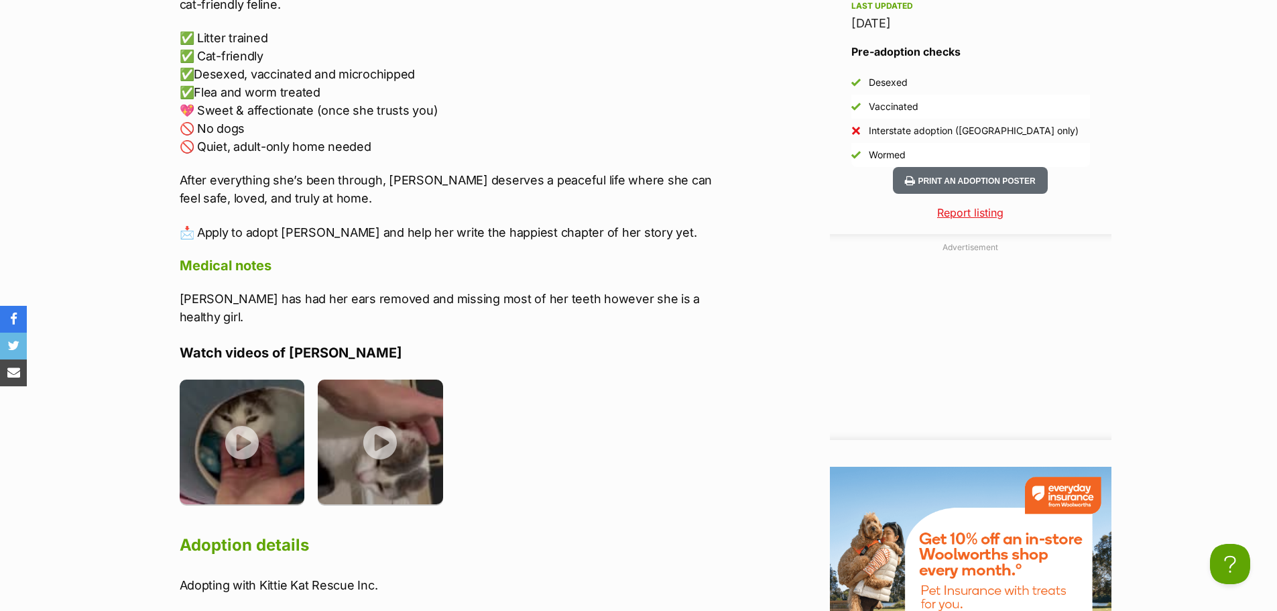
scroll to position [1340, 0]
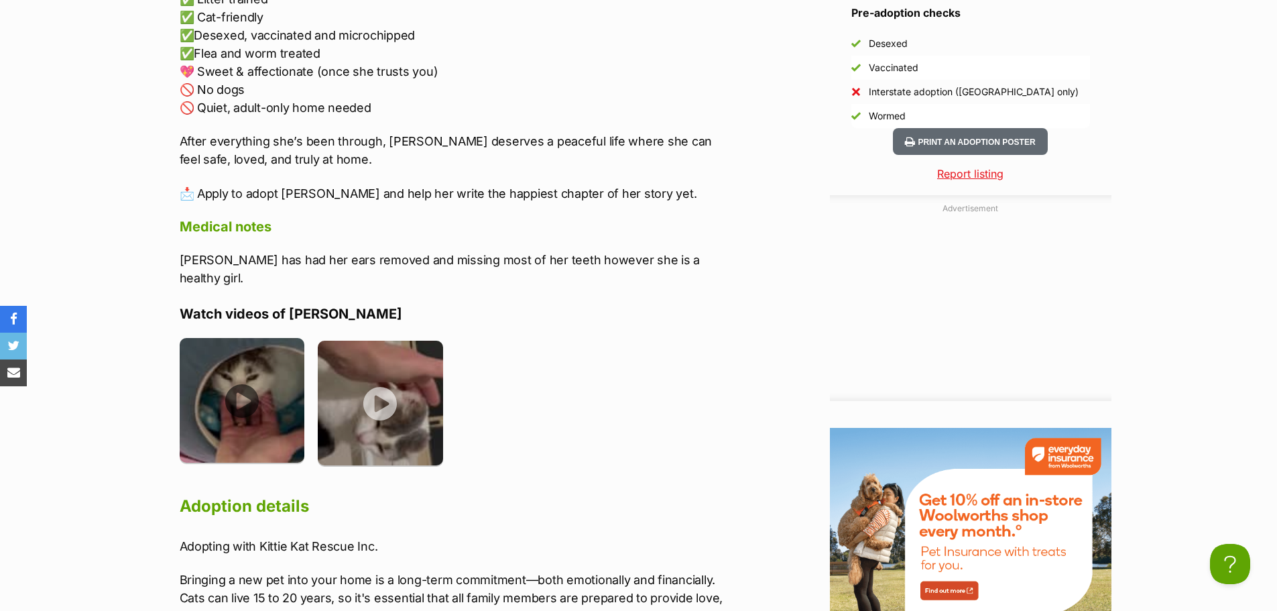
click at [223, 367] on img at bounding box center [242, 400] width 125 height 125
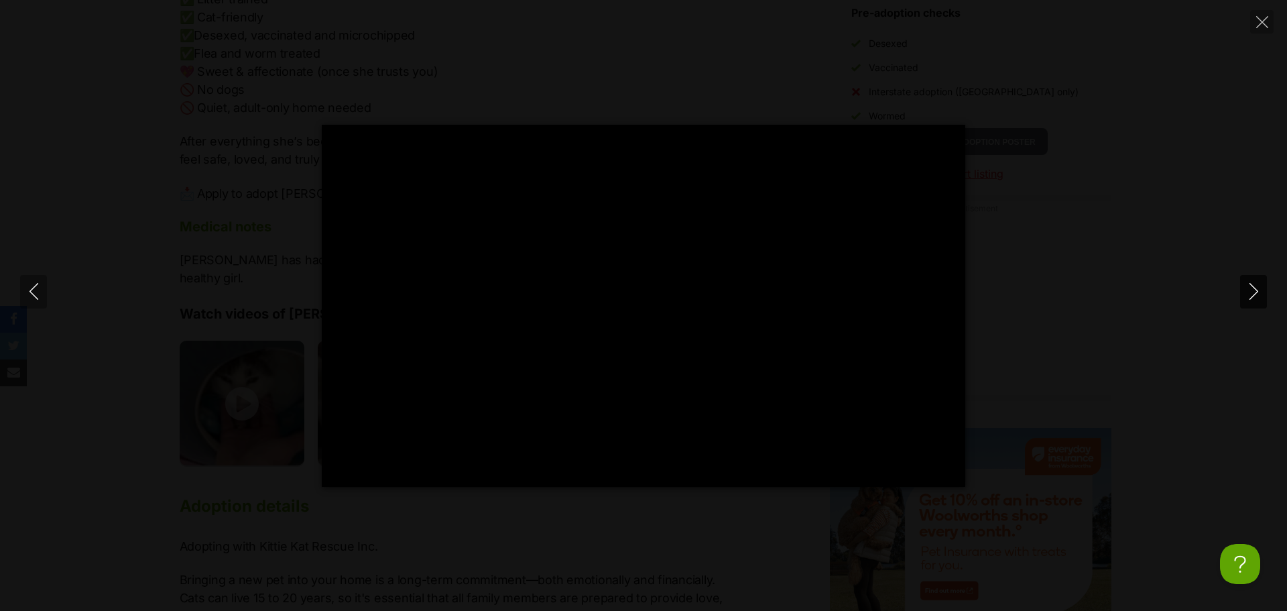
click at [1253, 296] on icon "Next" at bounding box center [1253, 291] width 9 height 17
type input "47.41"
click at [1265, 17] on icon "Close" at bounding box center [1262, 22] width 12 height 12
type input "4.9"
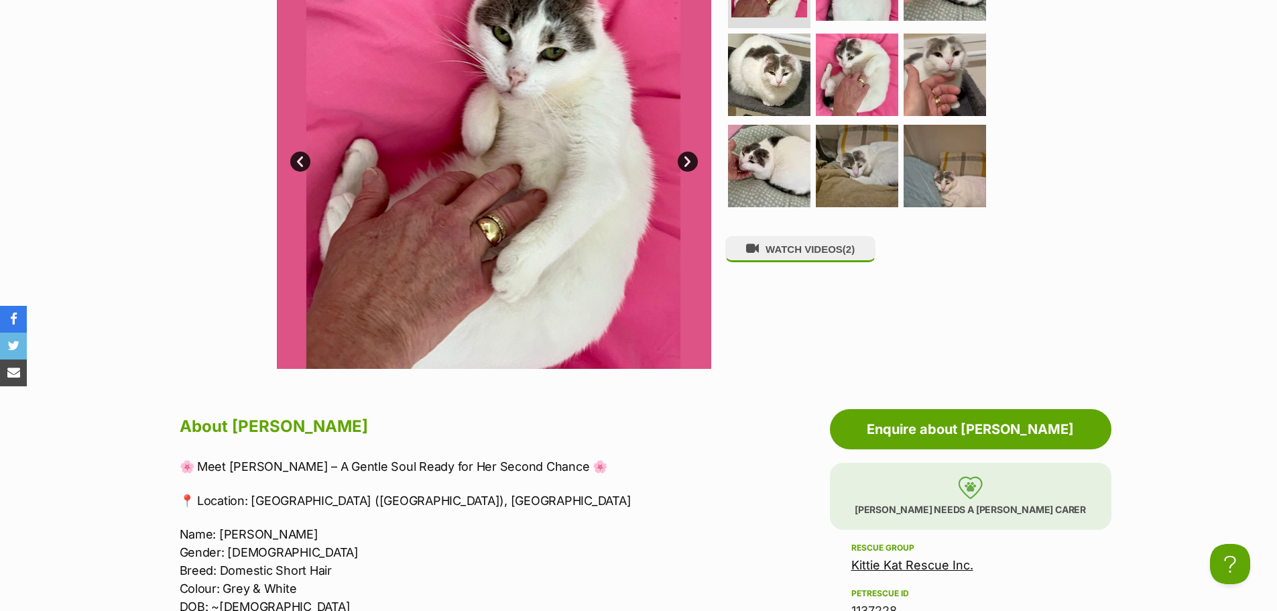
scroll to position [335, 0]
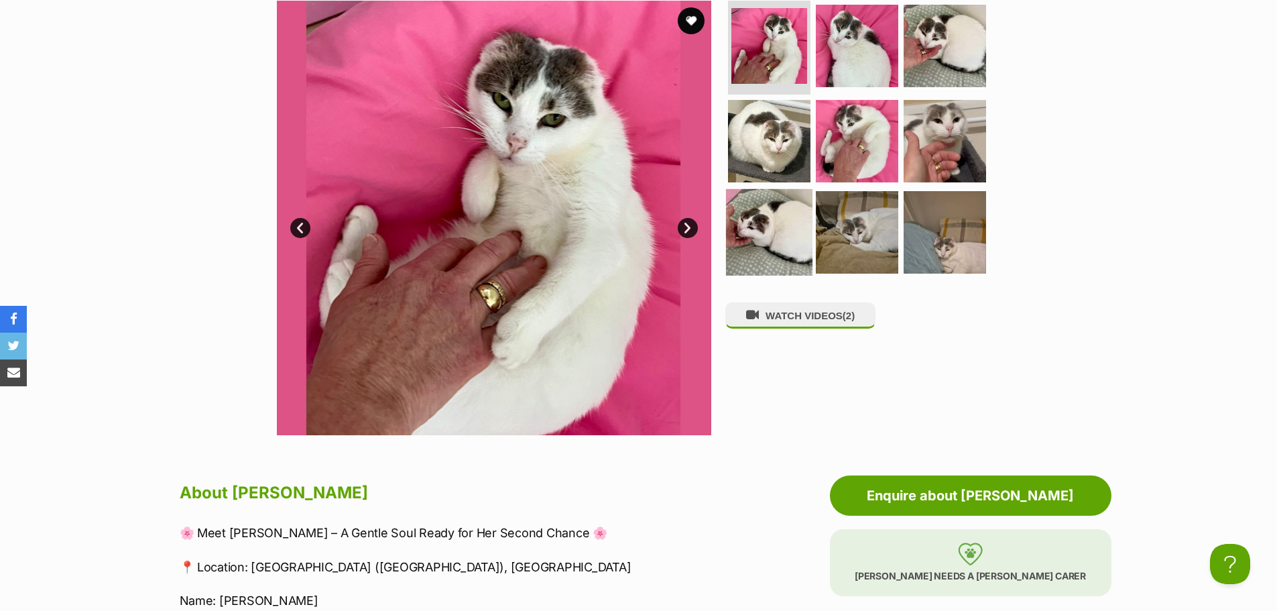
click at [745, 233] on img at bounding box center [769, 232] width 86 height 86
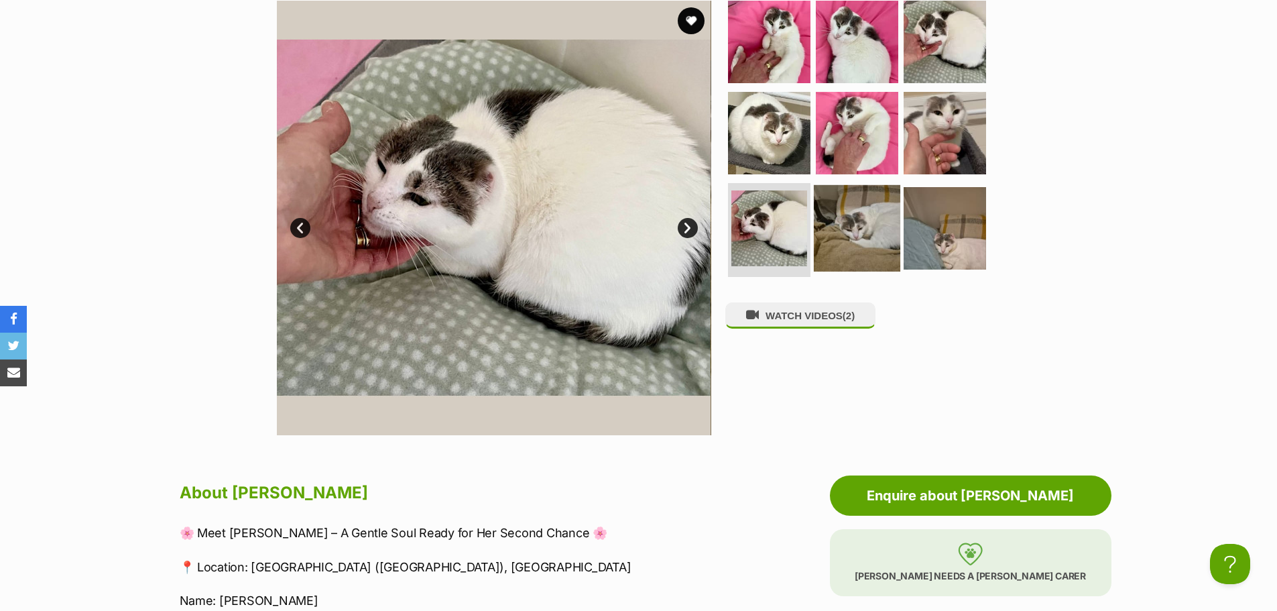
click at [889, 204] on img at bounding box center [857, 228] width 86 height 86
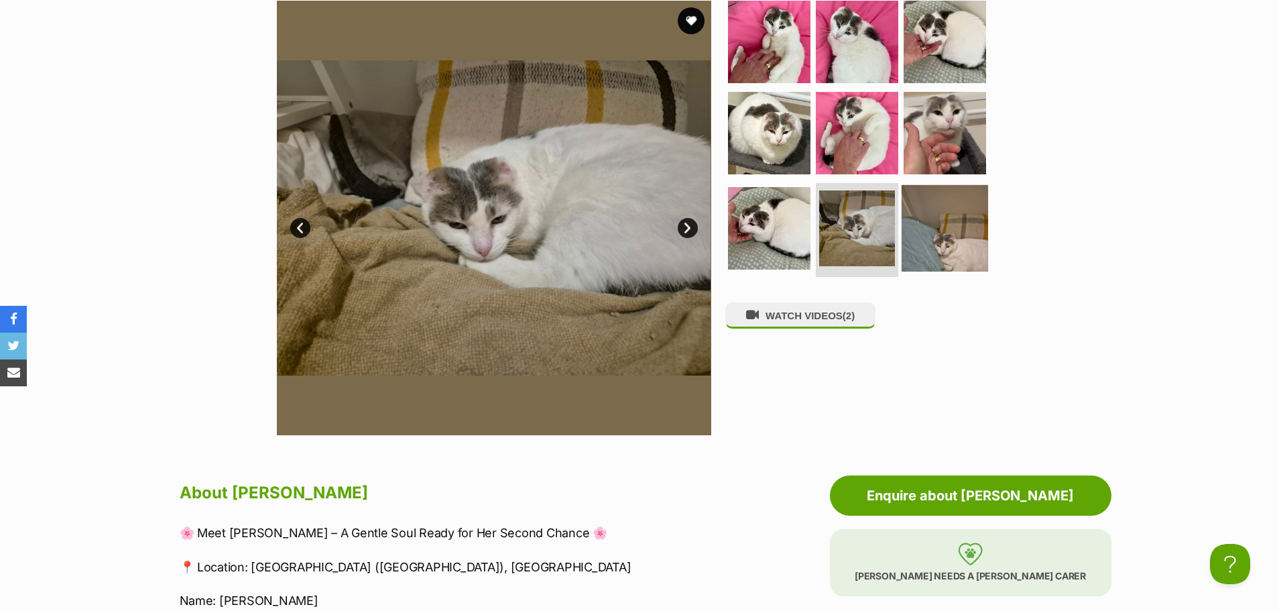
click at [930, 218] on img at bounding box center [944, 228] width 86 height 86
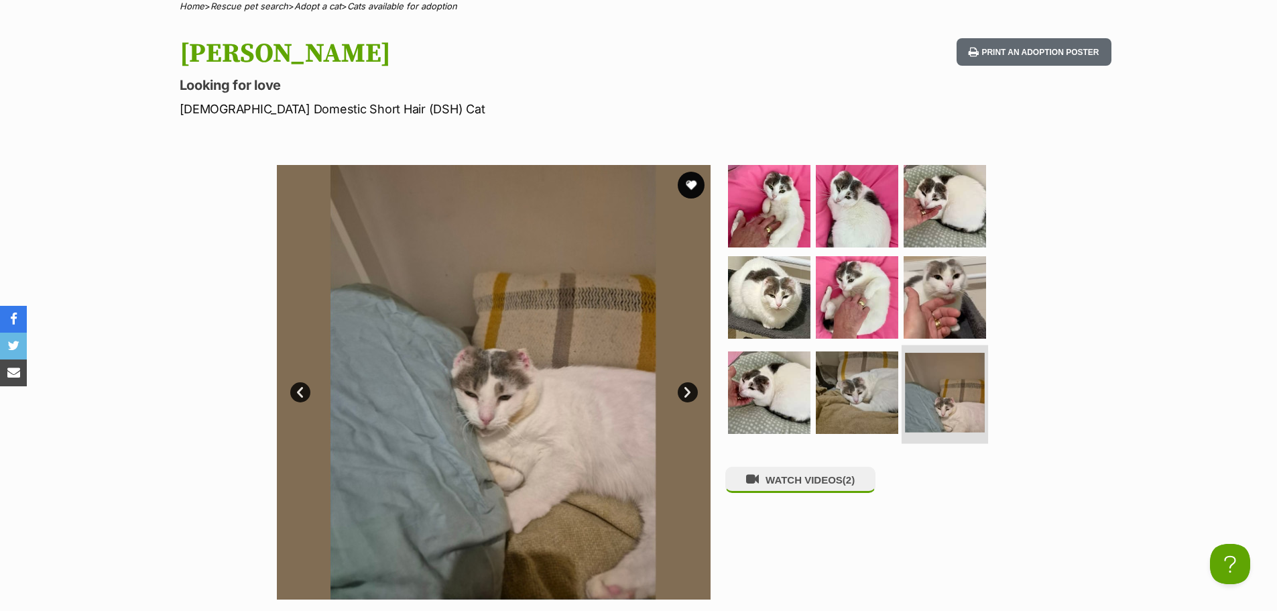
scroll to position [134, 0]
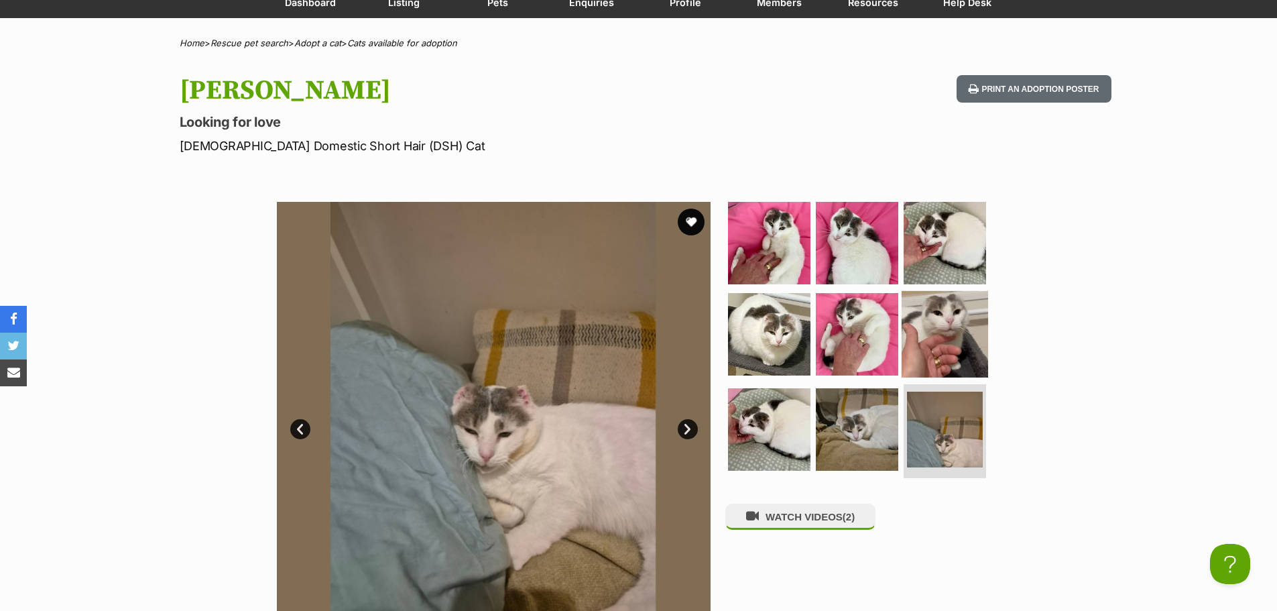
click at [955, 302] on img at bounding box center [944, 334] width 86 height 86
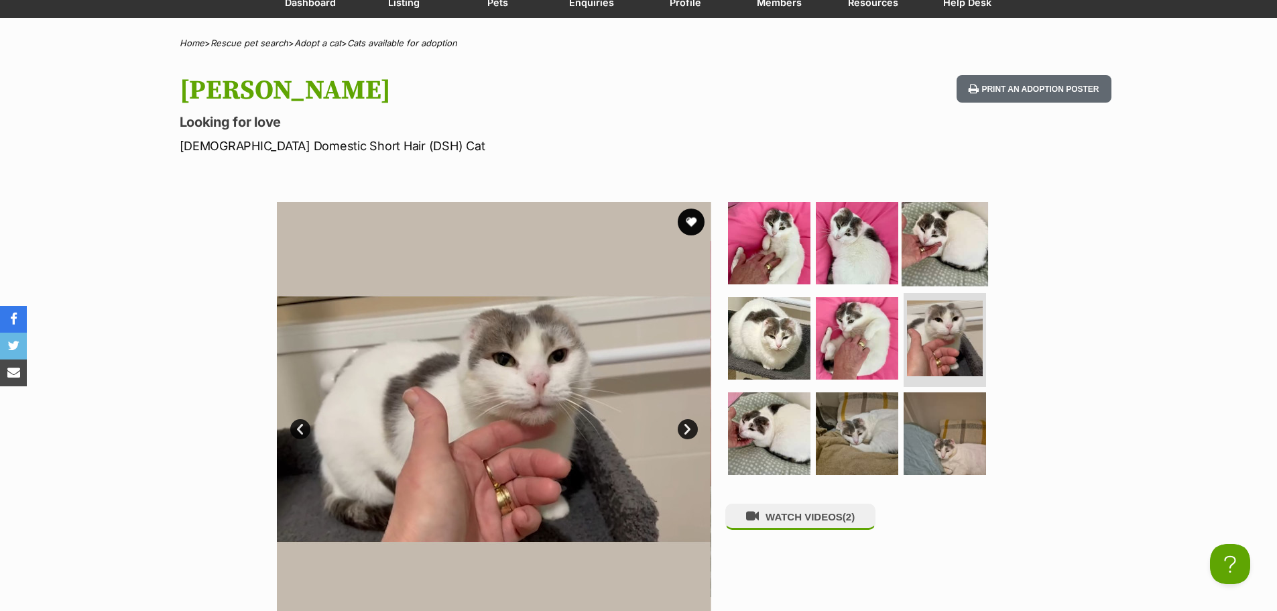
click at [949, 245] on img at bounding box center [944, 243] width 86 height 86
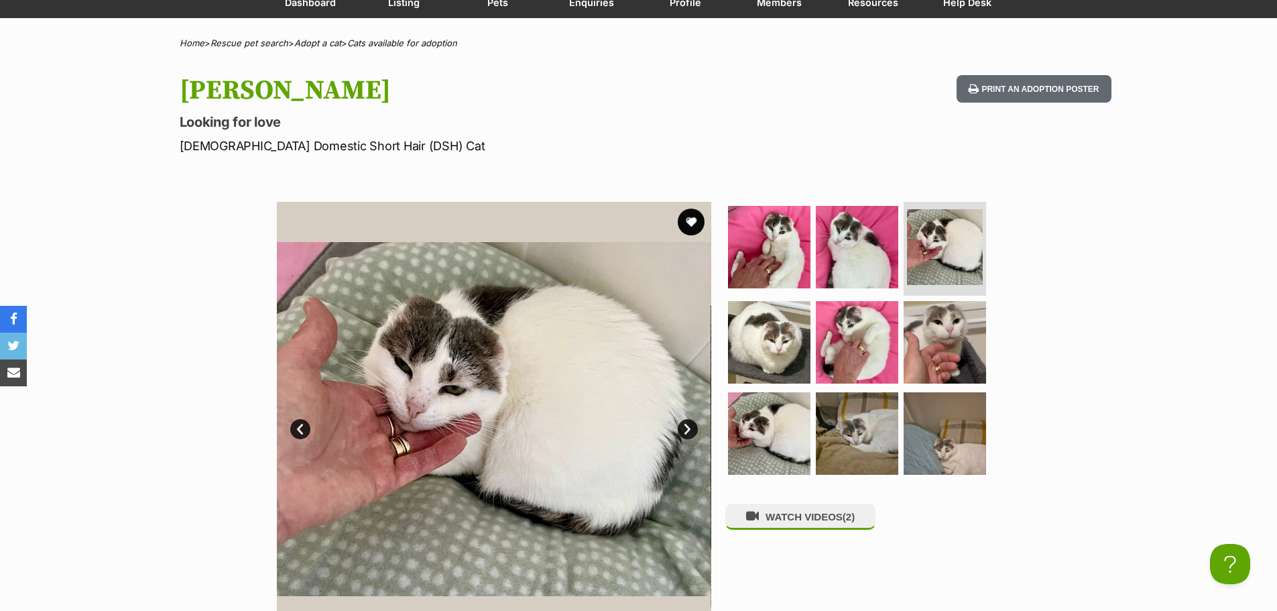
scroll to position [0, 0]
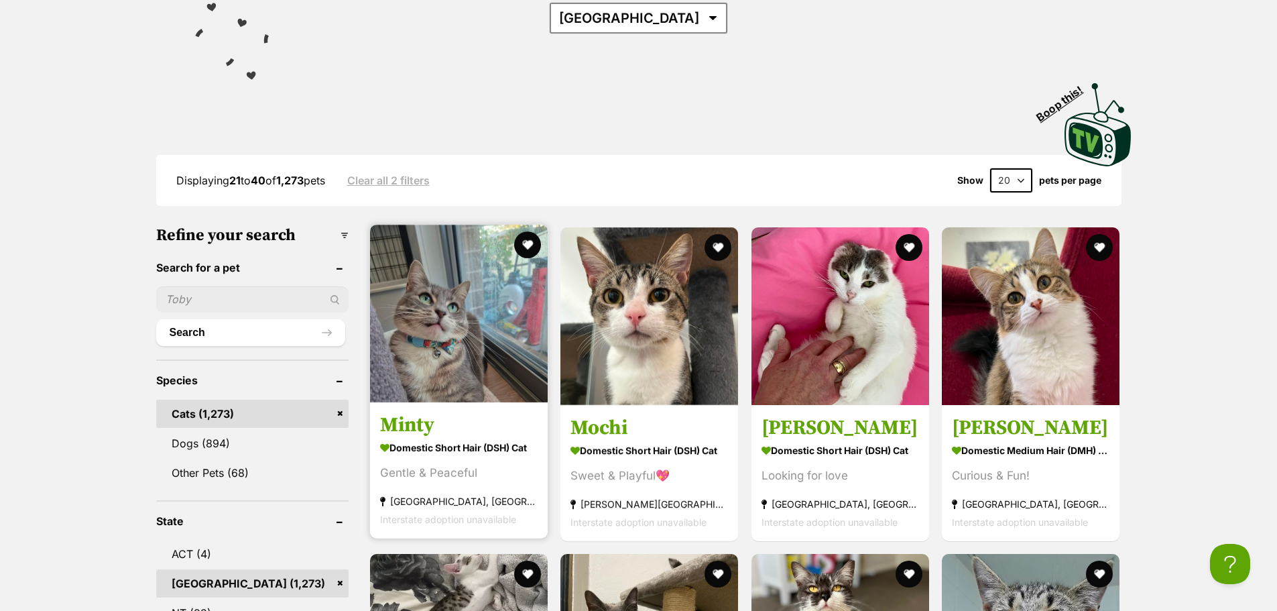
click at [463, 314] on img at bounding box center [459, 314] width 178 height 178
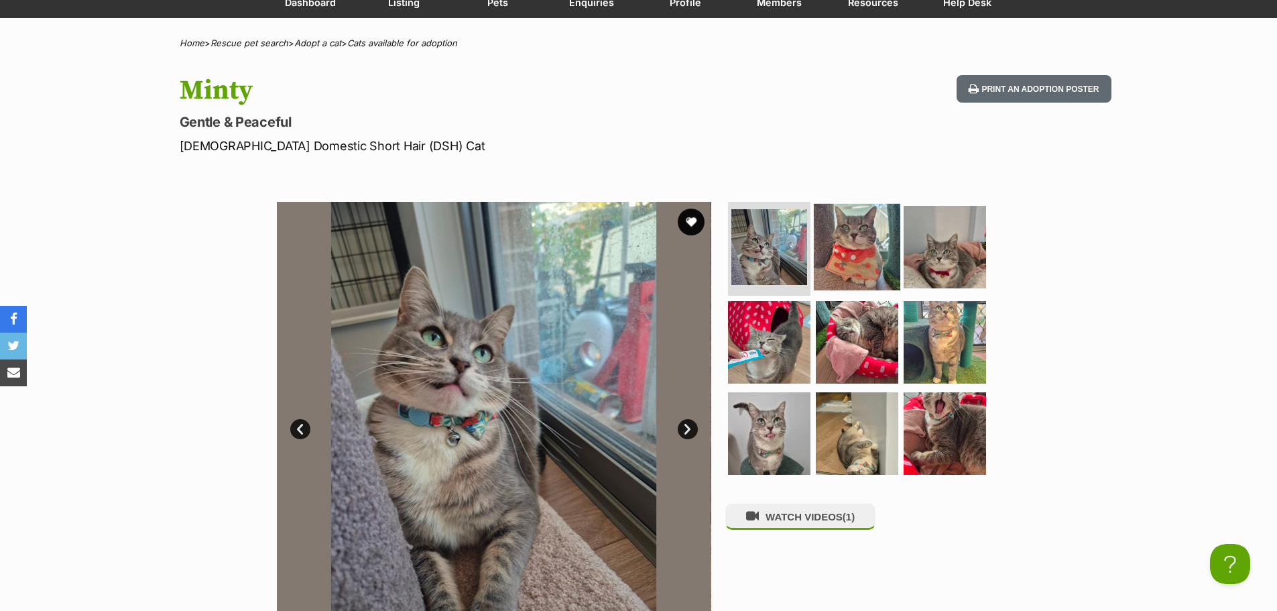
click at [867, 220] on img at bounding box center [857, 247] width 86 height 86
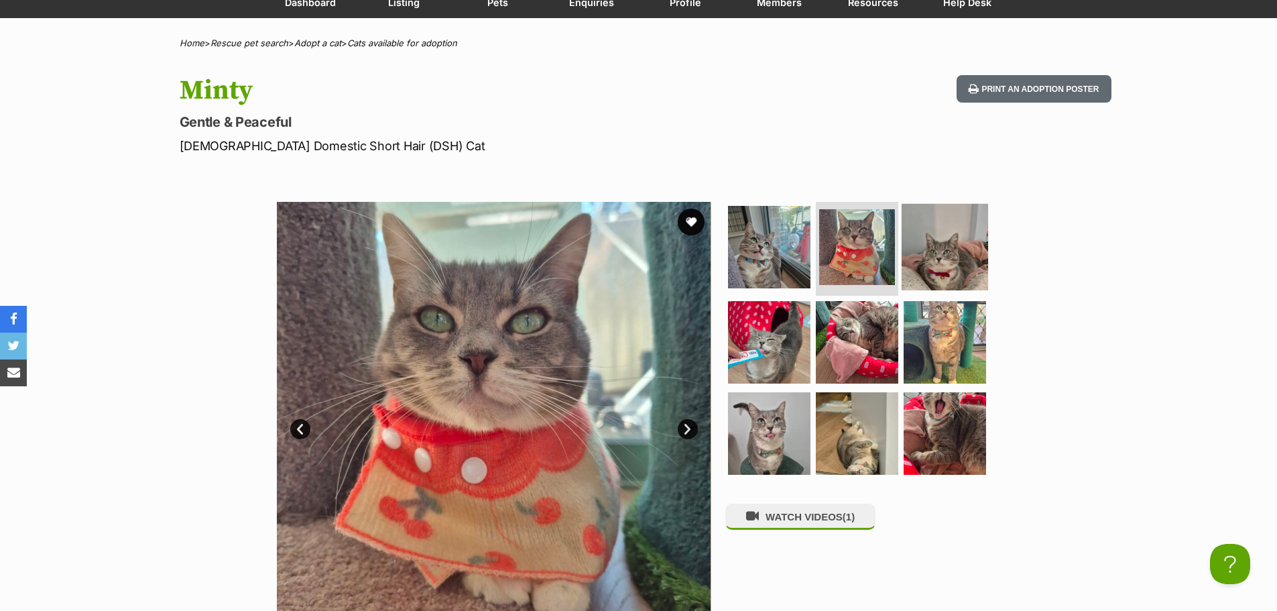
click at [944, 257] on img at bounding box center [944, 247] width 86 height 86
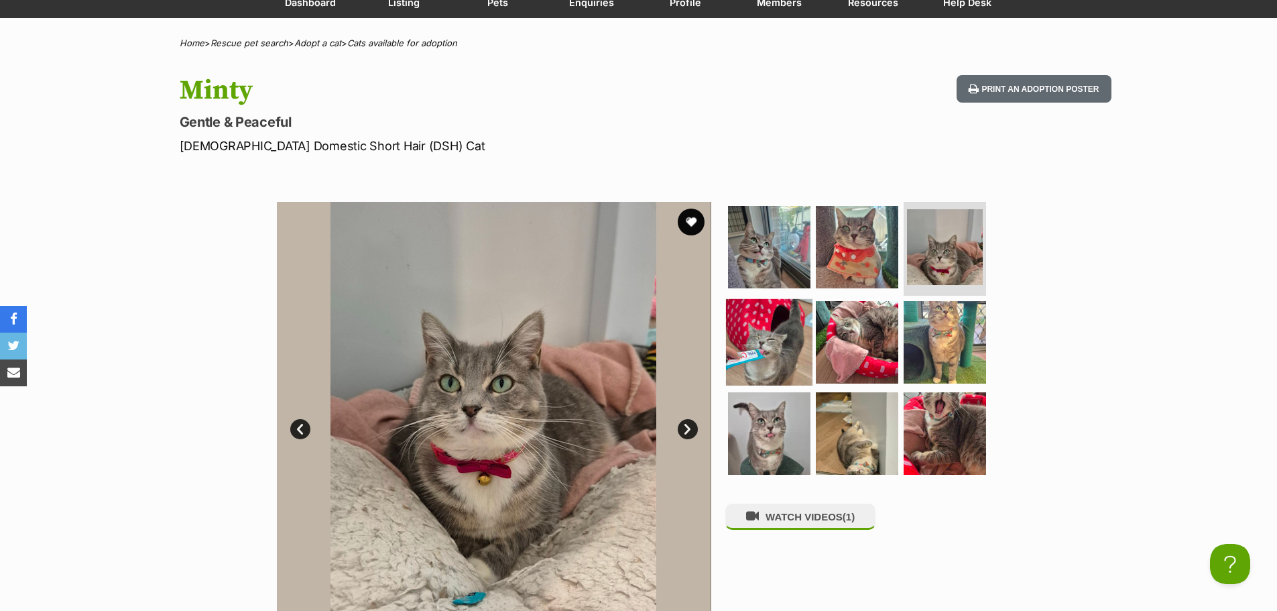
click at [771, 336] on img at bounding box center [769, 342] width 86 height 86
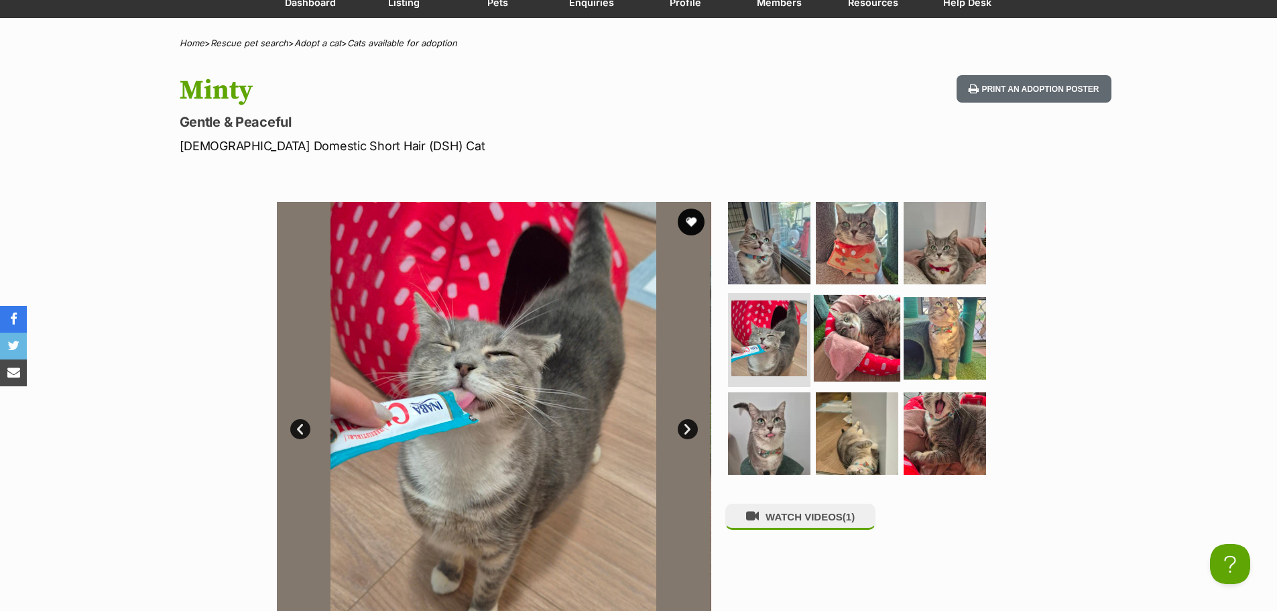
click at [847, 336] on img at bounding box center [857, 338] width 86 height 86
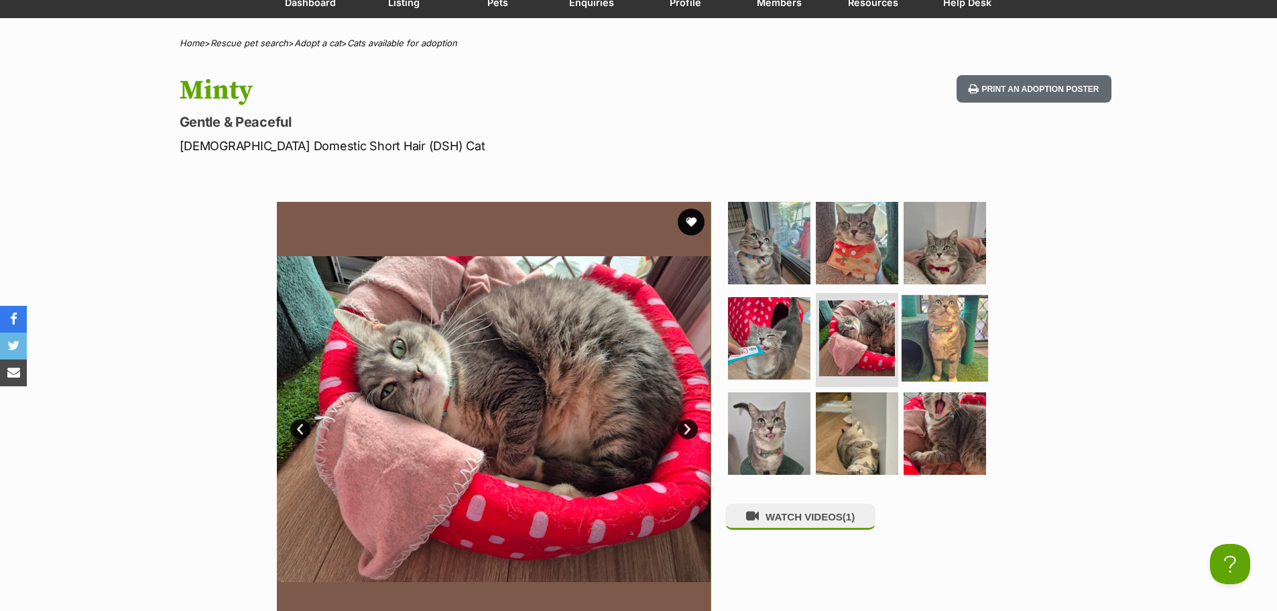
click at [940, 336] on img at bounding box center [944, 338] width 86 height 86
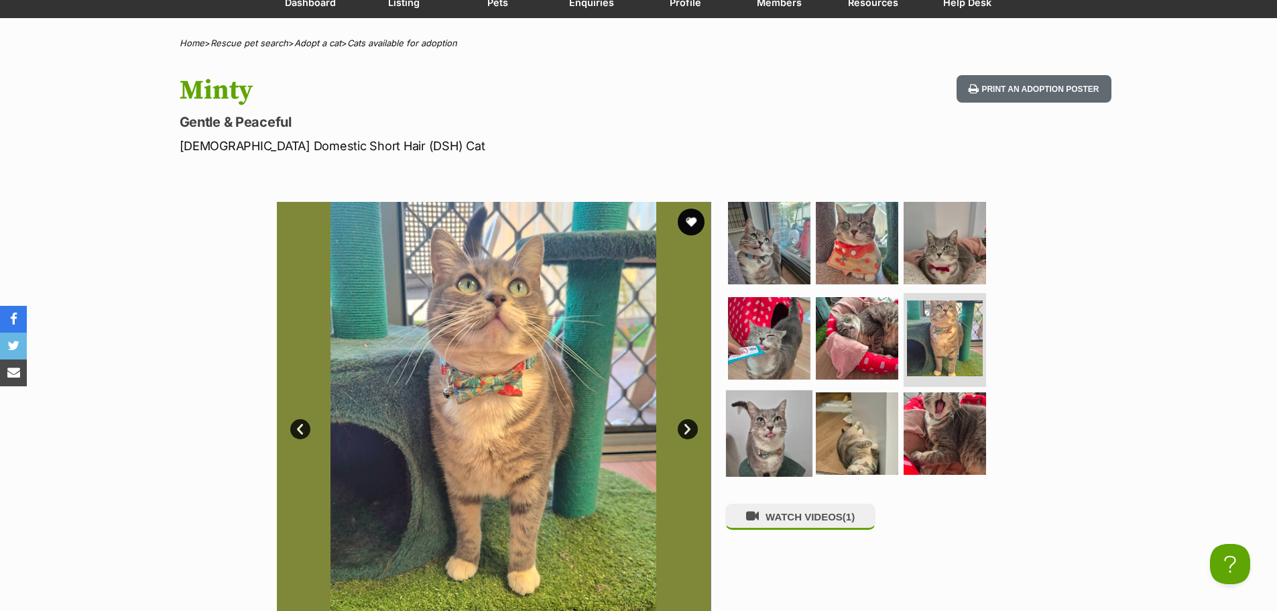
click at [761, 424] on img at bounding box center [769, 433] width 86 height 86
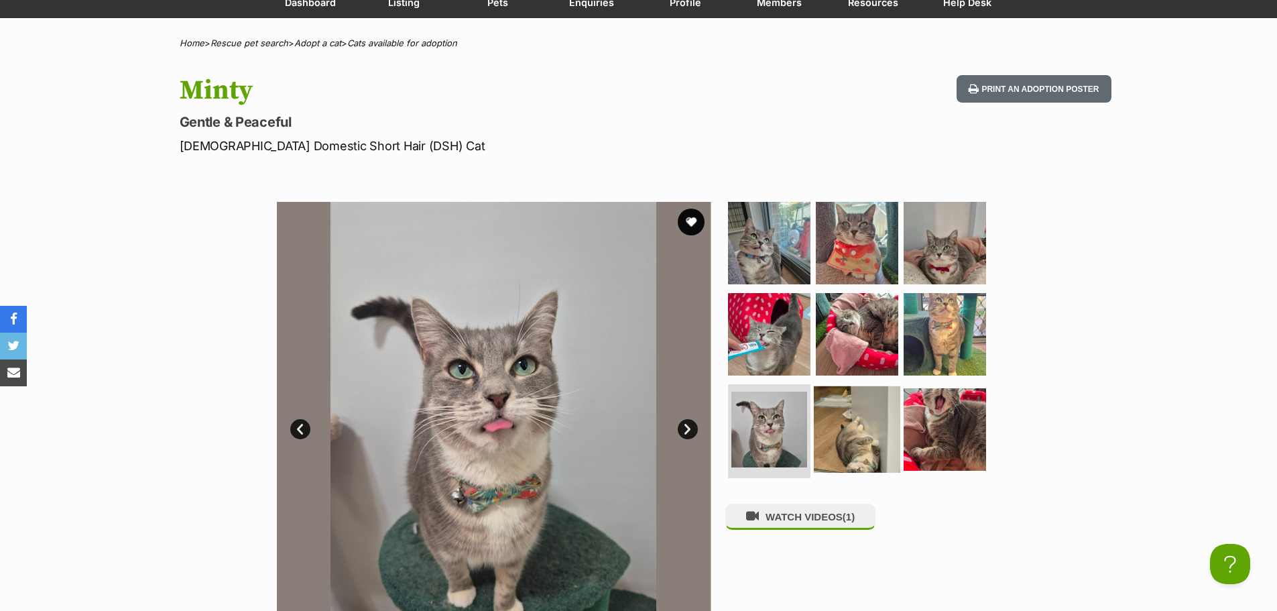
click at [852, 420] on img at bounding box center [857, 429] width 86 height 86
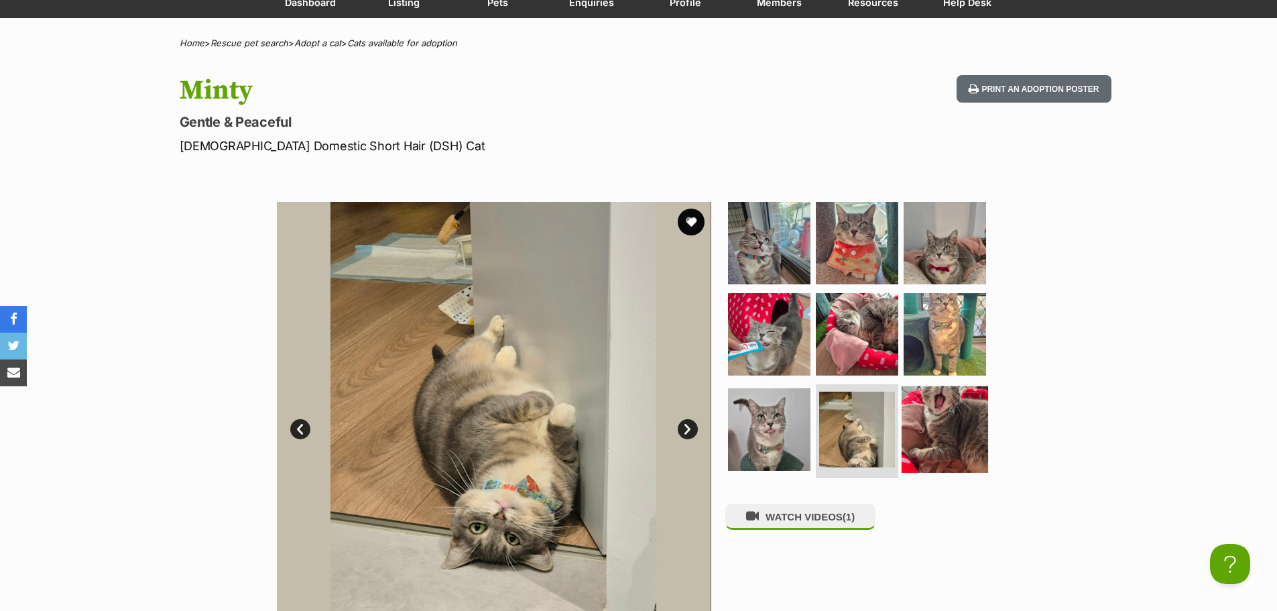
click at [945, 434] on img at bounding box center [944, 429] width 86 height 86
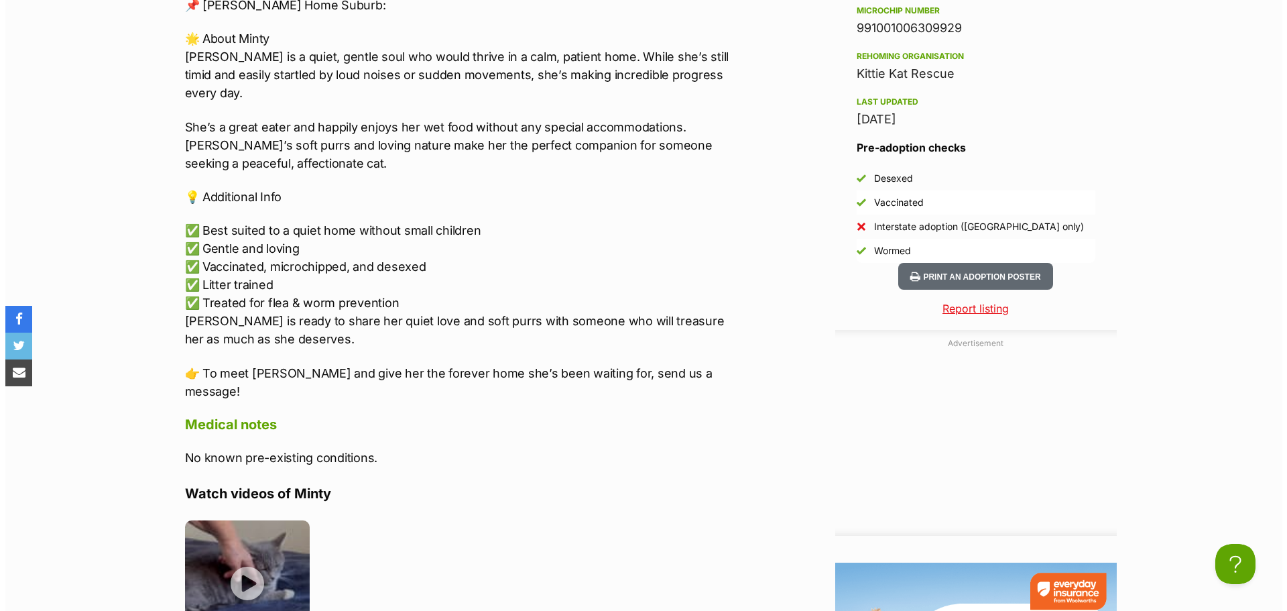
scroll to position [1273, 0]
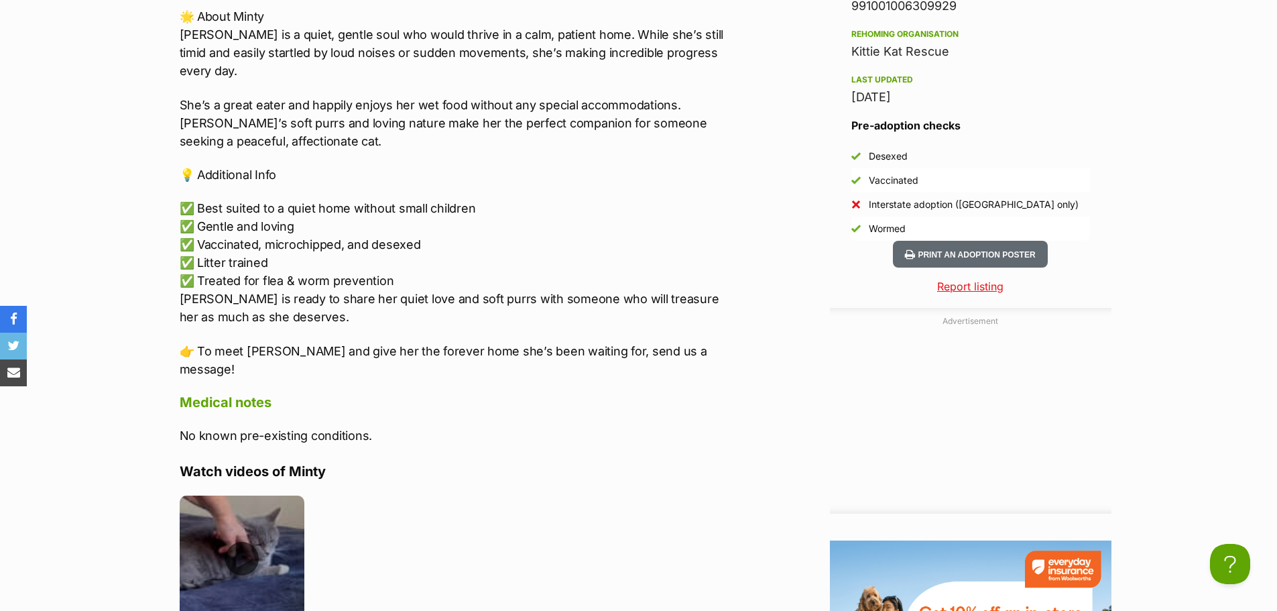
click at [224, 517] on img at bounding box center [242, 557] width 125 height 125
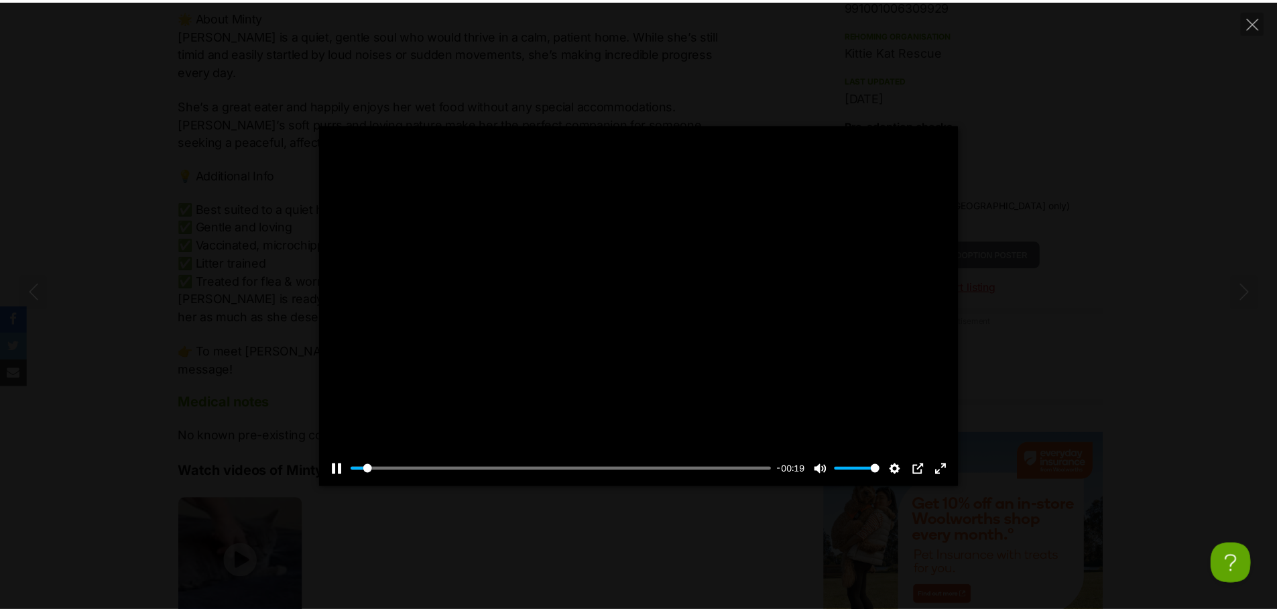
scroll to position [0, 0]
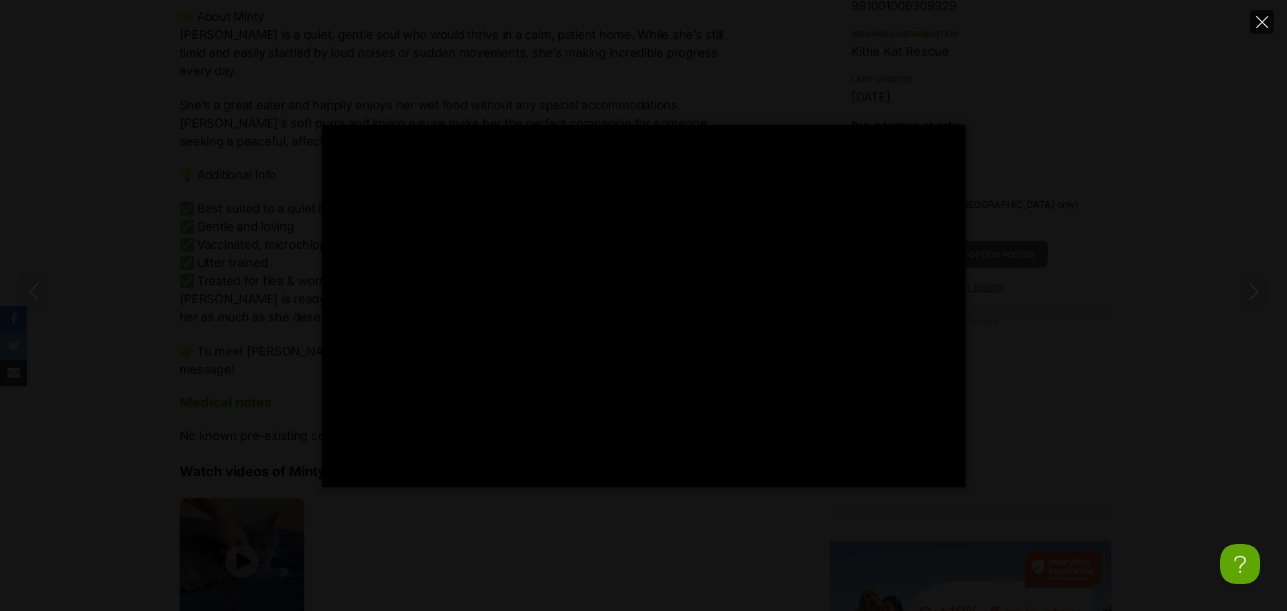
click at [1264, 17] on icon "Close" at bounding box center [1262, 22] width 12 height 12
type input "37.98"
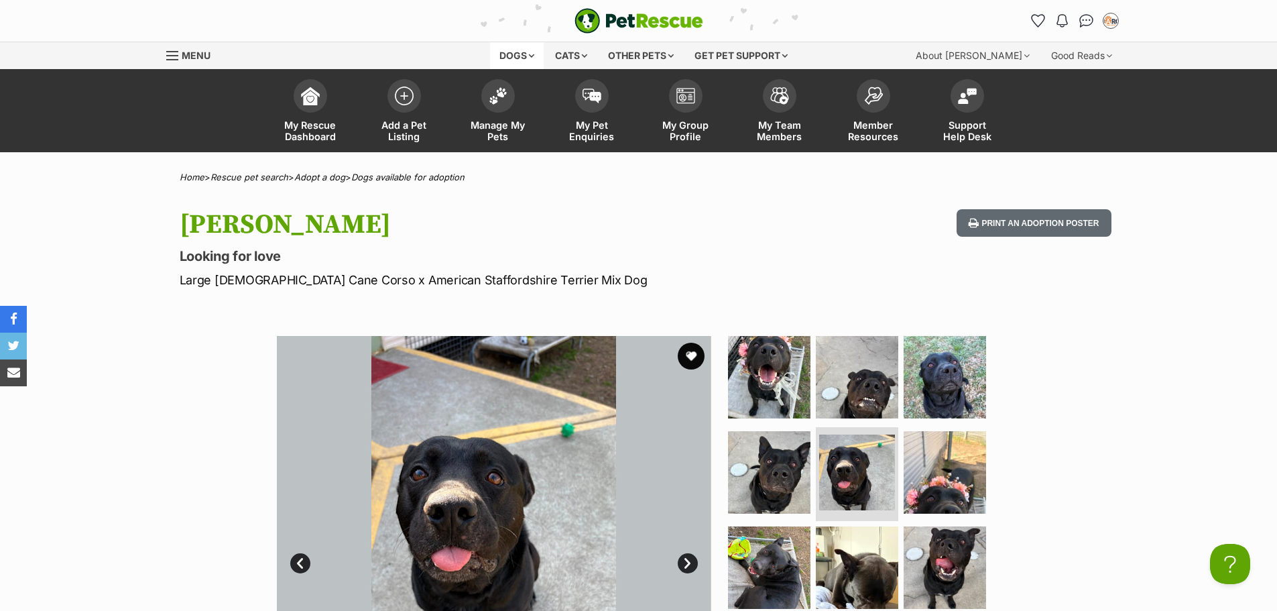
click at [513, 48] on div "Dogs" at bounding box center [517, 55] width 54 height 27
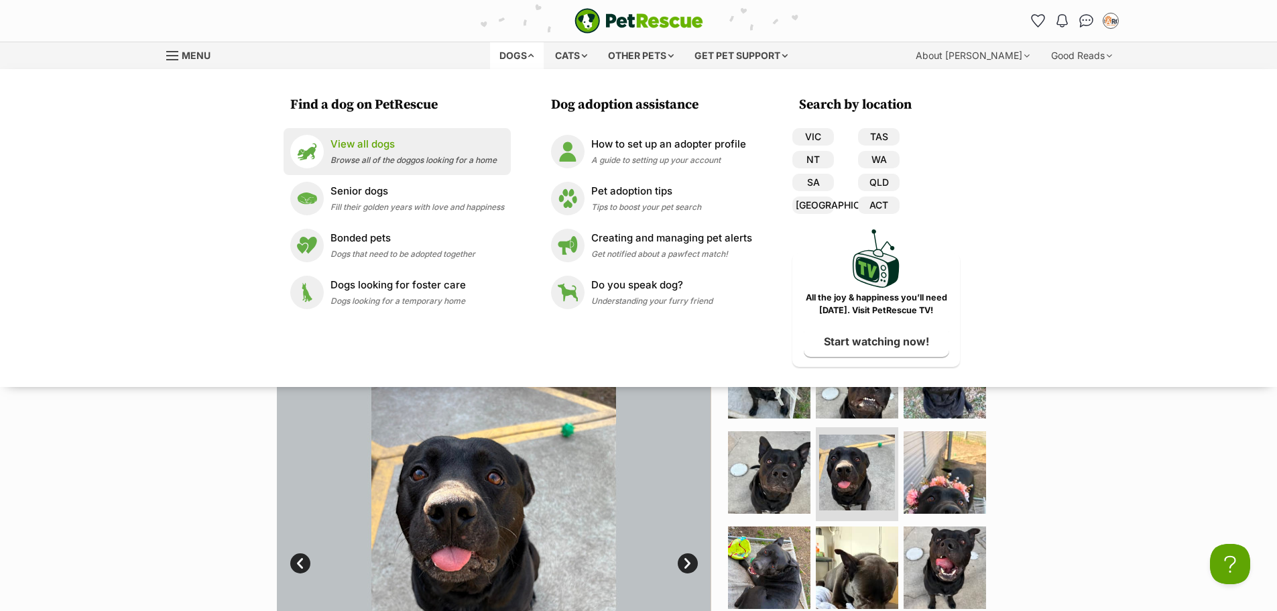
click at [348, 151] on p "View all dogs" at bounding box center [413, 144] width 166 height 15
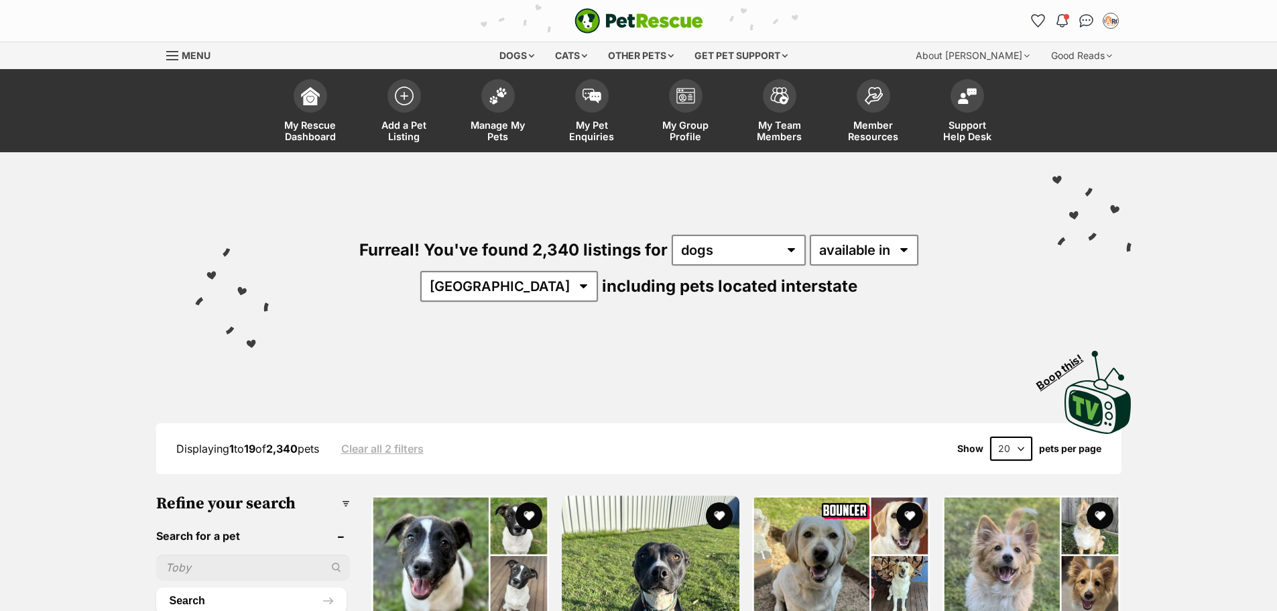
click at [267, 558] on input "text" at bounding box center [253, 566] width 194 height 25
type input "basil"
click at [156, 587] on button "Search" at bounding box center [251, 600] width 190 height 27
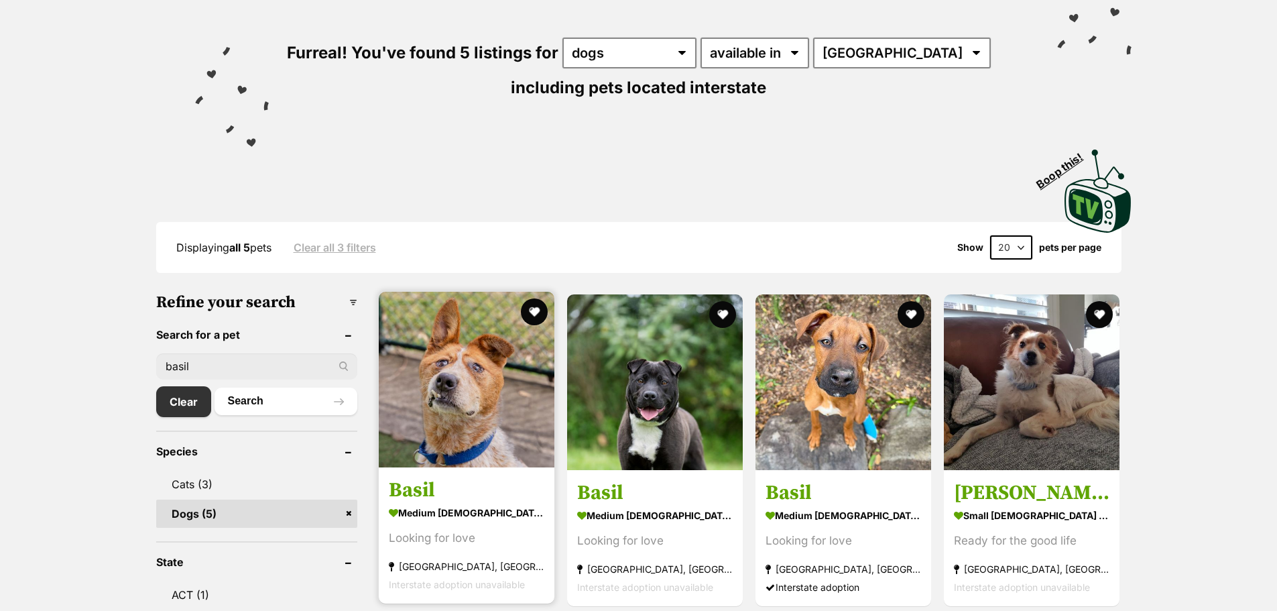
scroll to position [201, 0]
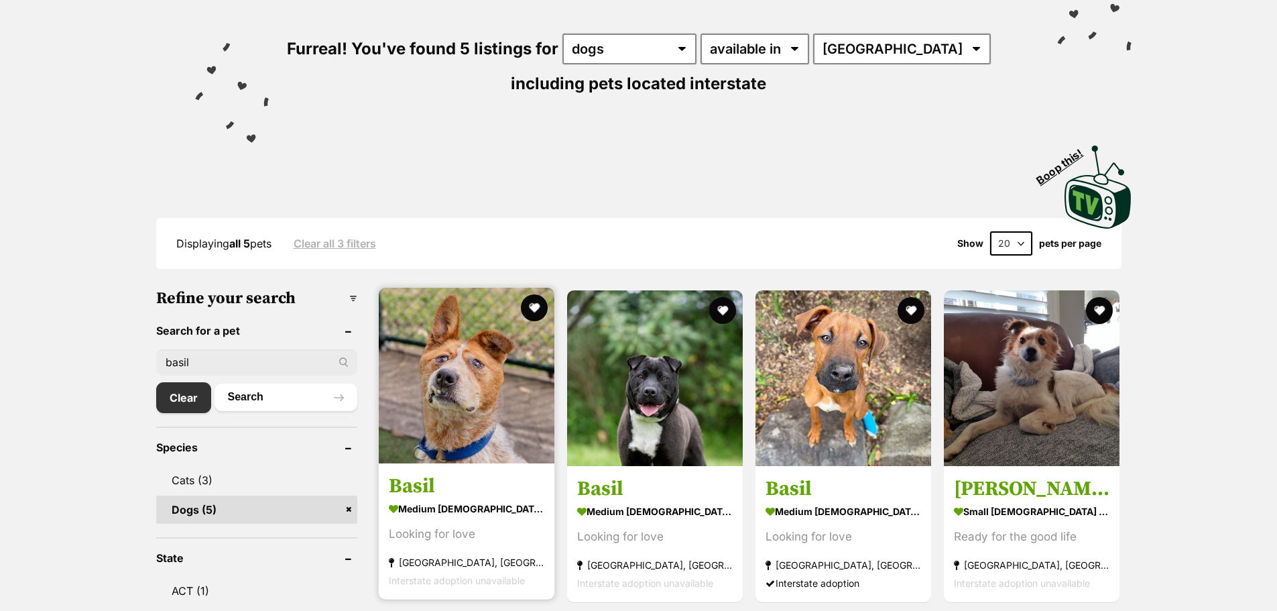
click at [463, 484] on h3 "Basil" at bounding box center [466, 485] width 155 height 25
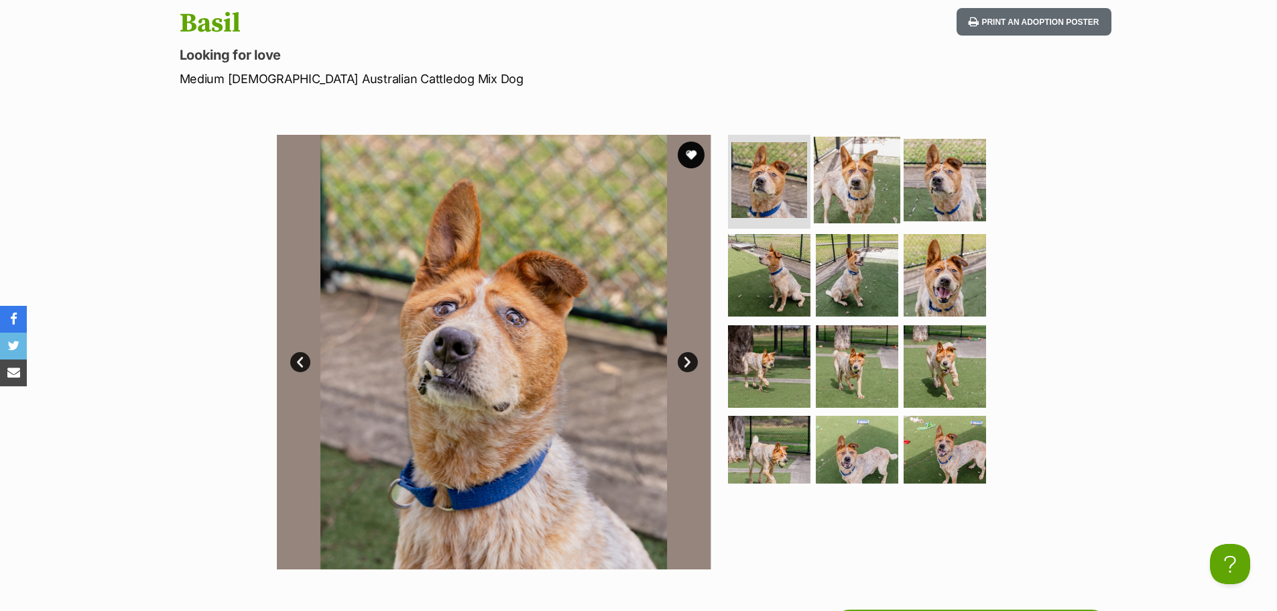
click at [889, 174] on img at bounding box center [857, 180] width 86 height 86
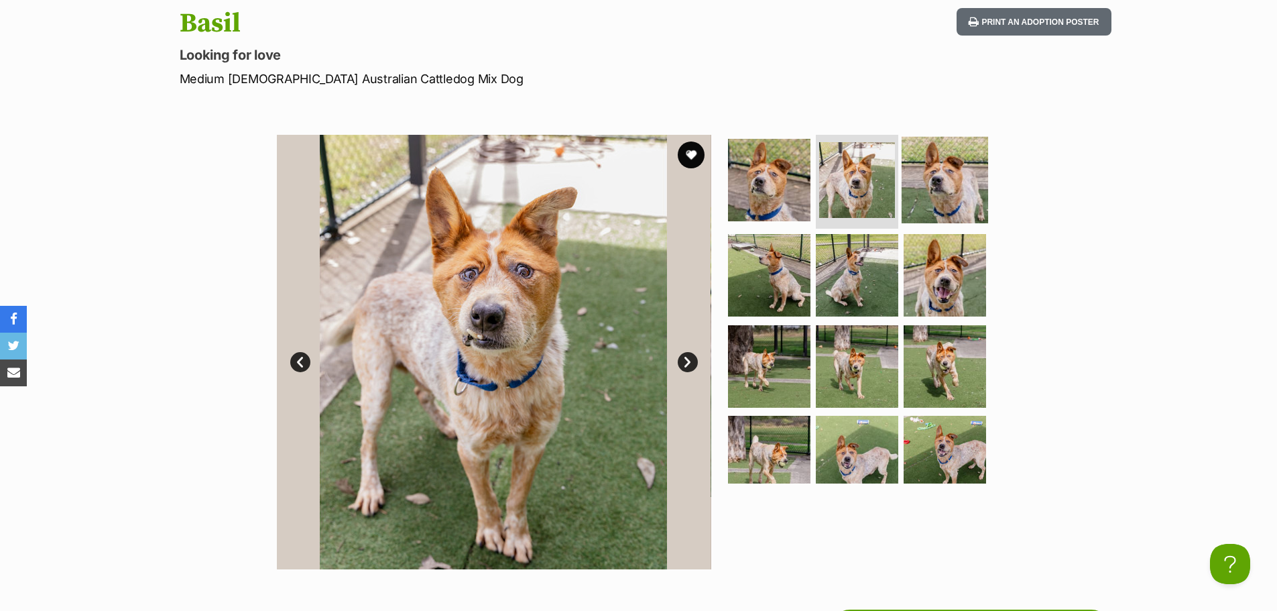
click at [918, 184] on img at bounding box center [944, 180] width 86 height 86
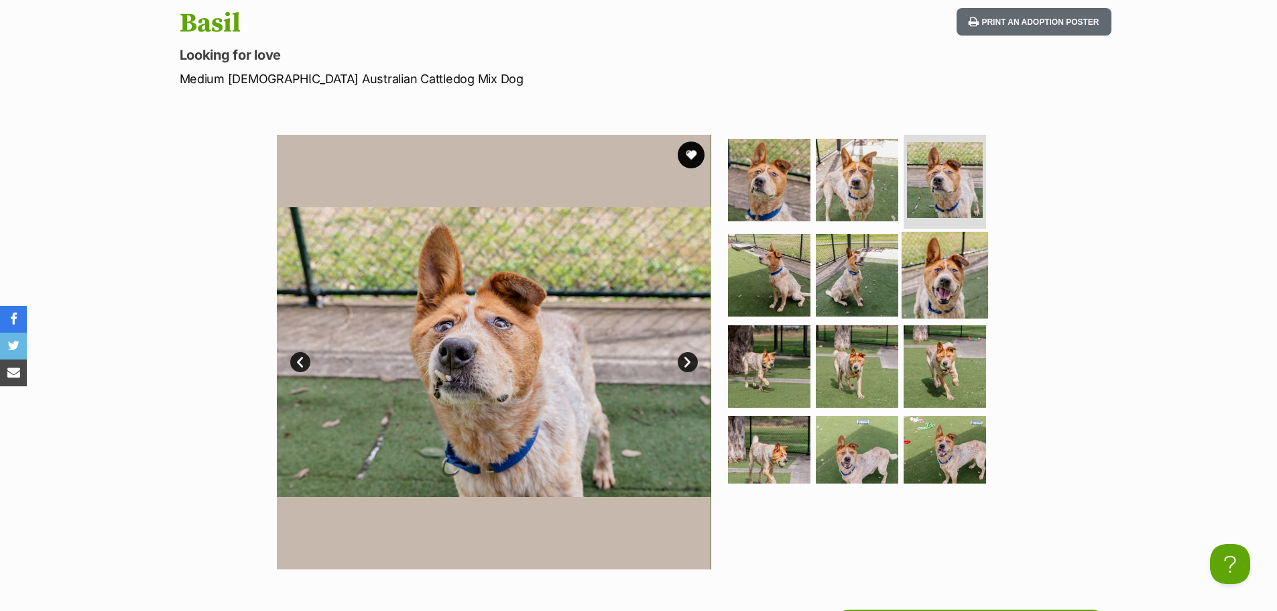
click at [932, 288] on img at bounding box center [944, 275] width 86 height 86
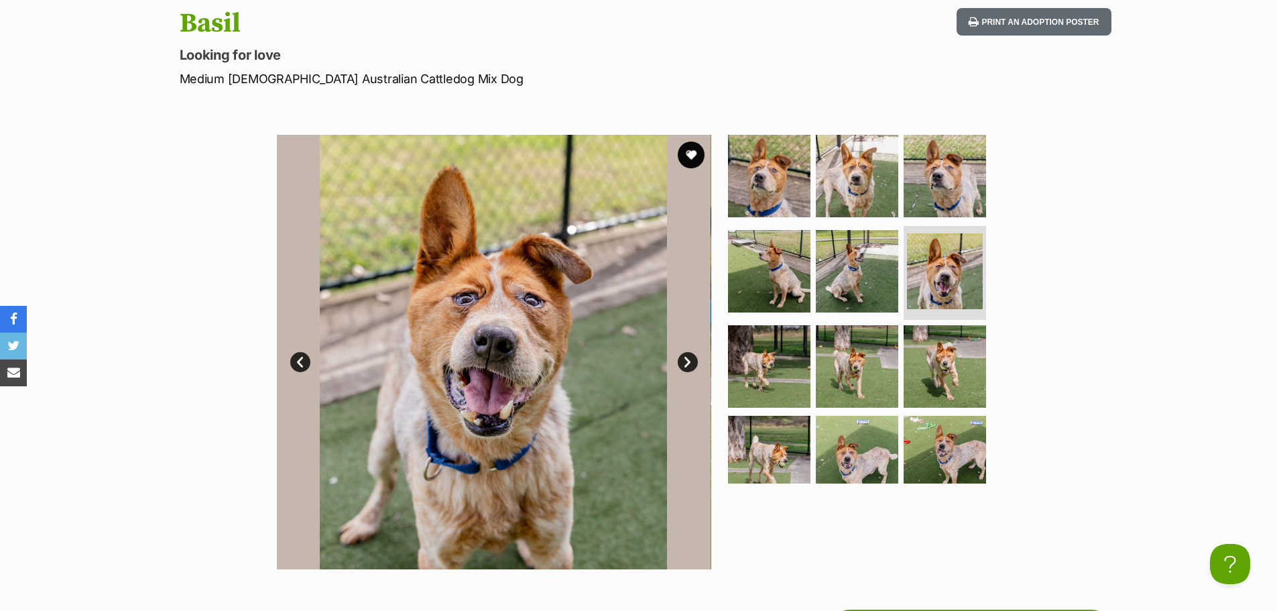
scroll to position [28, 0]
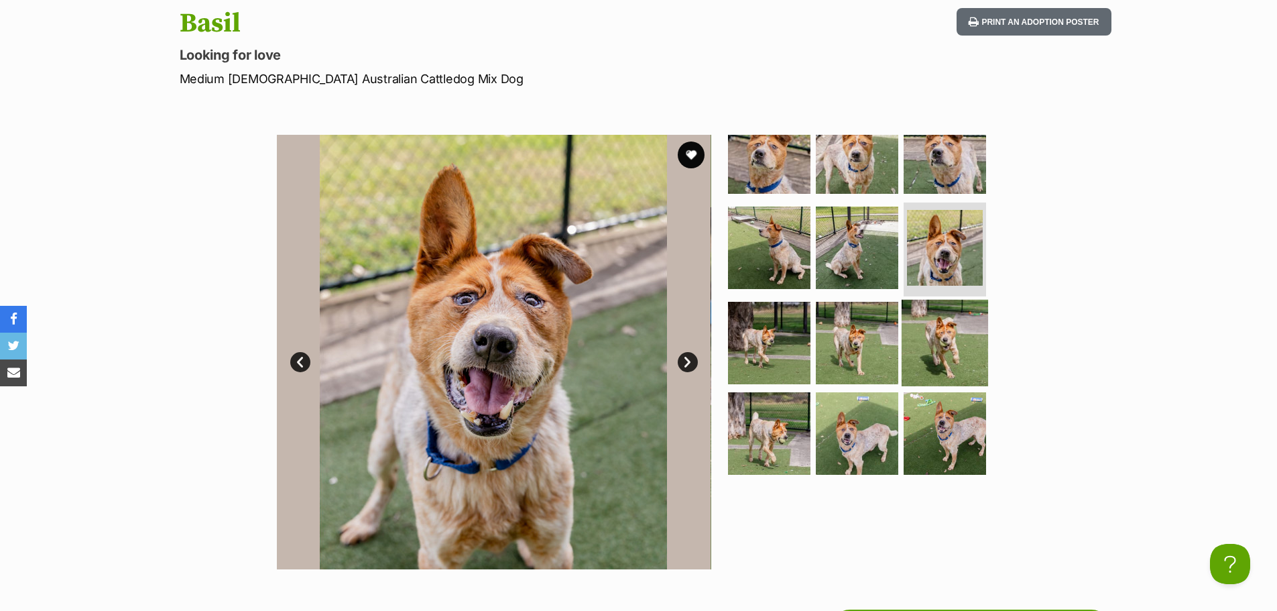
click at [930, 321] on img at bounding box center [944, 342] width 86 height 86
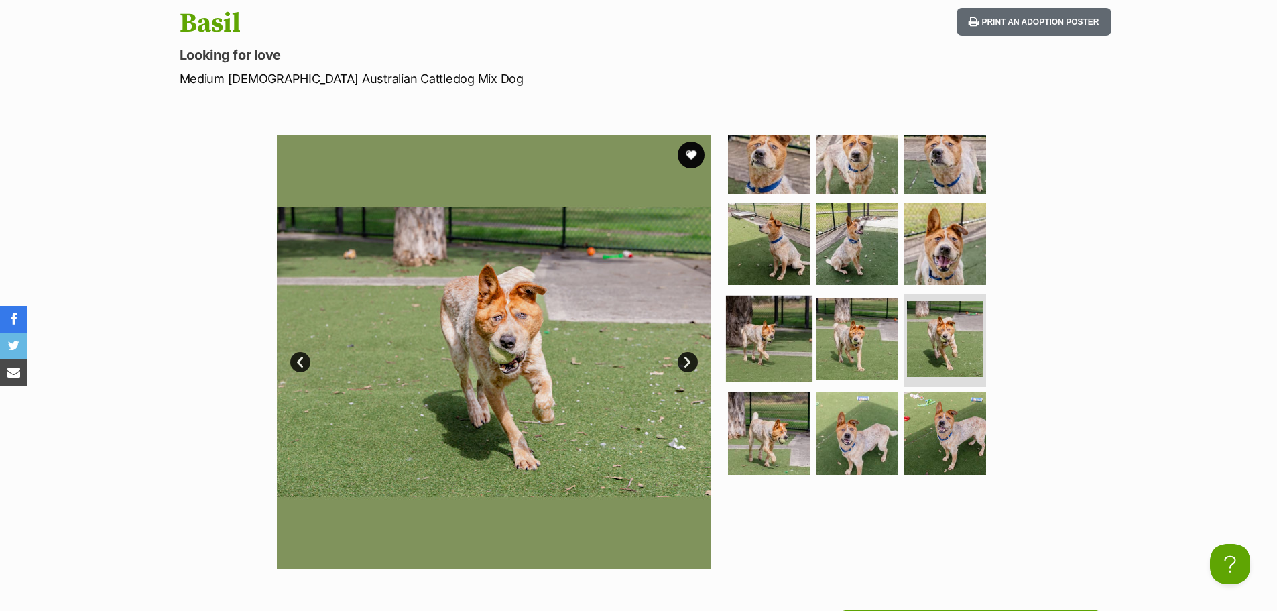
click at [781, 297] on img at bounding box center [769, 338] width 86 height 86
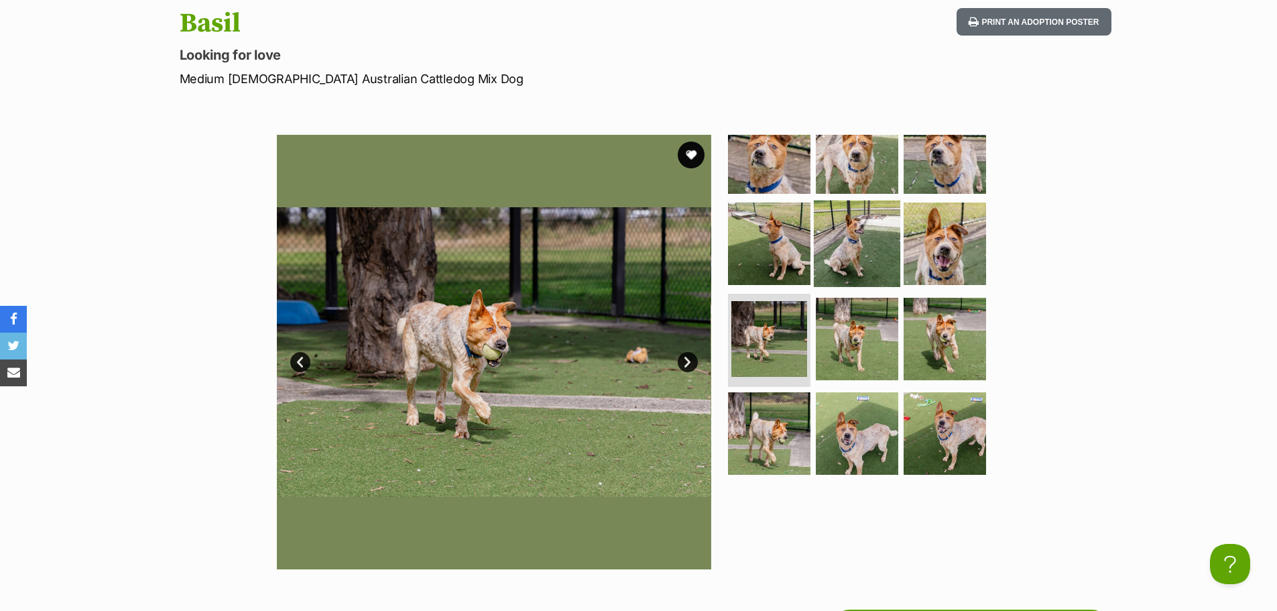
click at [832, 212] on img at bounding box center [857, 243] width 86 height 86
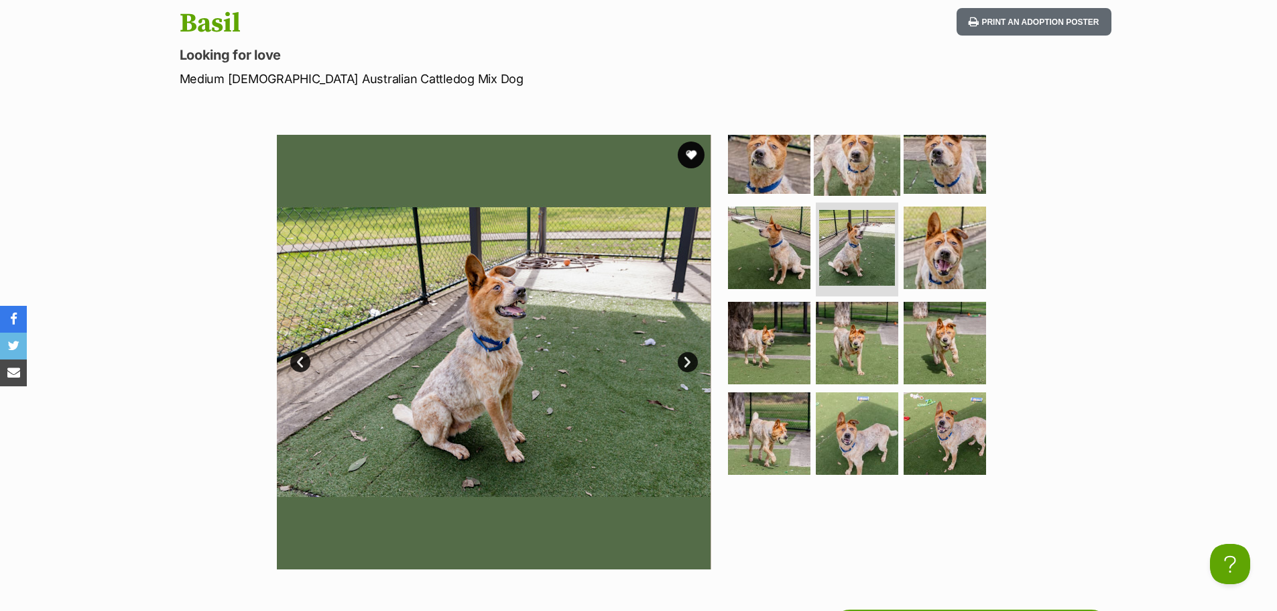
click at [836, 171] on img at bounding box center [857, 152] width 86 height 86
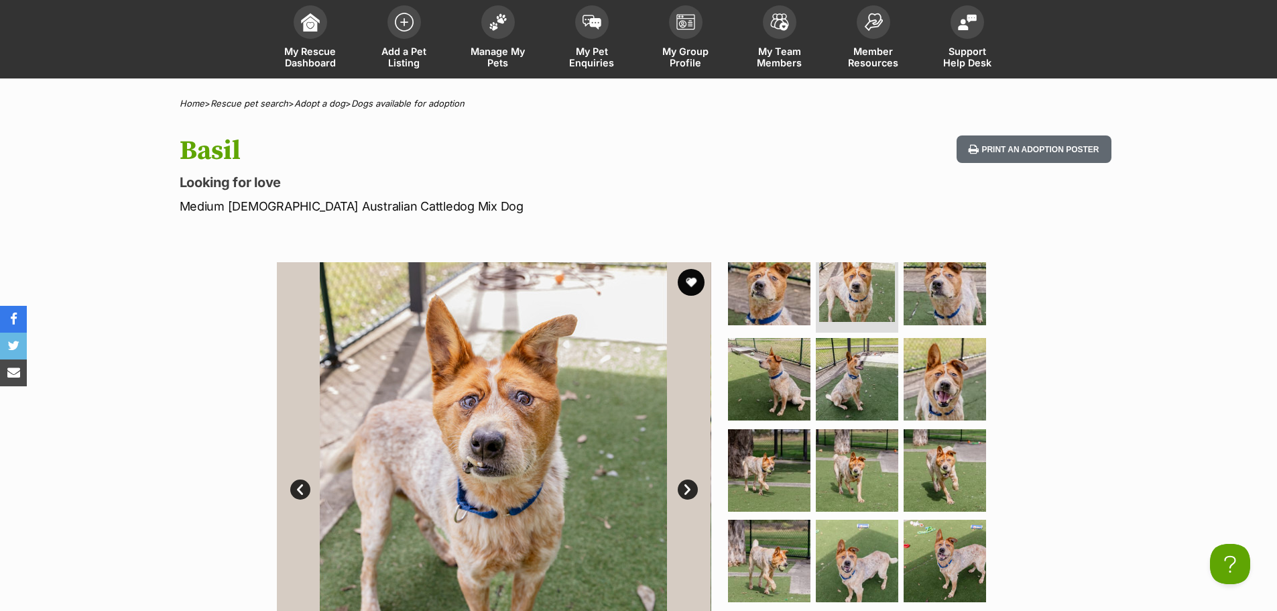
scroll to position [67, 0]
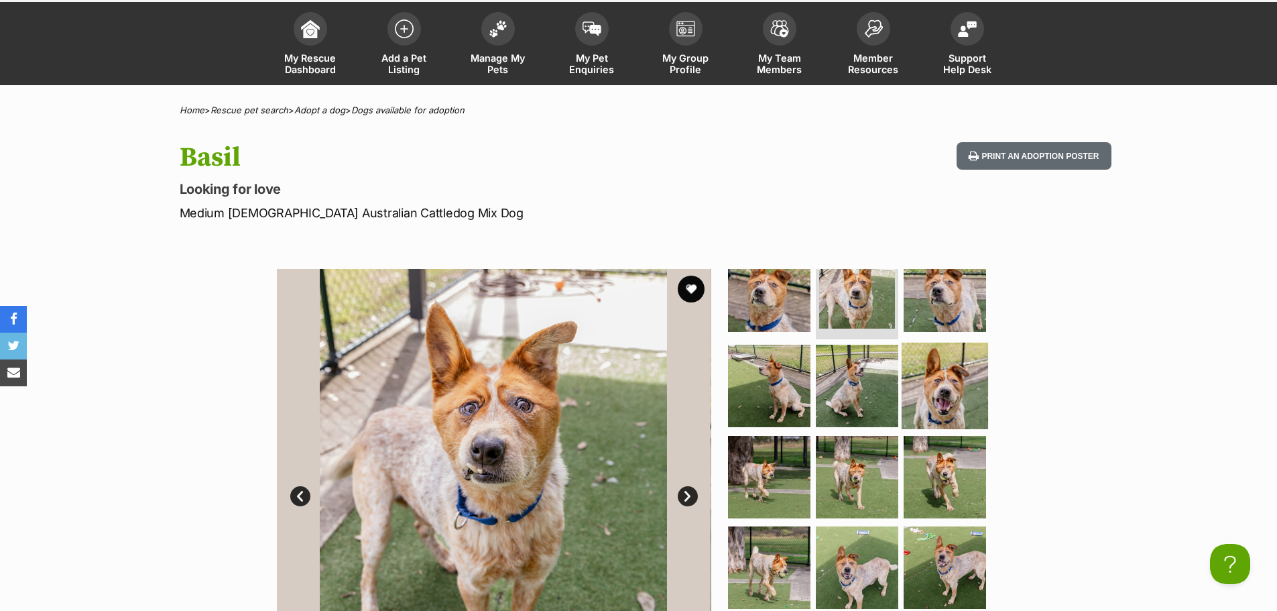
click at [950, 373] on img at bounding box center [944, 385] width 86 height 86
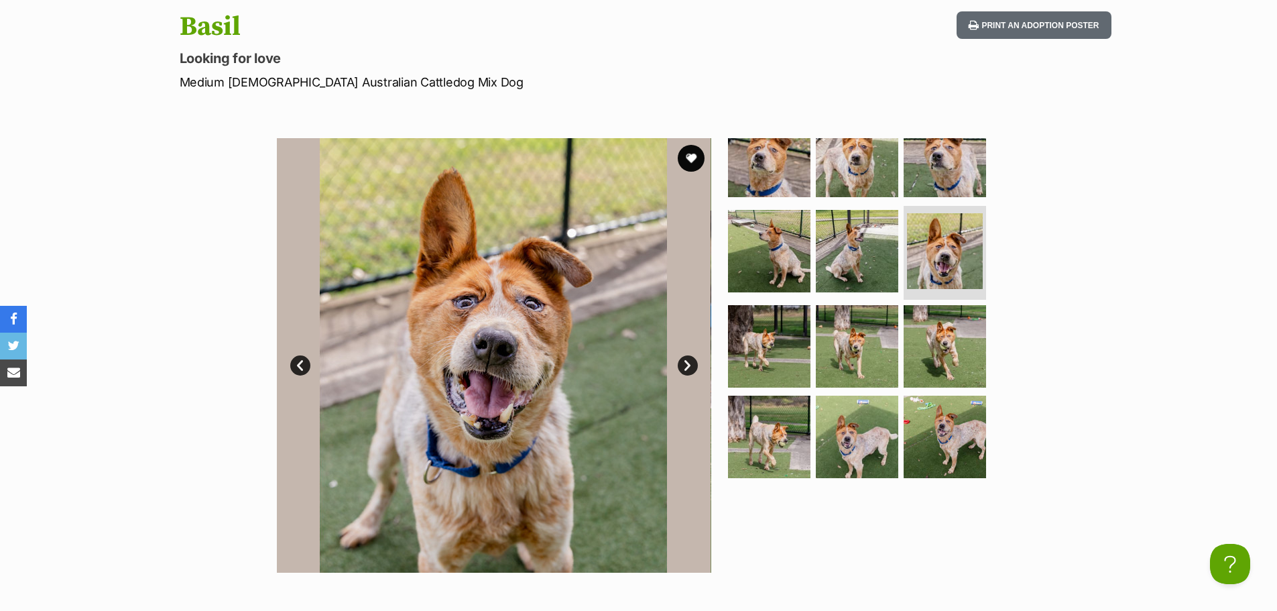
scroll to position [201, 0]
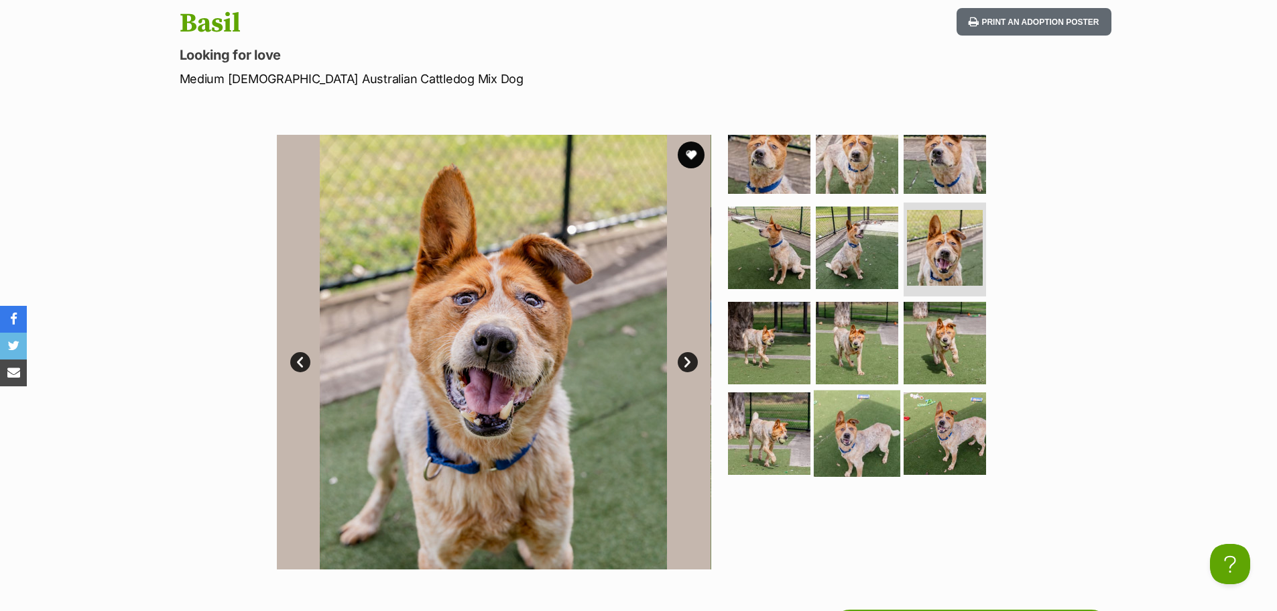
click at [836, 419] on img at bounding box center [857, 433] width 86 height 86
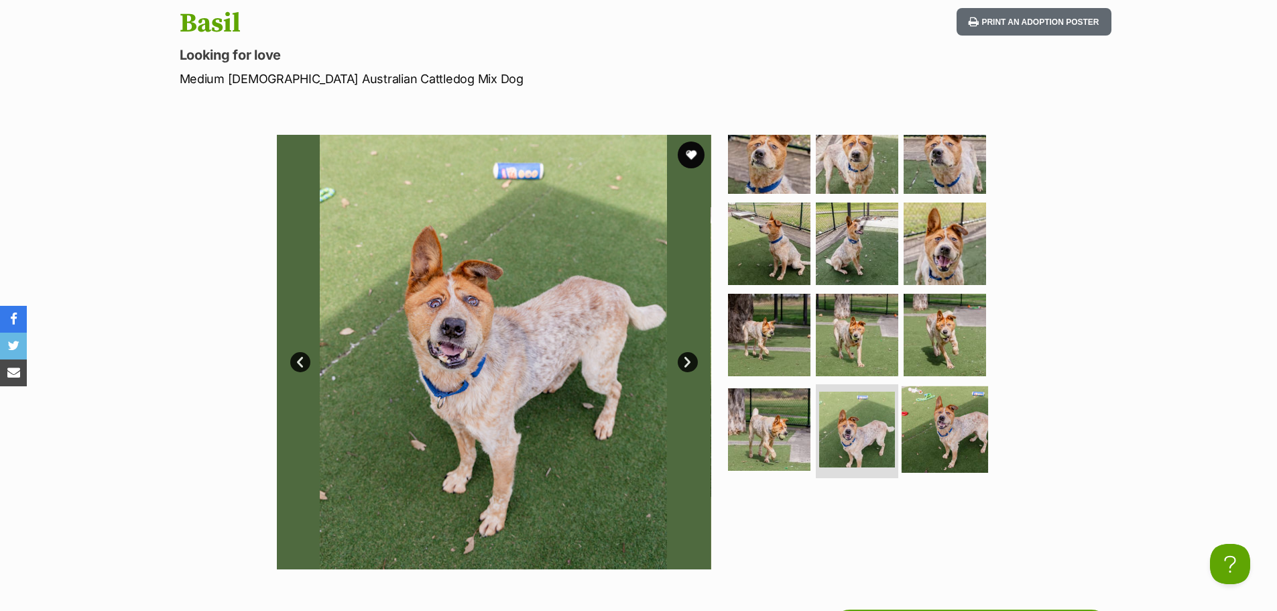
click at [922, 402] on img at bounding box center [944, 429] width 86 height 86
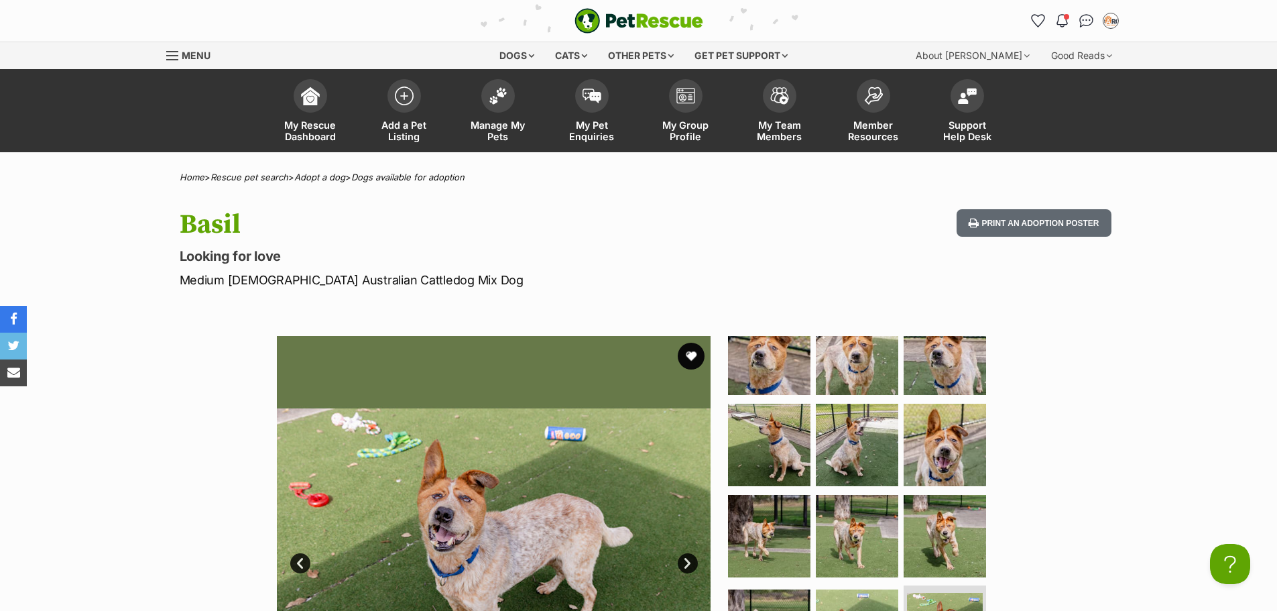
scroll to position [0, 0]
